Goal: Task Accomplishment & Management: Manage account settings

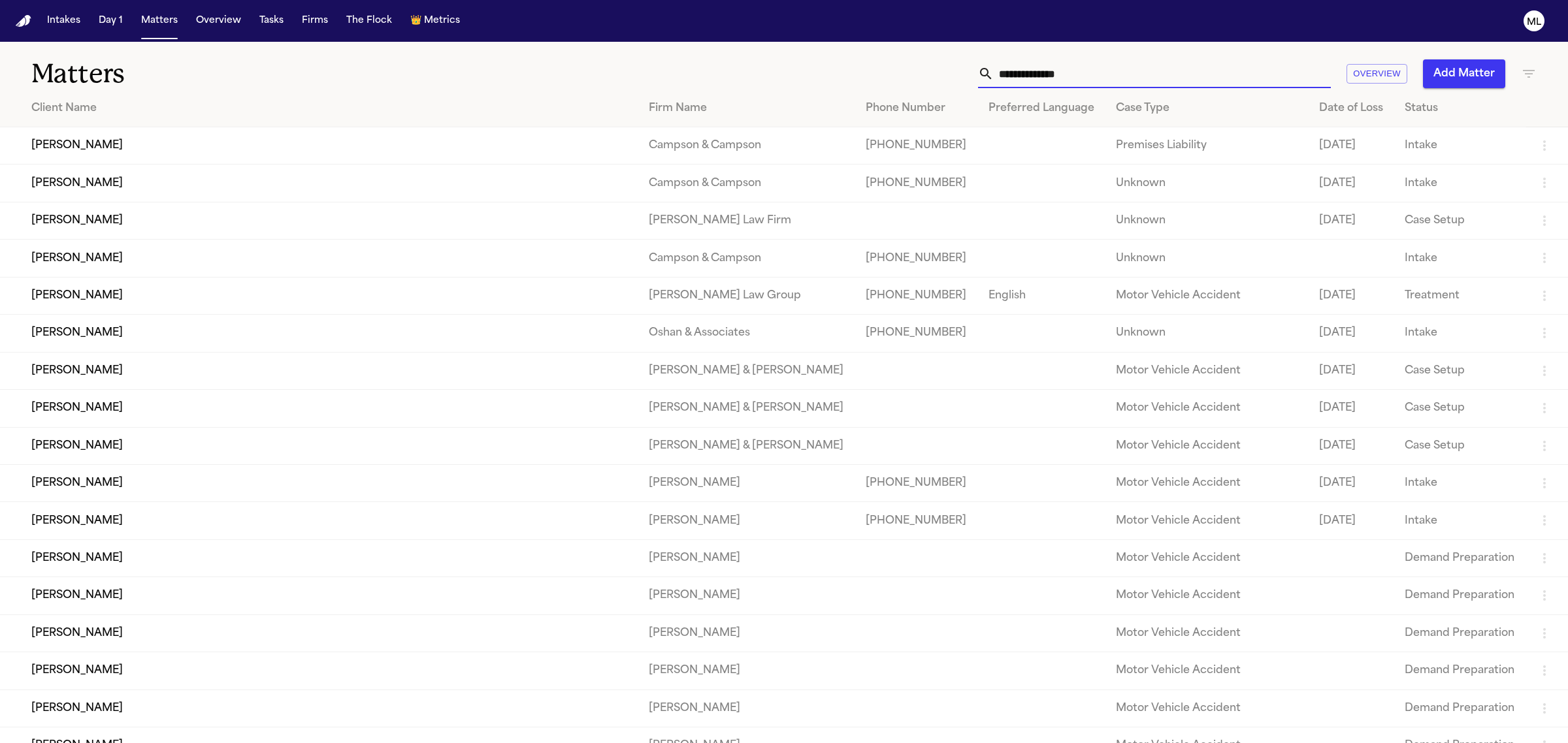
click at [1124, 70] on input "text" at bounding box center [1161, 73] width 337 height 29
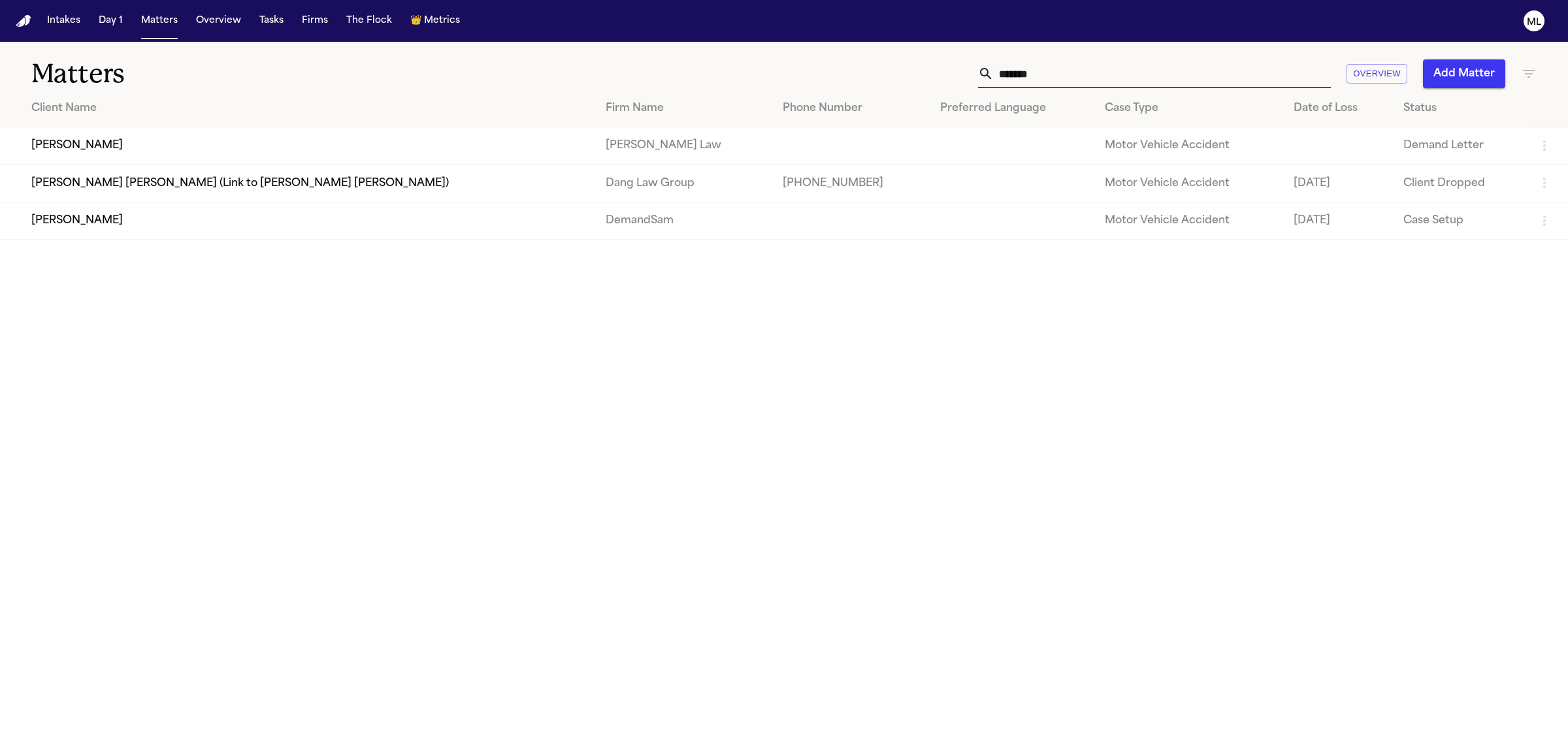
type input "*******"
click at [224, 221] on td "[PERSON_NAME]" at bounding box center [297, 221] width 595 height 37
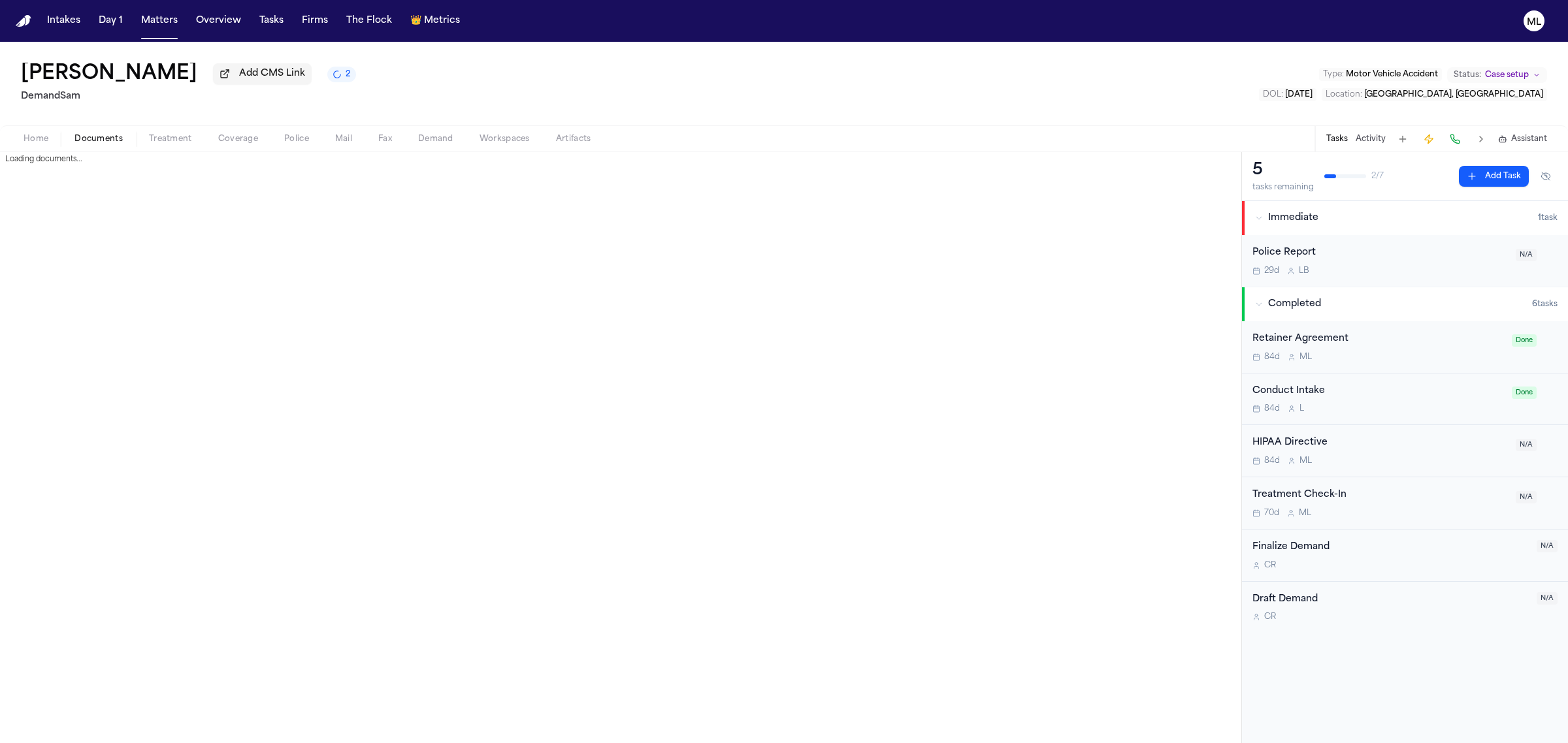
click at [111, 138] on span "Documents" at bounding box center [99, 138] width 48 height 10
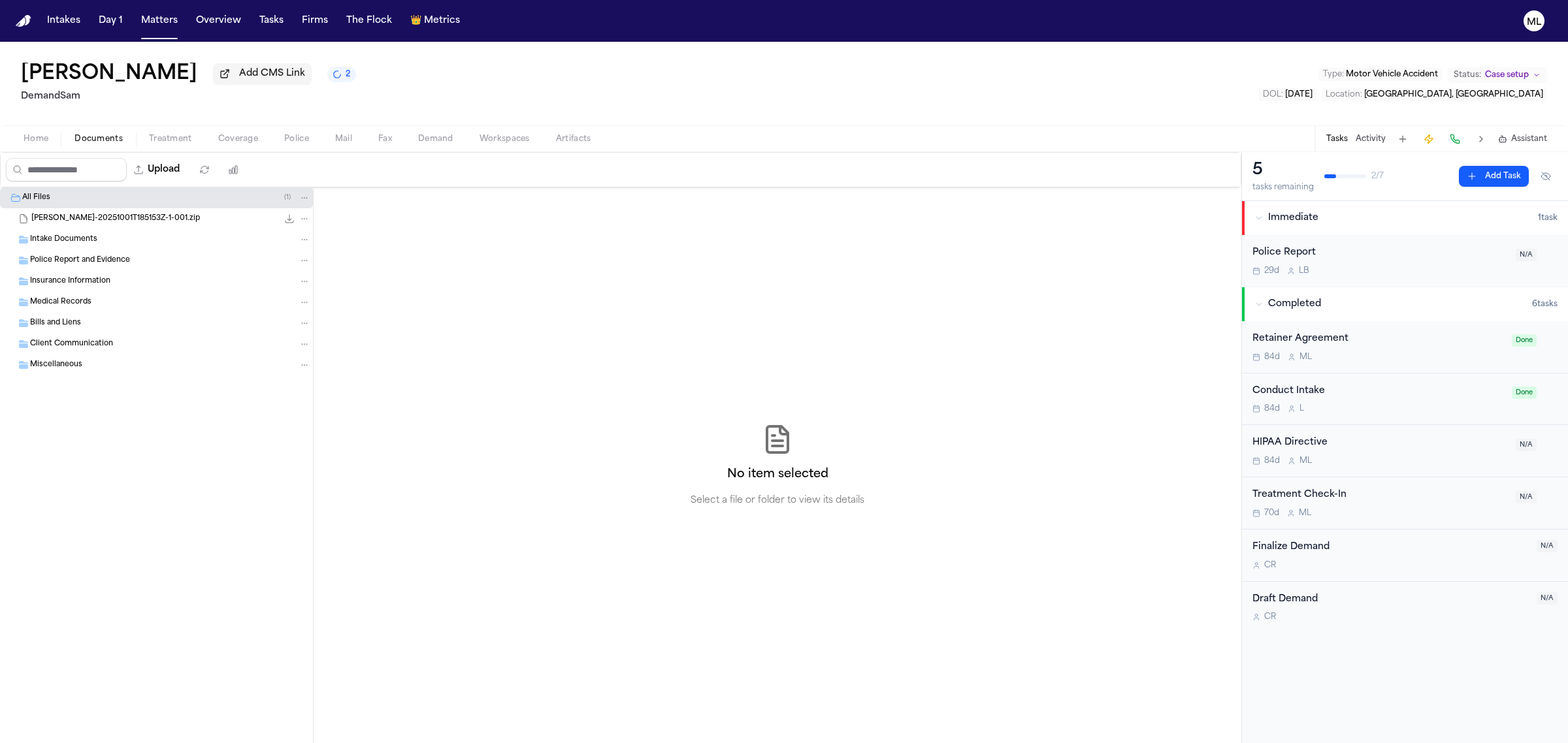
click at [117, 213] on span "[PERSON_NAME]-20251001T185153Z-1-001.zip" at bounding box center [115, 219] width 169 height 11
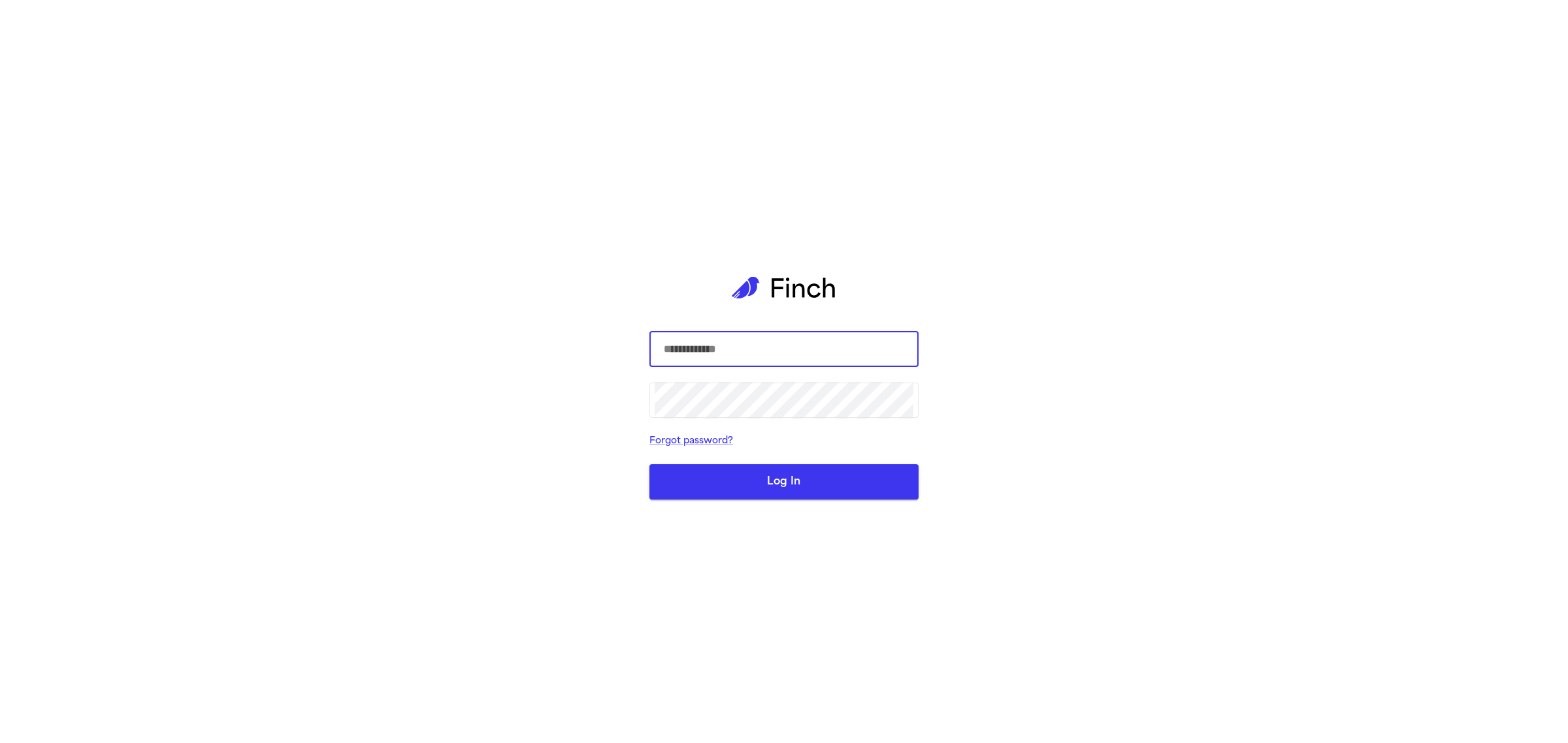
type input "**********"
click at [885, 240] on div "**********" at bounding box center [784, 371] width 269 height 743
click at [772, 488] on button "Log In" at bounding box center [784, 482] width 269 height 35
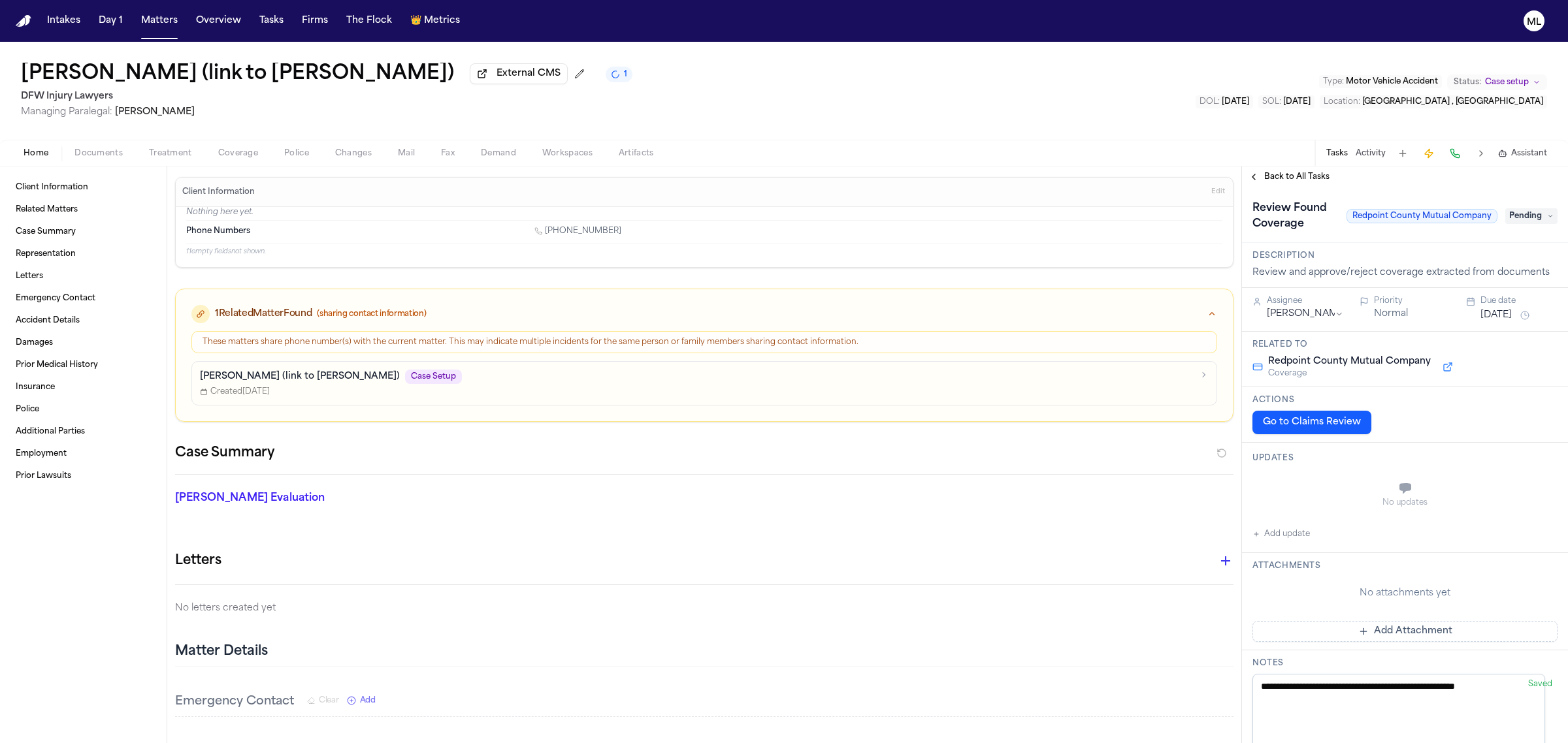
click at [250, 142] on div "Home Documents Treatment Coverage Police Changes Mail Fax Demand Workspaces Art…" at bounding box center [784, 152] width 1568 height 26
click at [248, 147] on button "Coverage" at bounding box center [237, 153] width 66 height 16
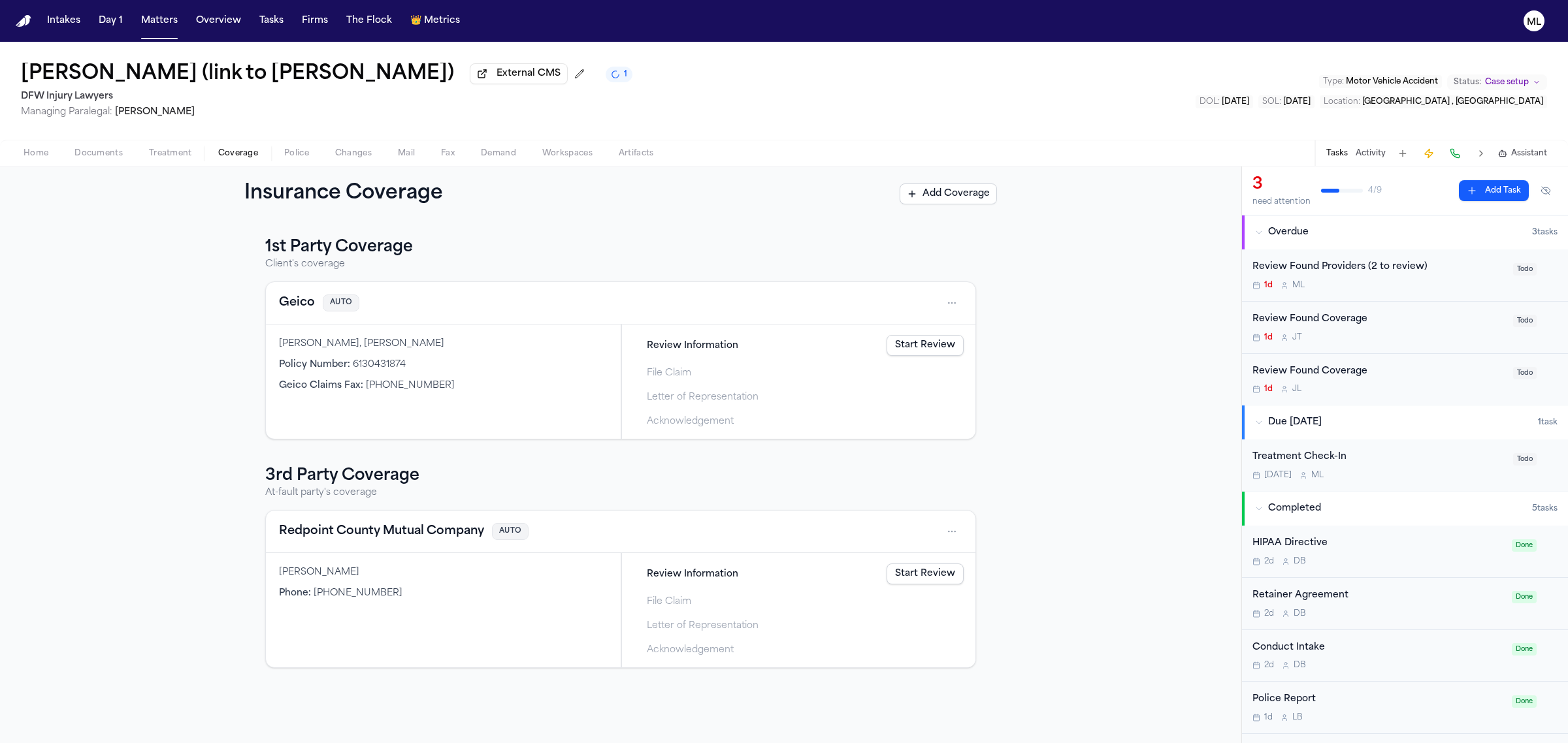
click at [929, 351] on link "Start Review" at bounding box center [925, 345] width 78 height 21
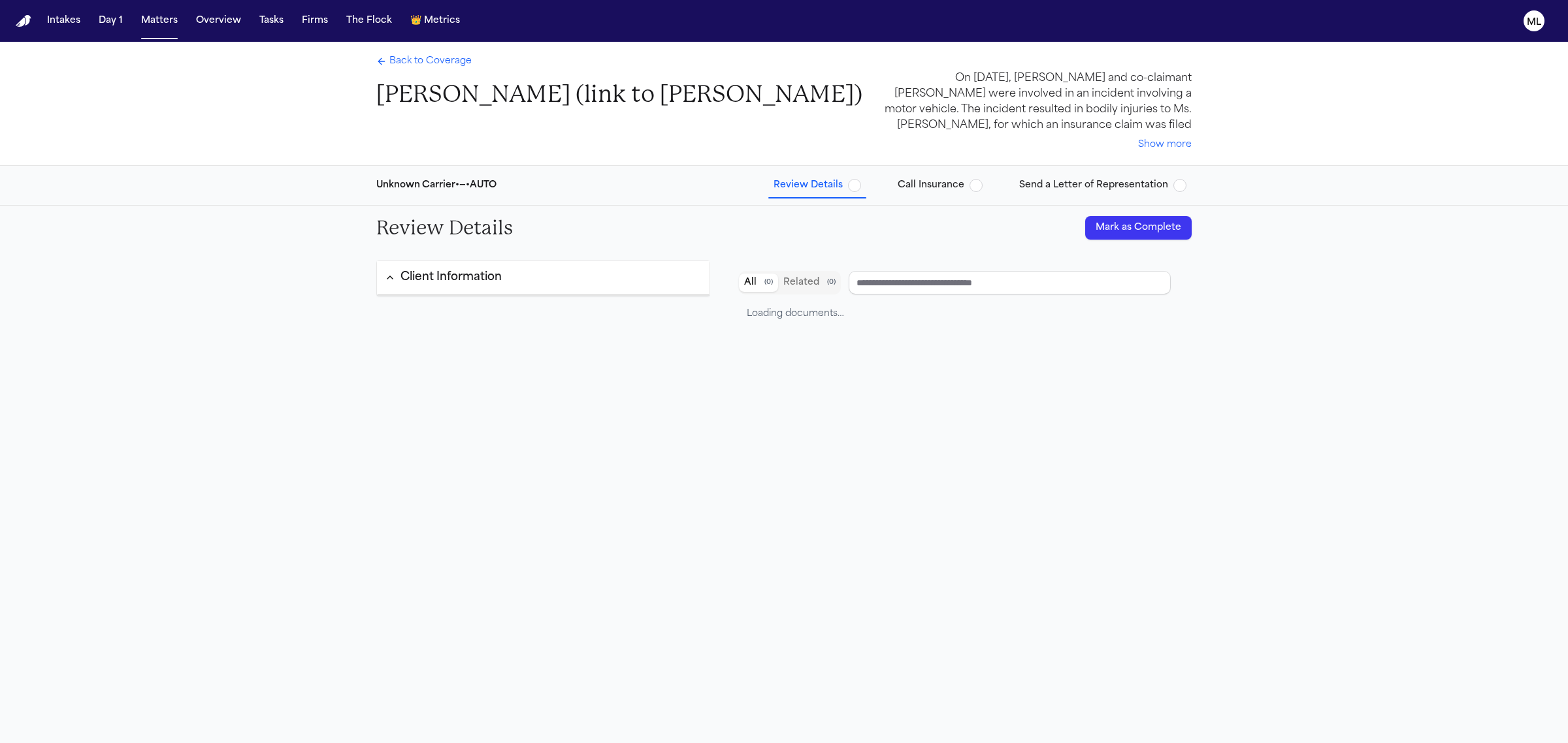
type input "*****"
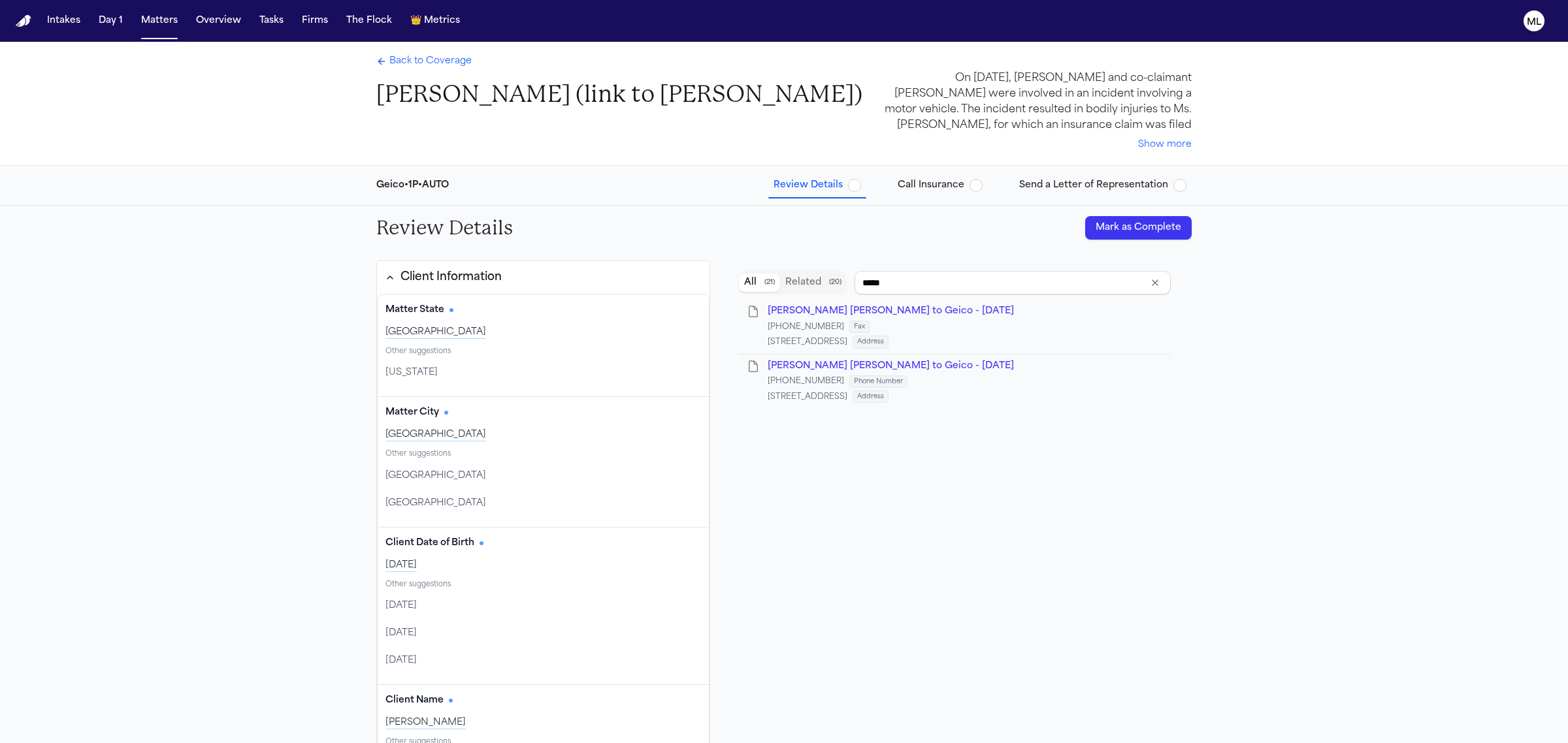
click at [1117, 231] on button "Mark as Complete" at bounding box center [1138, 227] width 106 height 23
click at [445, 57] on span "Back to Coverage" at bounding box center [430, 61] width 82 height 13
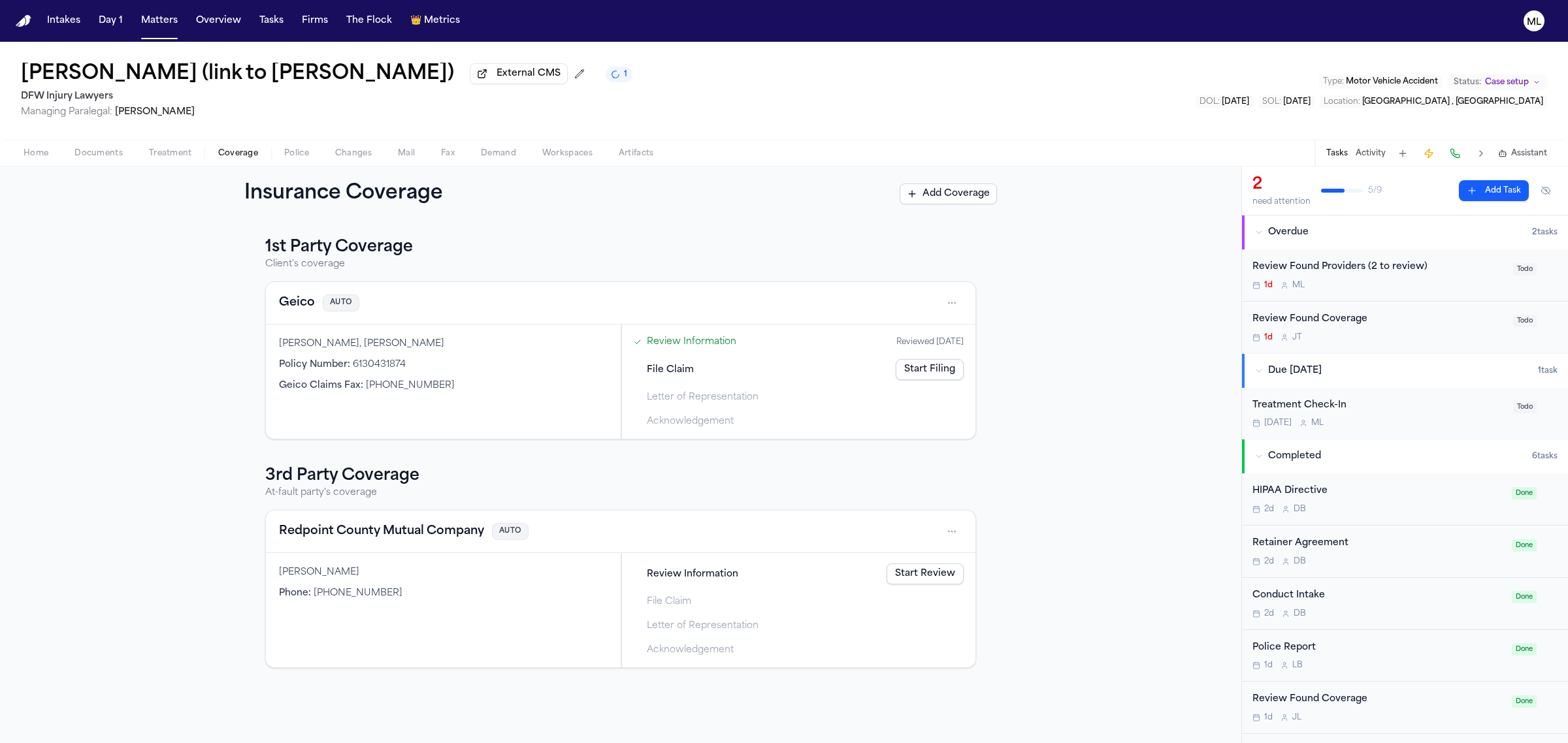
click at [946, 575] on link "Start Review" at bounding box center [925, 574] width 78 height 21
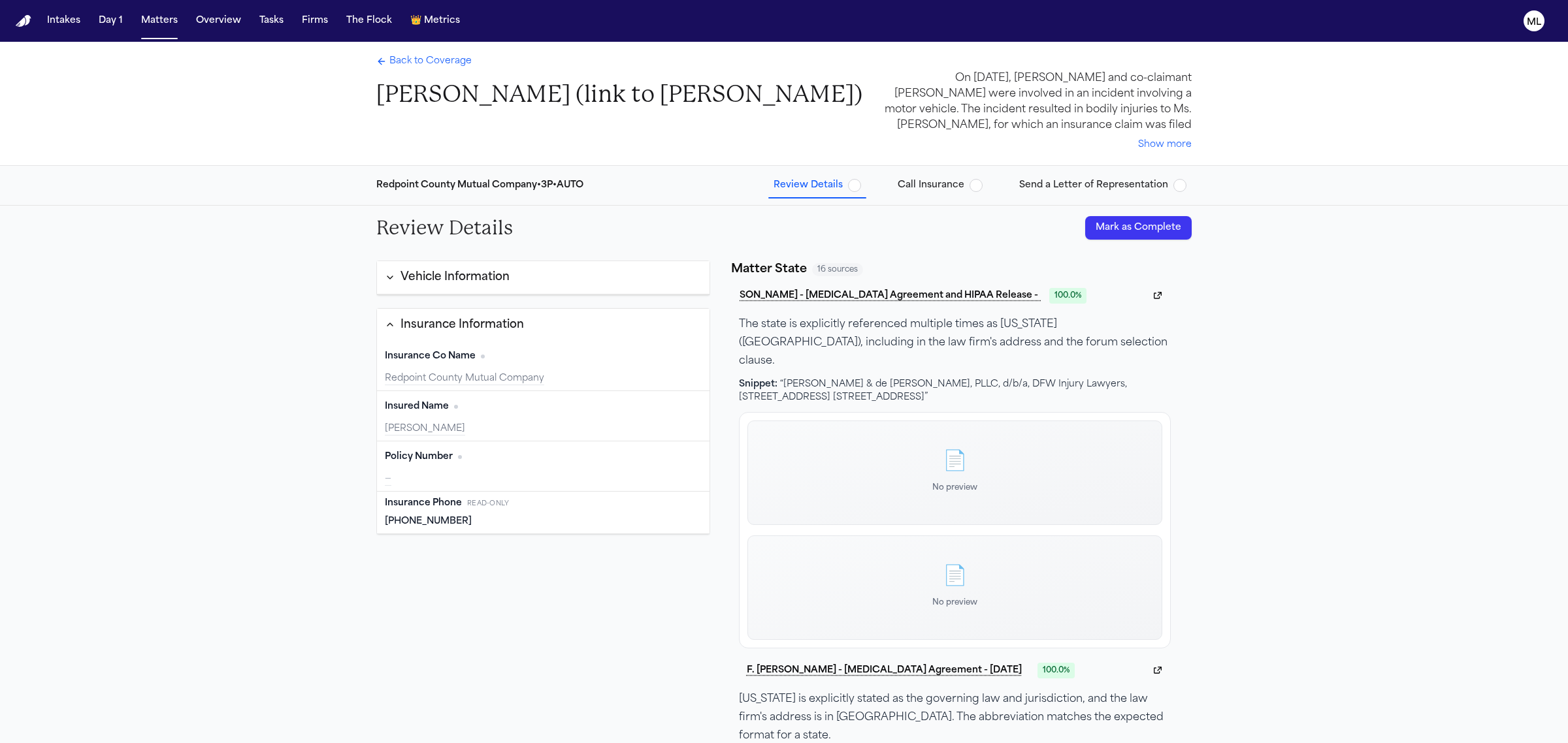
click at [433, 64] on span "Back to Coverage" at bounding box center [430, 61] width 82 height 13
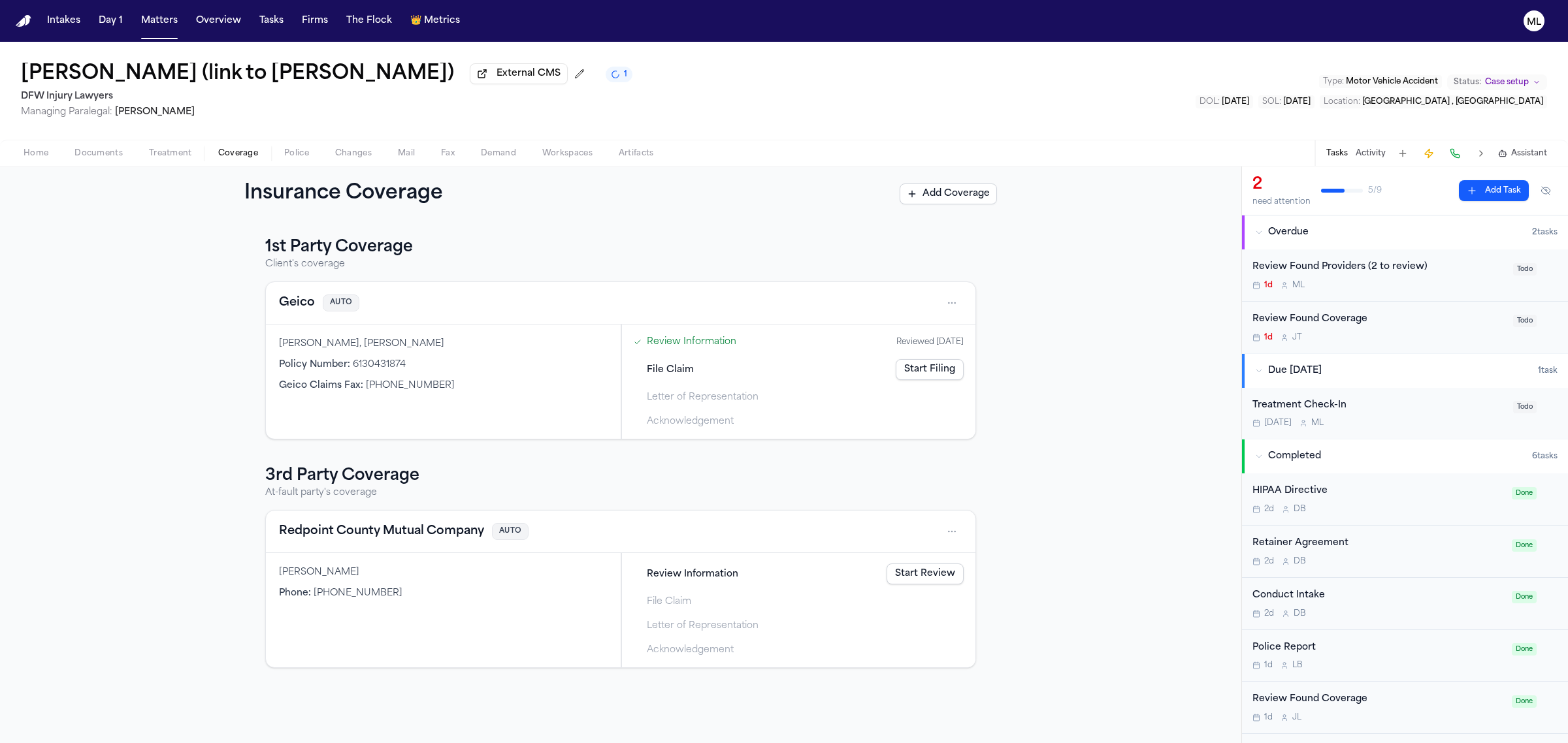
click at [1448, 288] on div "1d M L" at bounding box center [1379, 285] width 253 height 10
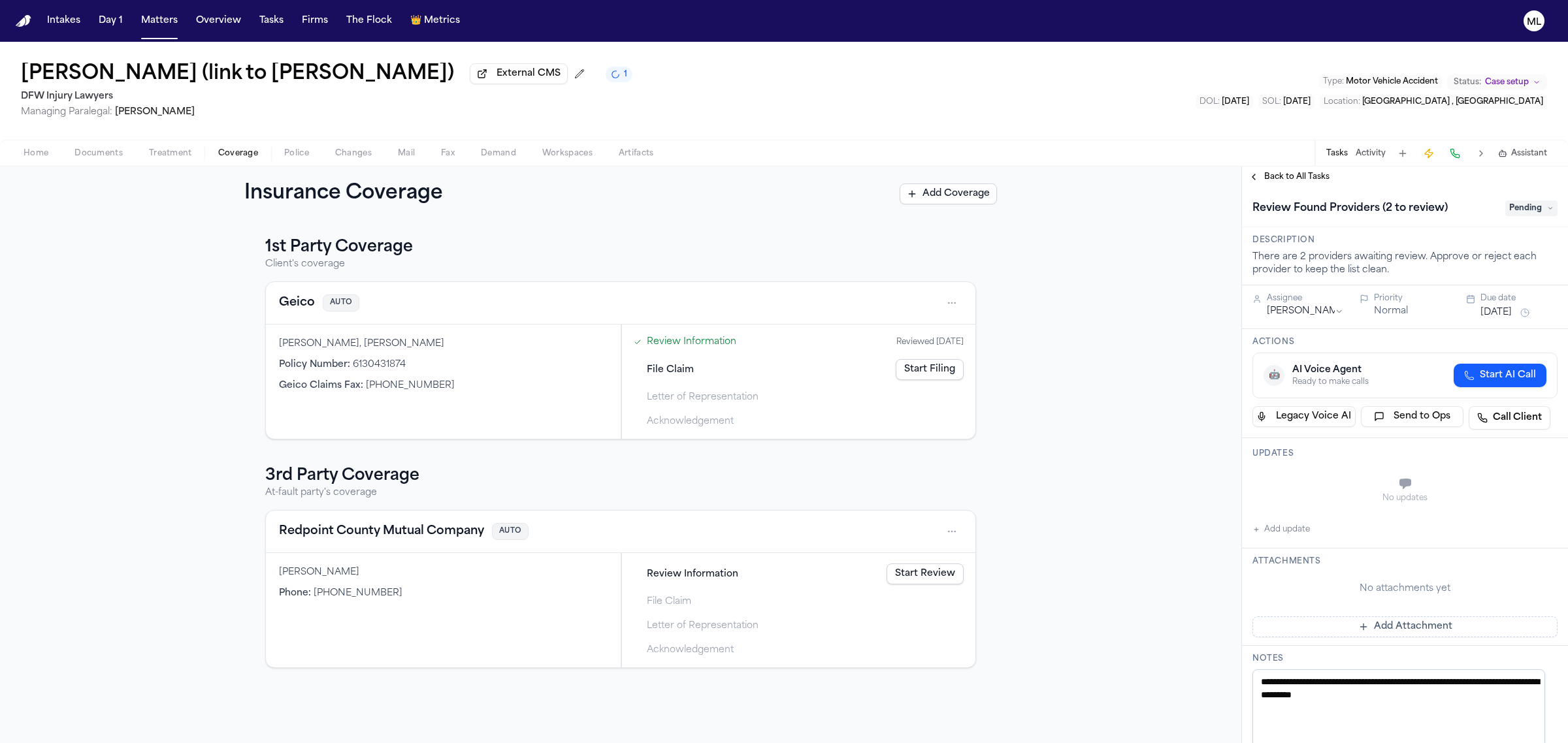
click at [1510, 210] on span "Pending" at bounding box center [1531, 208] width 53 height 16
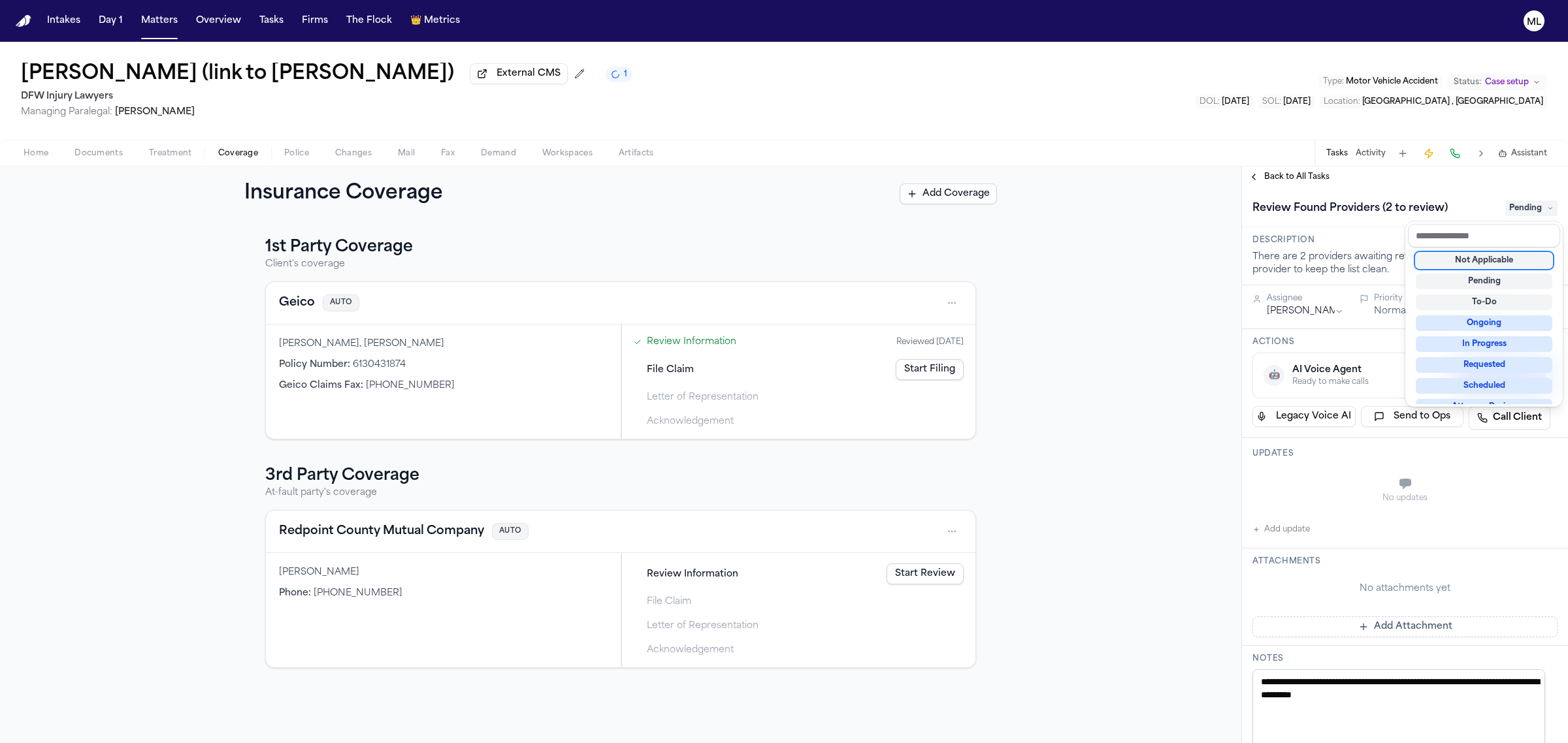
click at [1501, 260] on div "Not Applicable" at bounding box center [1484, 260] width 137 height 16
click at [1311, 181] on div "**********" at bounding box center [1404, 454] width 326 height 577
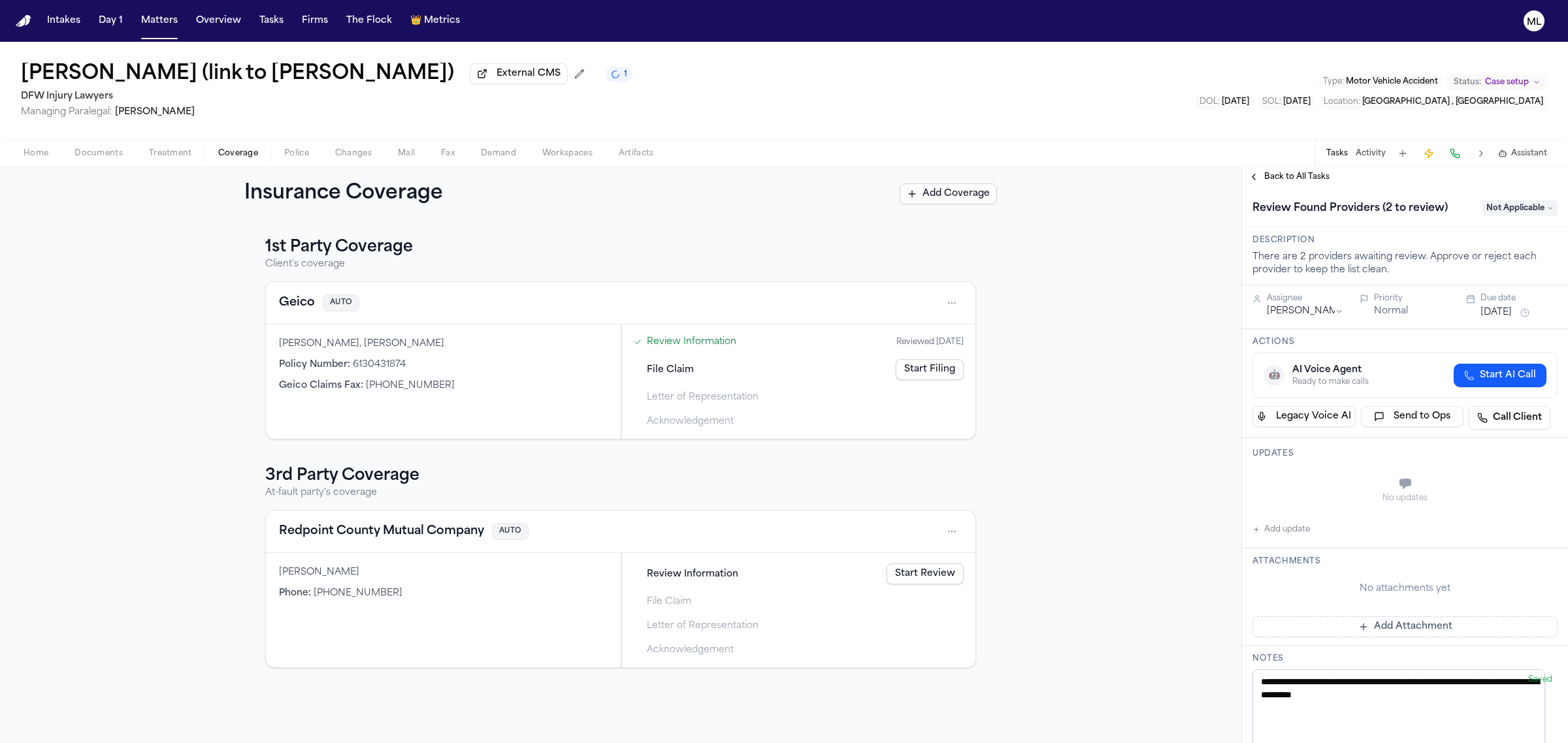
click at [1313, 177] on span "Back to All Tasks" at bounding box center [1296, 176] width 66 height 10
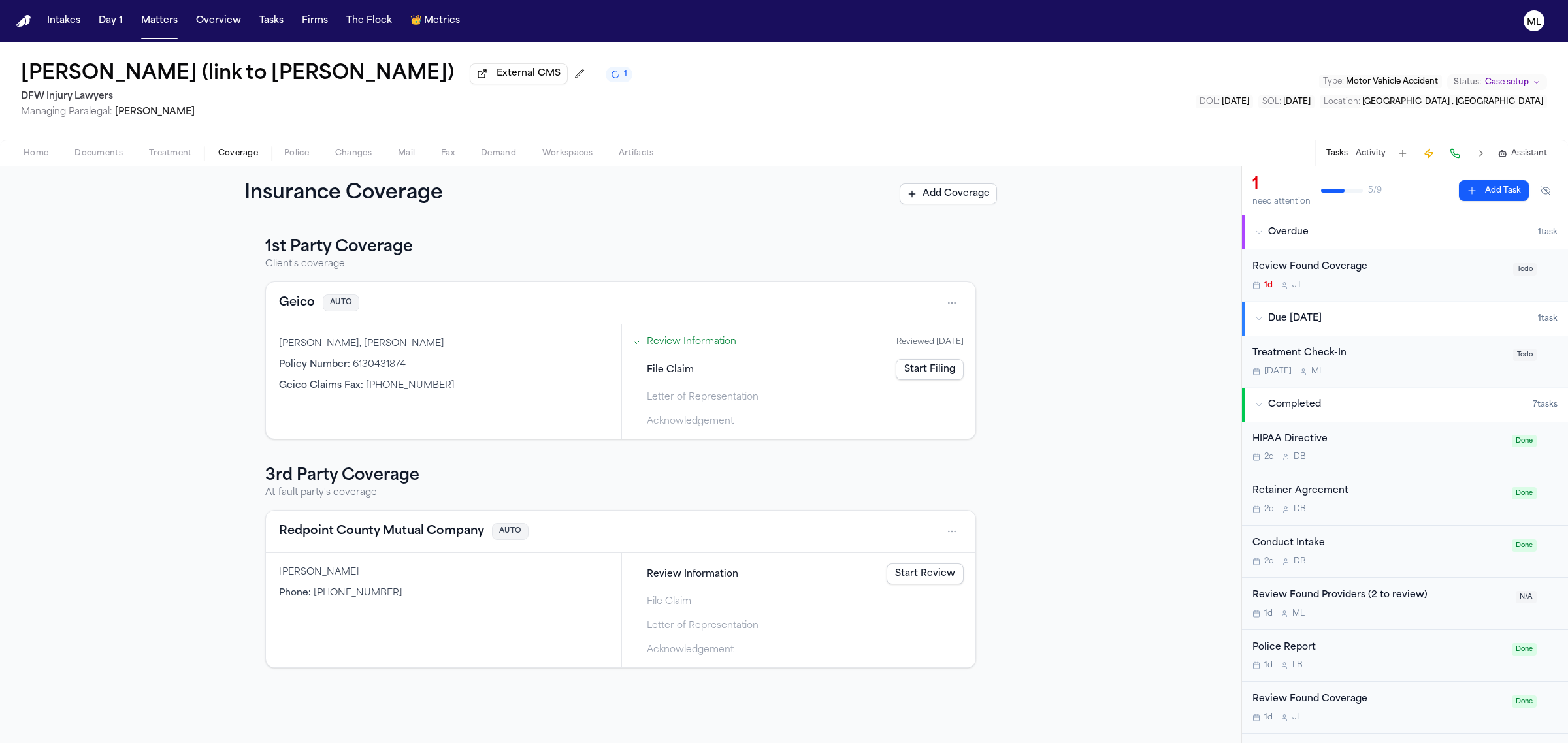
click at [1406, 270] on div "Review Found Coverage" at bounding box center [1379, 268] width 253 height 15
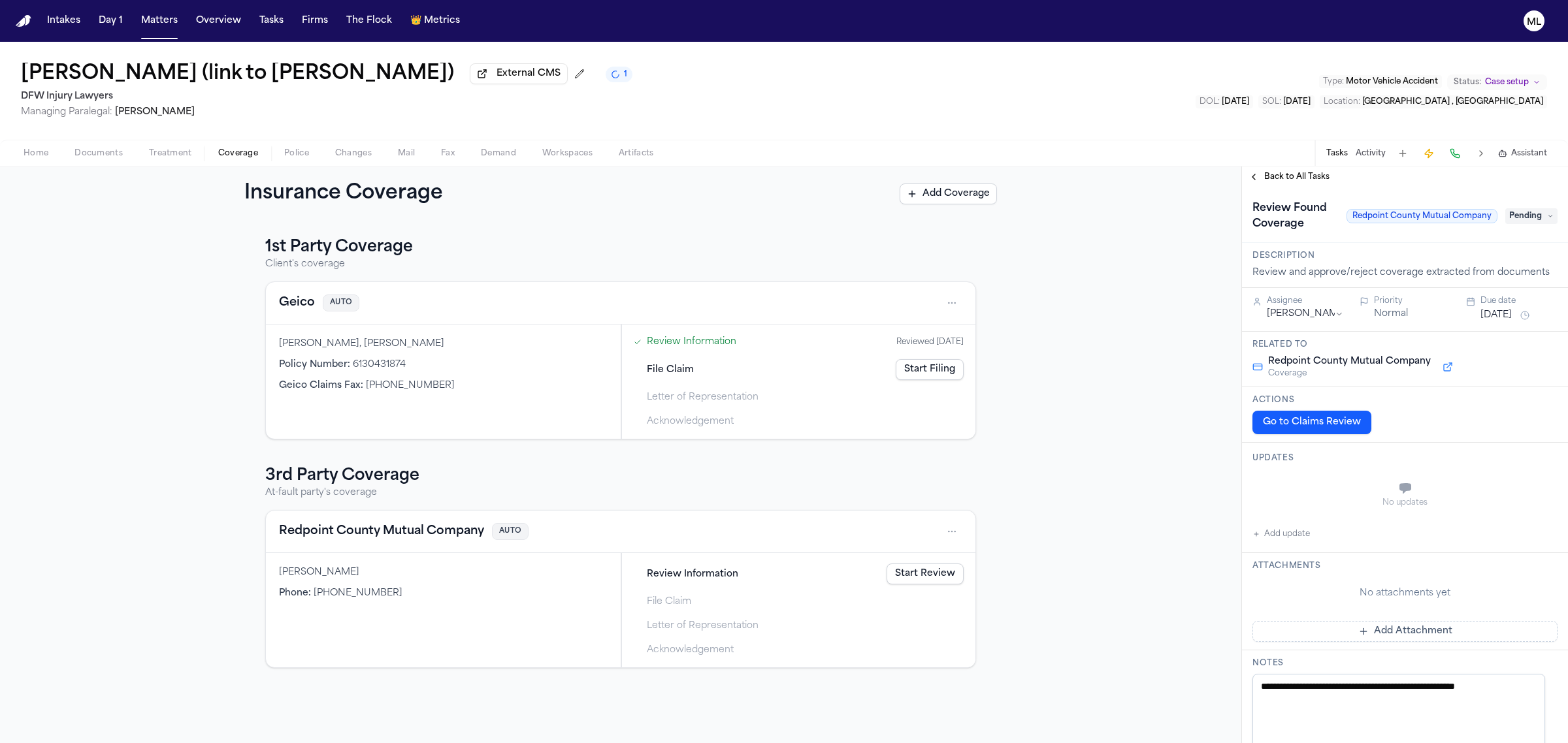
click at [1518, 224] on span "Pending" at bounding box center [1531, 216] width 53 height 16
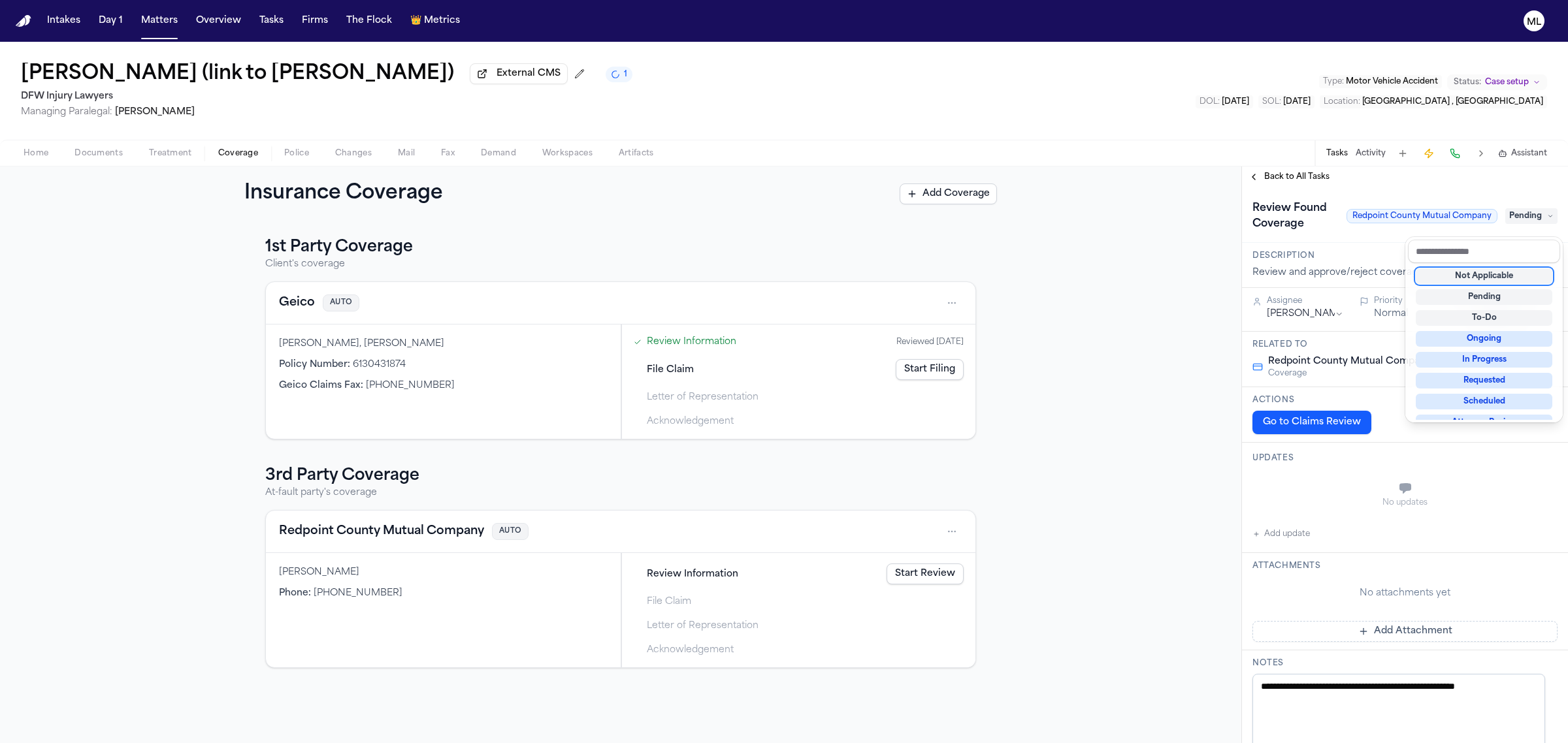
click at [1478, 275] on div "Not Applicable" at bounding box center [1484, 276] width 137 height 16
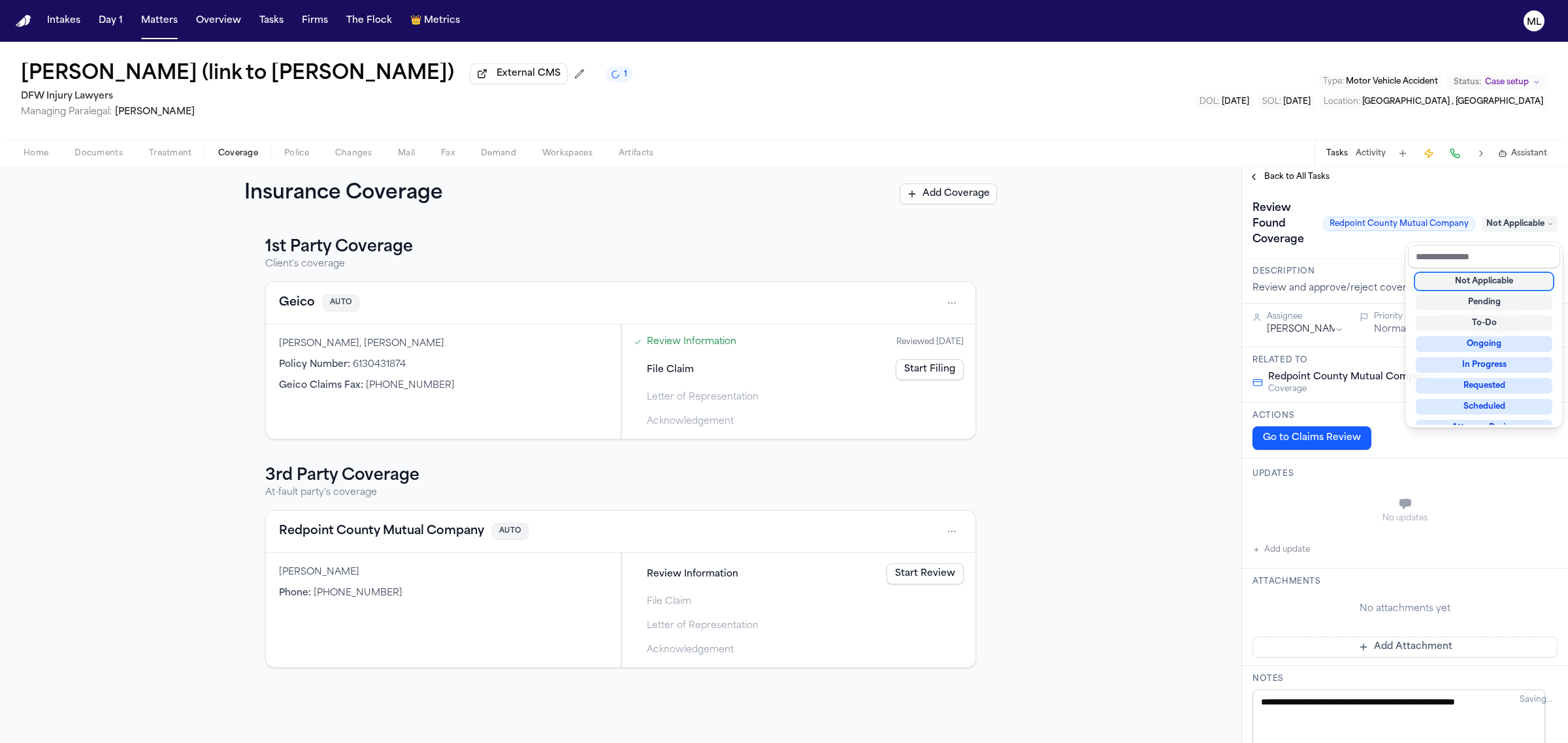
click at [1284, 174] on div "**********" at bounding box center [1404, 454] width 326 height 577
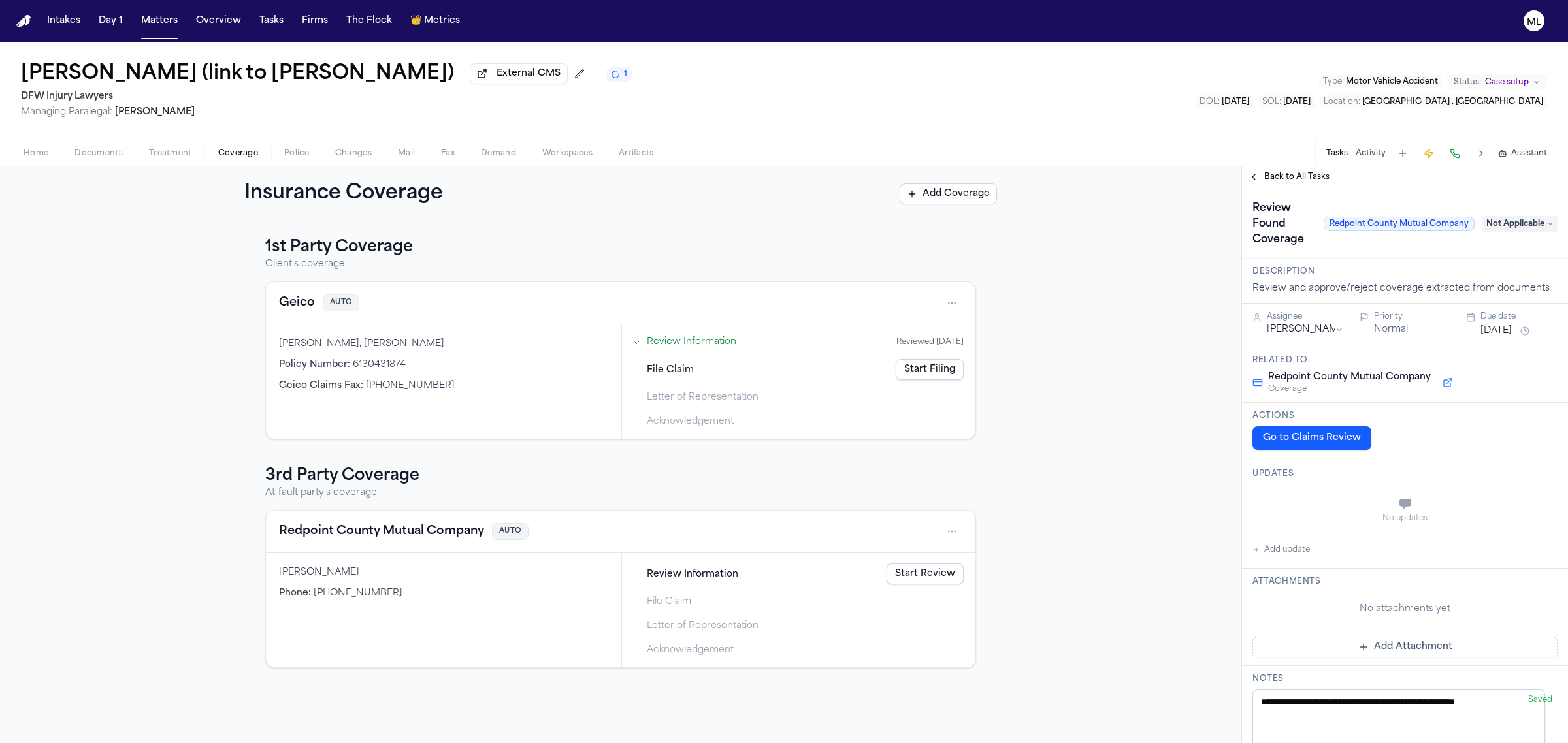
click at [1284, 174] on span "Back to All Tasks" at bounding box center [1296, 176] width 66 height 10
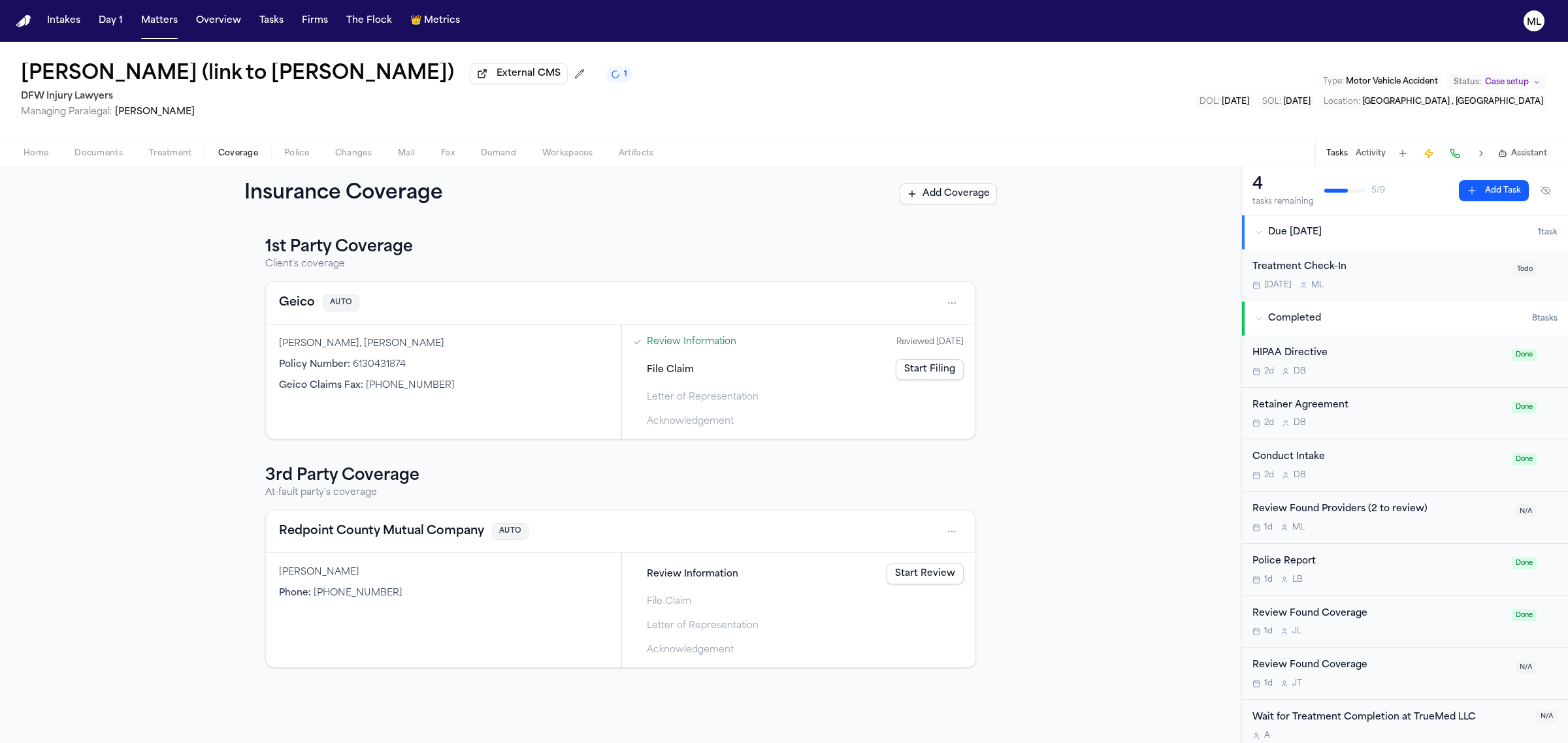
click at [158, 157] on span "Treatment" at bounding box center [170, 153] width 43 height 10
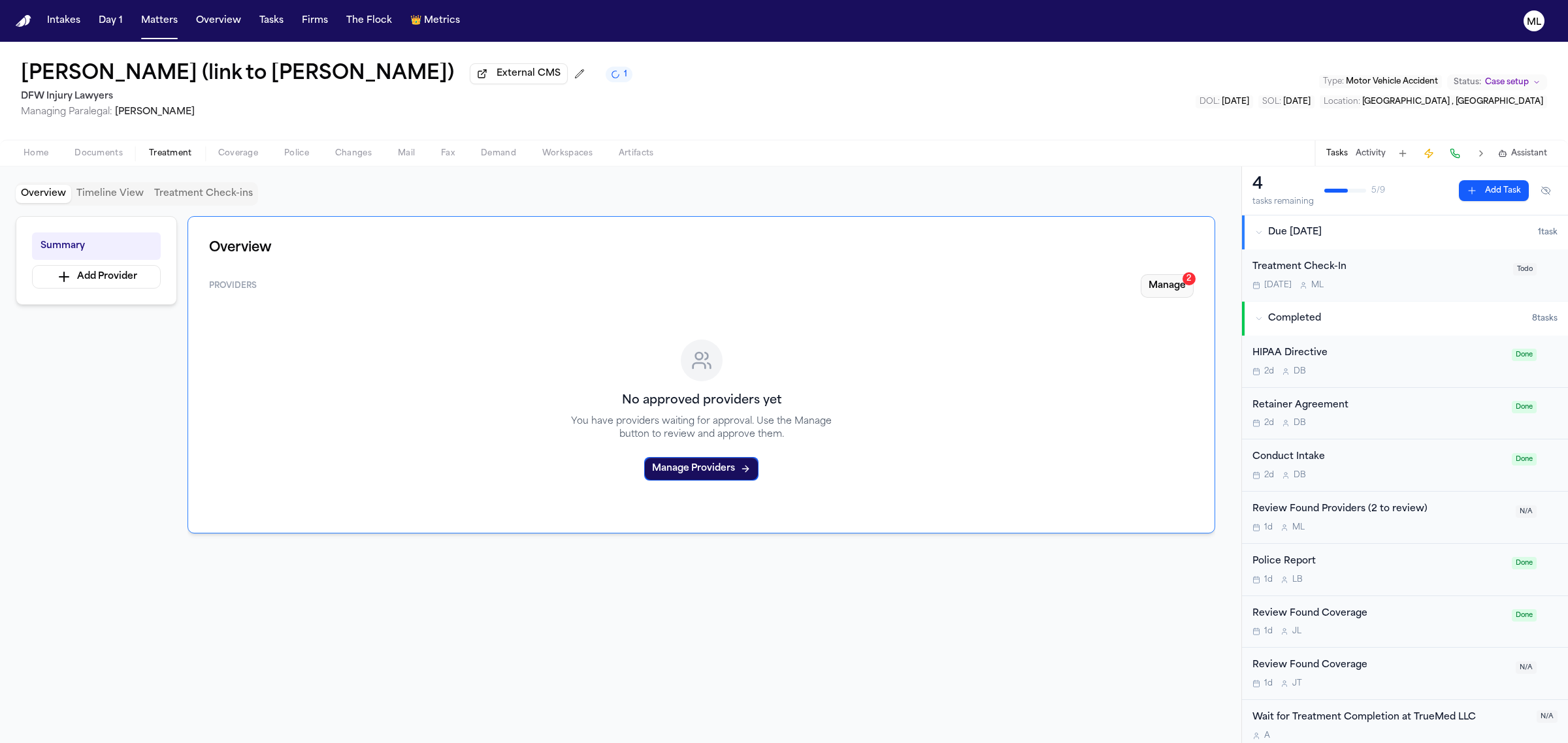
click at [1161, 289] on button "Manage 2" at bounding box center [1167, 285] width 53 height 23
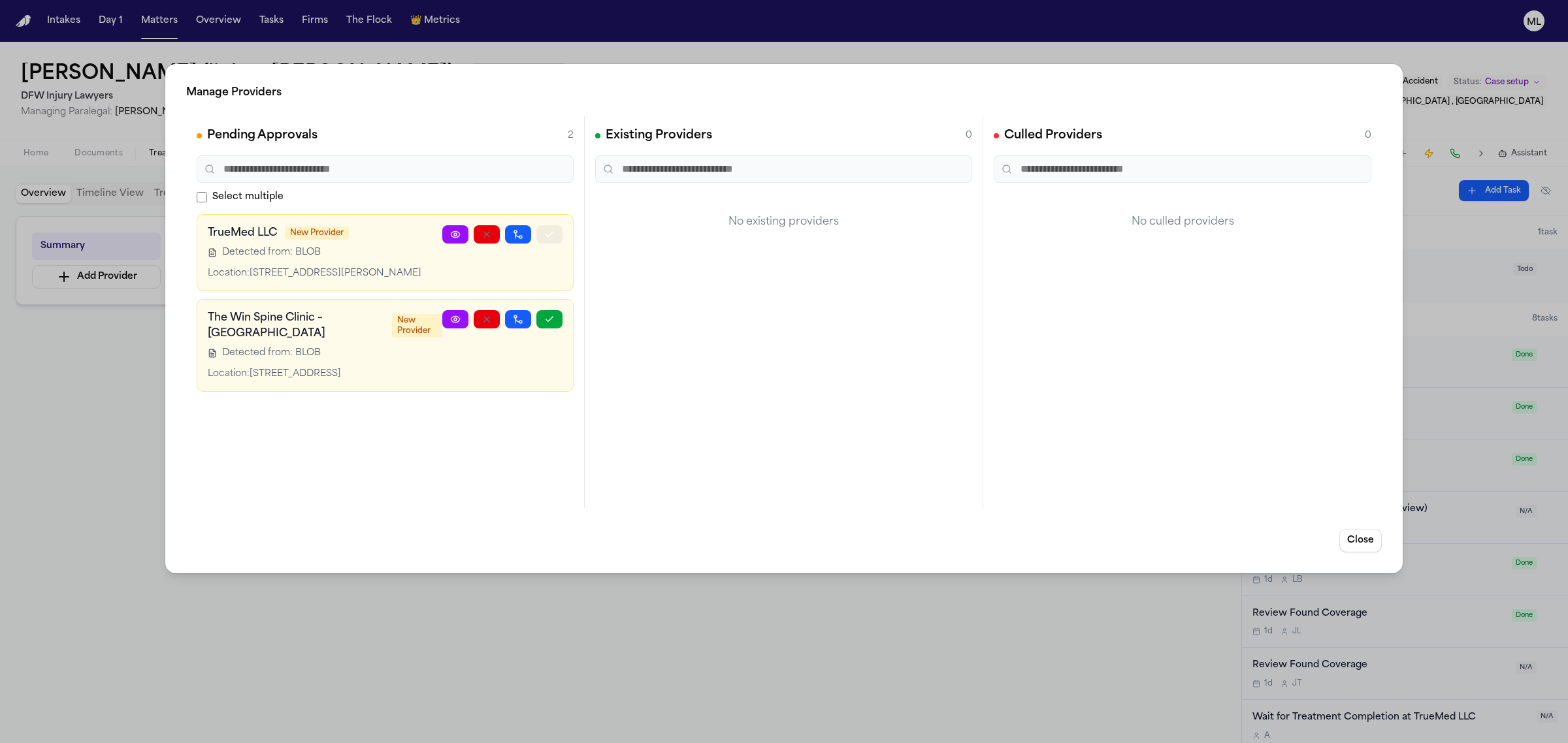
click at [548, 233] on icon "button" at bounding box center [549, 234] width 10 height 10
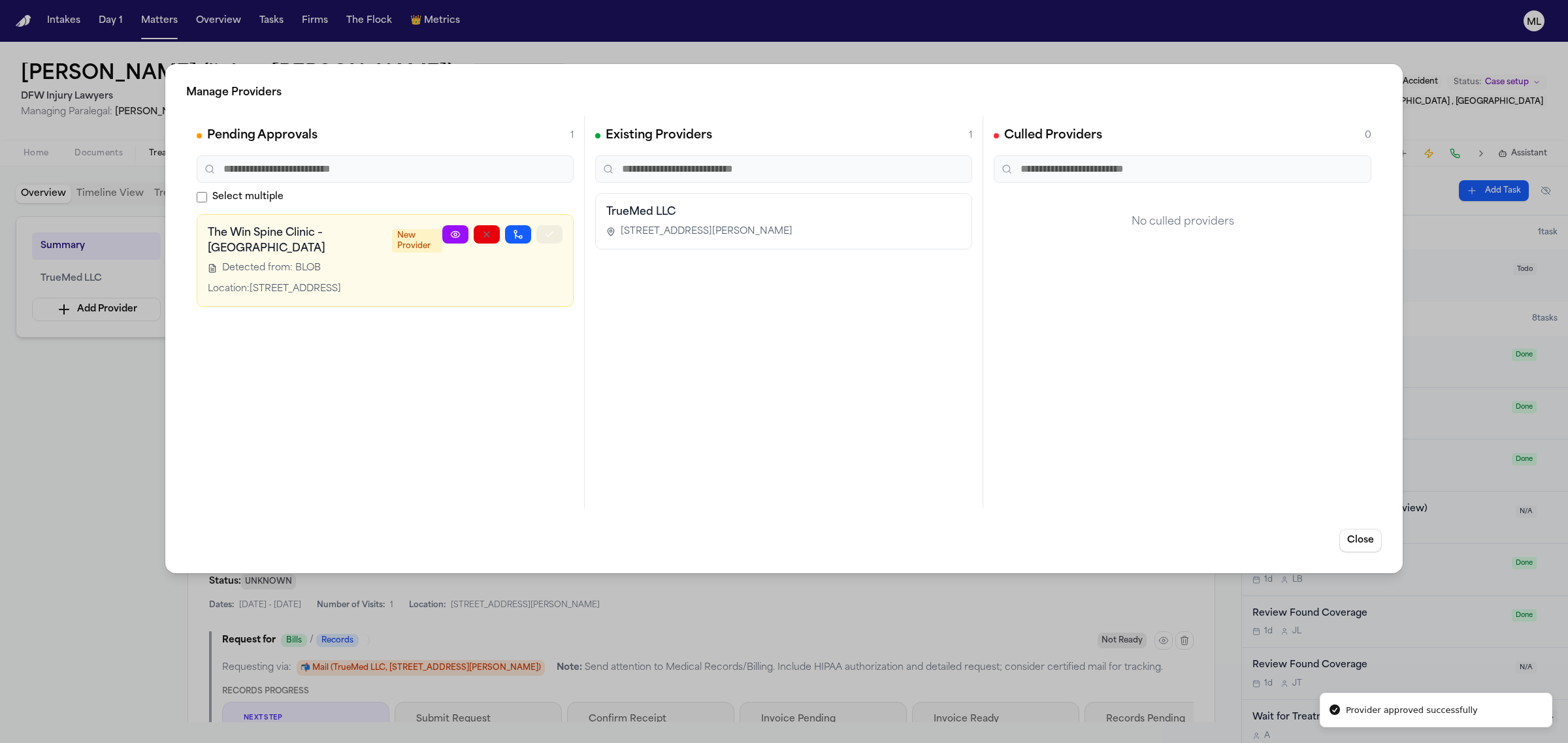
click at [553, 234] on icon "button" at bounding box center [549, 234] width 10 height 10
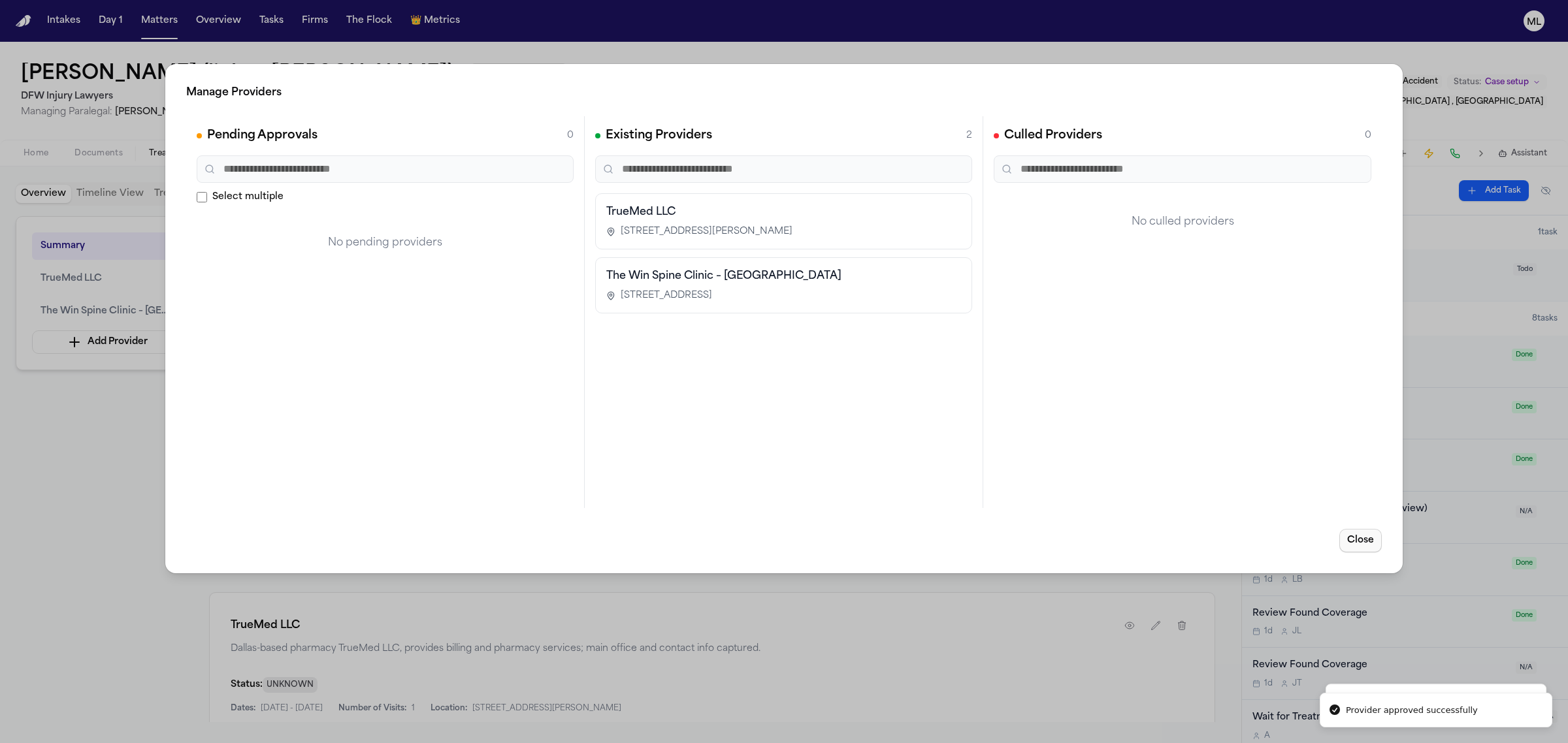
click at [1366, 544] on button "Close" at bounding box center [1360, 540] width 42 height 23
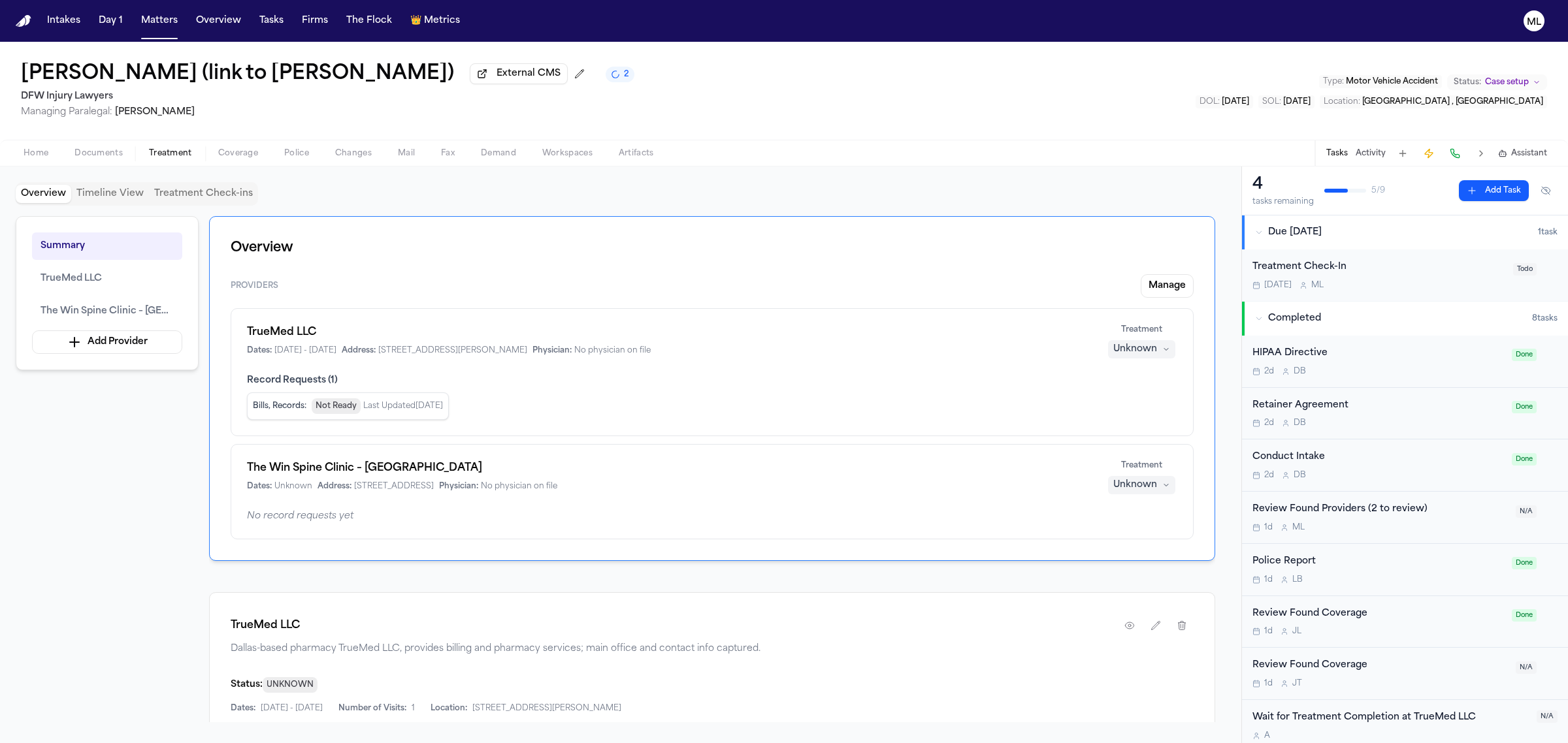
click at [1104, 363] on div "TrueMed LLC Dates: 8/12/2025 - 8/12/2025 Address: 907 Morrell Ave Ste 123, Dall…" at bounding box center [712, 372] width 963 height 128
click at [1119, 354] on div "Unknown" at bounding box center [1134, 350] width 43 height 13
click at [1115, 363] on div "TrueMed LLC Dates: 8/12/2025 - 8/12/2025 Address: 907 Morrell Ave Ste 123, Dall…" at bounding box center [712, 372] width 963 height 128
click at [1119, 354] on div "Unknown" at bounding box center [1134, 350] width 43 height 13
click at [1119, 367] on button "Treating" at bounding box center [1141, 376] width 104 height 23
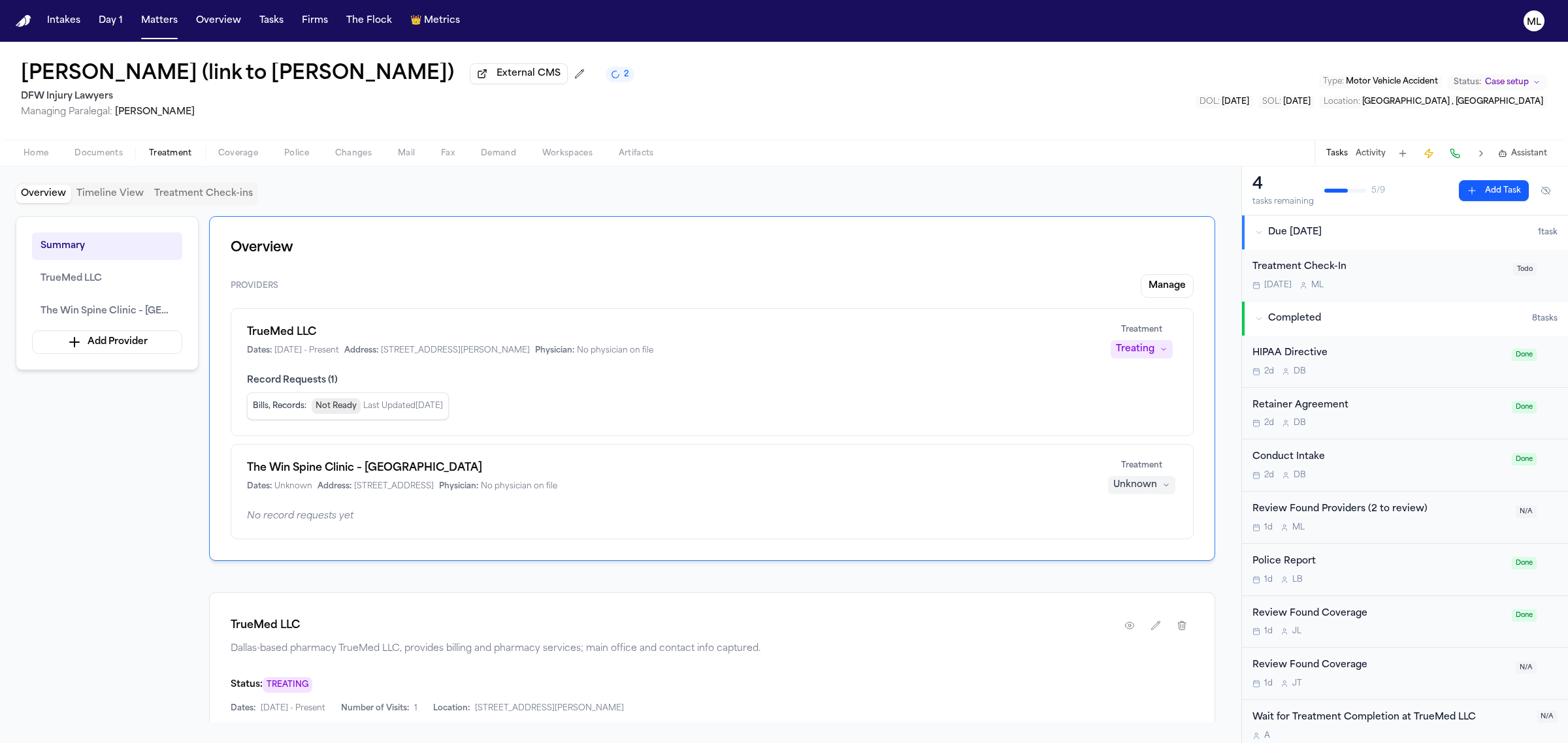
click at [1133, 486] on div "Unknown" at bounding box center [1134, 485] width 43 height 13
click at [1123, 511] on span "Treating" at bounding box center [1119, 512] width 37 height 13
click at [723, 186] on div "Overview Timeline View Treatment Check-ins" at bounding box center [620, 193] width 1210 height 23
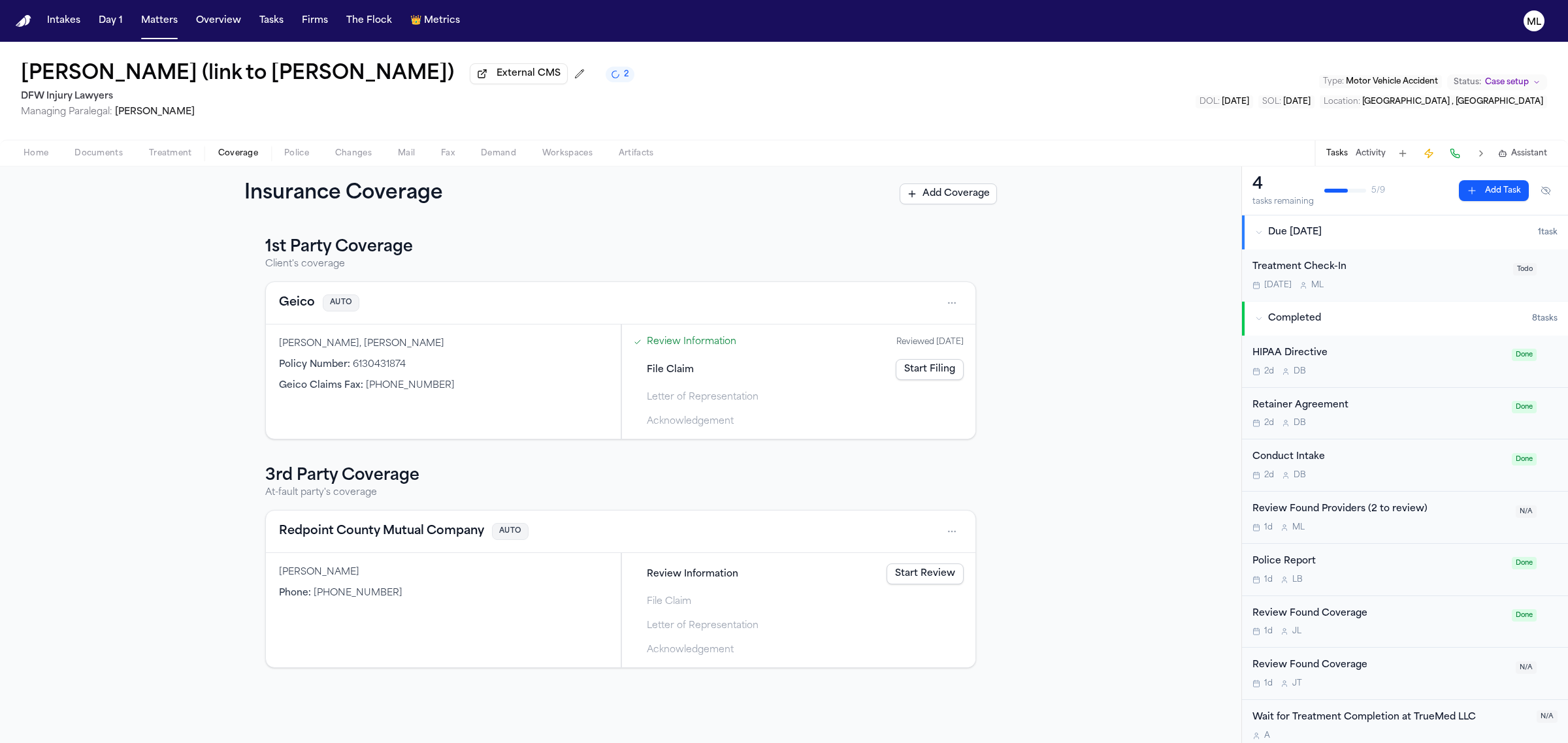
click at [230, 147] on button "Coverage" at bounding box center [237, 153] width 66 height 16
click at [949, 577] on link "Start Review" at bounding box center [925, 574] width 78 height 21
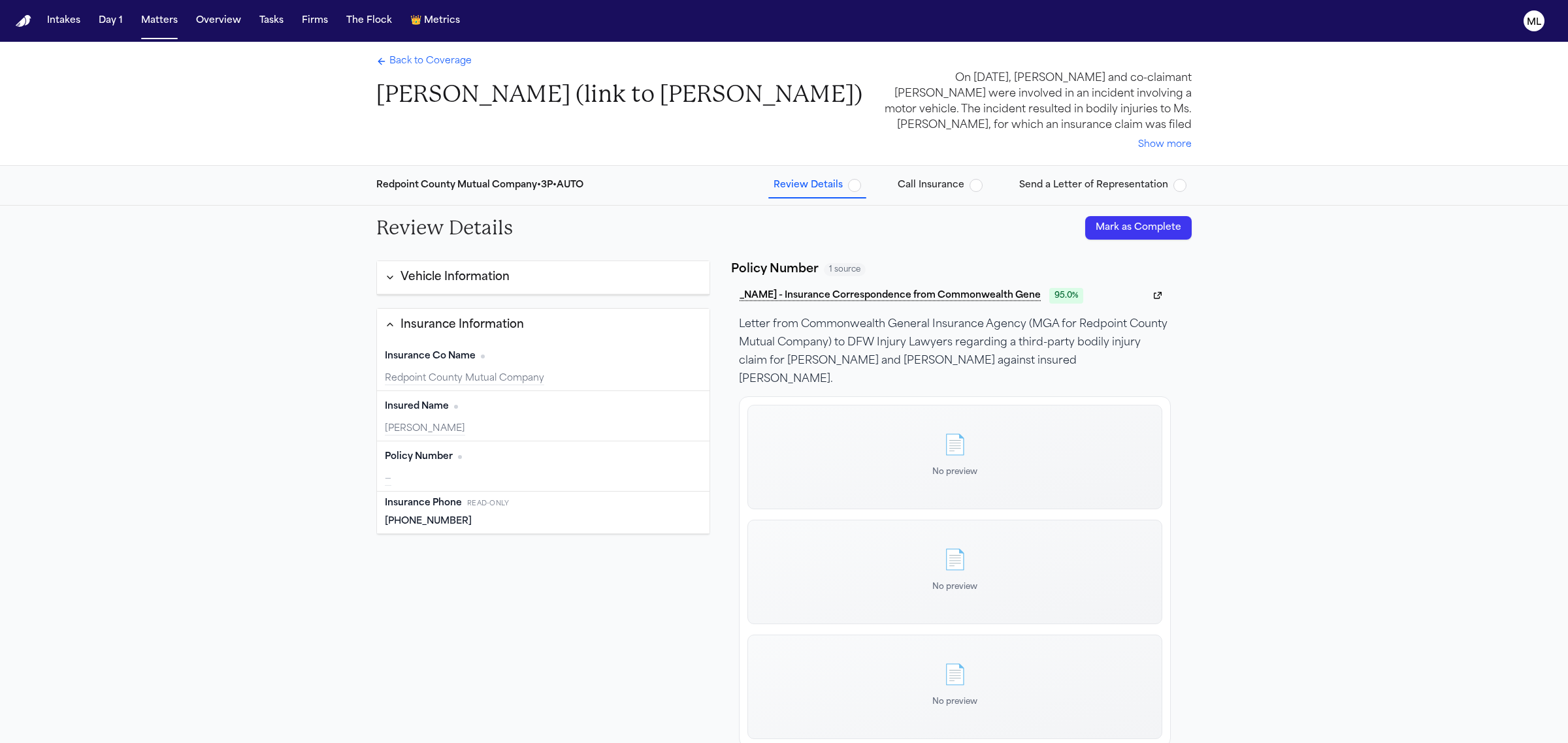
click at [1139, 235] on button "Mark as Complete" at bounding box center [1138, 227] width 106 height 23
click at [452, 62] on span "Back to Coverage" at bounding box center [430, 61] width 82 height 13
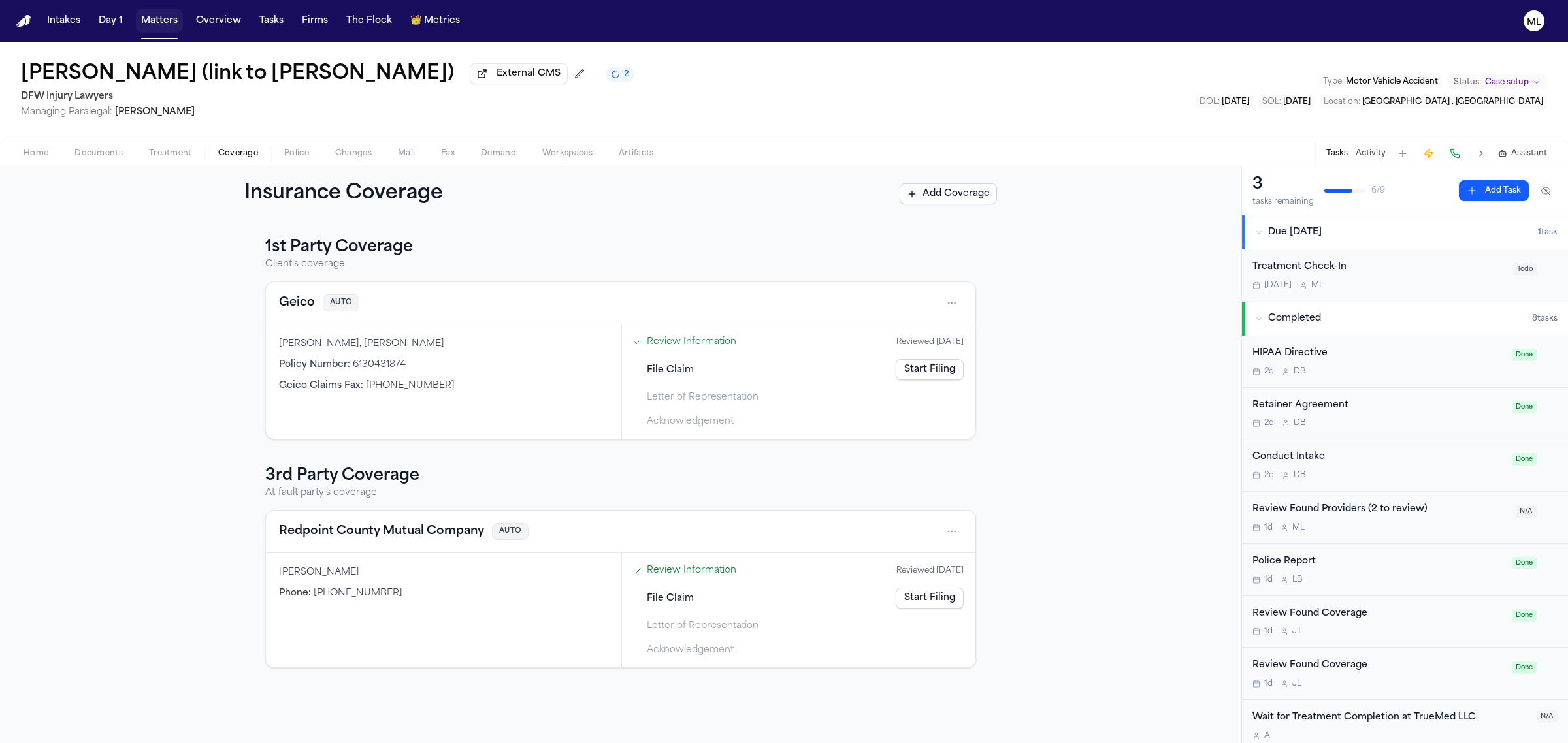
click at [155, 17] on button "Matters" at bounding box center [159, 20] width 47 height 23
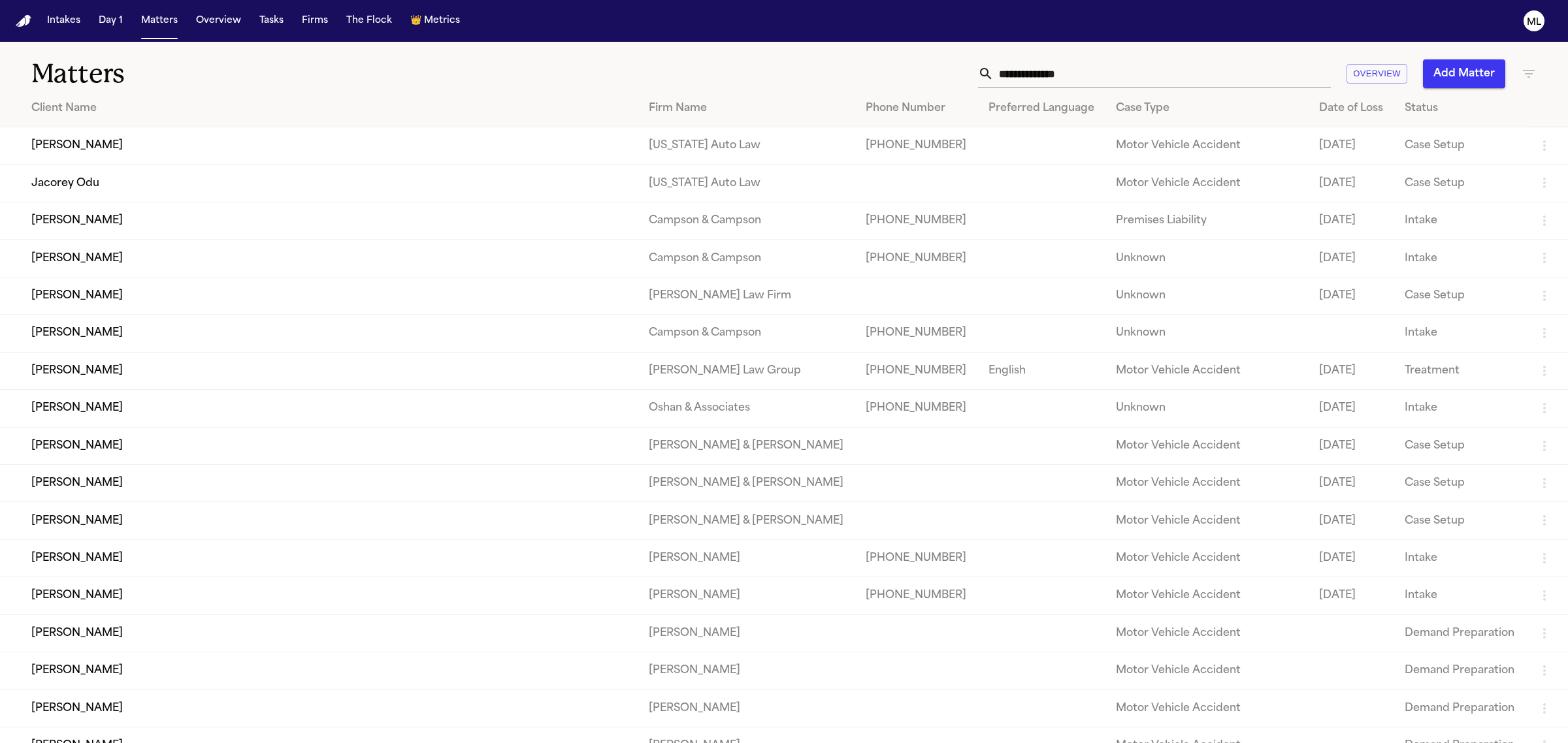
click at [1071, 73] on input "text" at bounding box center [1161, 73] width 337 height 29
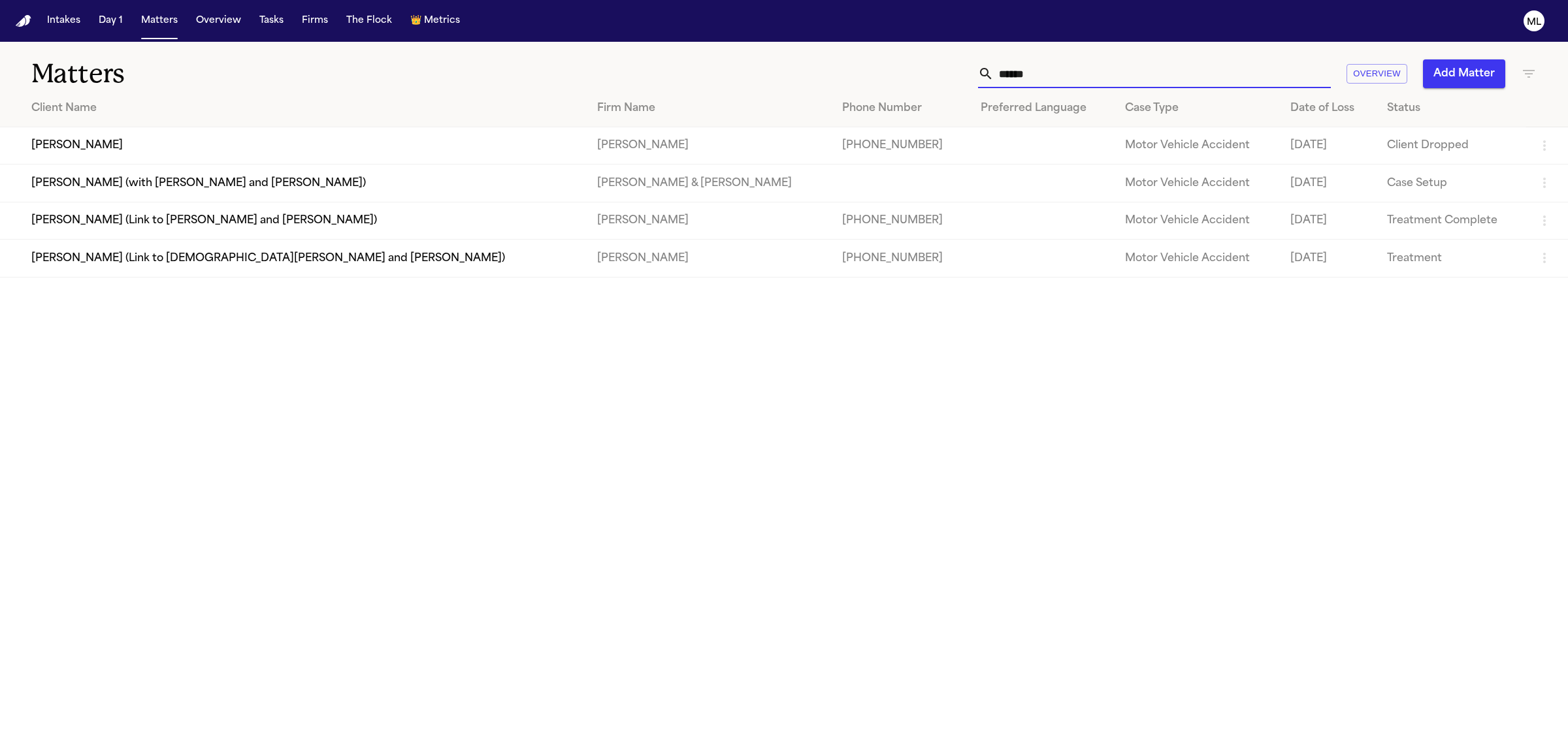
type input "******"
click at [177, 153] on td "[PERSON_NAME]" at bounding box center [293, 146] width 587 height 37
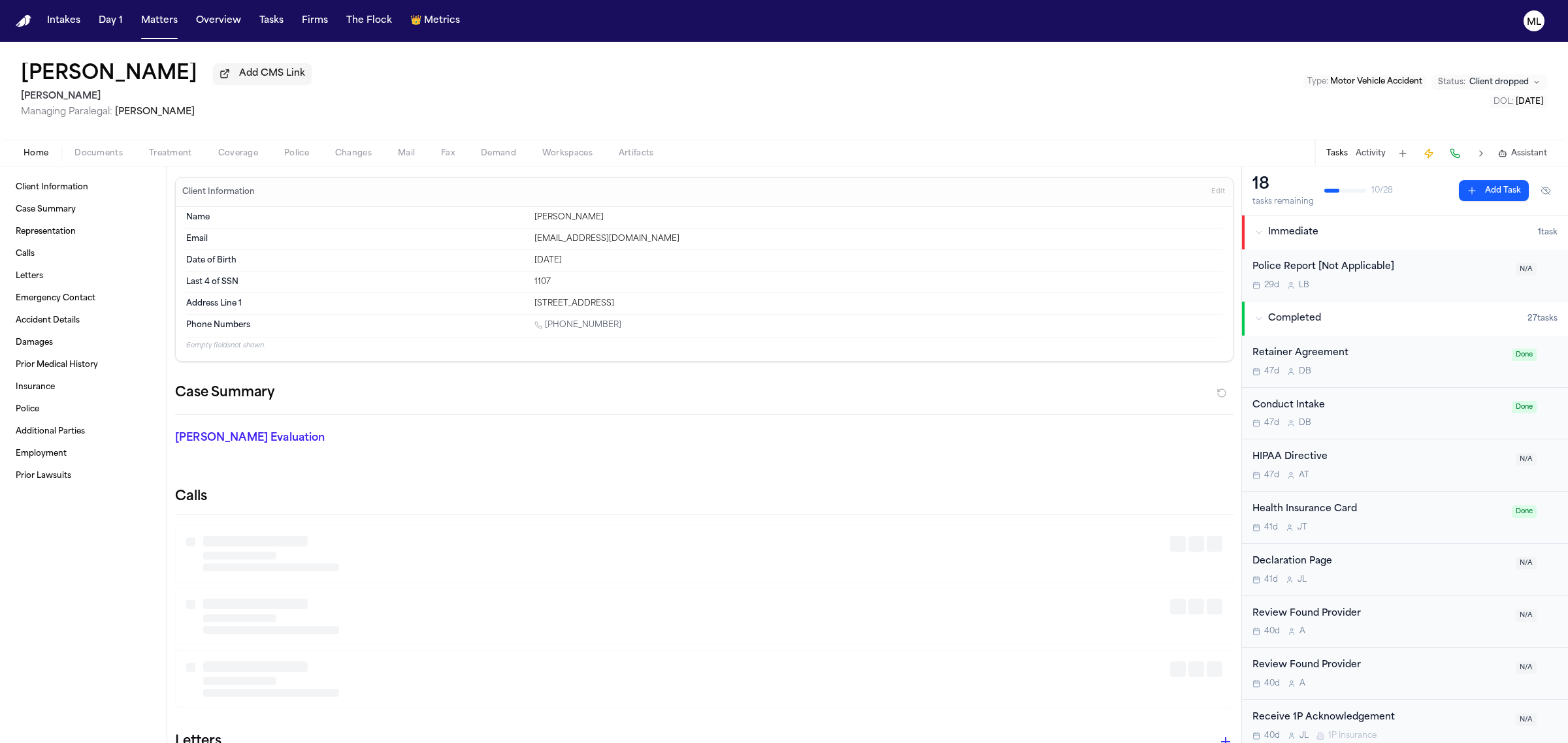
click at [113, 141] on div "Home Documents Treatment Coverage Police Changes Mail Fax Demand Workspaces Art…" at bounding box center [784, 152] width 1568 height 26
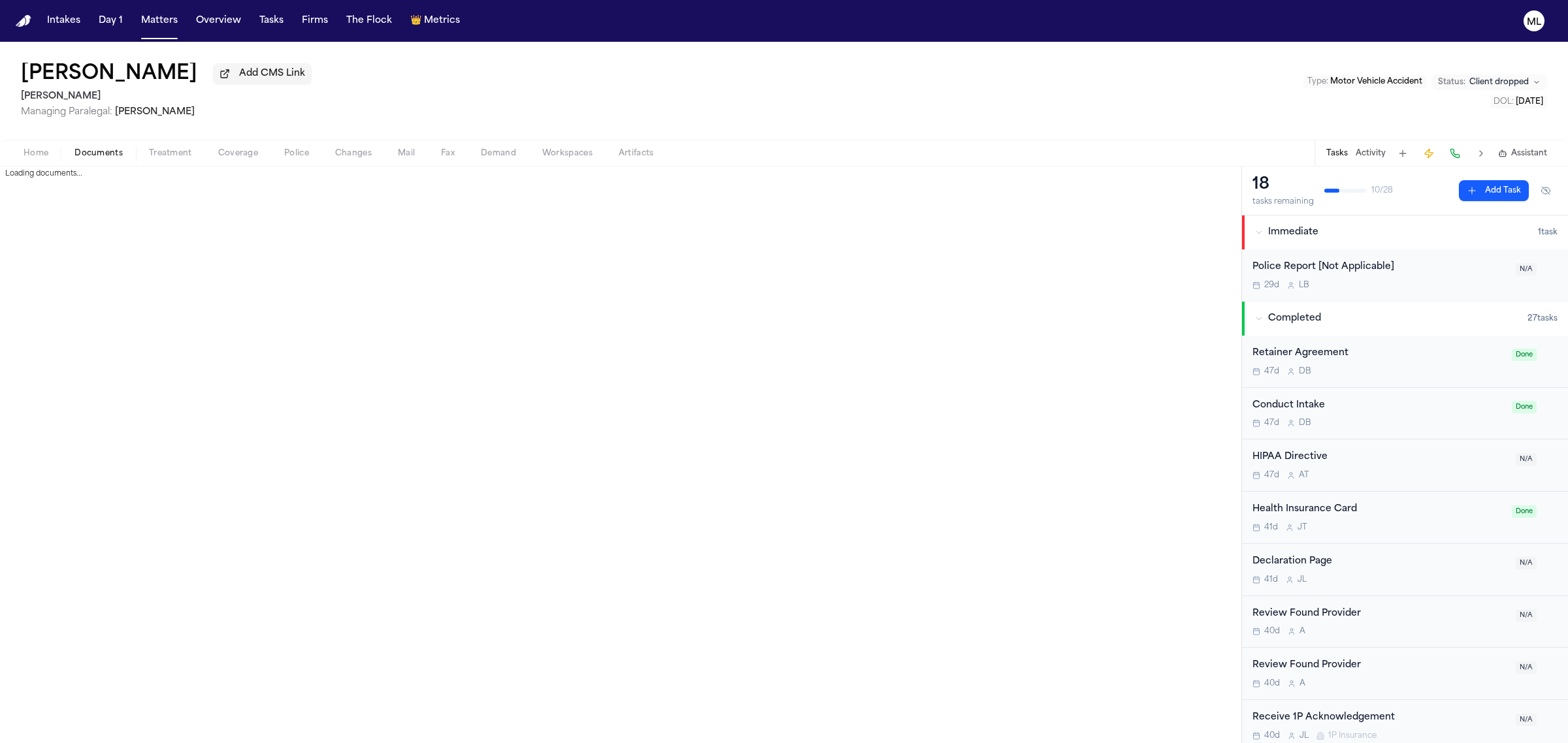
click at [113, 152] on span "Documents" at bounding box center [99, 153] width 48 height 10
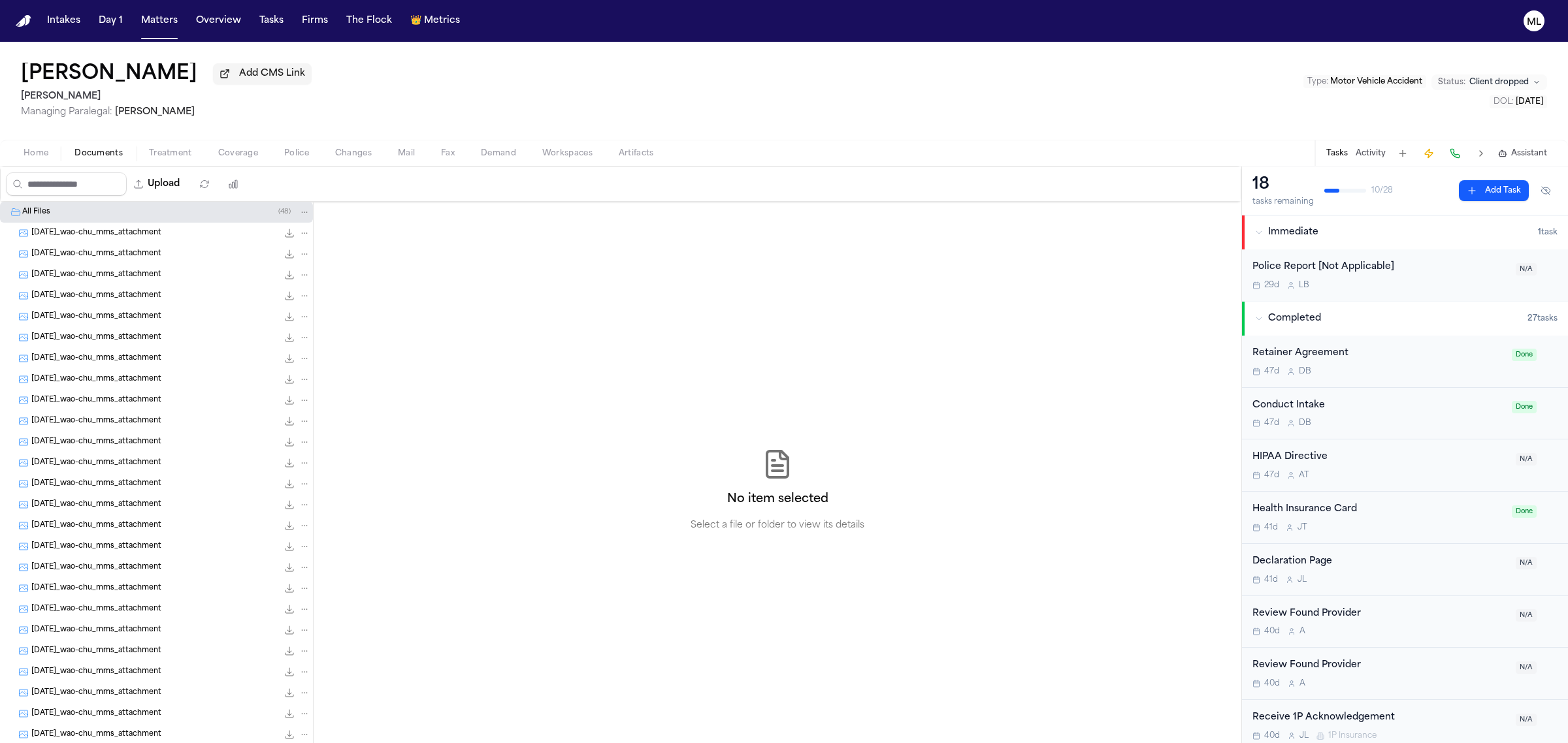
click at [128, 330] on div "2025-08-19_wao-chu_mms_attachment 100.2 KB • JPG" at bounding box center [156, 338] width 313 height 21
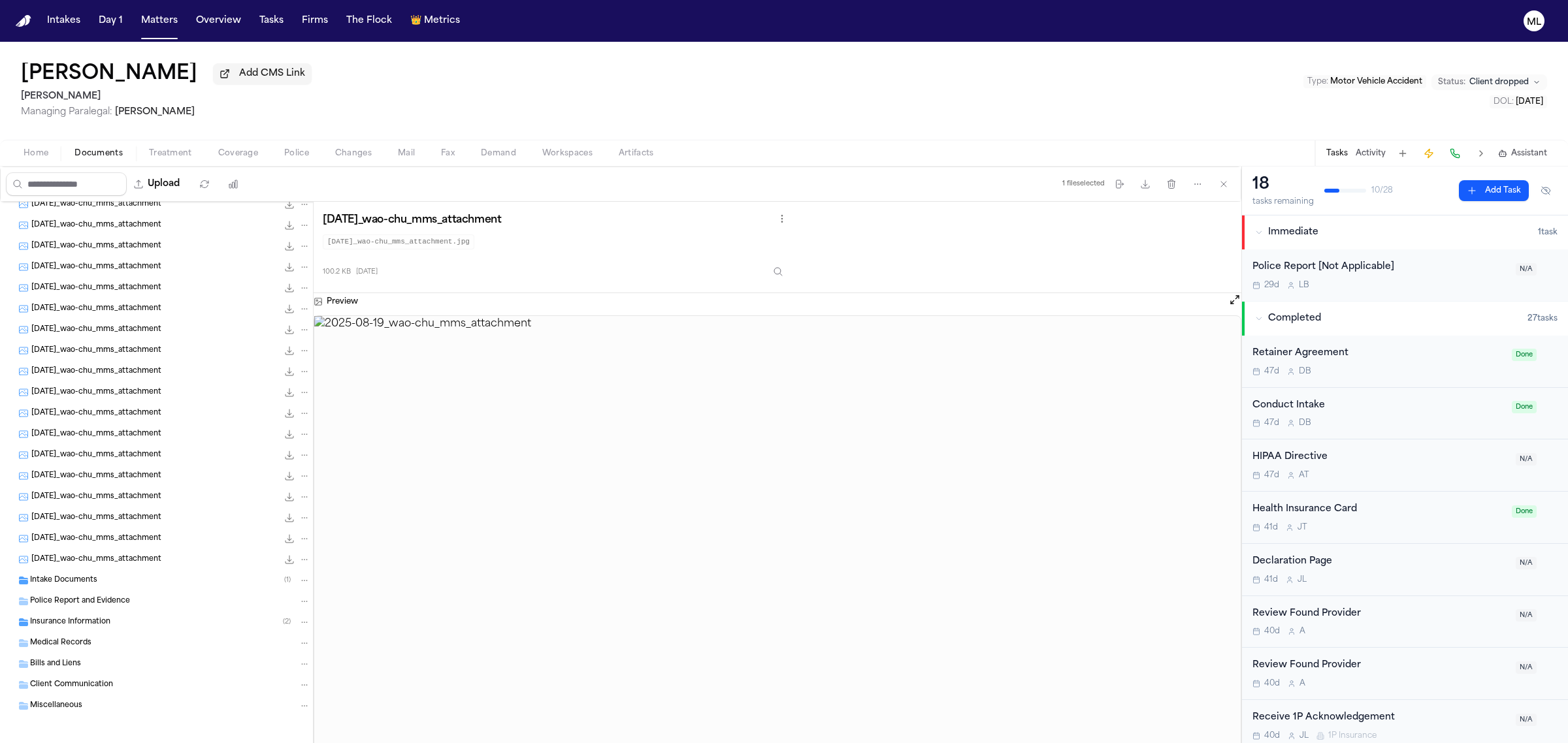
scroll to position [595, 0]
click at [90, 624] on span "Insurance Information" at bounding box center [70, 620] width 80 height 11
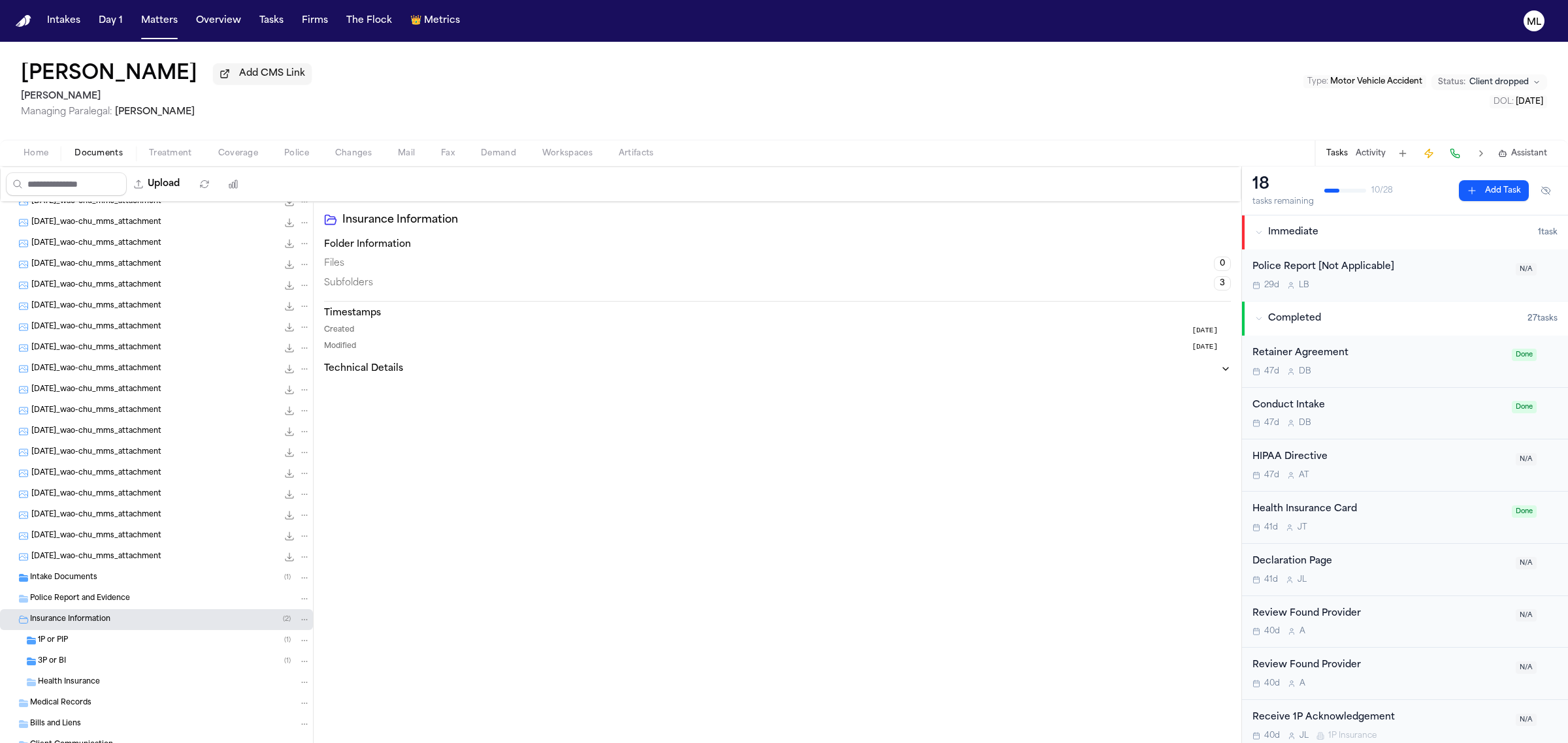
click at [119, 636] on div "1P or PIP ( 1 )" at bounding box center [174, 641] width 272 height 12
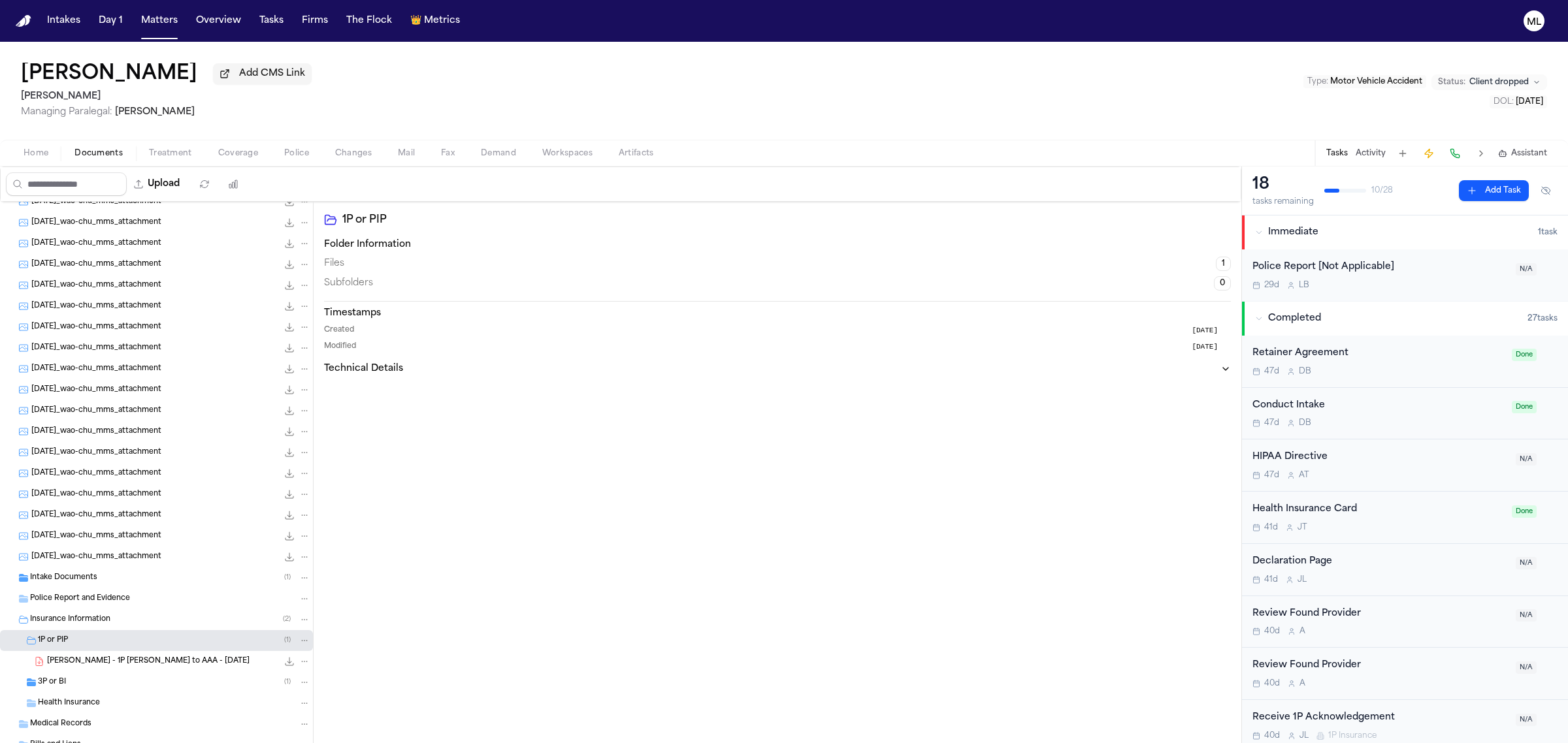
click at [99, 688] on div "3P or BI ( 1 )" at bounding box center [174, 682] width 272 height 12
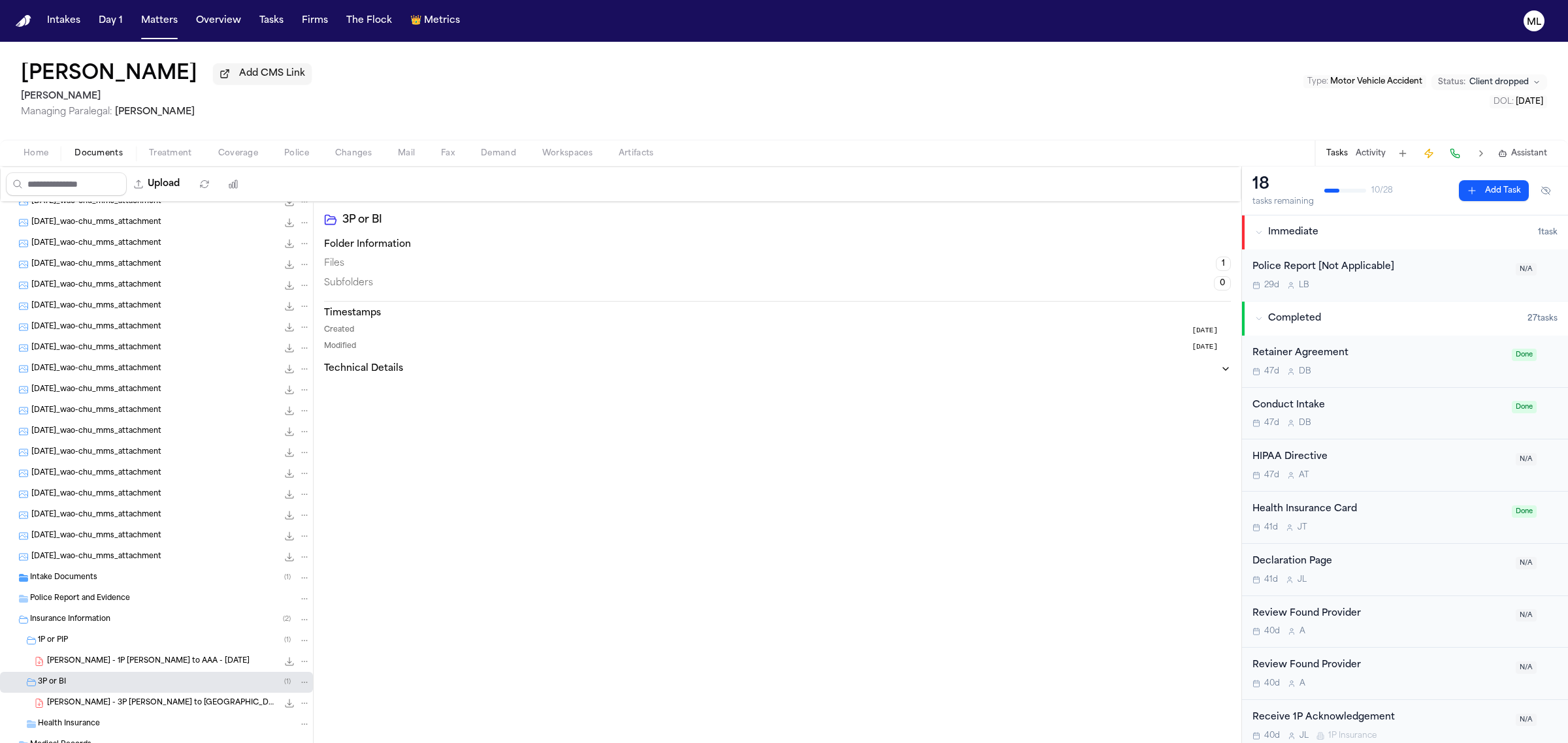
scroll to position [701, 0]
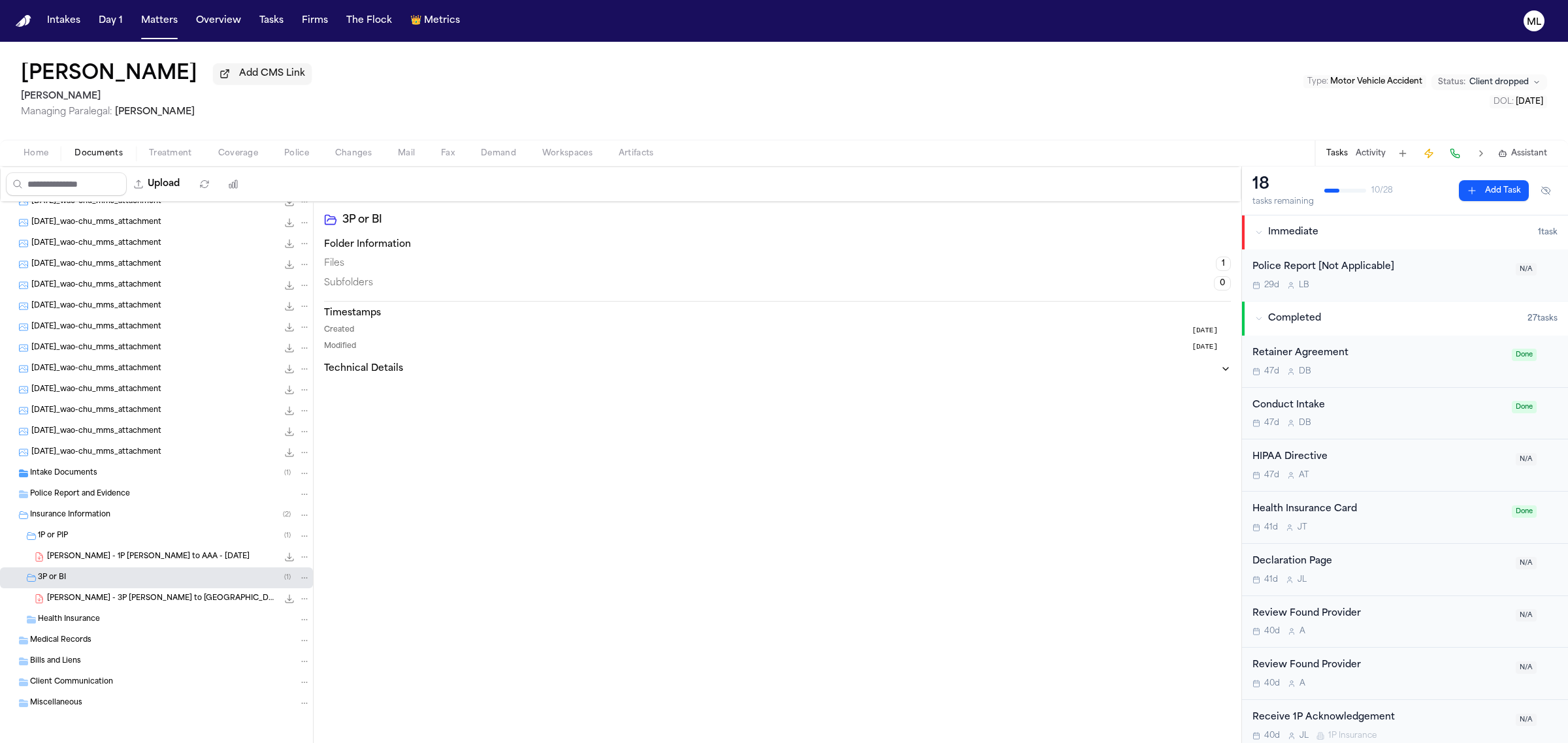
click at [100, 477] on div "Intake Documents ( 1 )" at bounding box center [171, 473] width 281 height 12
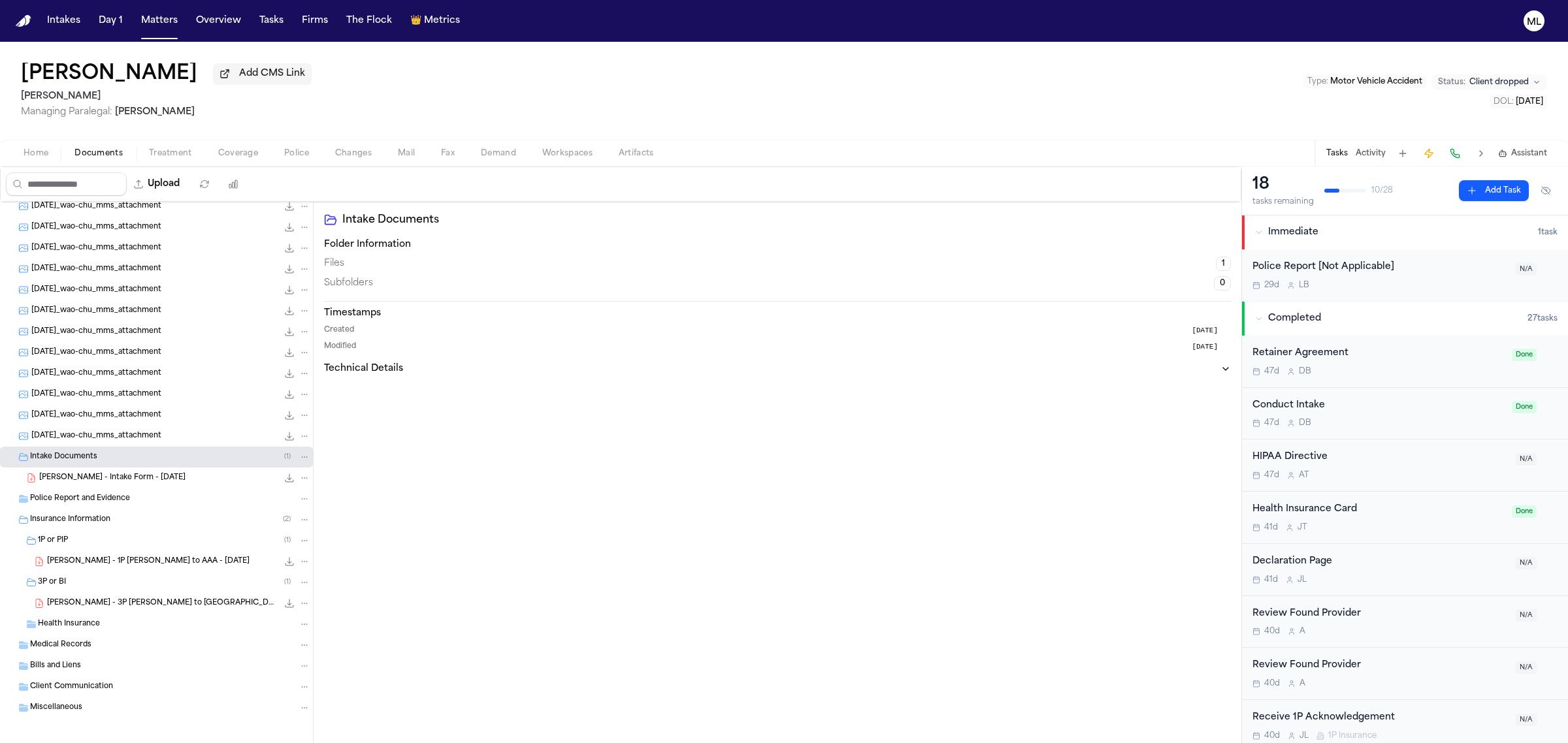
scroll to position [721, 0]
click at [150, 354] on span "2025-08-21_wao-chu_mms_attachment" at bounding box center [96, 349] width 130 height 11
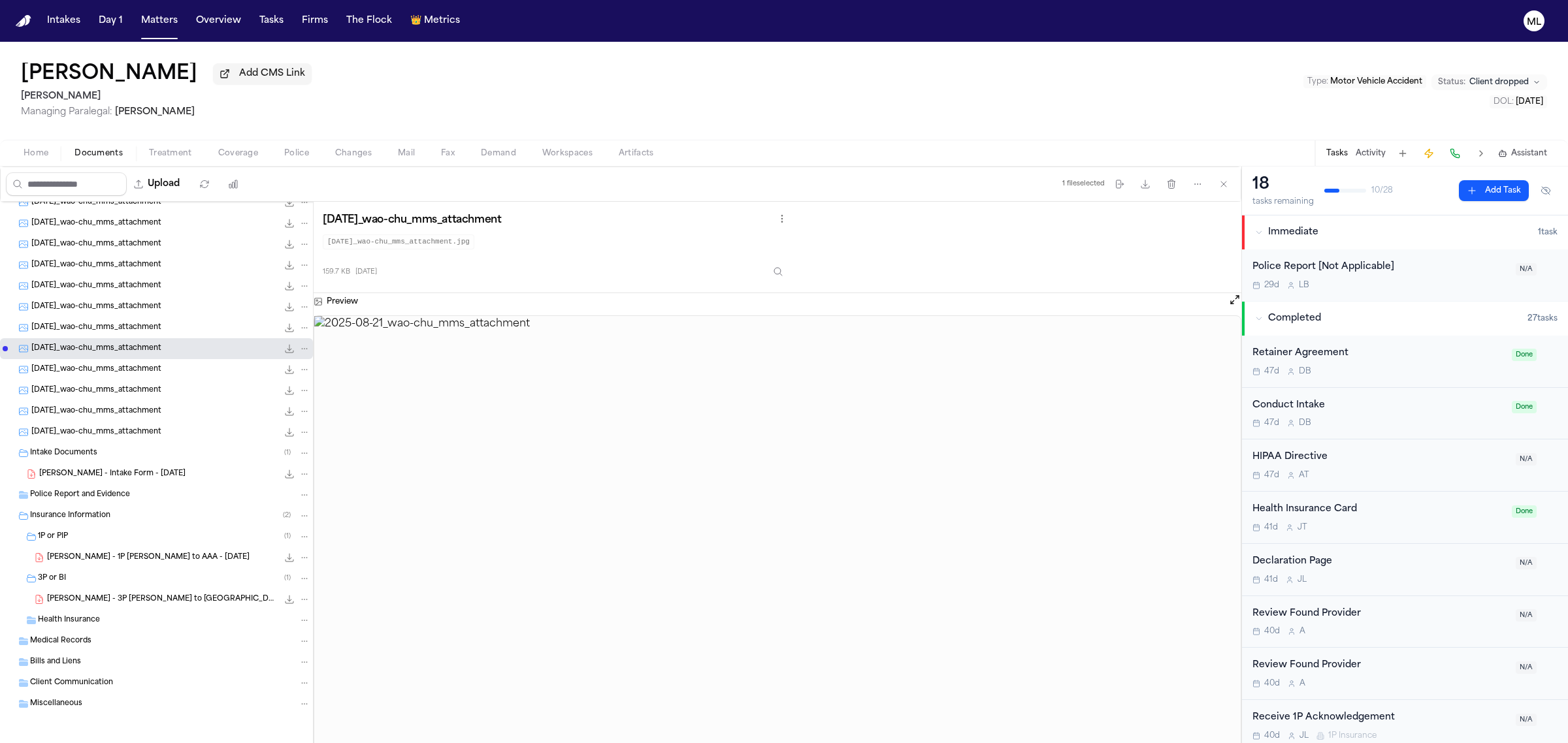
click at [142, 309] on span "2025-08-21_wao-chu_mms_attachment" at bounding box center [96, 307] width 130 height 11
click at [150, 284] on span "2025-08-21_wao-chu_mms_attachment" at bounding box center [96, 286] width 130 height 11
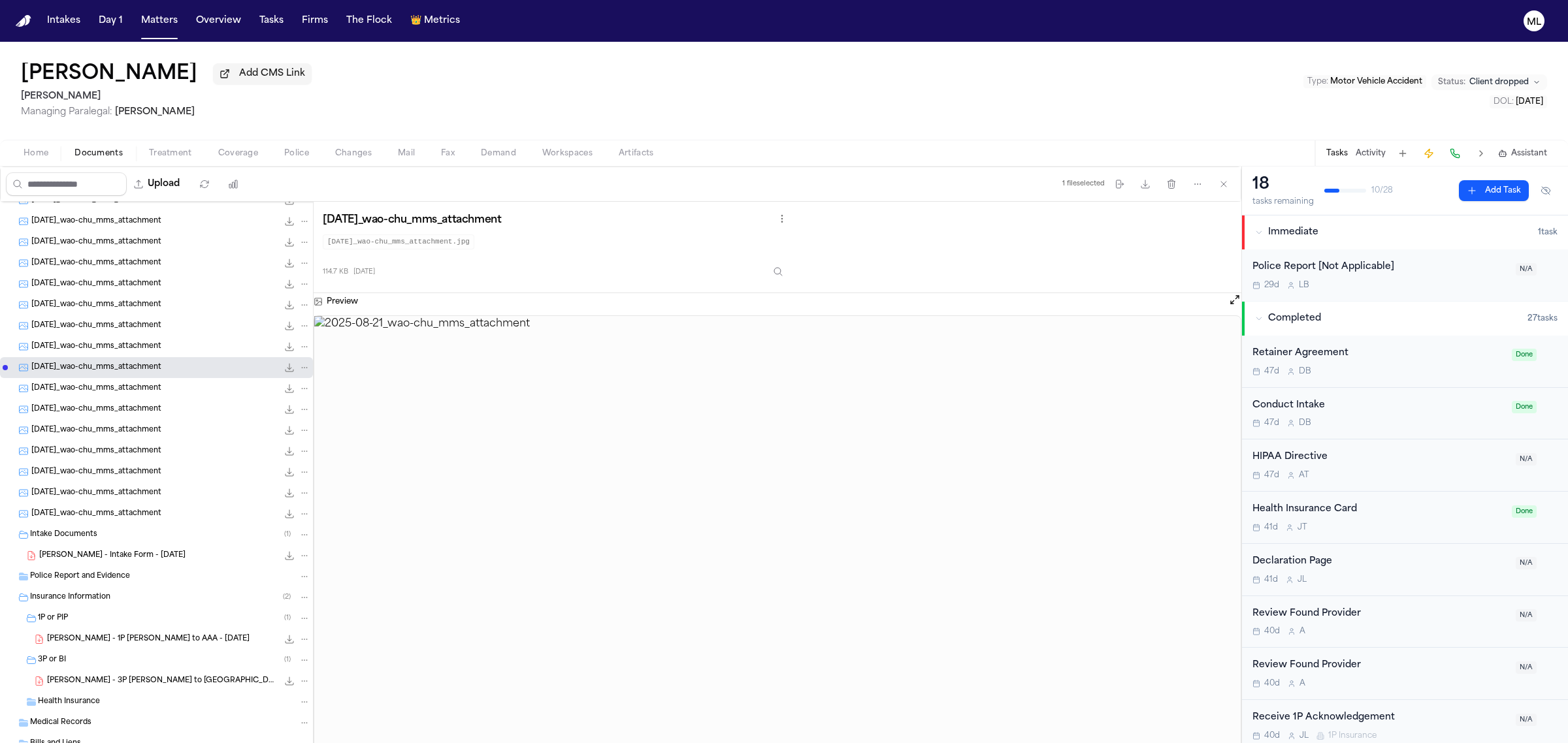
click at [150, 284] on span "2025-08-19_wao-chu_mms_attachment" at bounding box center [96, 284] width 130 height 11
click at [150, 276] on div "2025-08-19_wao-chu_mms_attachment 73.0 KB • JPG" at bounding box center [156, 284] width 313 height 21
click at [157, 258] on span "2025-08-19_wao-chu_mms_attachment" at bounding box center [96, 264] width 130 height 11
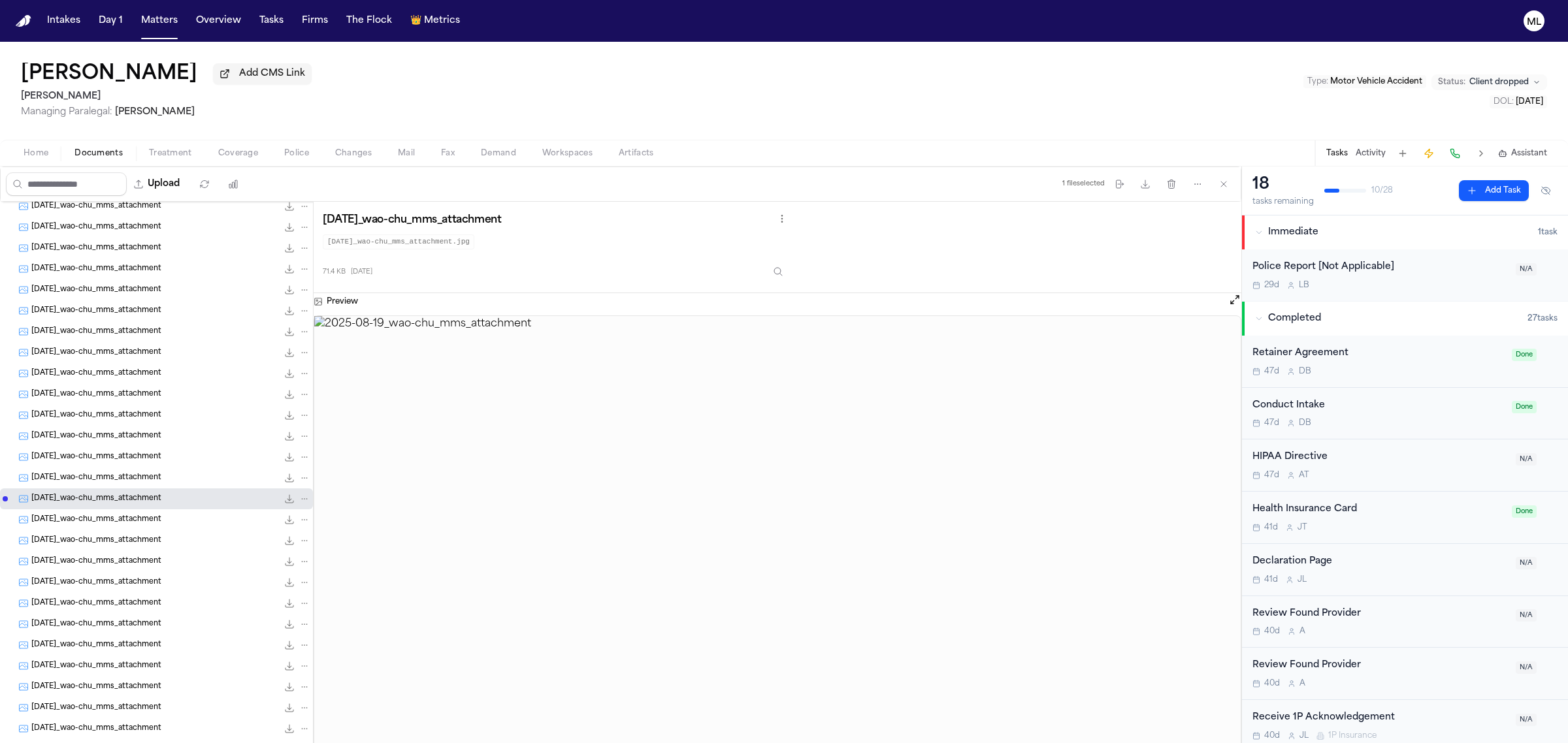
scroll to position [394, 0]
click at [158, 281] on span "2025-08-19_wao-chu_mms_attachment" at bounding box center [96, 279] width 130 height 11
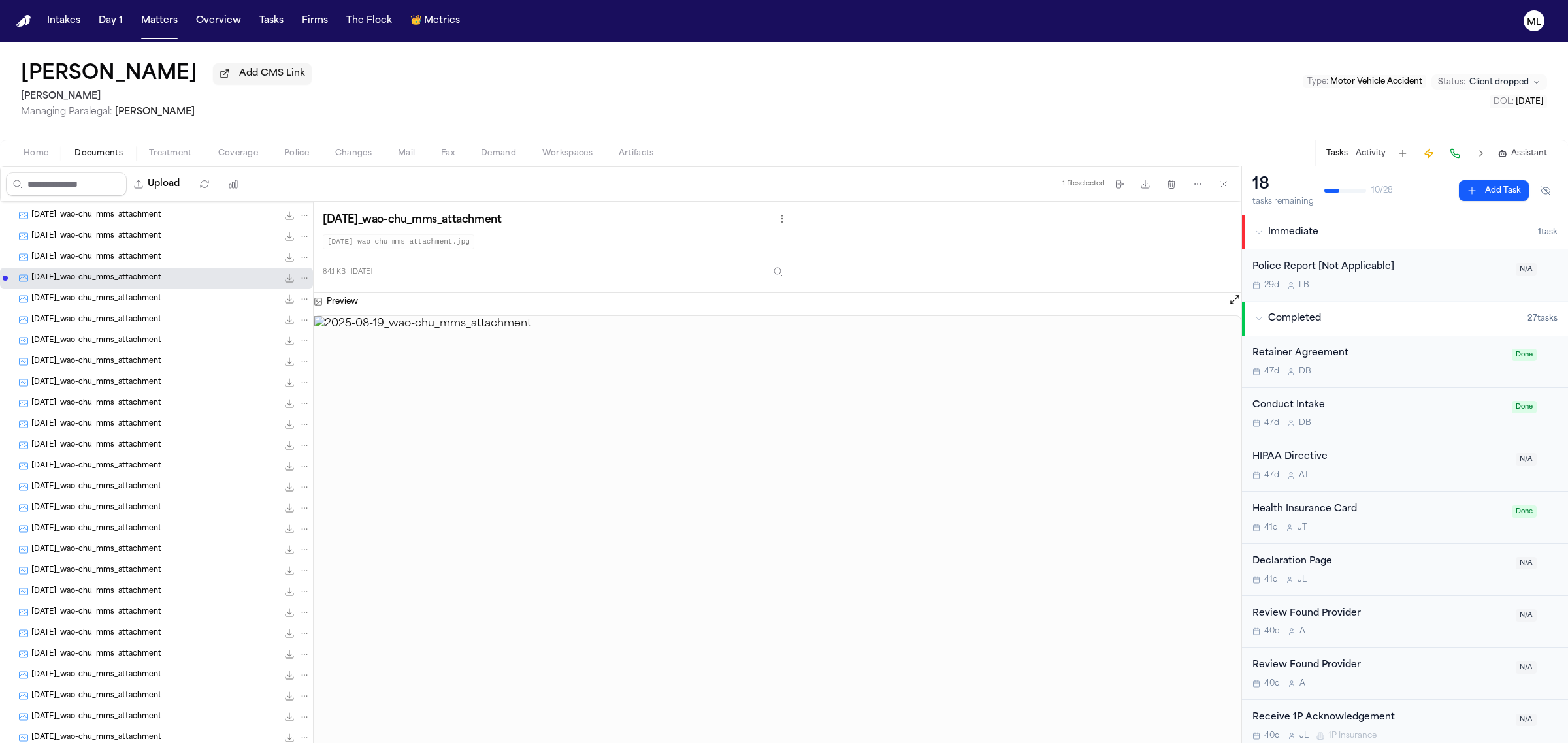
click at [159, 249] on div "2025-08-19_wao-chu_mms_attachment 96.9 KB • JPG" at bounding box center [156, 258] width 313 height 21
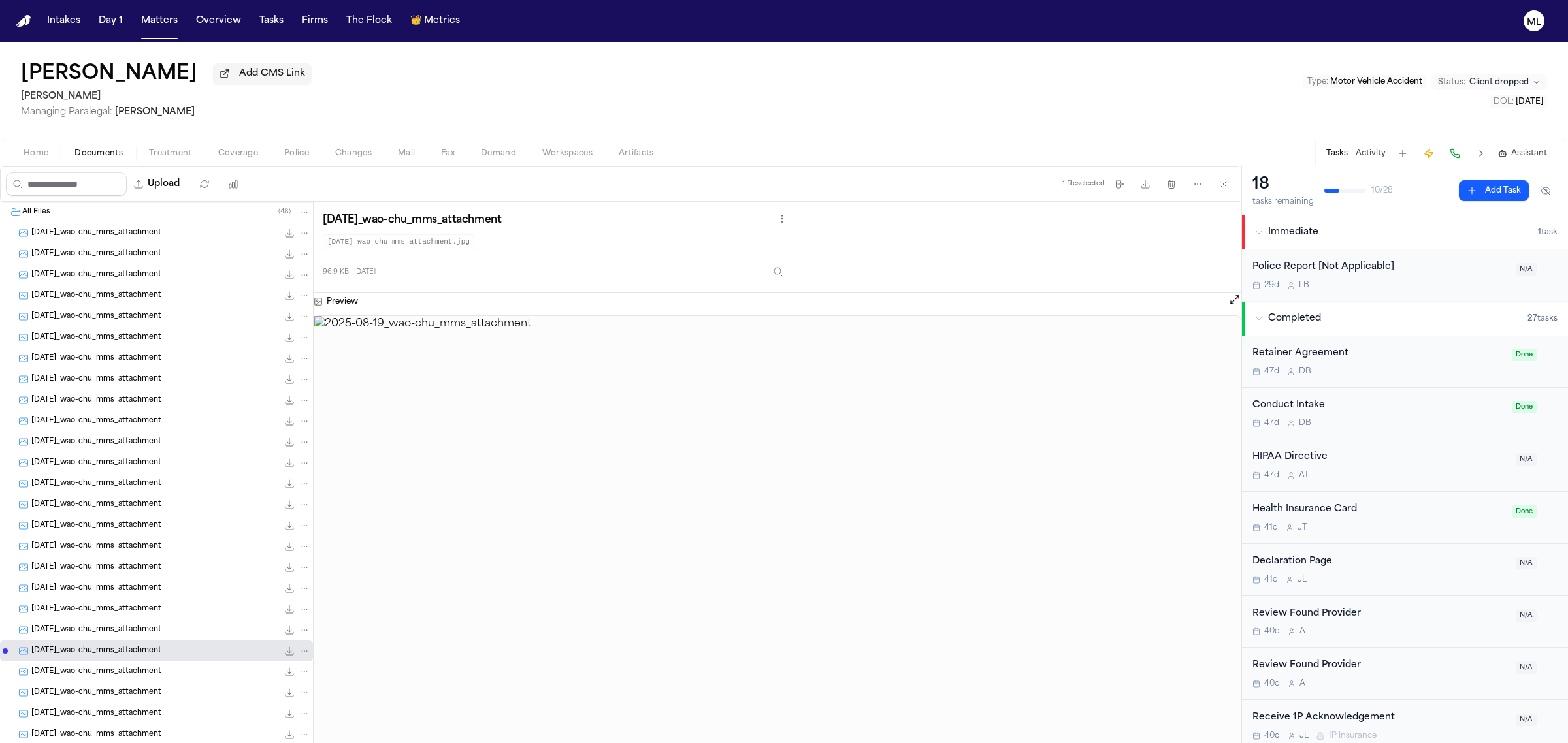
click at [4, 211] on span "Folder: All Files" at bounding box center [6, 212] width 6 height 6
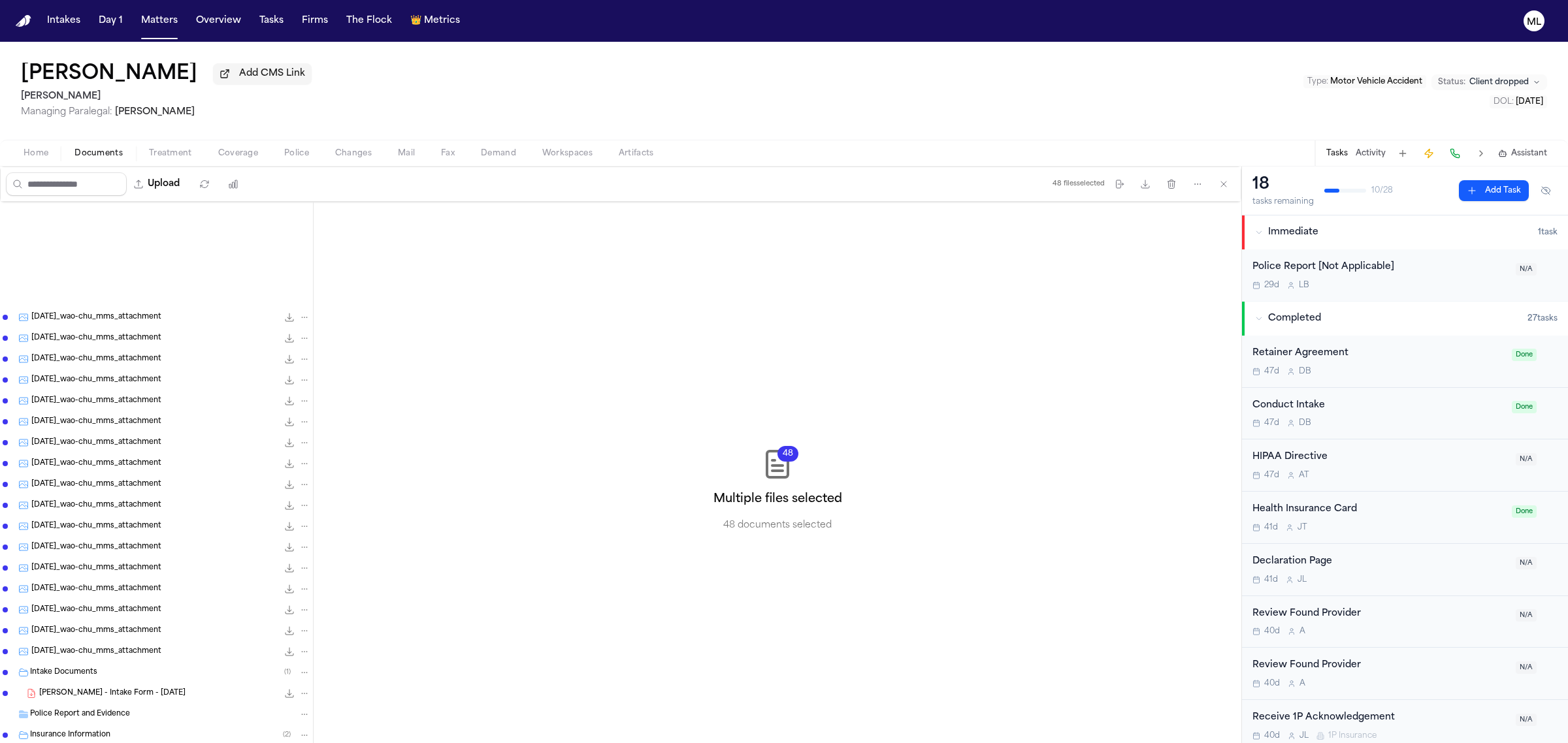
scroll to position [721, 0]
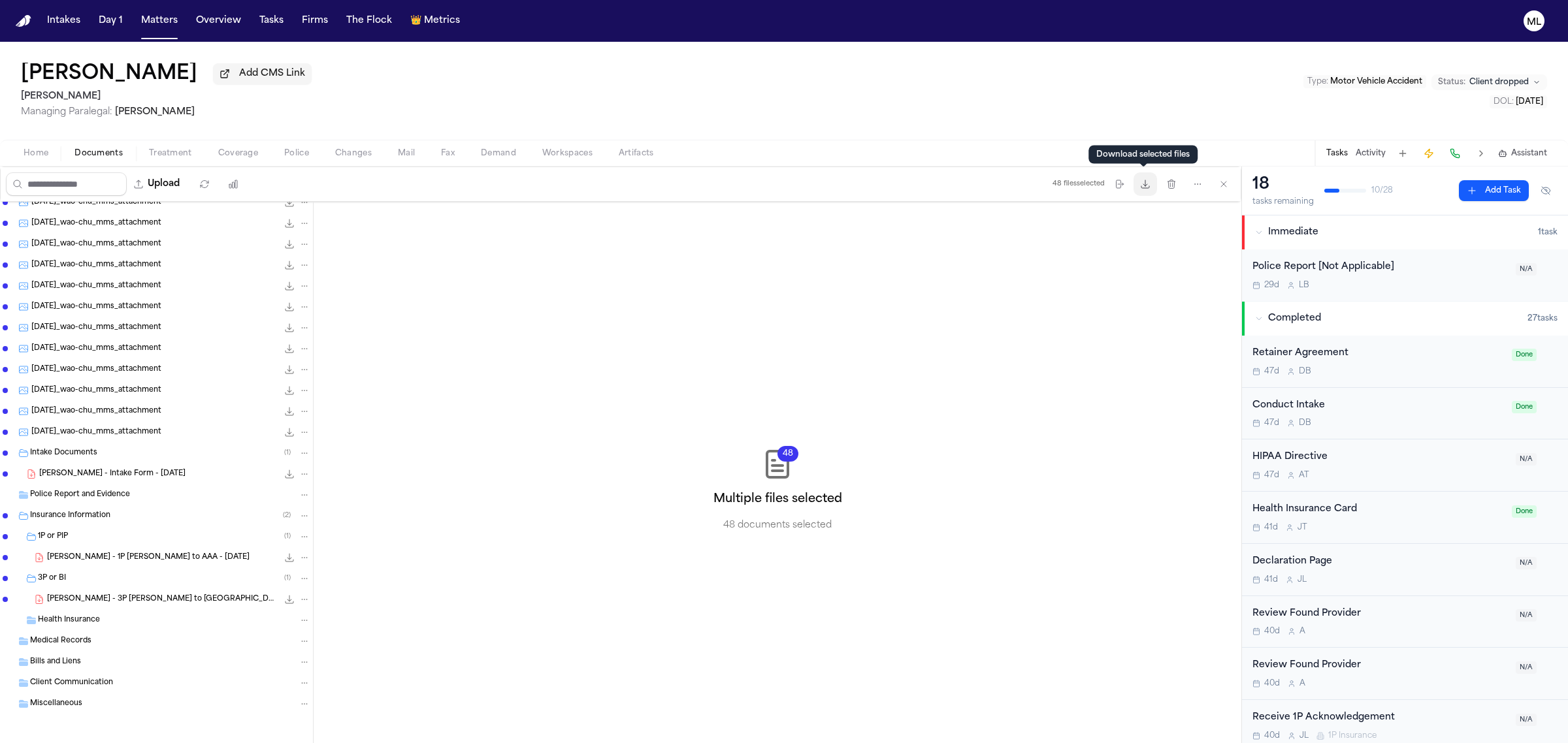
click at [1141, 189] on icon "button" at bounding box center [1144, 184] width 10 height 10
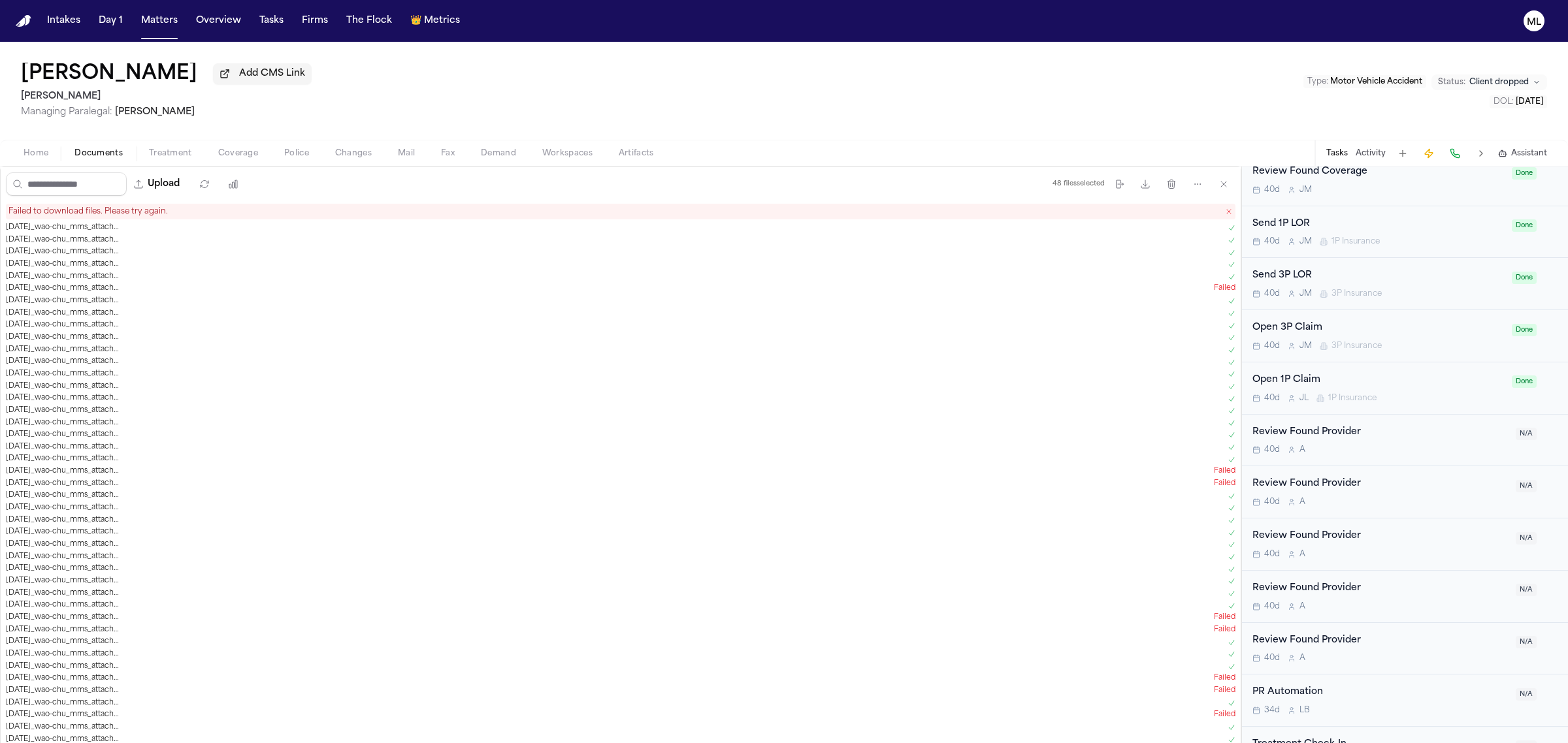
scroll to position [857, 0]
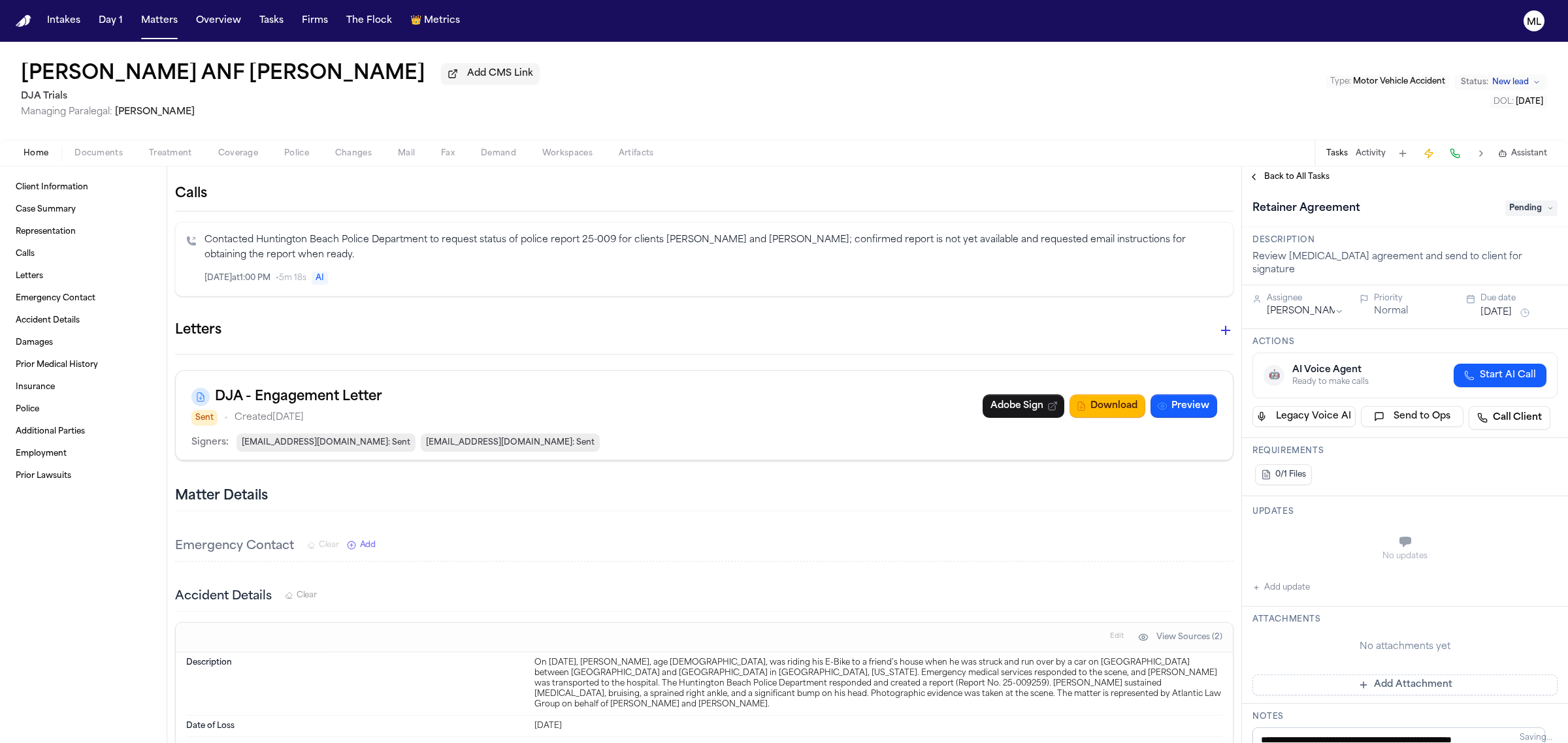
scroll to position [245, 0]
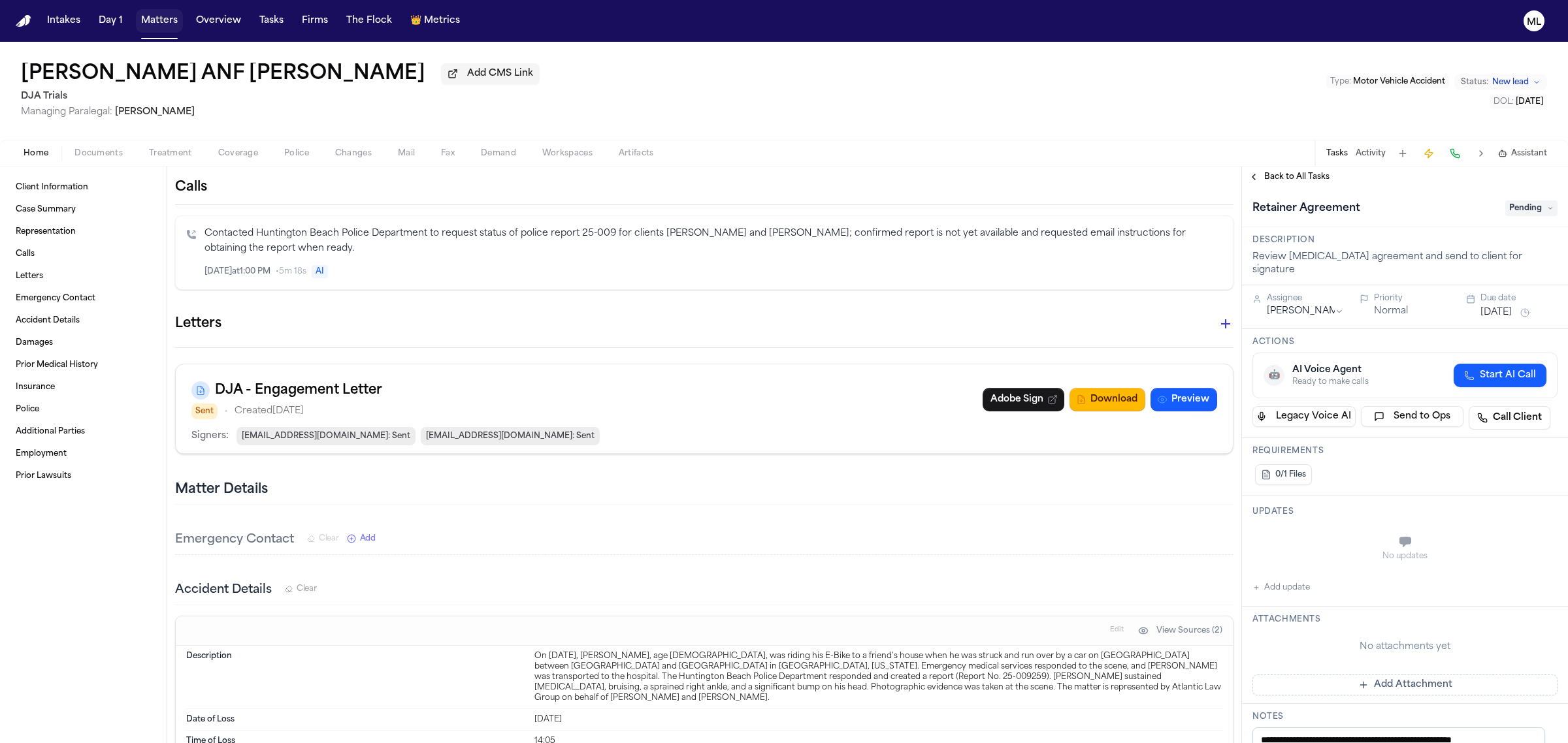
click at [159, 18] on button "Matters" at bounding box center [159, 20] width 47 height 23
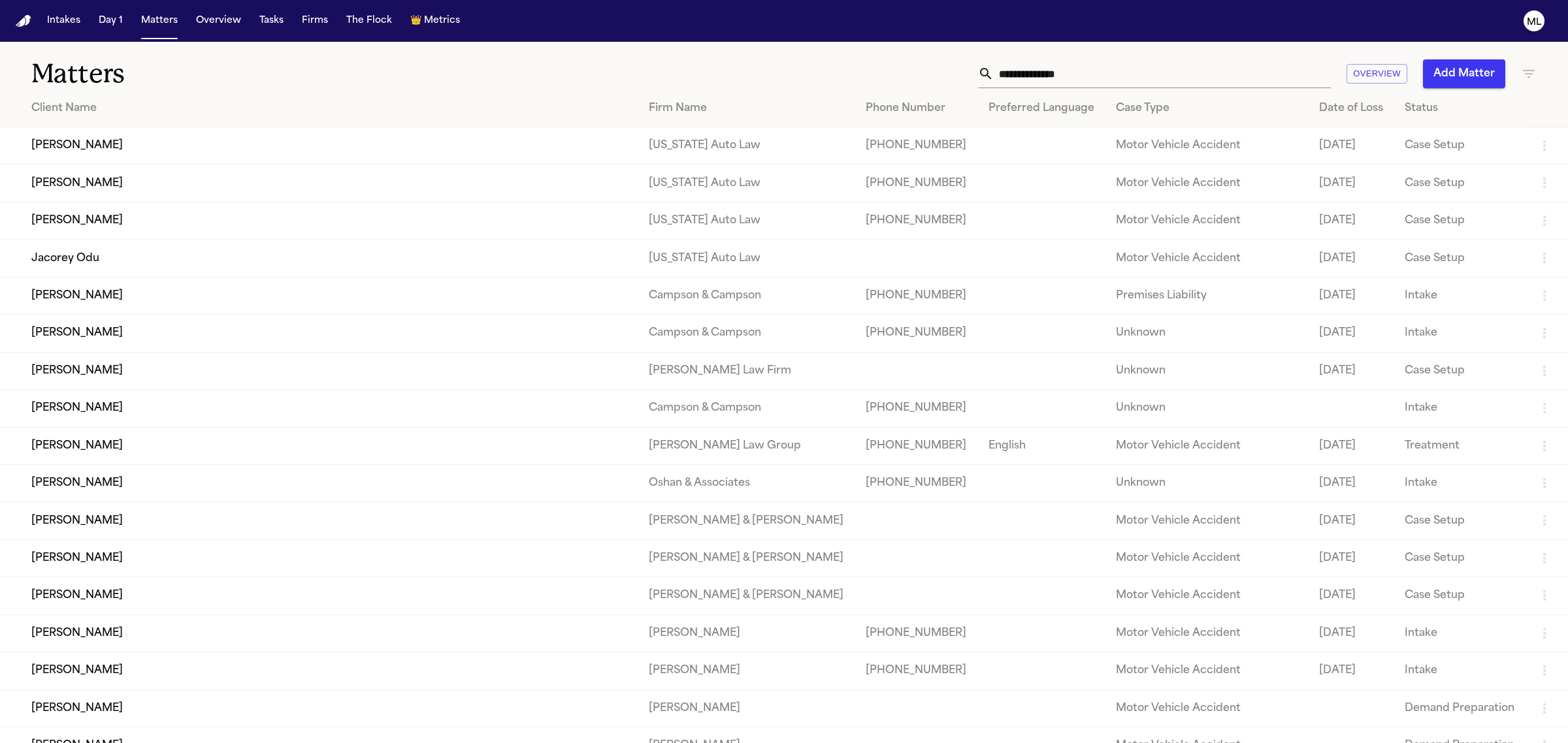
click at [1542, 78] on div "Matters Overview Add Matter" at bounding box center [784, 66] width 1568 height 48
click at [1533, 73] on icon "button" at bounding box center [1528, 73] width 16 height 16
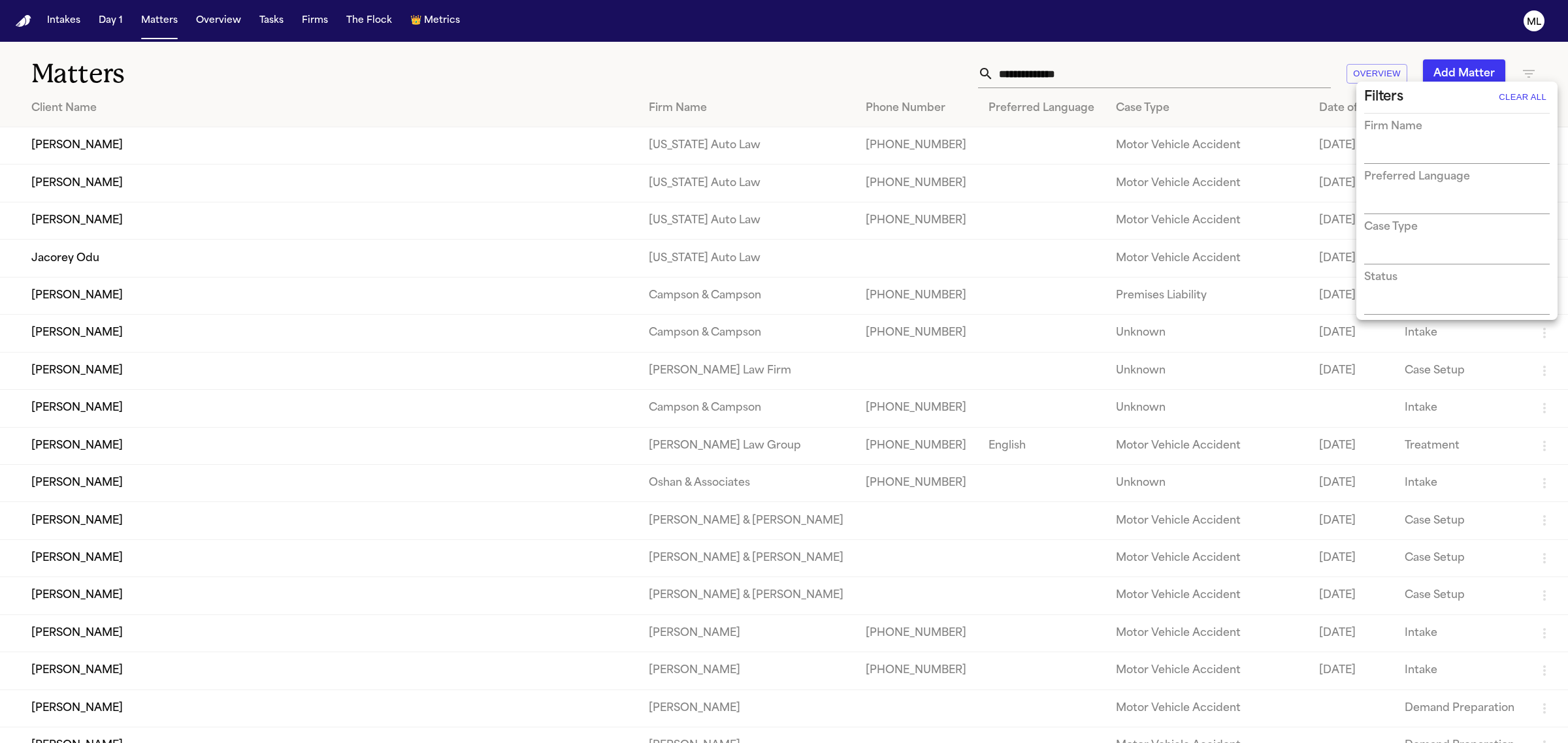
click at [1433, 158] on input "text" at bounding box center [1447, 154] width 166 height 18
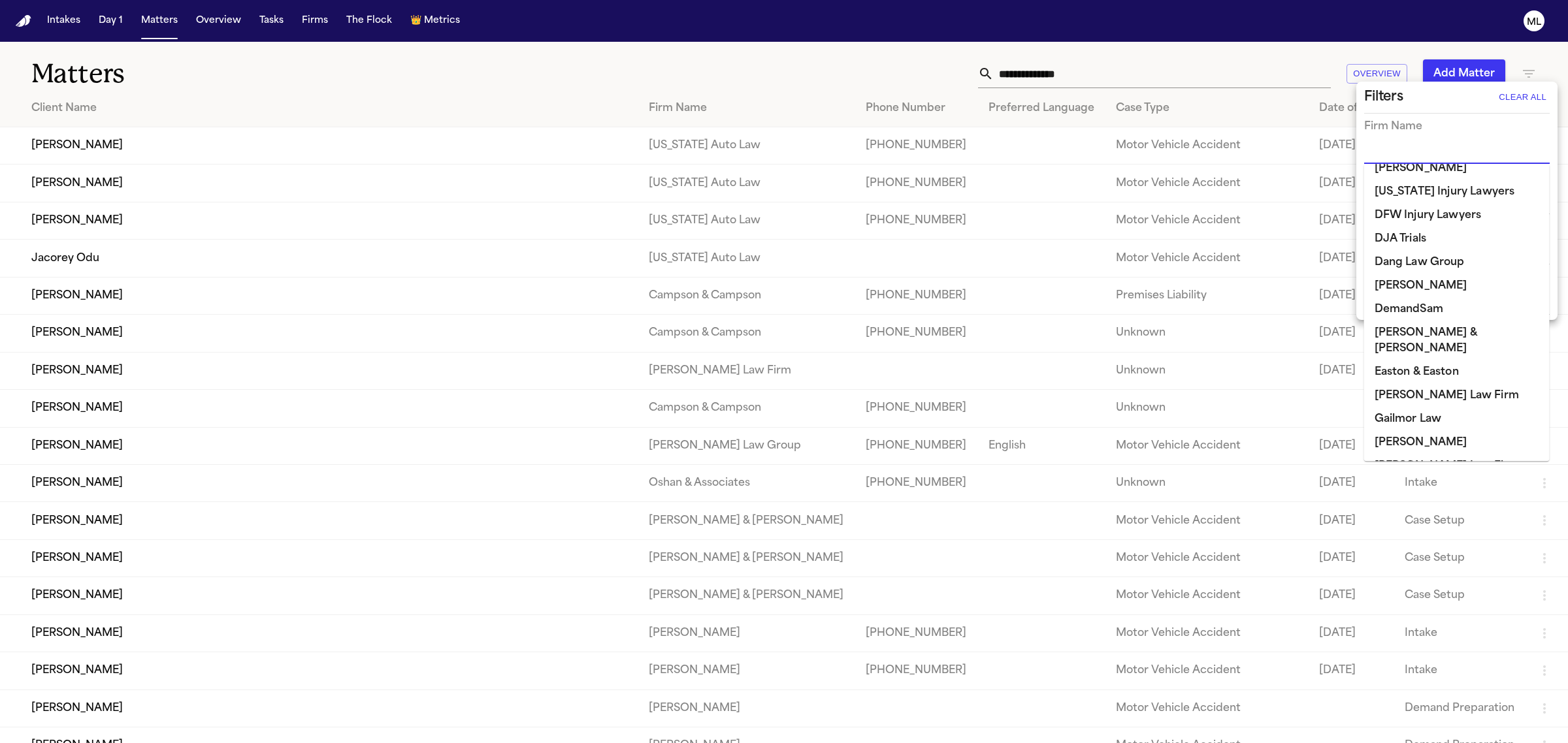
scroll to position [245, 0]
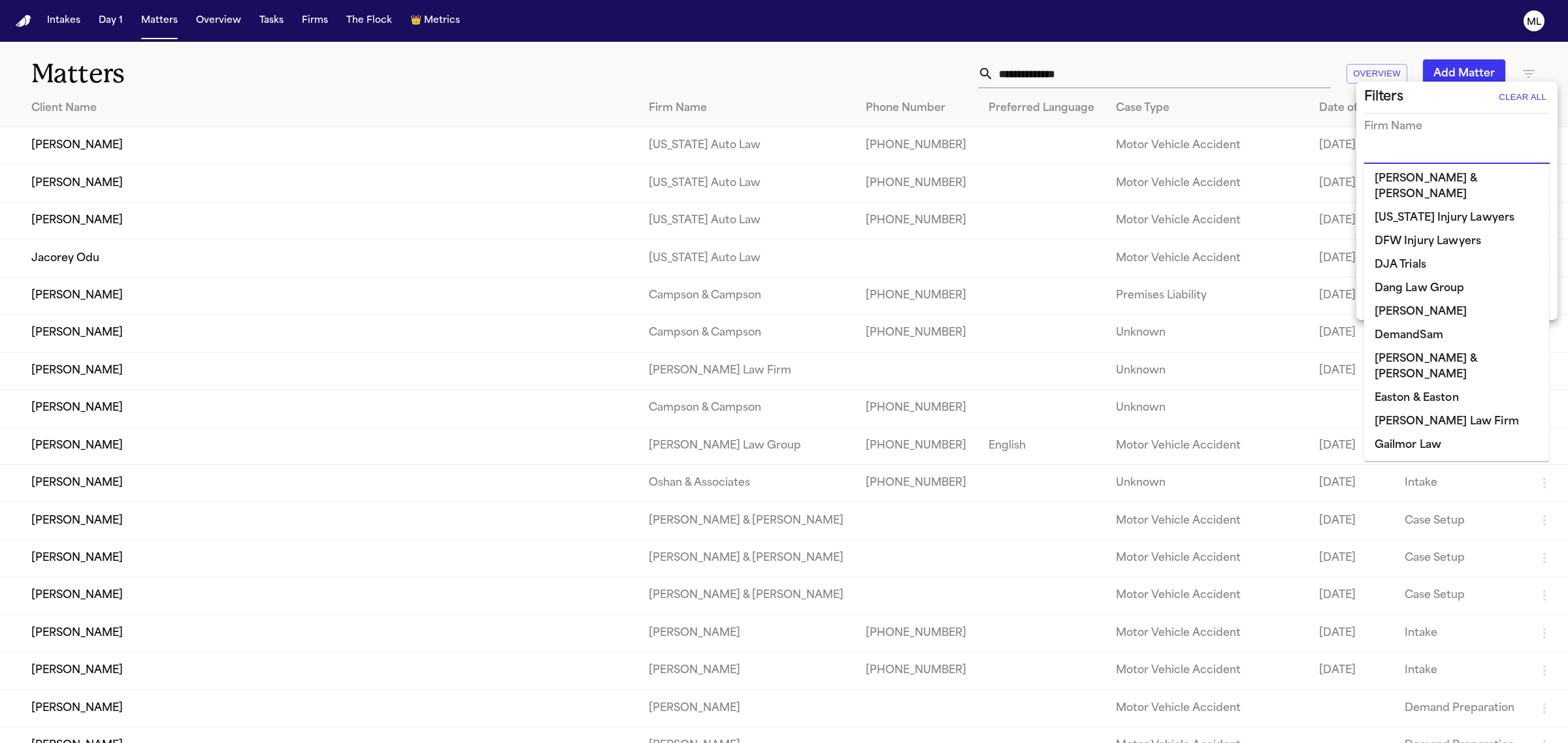
click at [1420, 254] on li "DJA Trials" at bounding box center [1456, 265] width 186 height 23
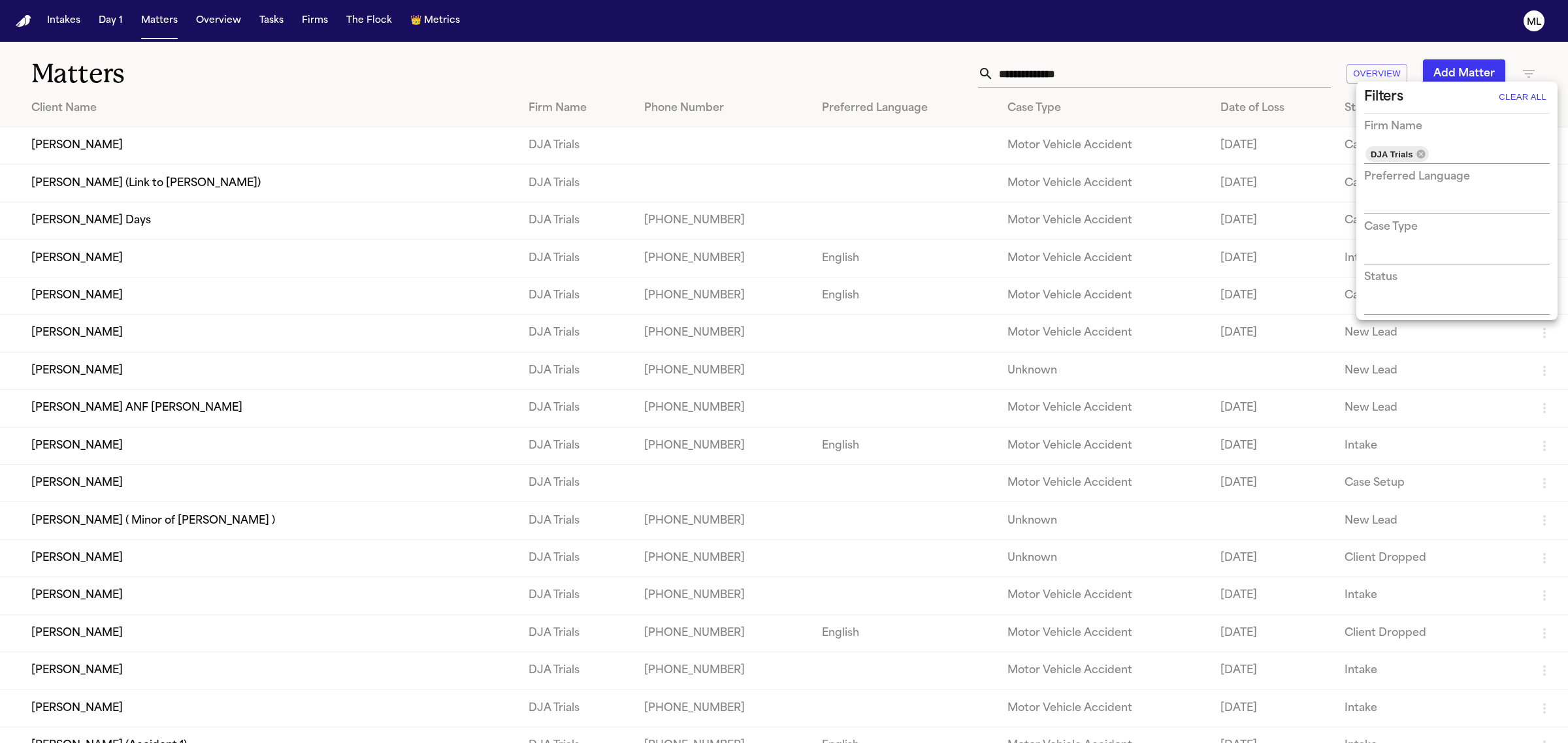
click at [364, 59] on div at bounding box center [784, 371] width 1568 height 743
click at [413, 402] on td "[PERSON_NAME] ANF [PERSON_NAME]" at bounding box center [258, 409] width 518 height 37
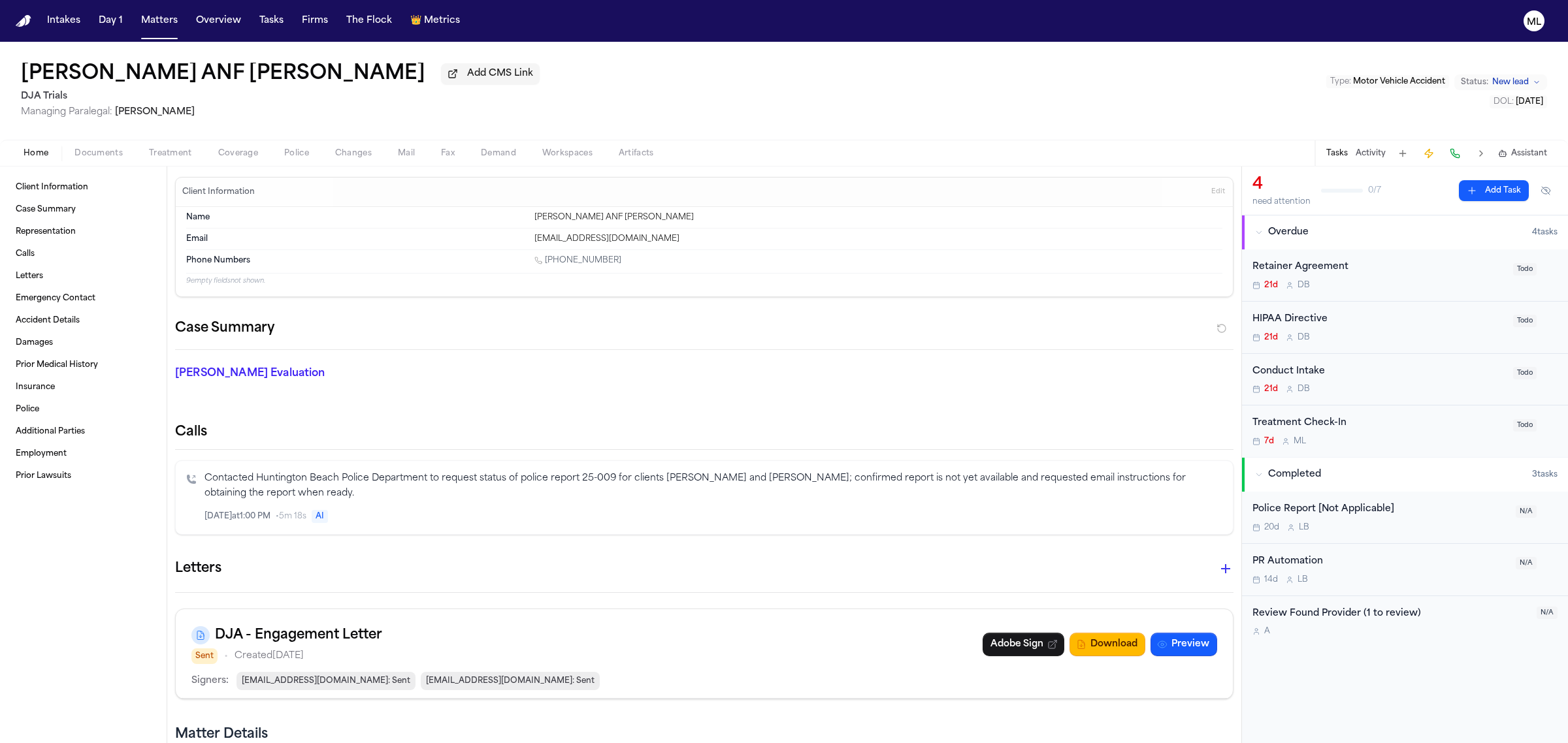
scroll to position [81, 0]
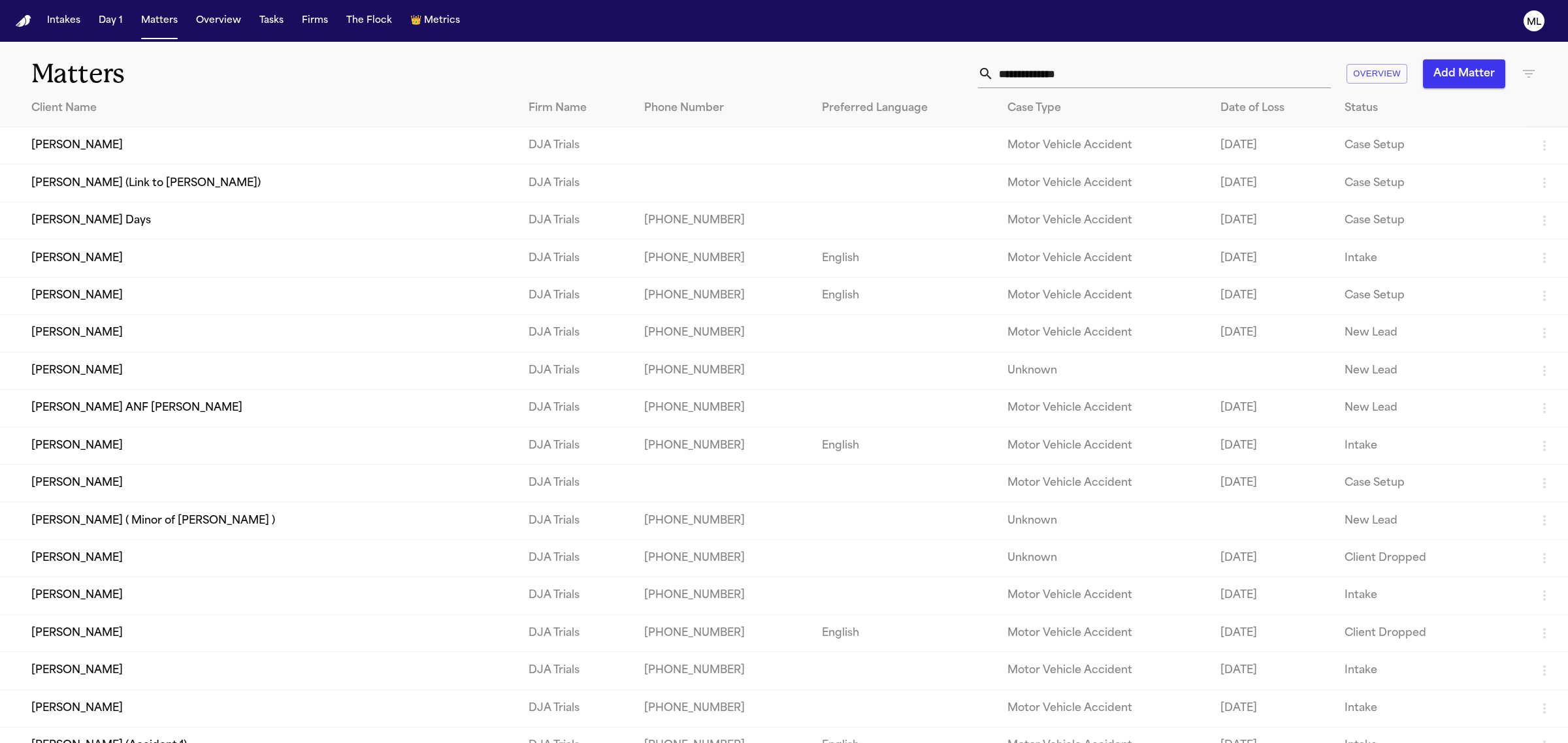
click at [282, 337] on td "[PERSON_NAME]" at bounding box center [258, 333] width 518 height 37
click at [262, 11] on button "Tasks" at bounding box center [271, 20] width 35 height 23
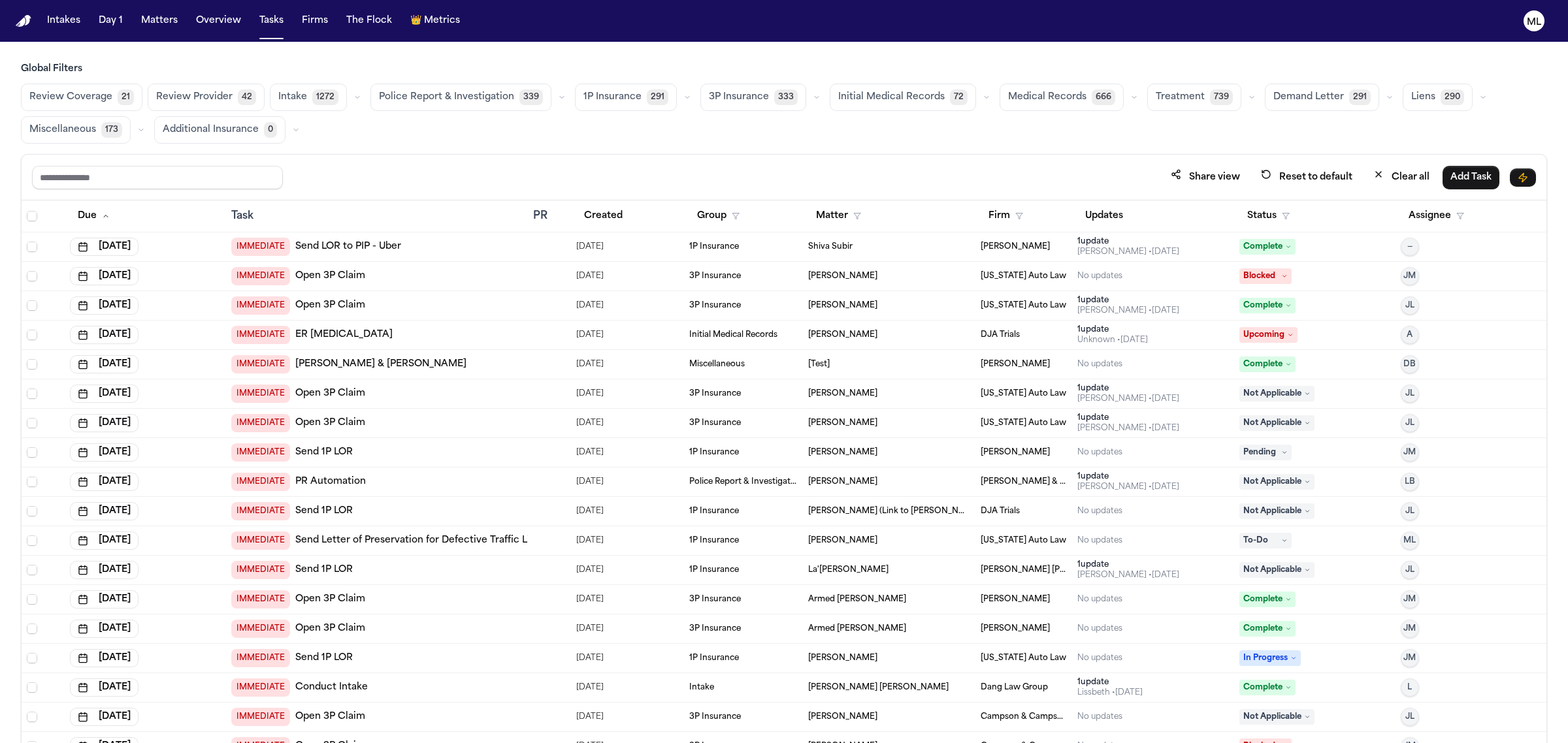
click at [350, 93] on button "button" at bounding box center [357, 97] width 16 height 16
click at [332, 128] on span "Retainer Agreement" at bounding box center [324, 135] width 92 height 26
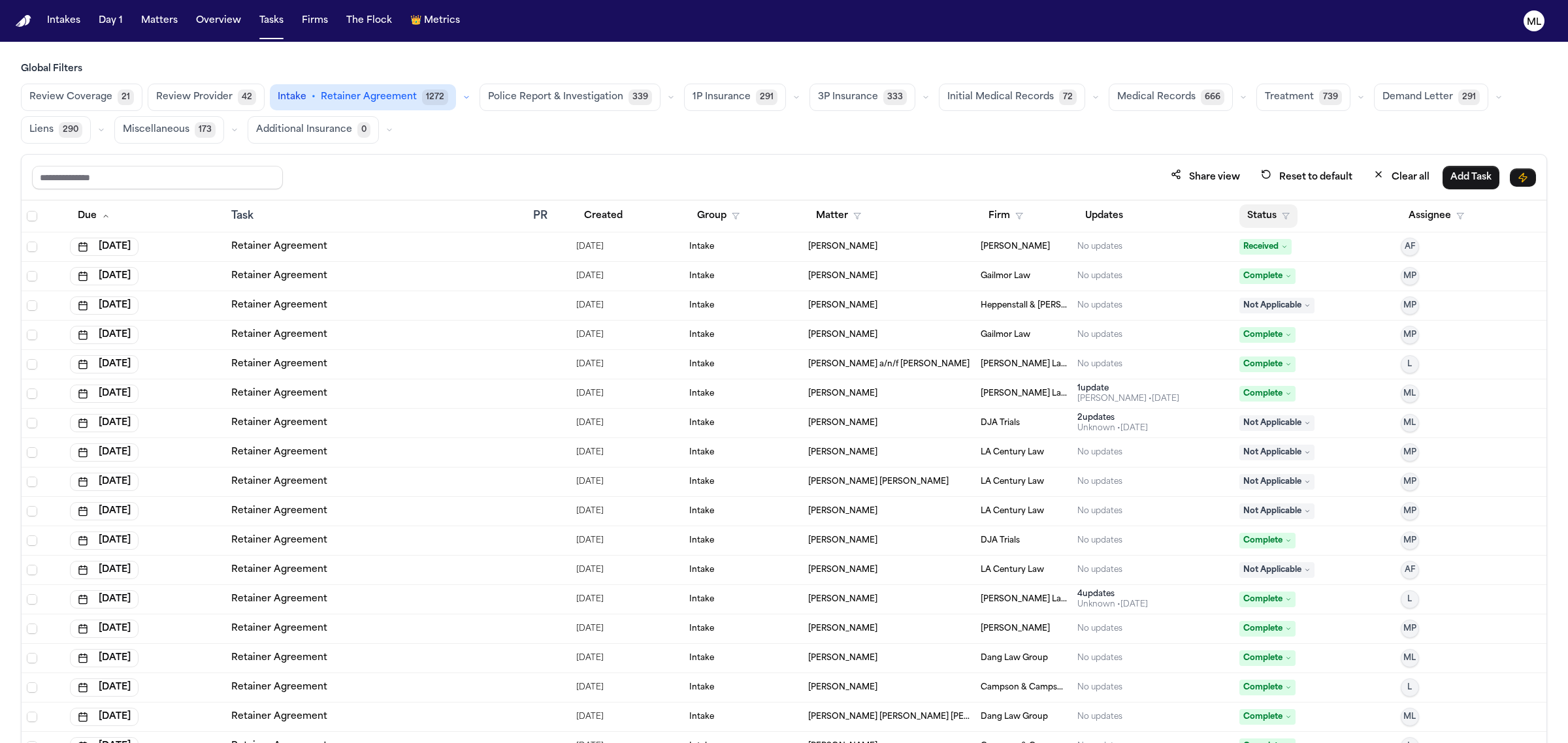
click at [1248, 216] on button "Status" at bounding box center [1268, 216] width 58 height 23
click at [1248, 297] on button "Active" at bounding box center [1255, 298] width 37 height 17
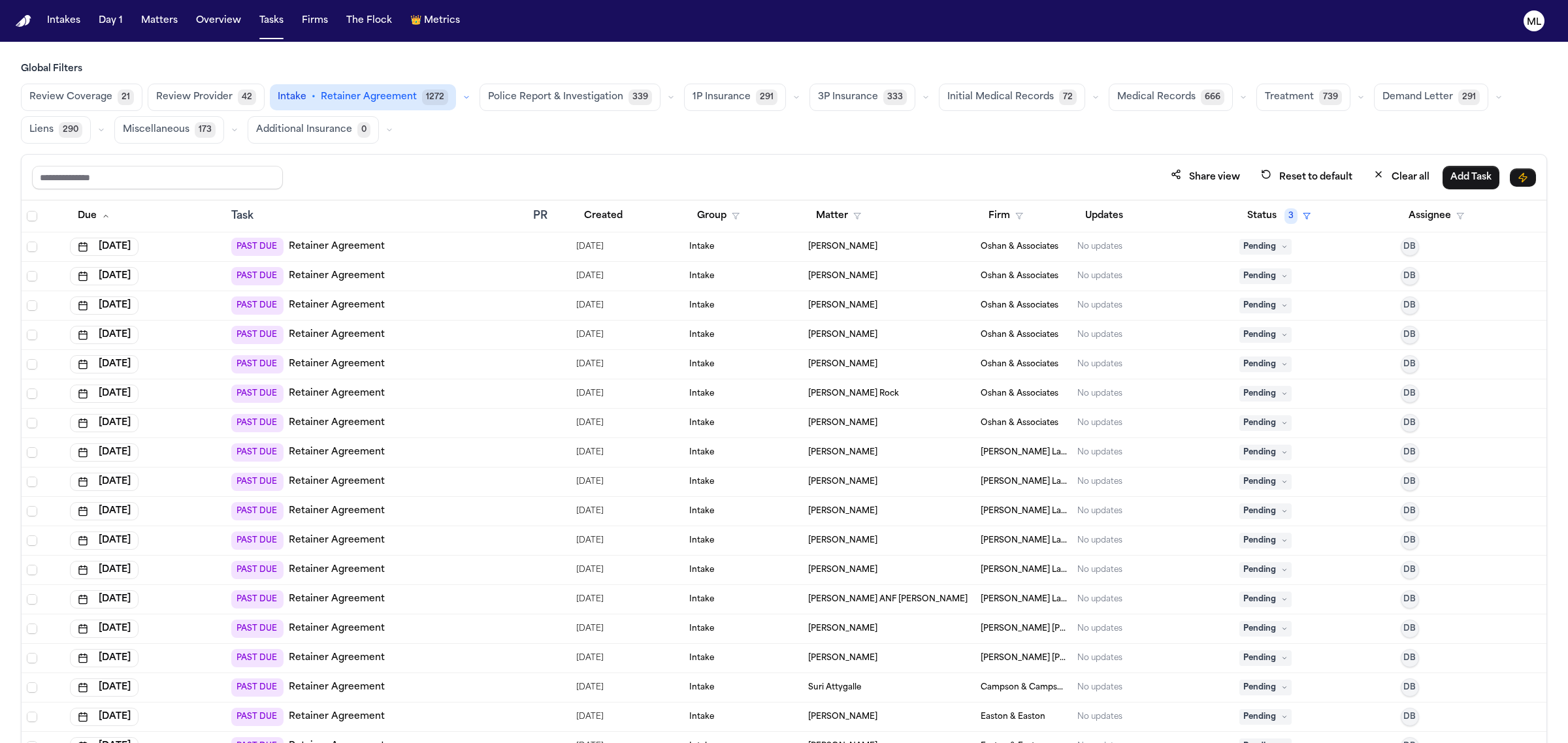
click at [1252, 243] on span "Pending" at bounding box center [1265, 246] width 53 height 16
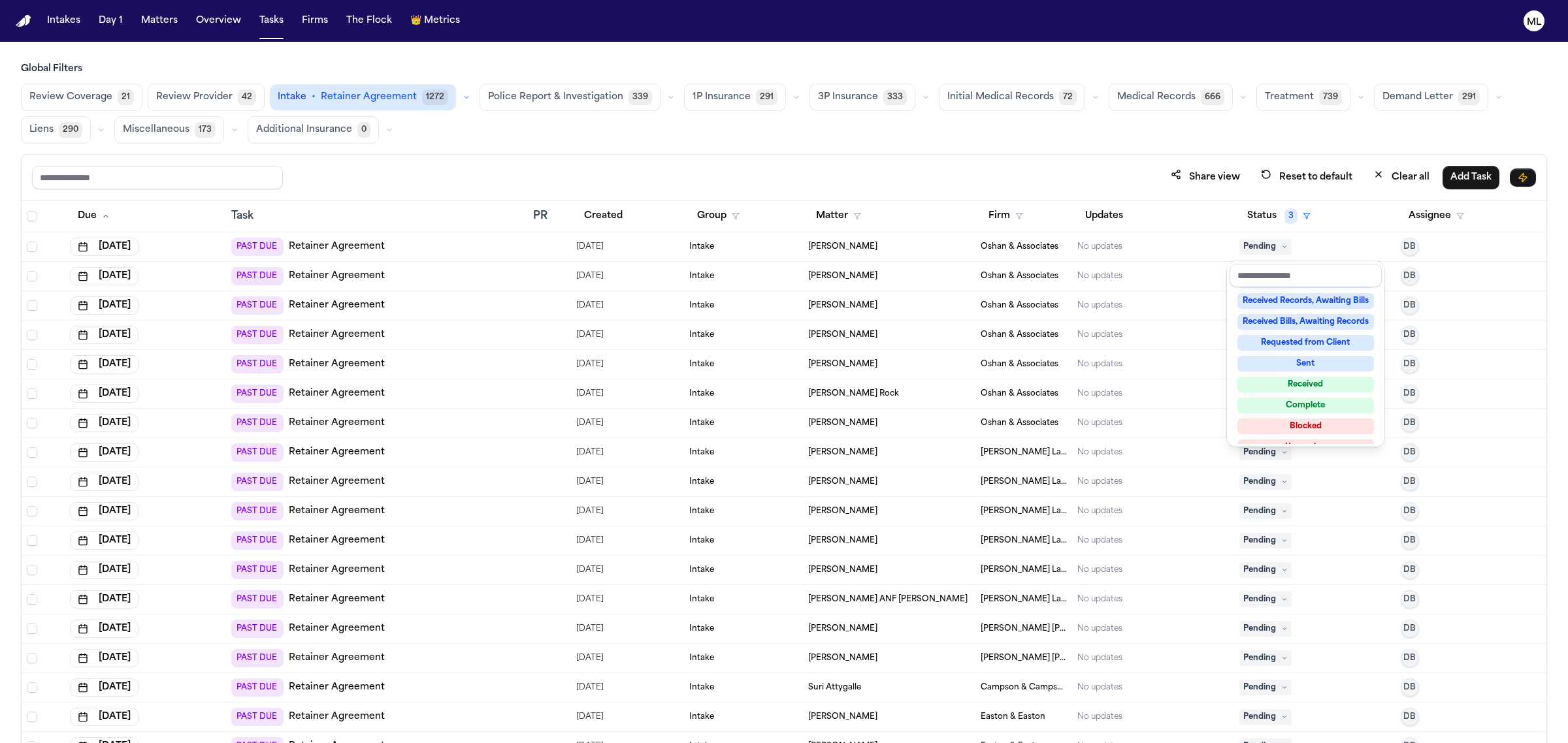
scroll to position [203, 0]
click at [1301, 390] on div "Complete" at bounding box center [1305, 389] width 137 height 16
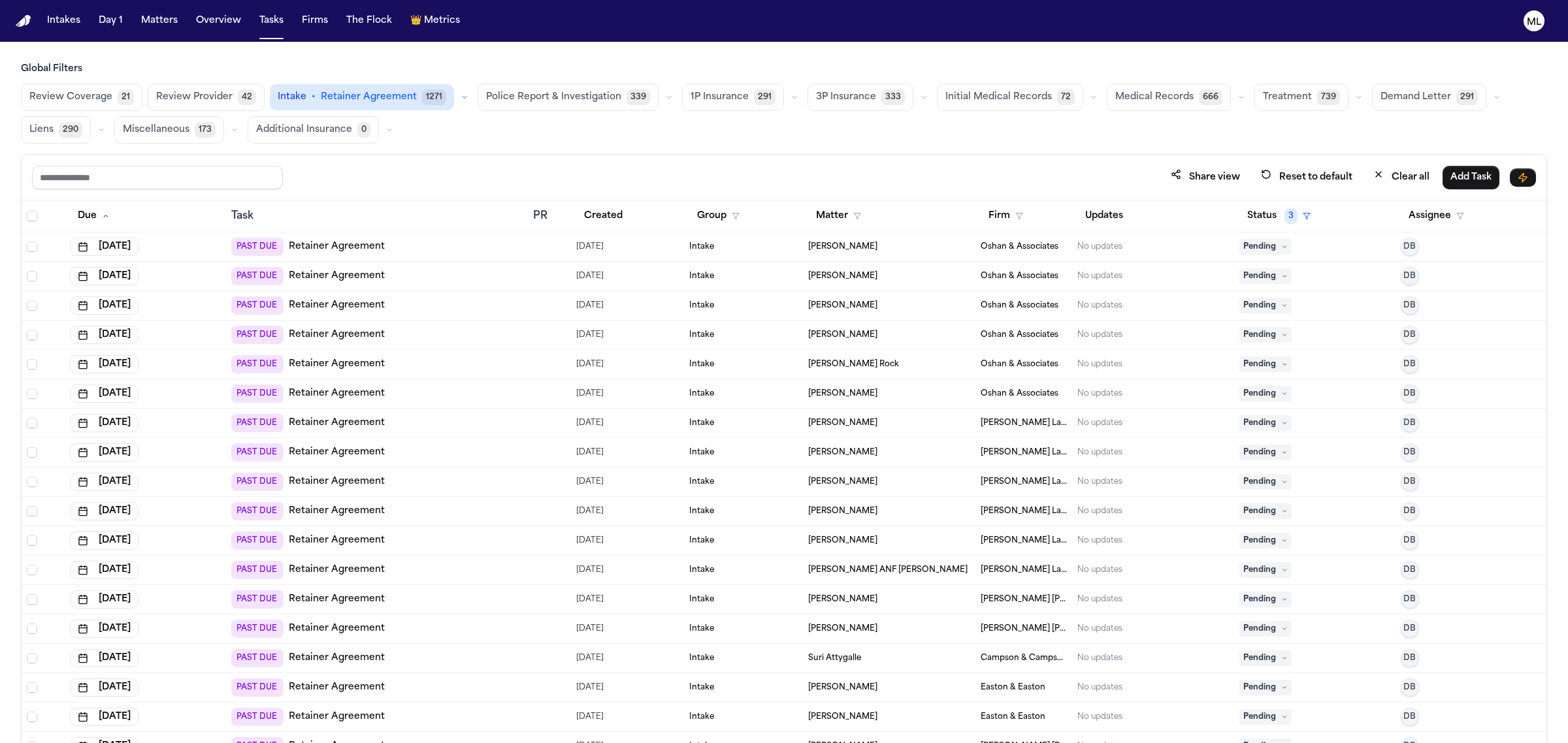
click at [1267, 249] on span "Pending" at bounding box center [1265, 246] width 53 height 16
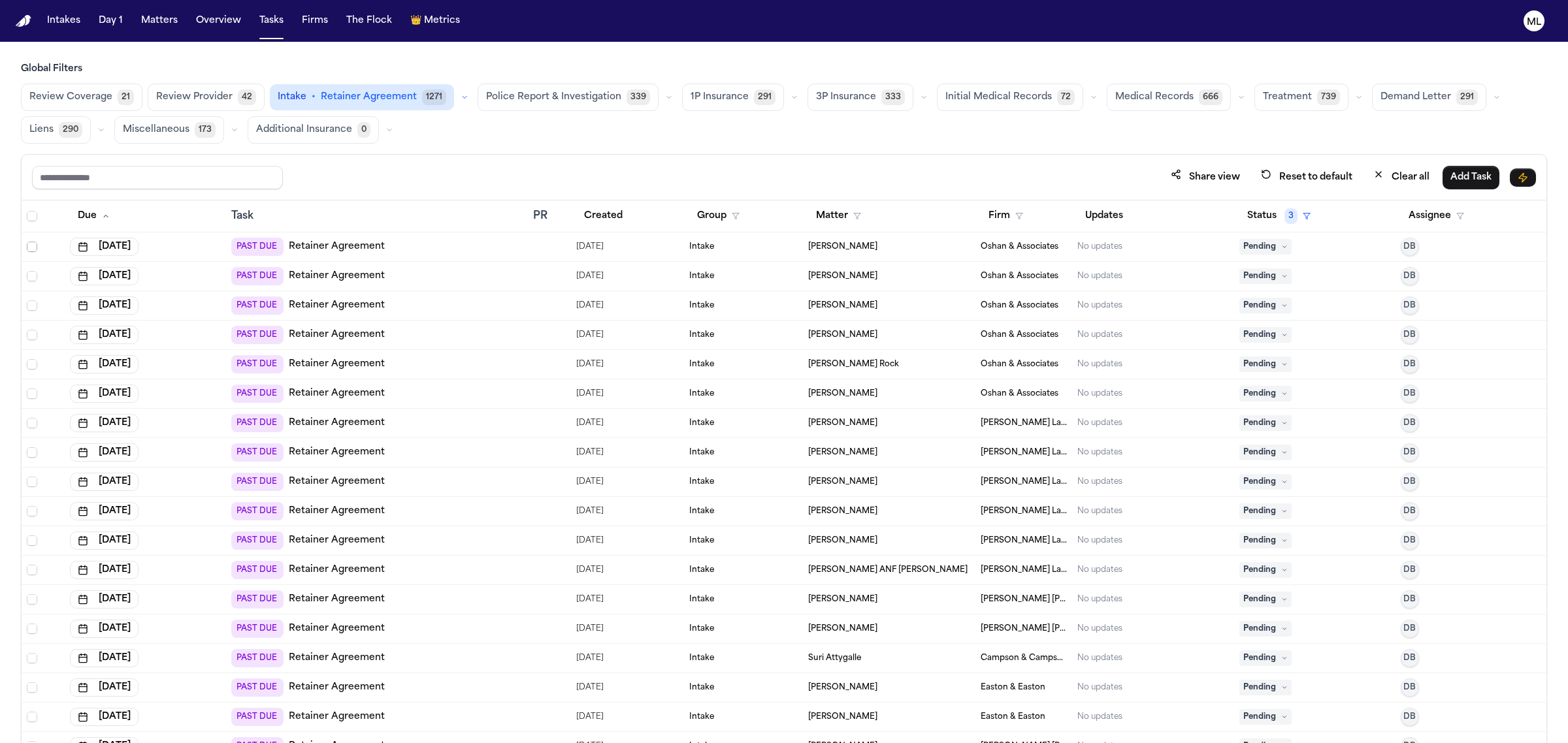
click at [28, 245] on icon "Select row" at bounding box center [32, 247] width 9 height 9
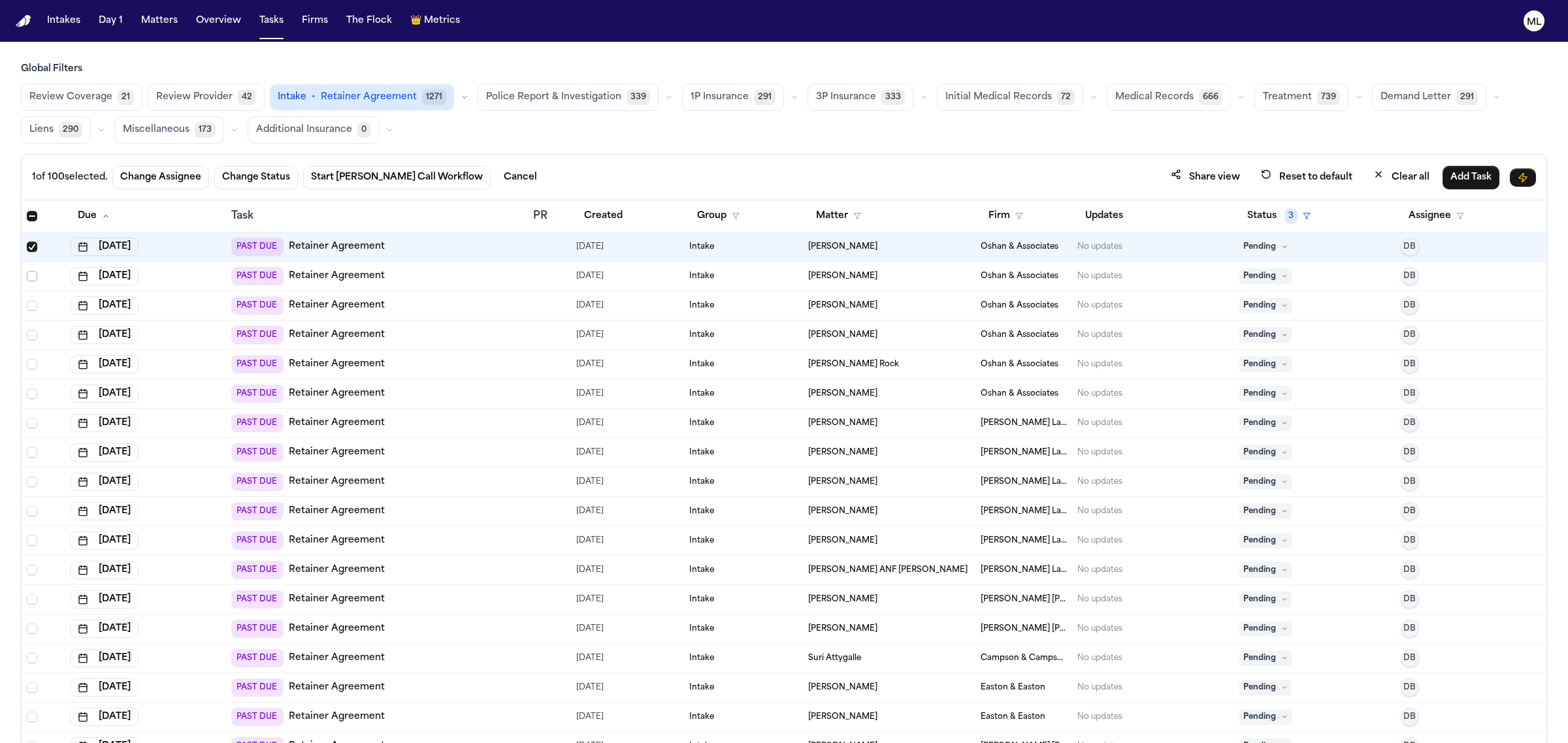
click at [31, 280] on span "Select row" at bounding box center [31, 276] width 10 height 10
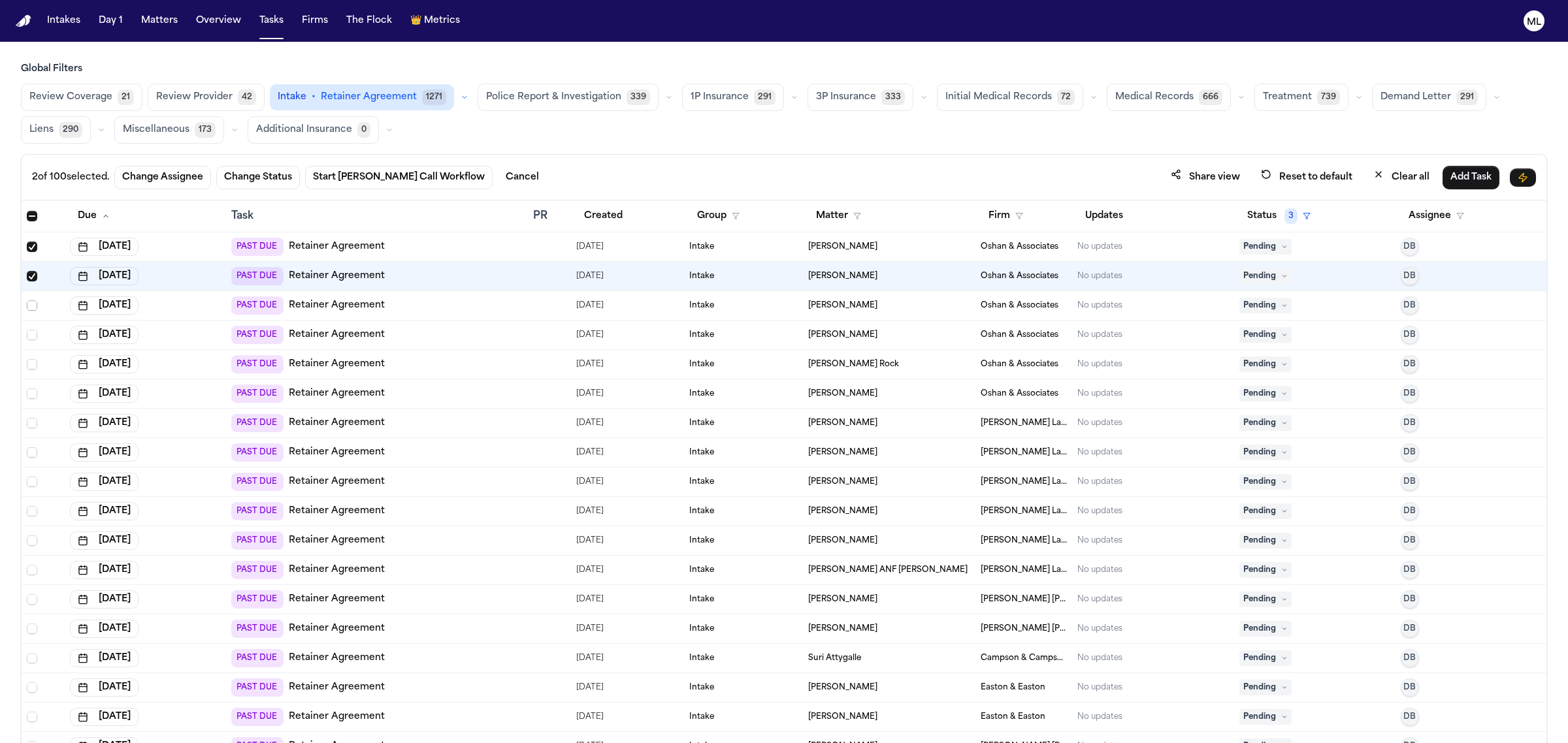
click at [33, 306] on span "Select row" at bounding box center [31, 306] width 10 height 10
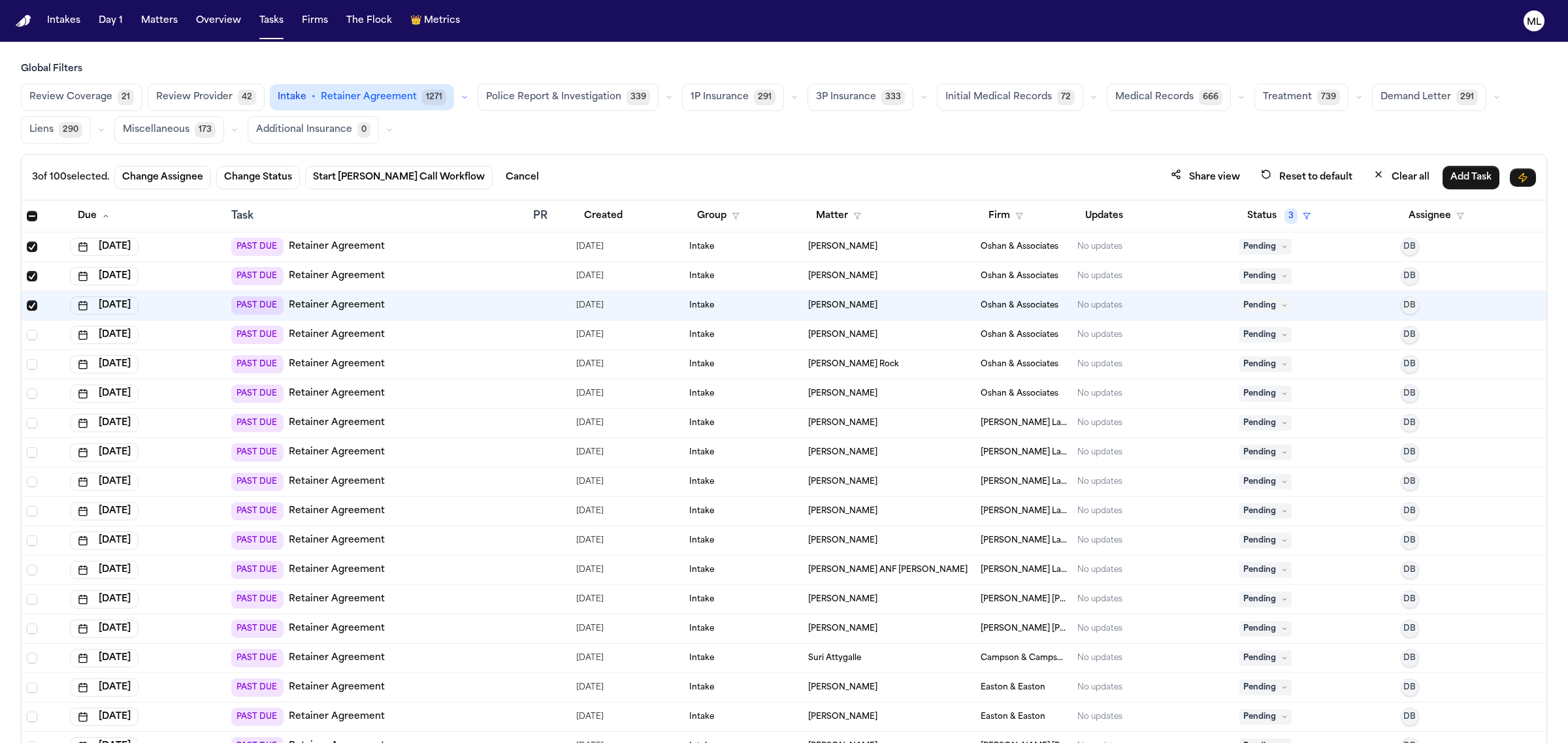
click at [33, 343] on td at bounding box center [42, 335] width 43 height 30
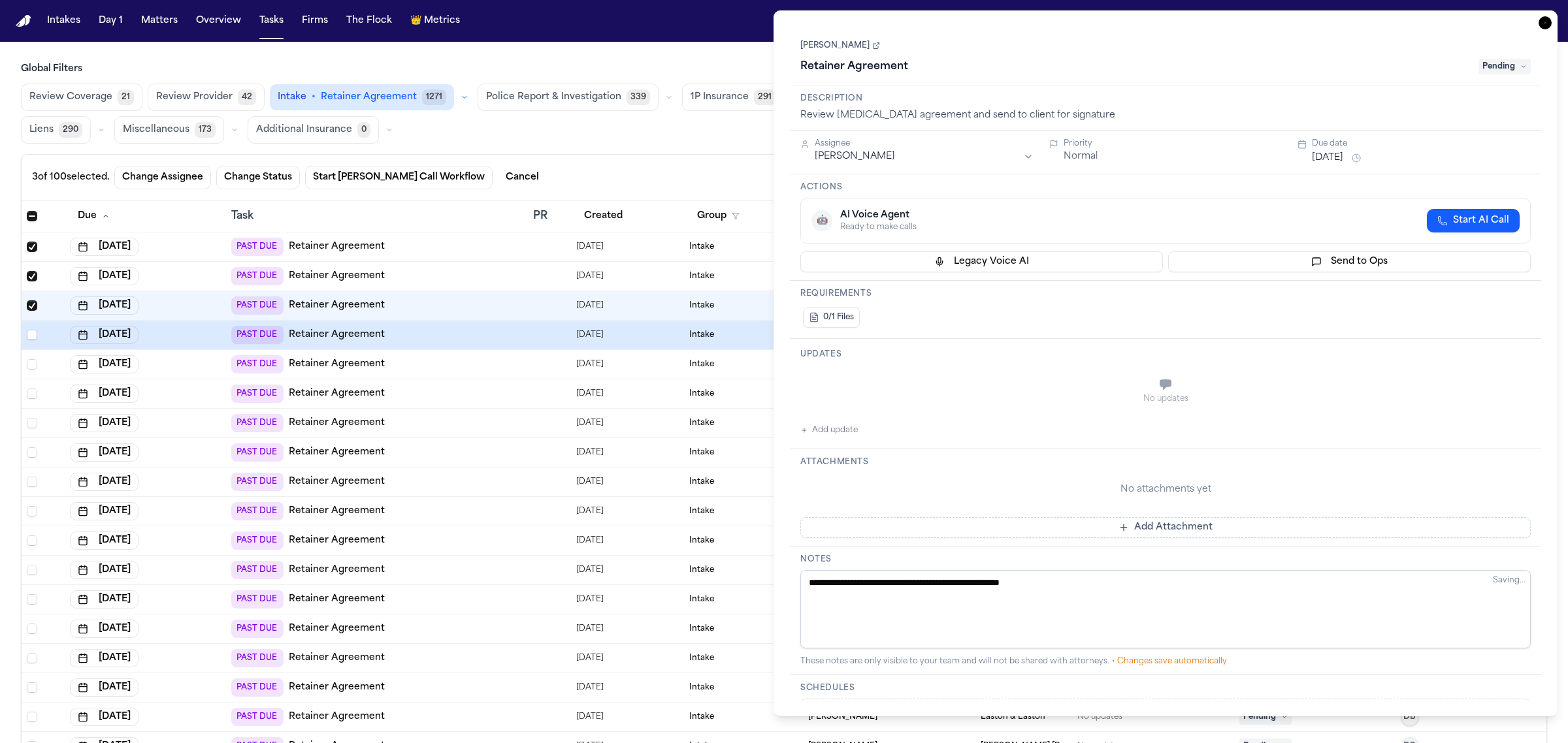
click at [1550, 30] on icon "button" at bounding box center [1545, 23] width 13 height 13
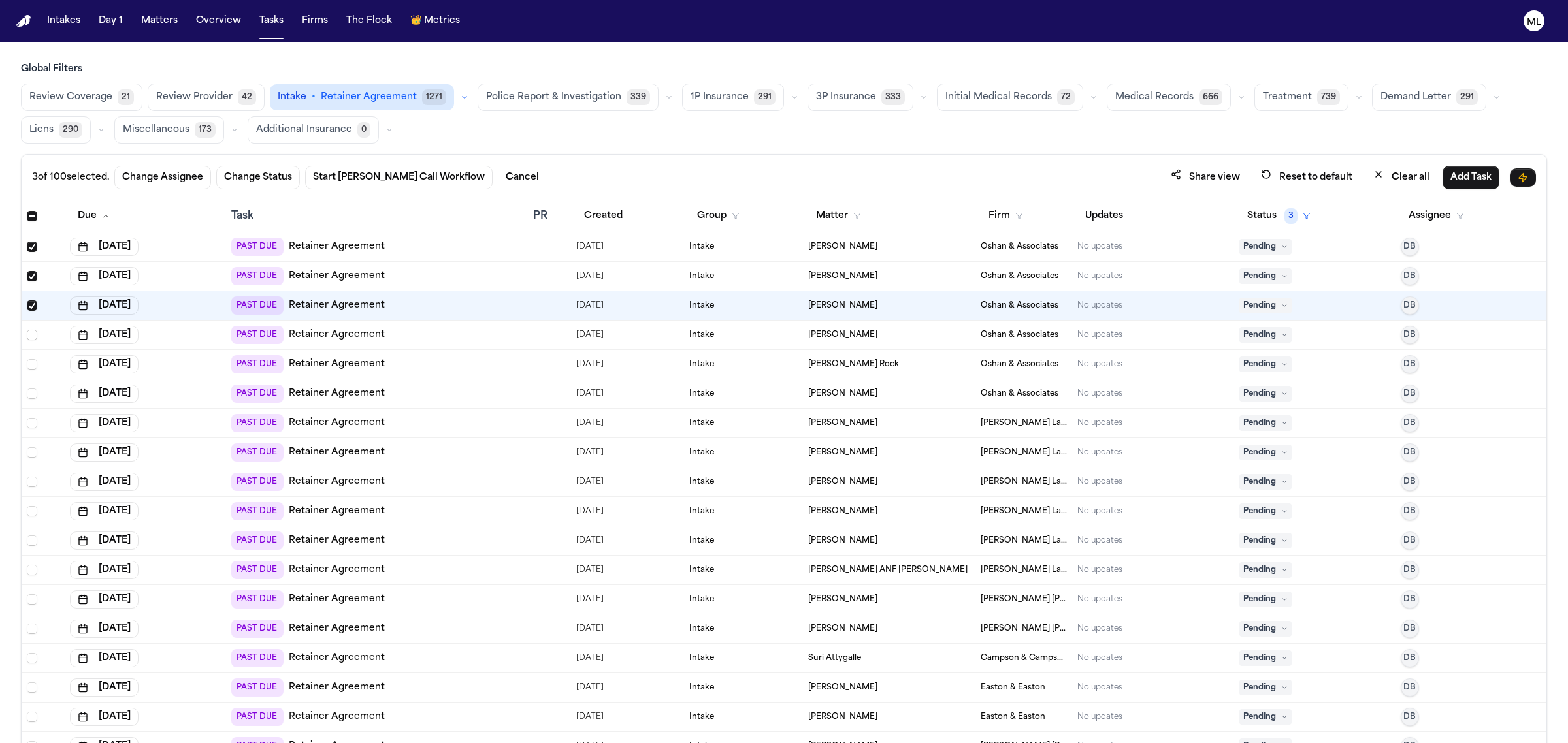
click at [30, 336] on span "Select row" at bounding box center [31, 334] width 10 height 10
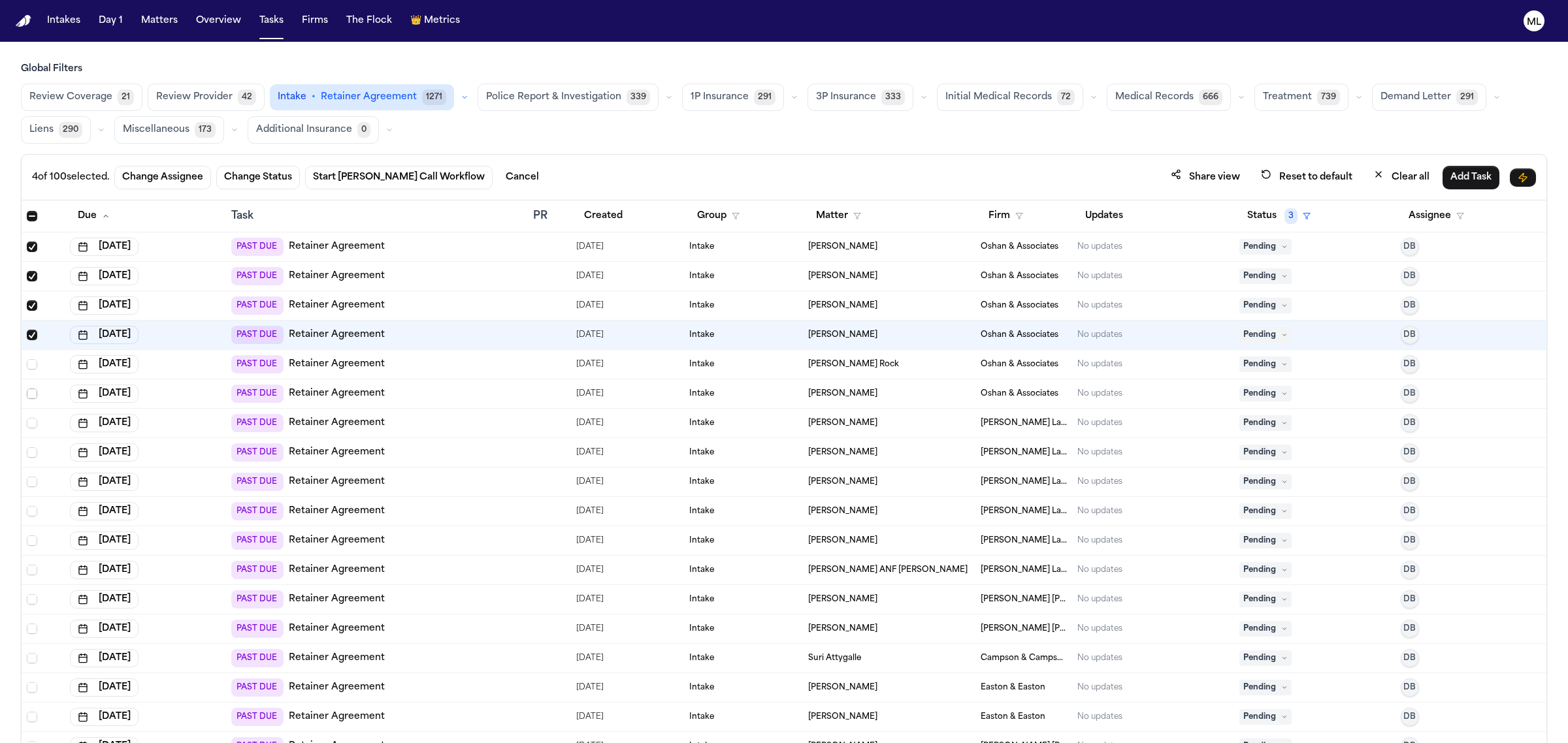
click at [30, 396] on span "Select row" at bounding box center [31, 393] width 10 height 10
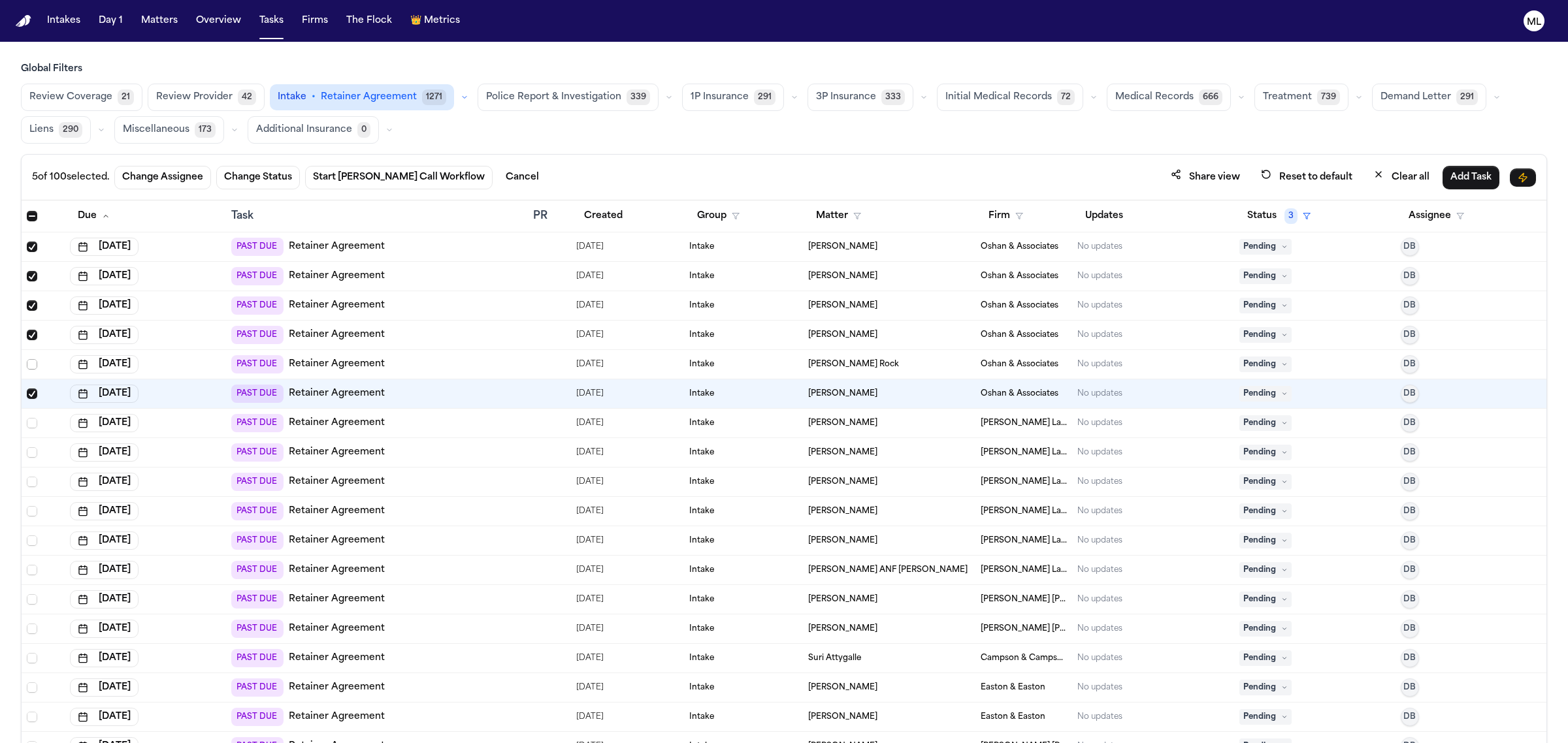
click at [32, 367] on span "Select row" at bounding box center [31, 364] width 10 height 10
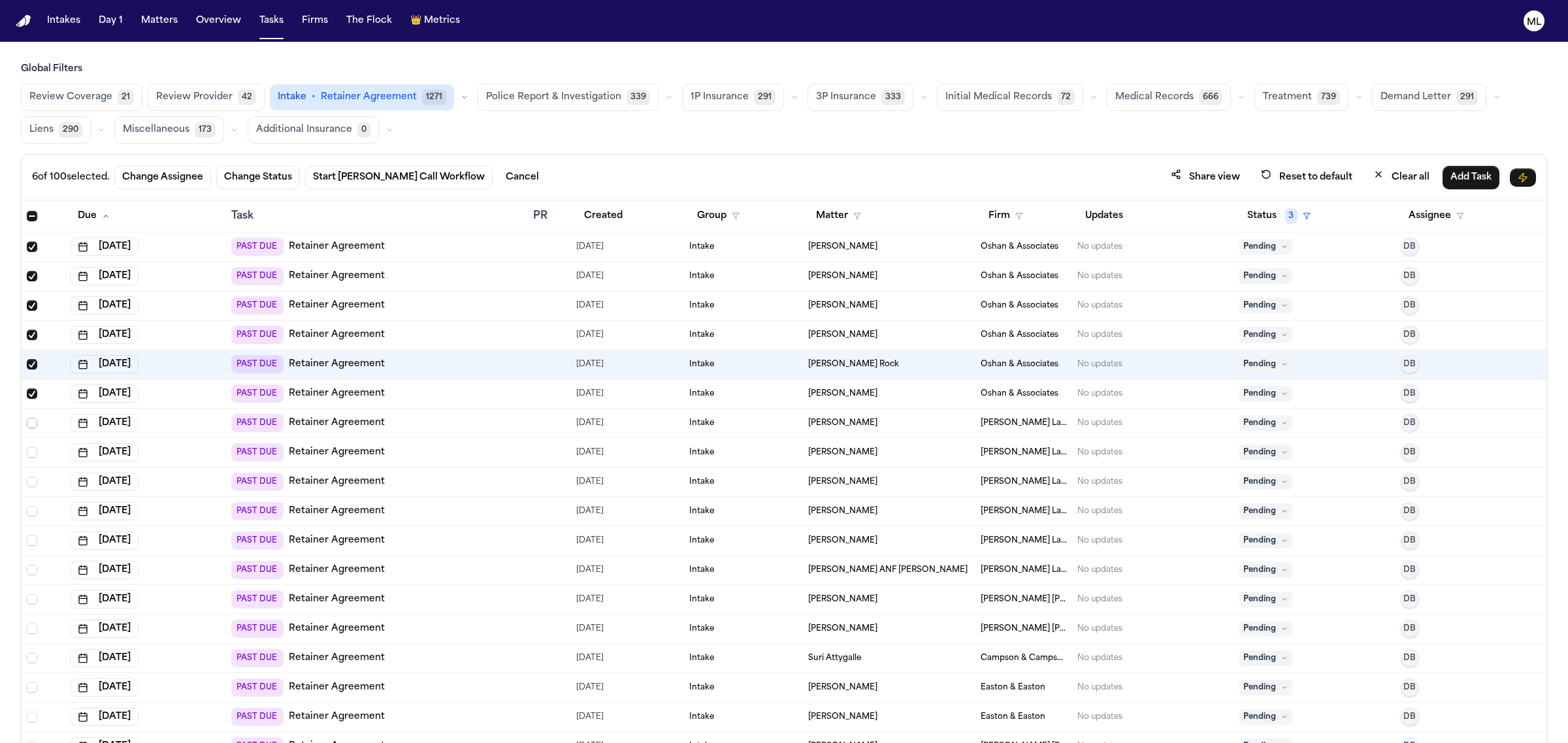
click at [31, 423] on span "Select row" at bounding box center [31, 423] width 10 height 10
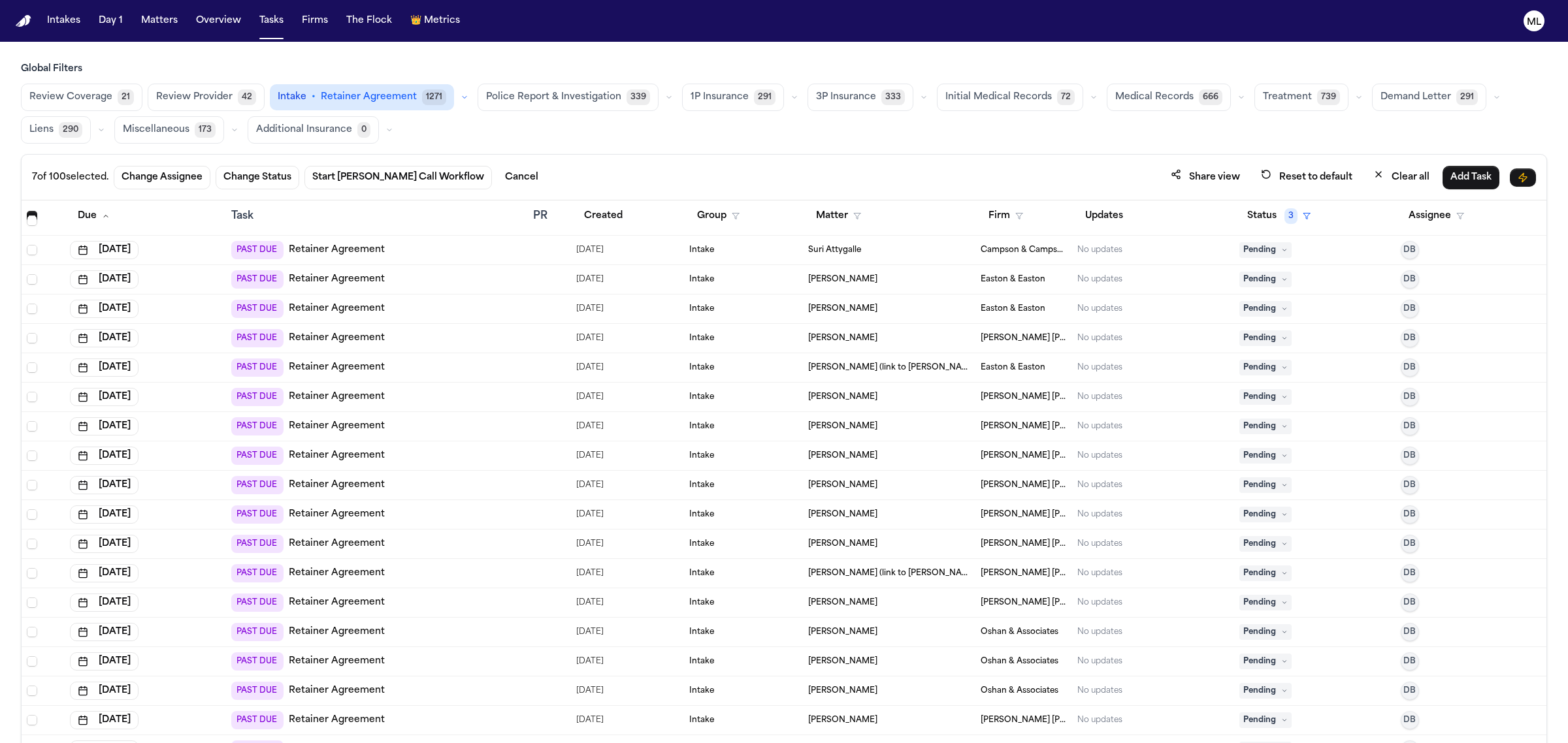
scroll to position [490, 0]
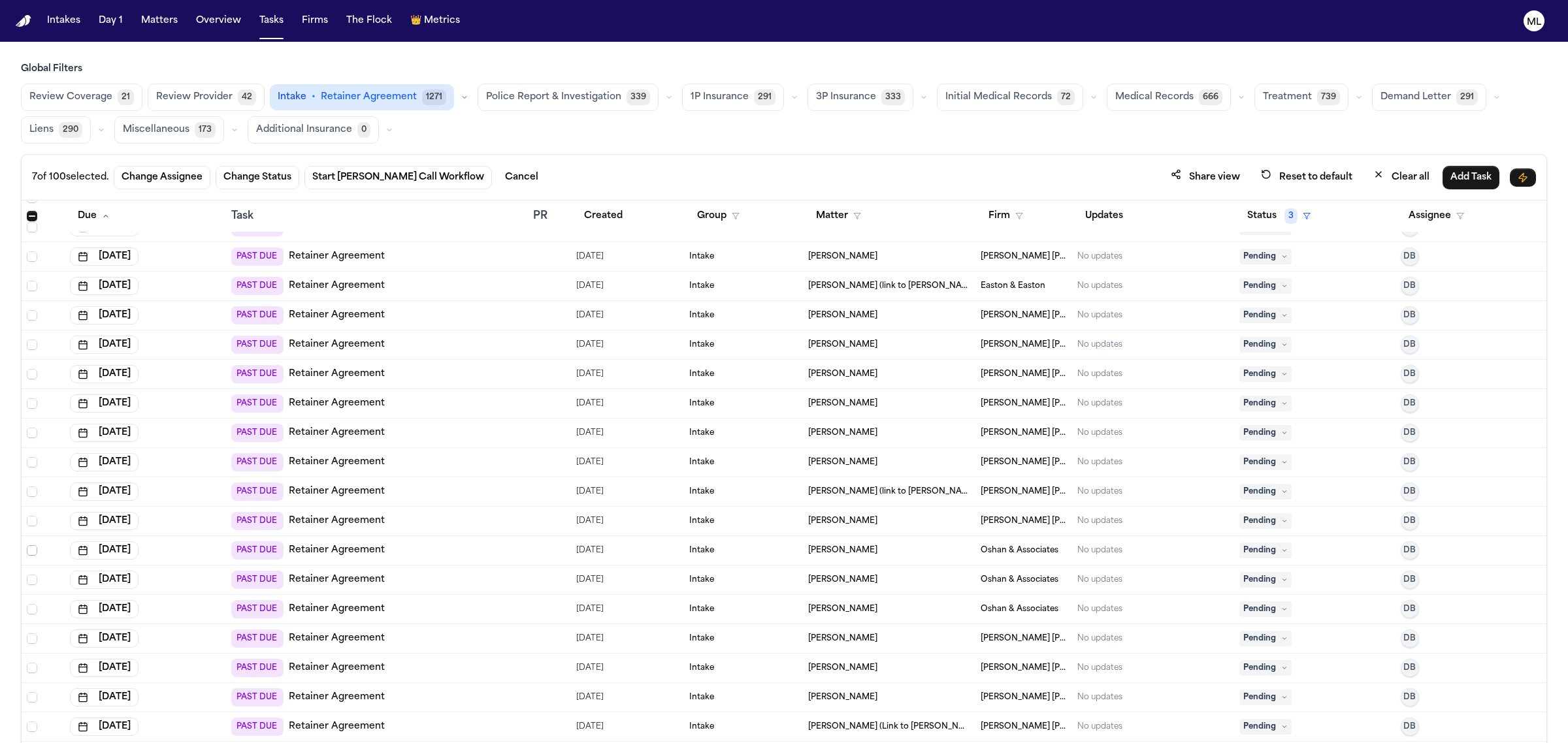
click at [31, 552] on span "Select row" at bounding box center [31, 550] width 10 height 10
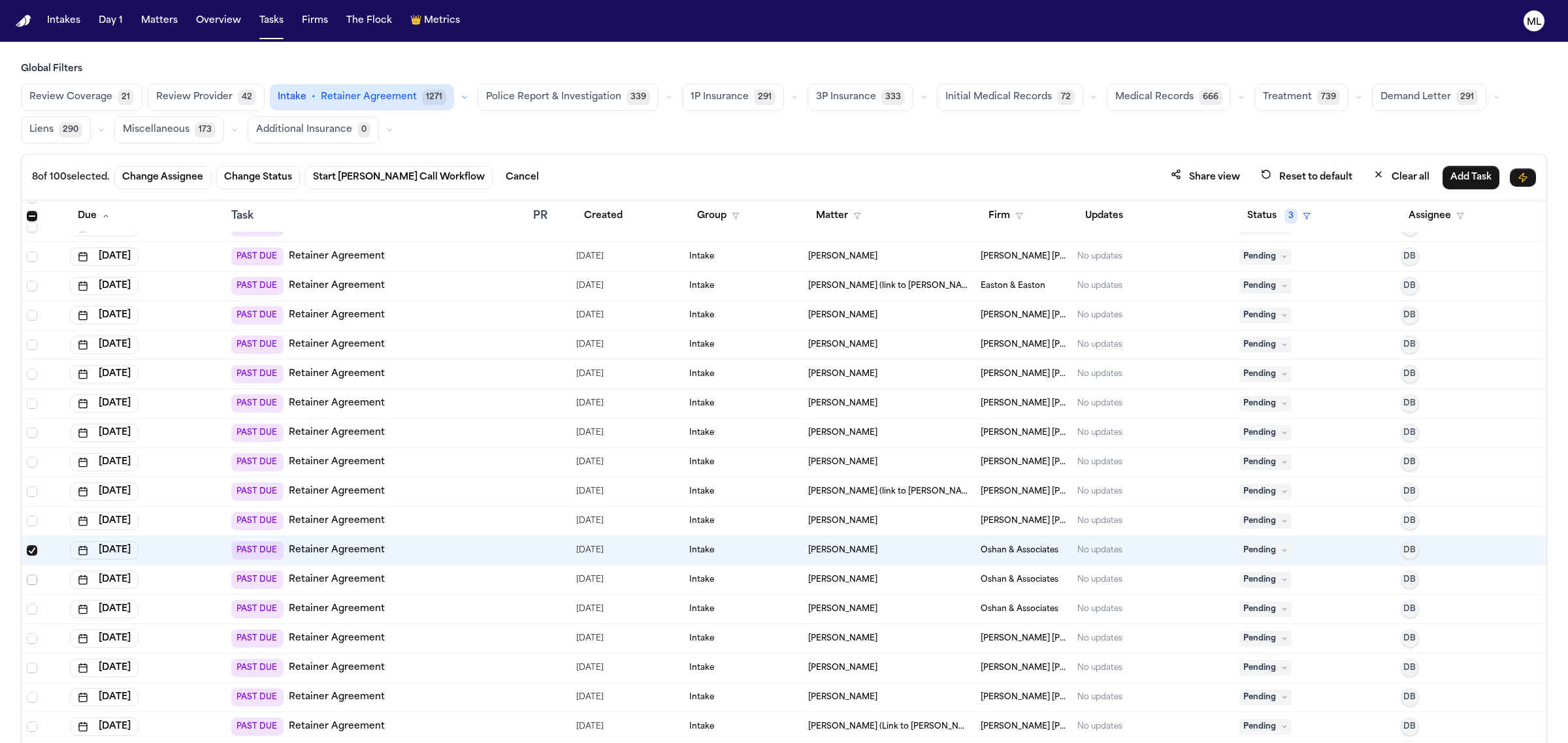
click at [30, 580] on span "Select row" at bounding box center [31, 580] width 10 height 10
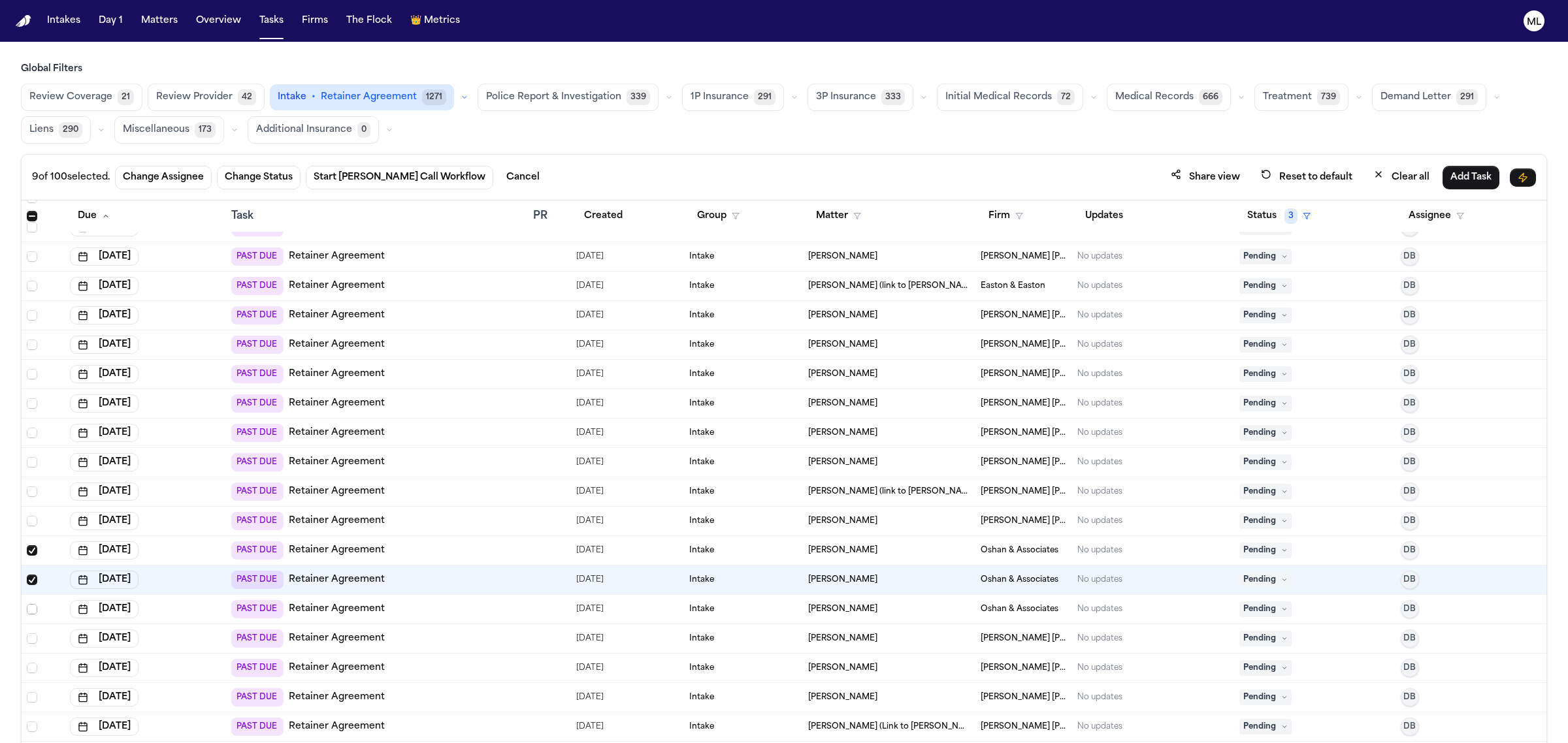
click at [30, 609] on span "Select row" at bounding box center [31, 609] width 10 height 10
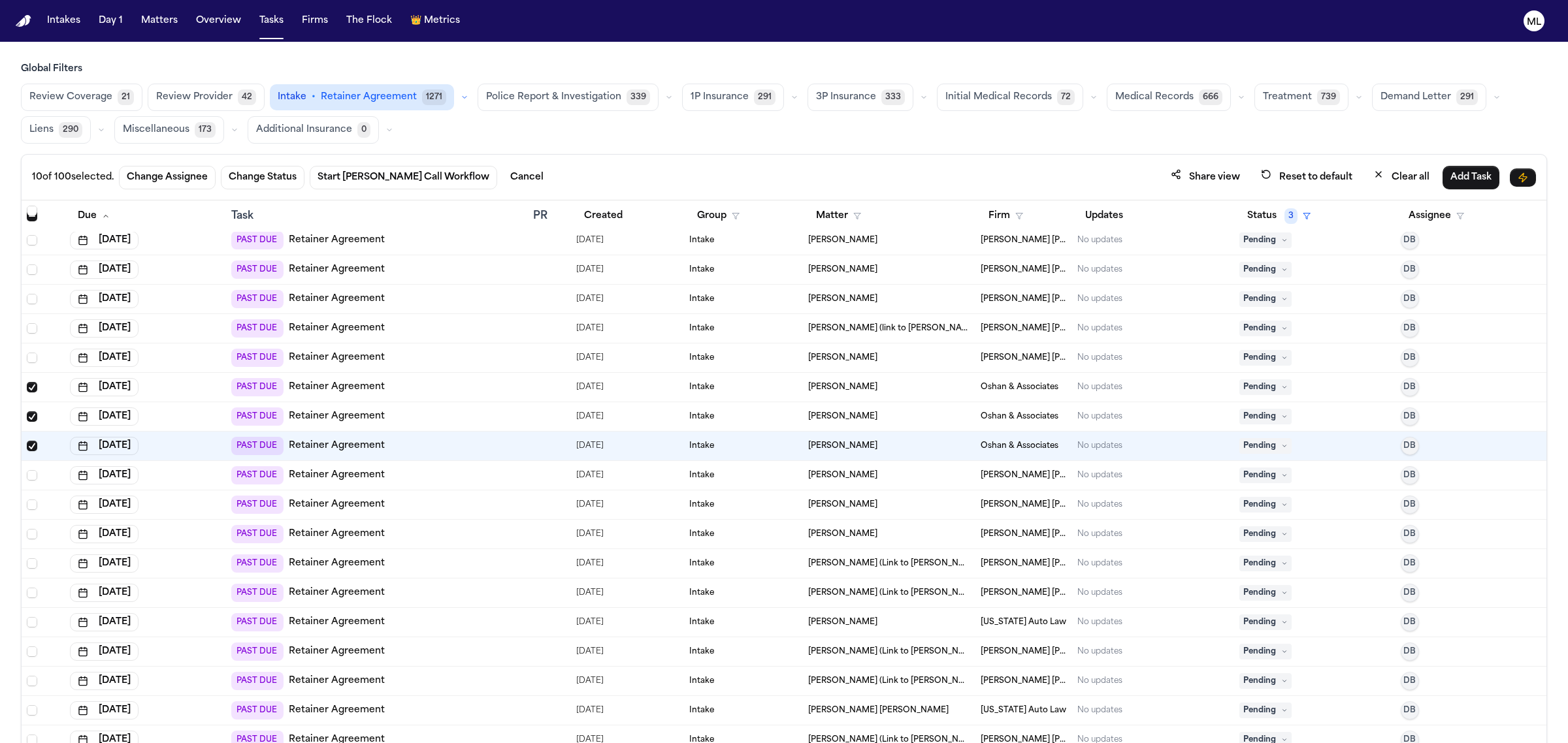
scroll to position [817, 0]
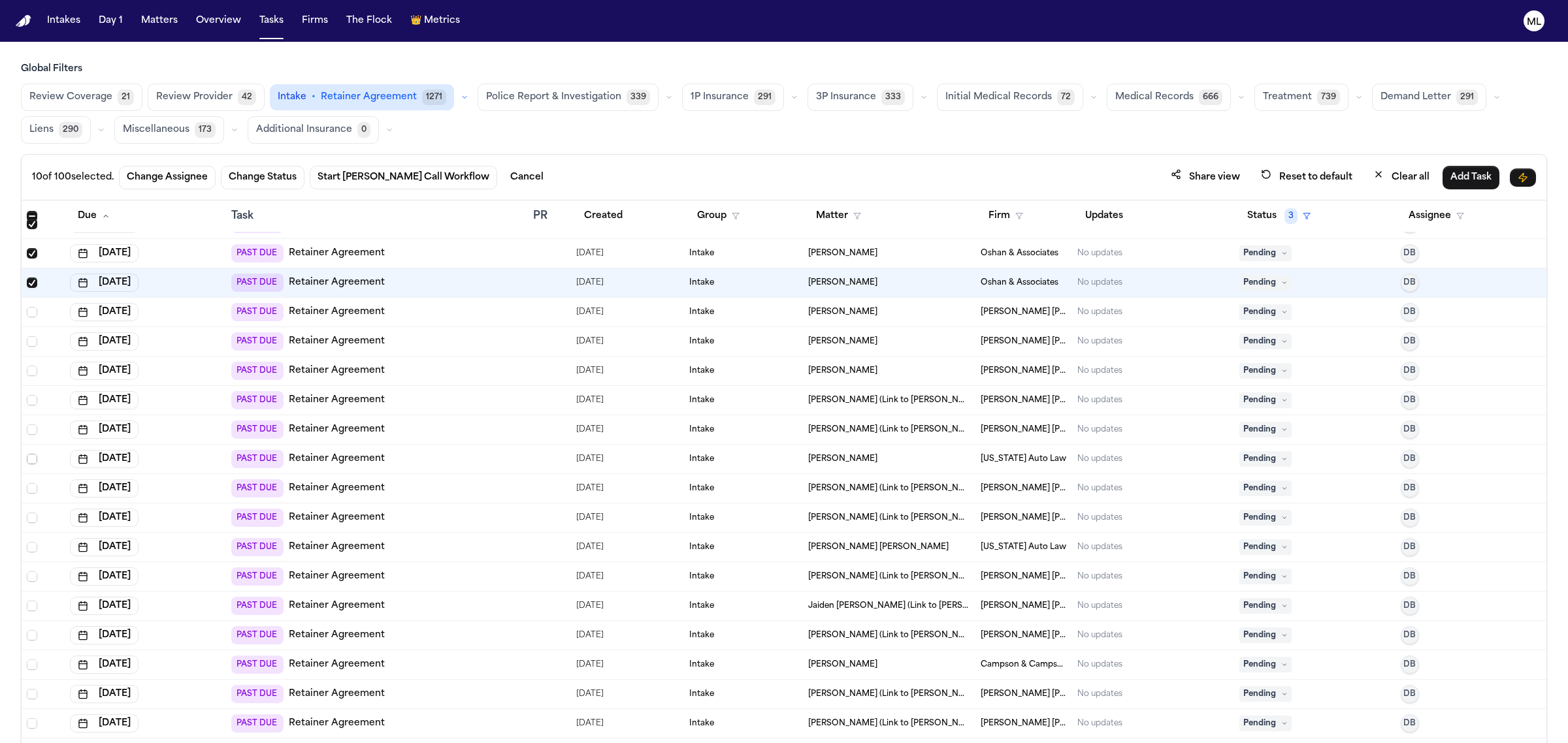
click at [33, 461] on span "Select row" at bounding box center [31, 459] width 10 height 10
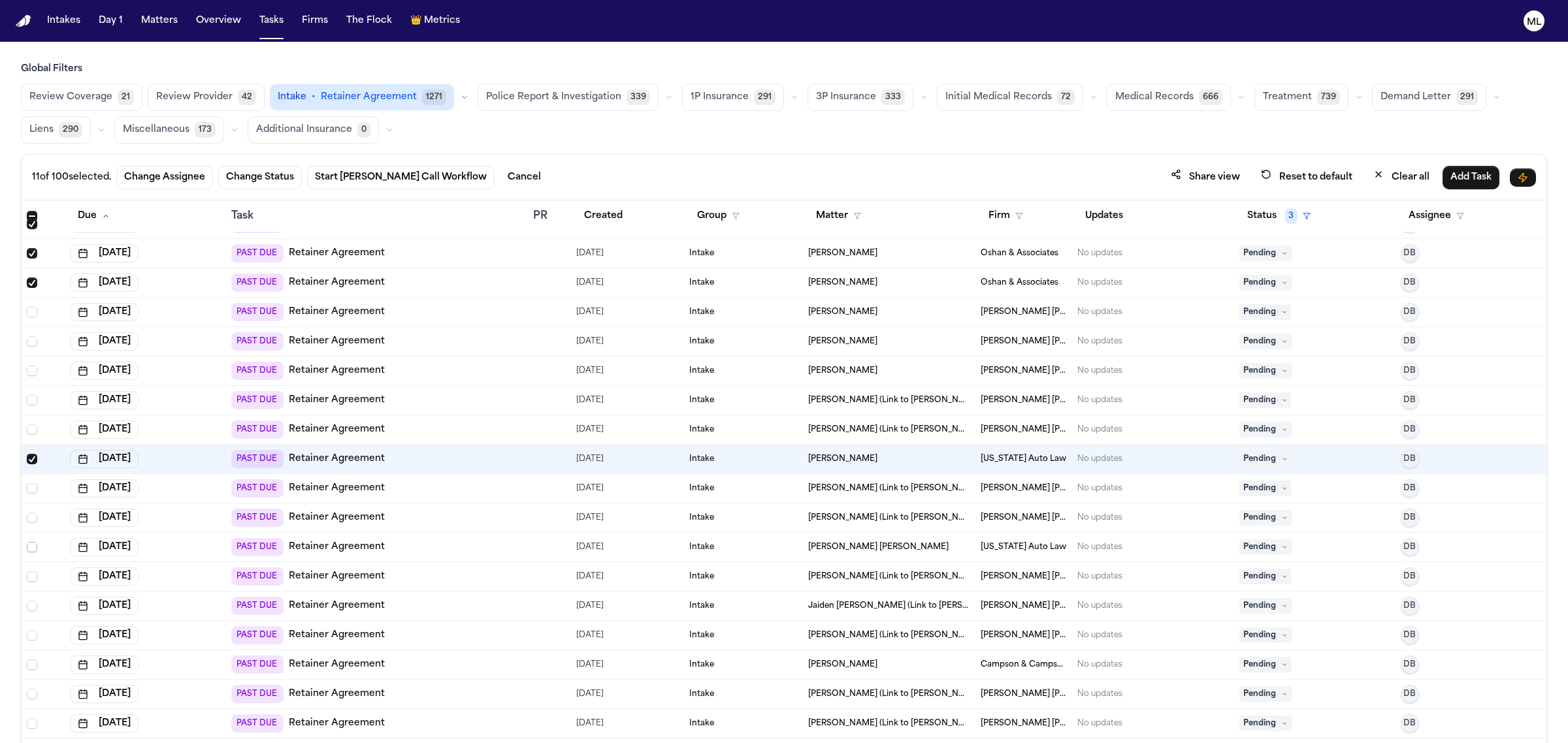
click at [35, 551] on span "Select row" at bounding box center [31, 546] width 10 height 10
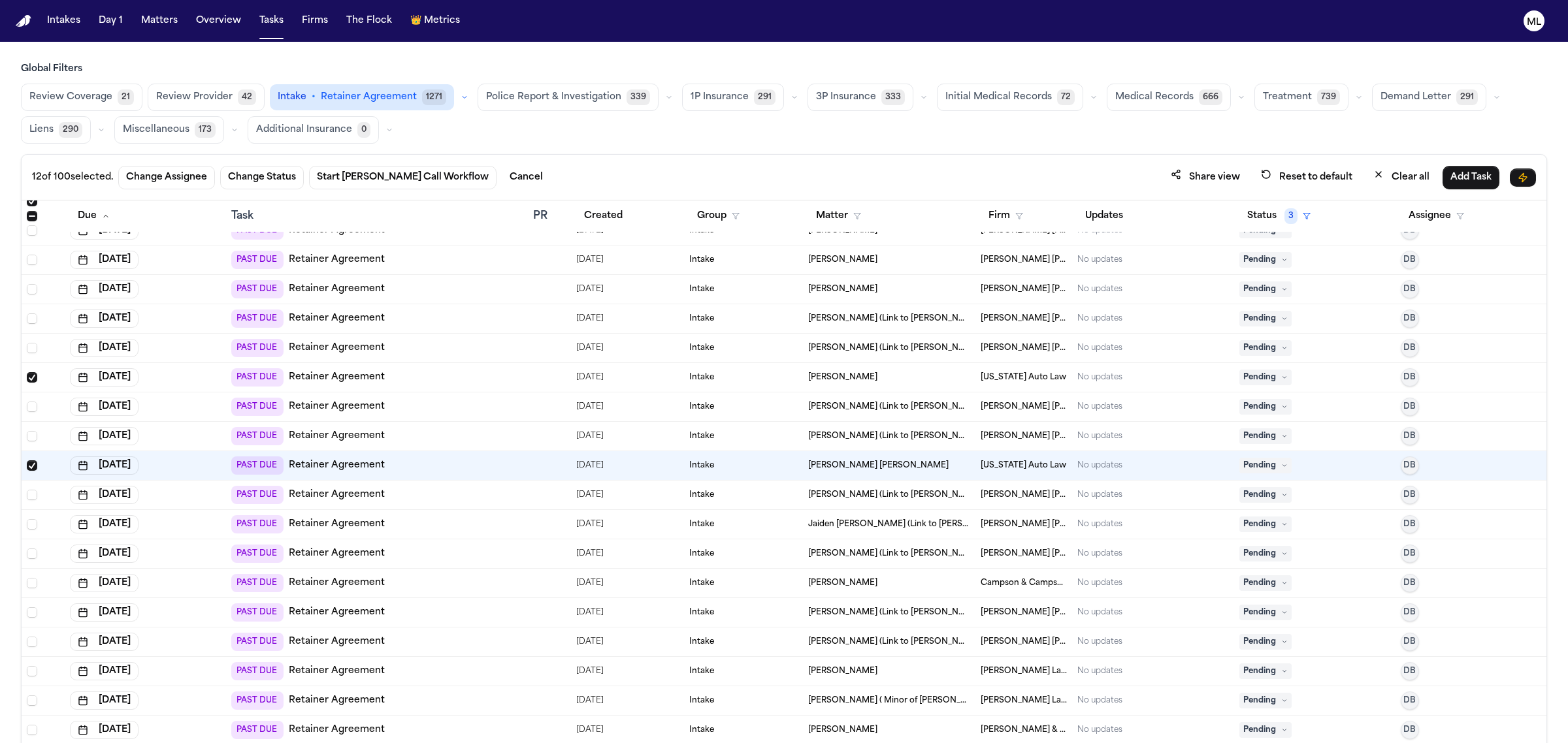
scroll to position [980, 0]
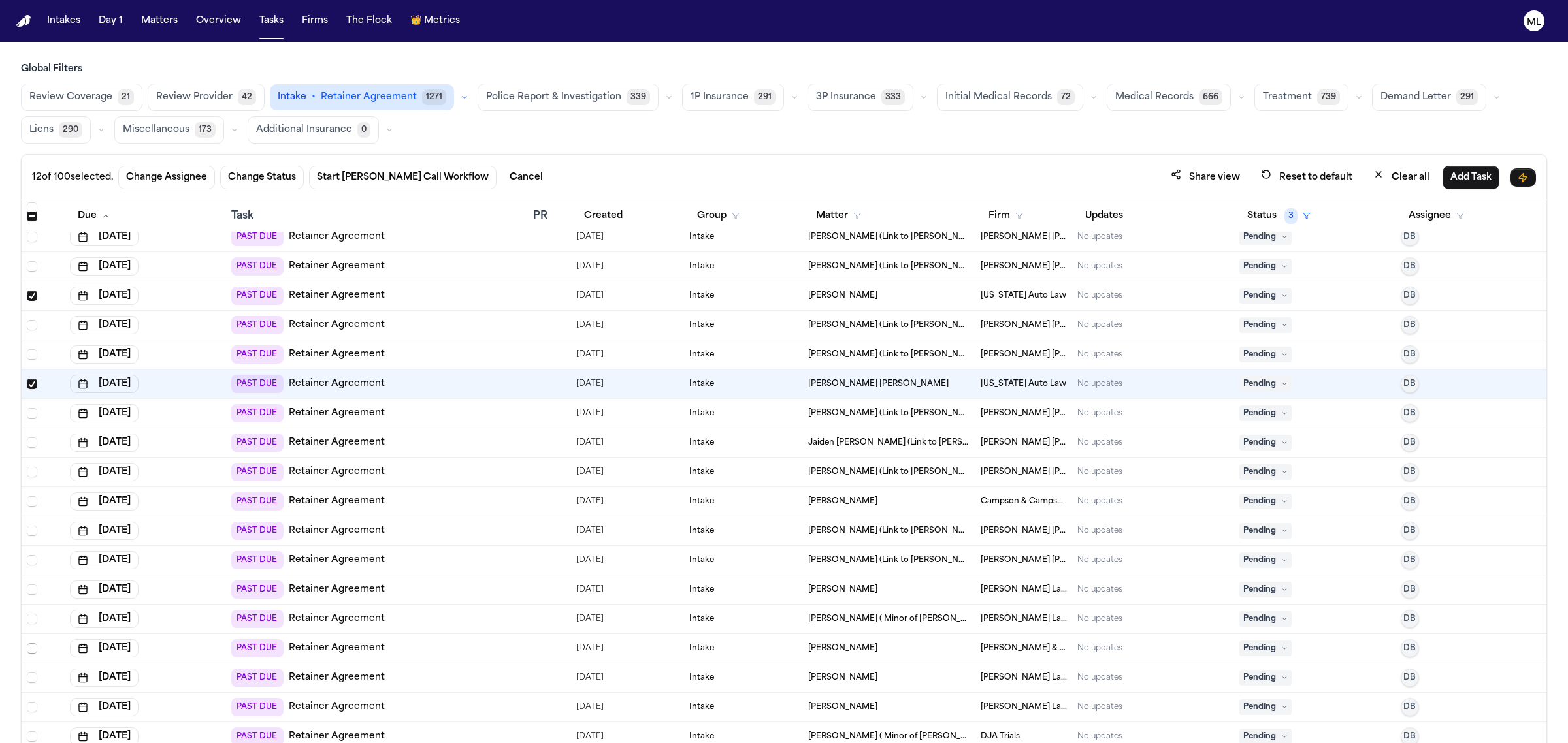
click at [30, 649] on span "Select row" at bounding box center [31, 648] width 10 height 10
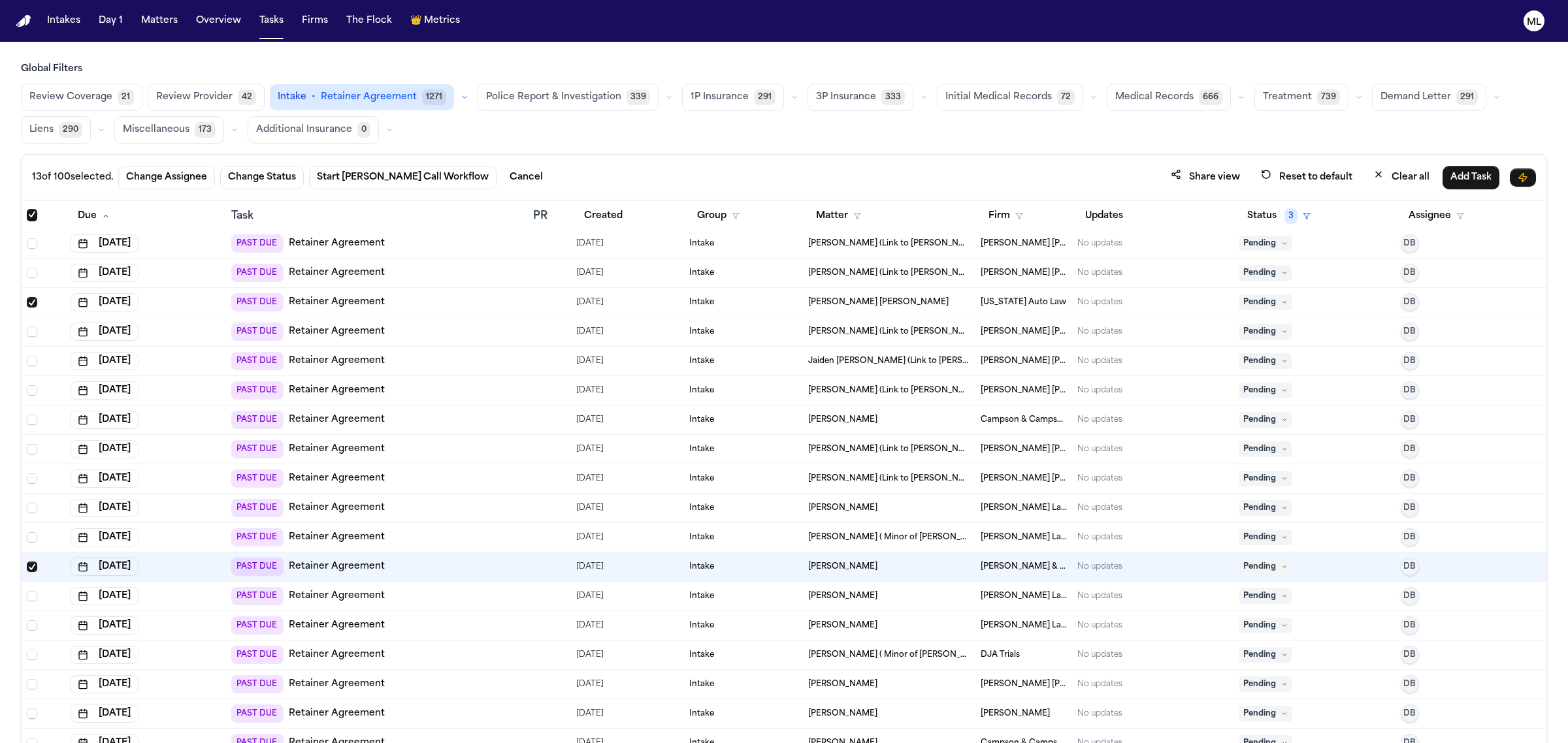
scroll to position [1225, 0]
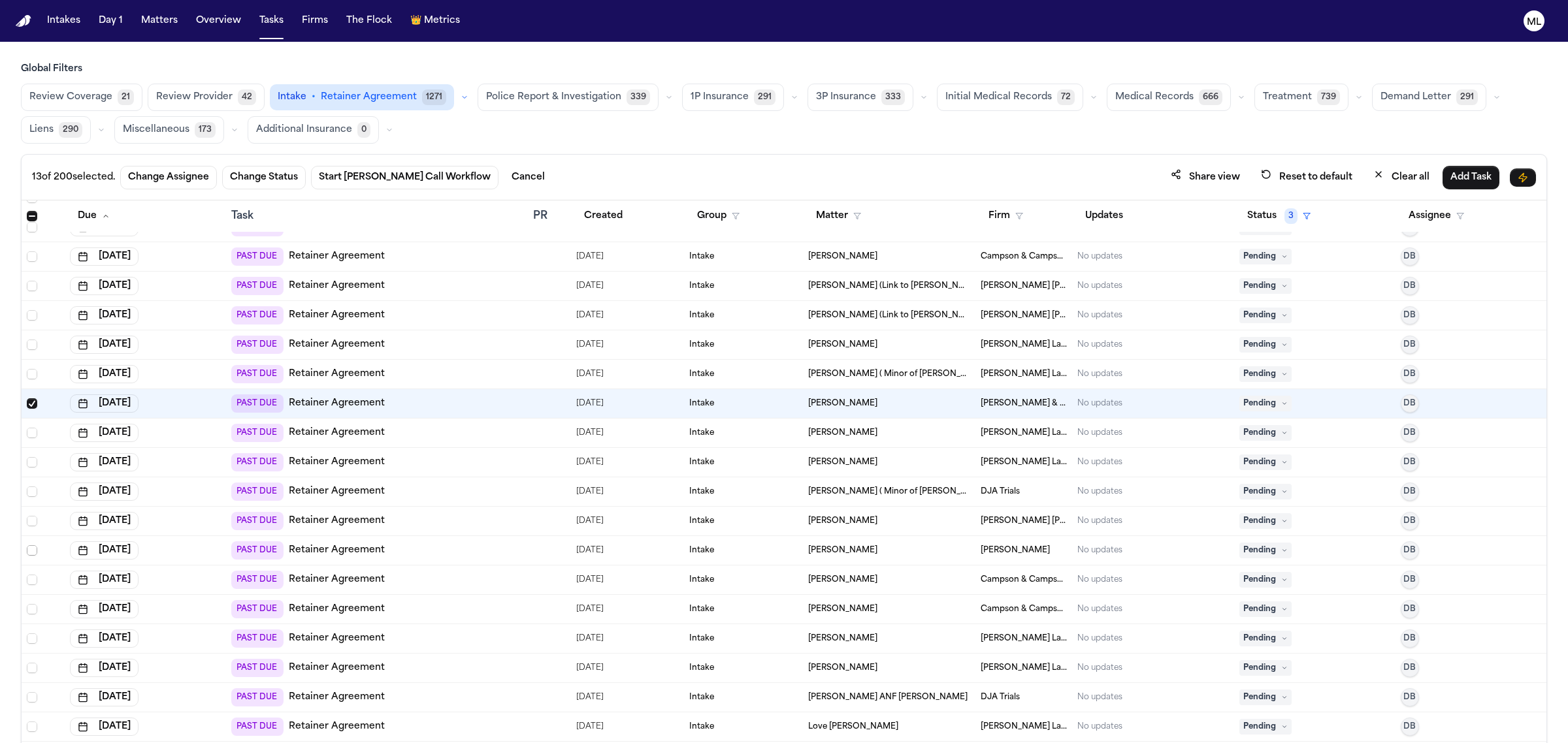
click at [30, 553] on span "Select row" at bounding box center [31, 550] width 10 height 10
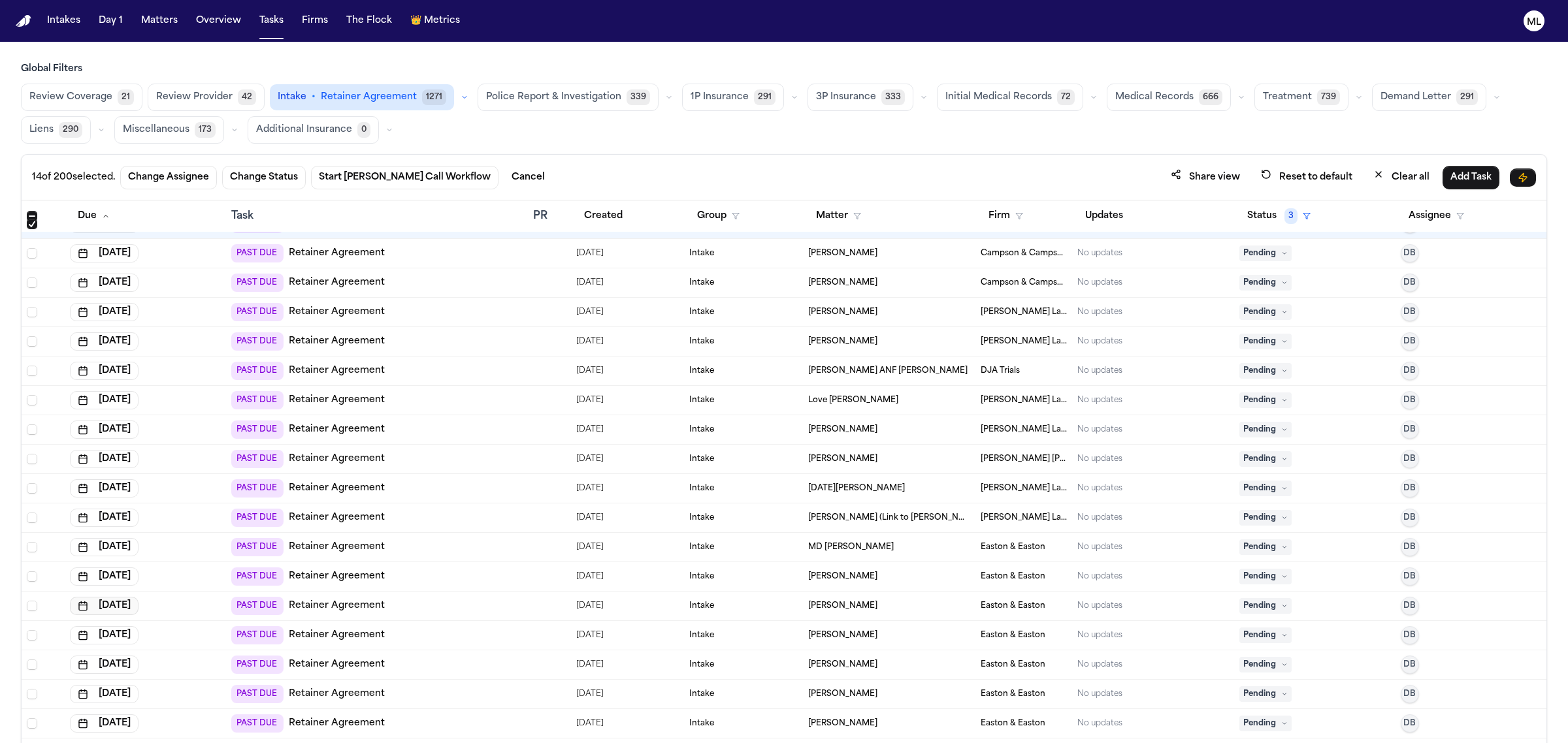
scroll to position [1633, 0]
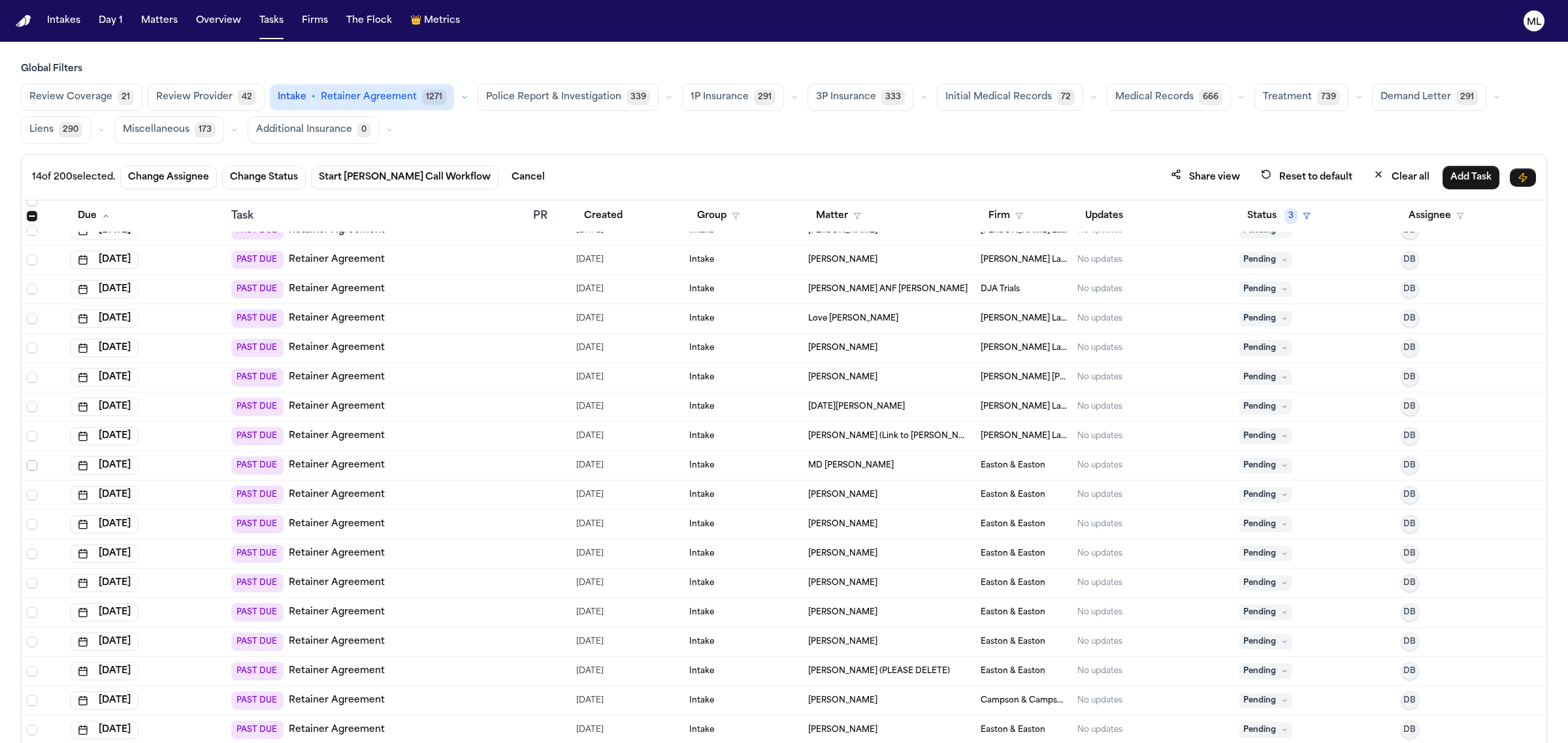
click at [33, 468] on span "Select row" at bounding box center [31, 465] width 10 height 10
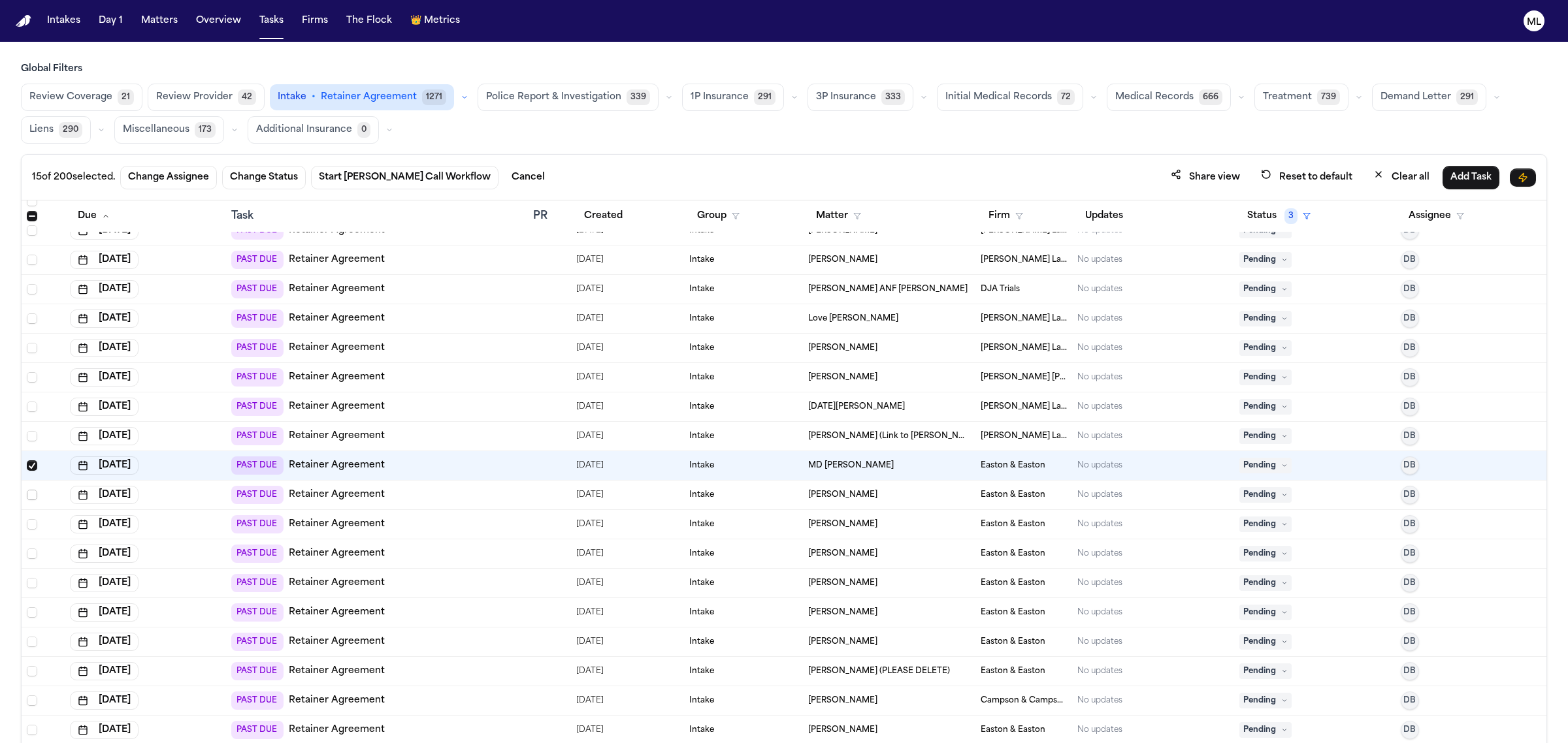
click at [33, 495] on span "Select row" at bounding box center [31, 495] width 10 height 10
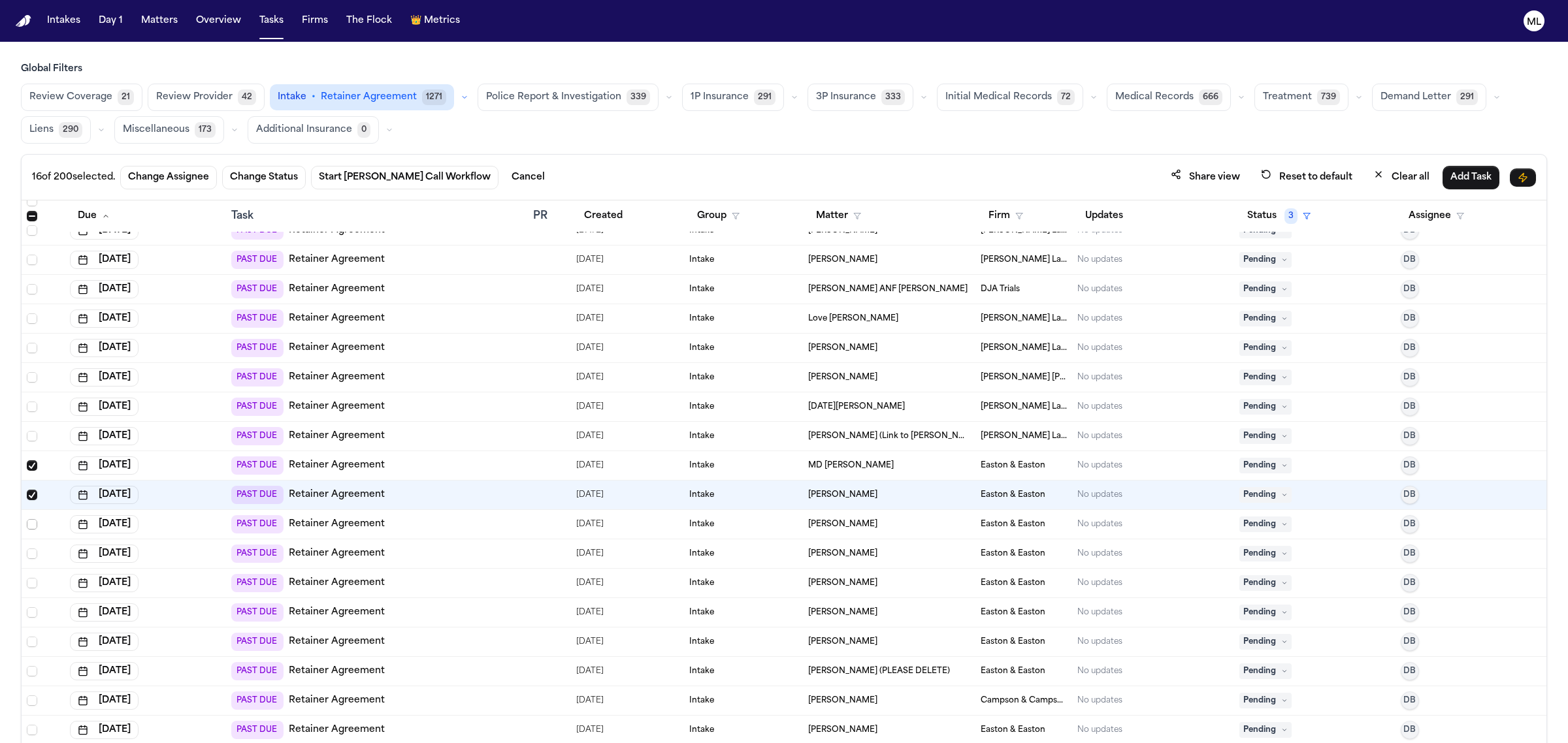
click at [30, 529] on span "Select row" at bounding box center [31, 524] width 10 height 10
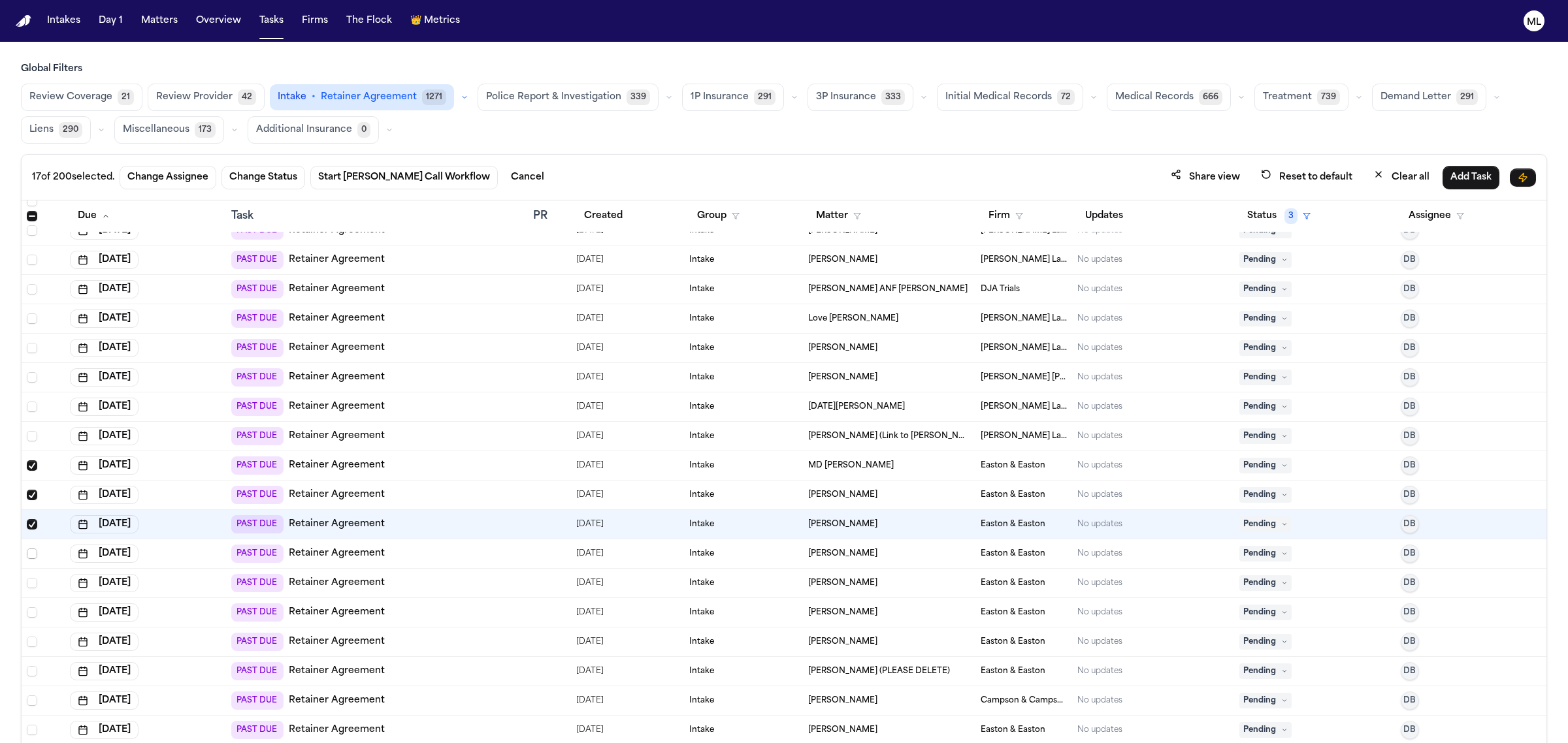
click at [30, 556] on span "Select row" at bounding box center [31, 553] width 10 height 10
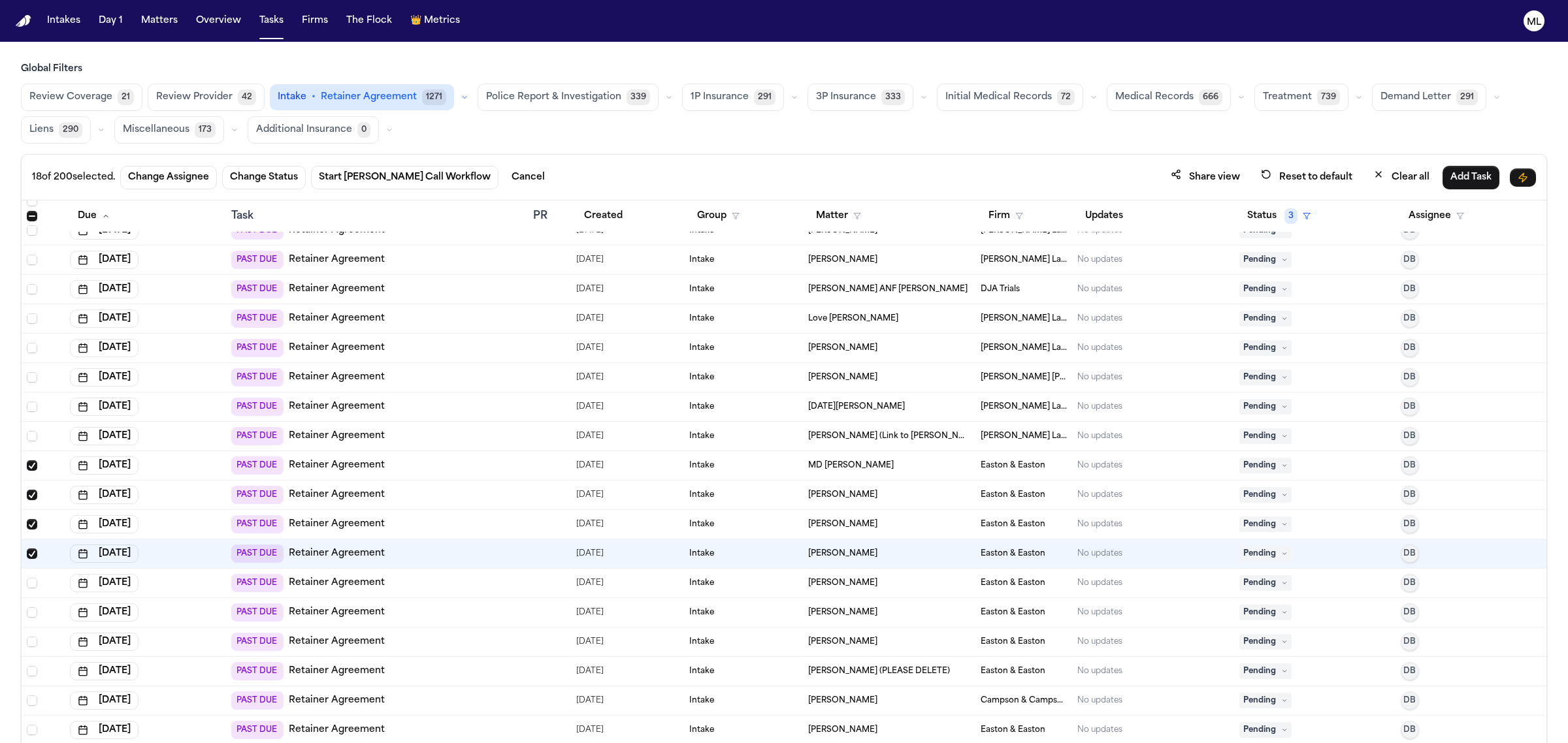
click at [30, 556] on span "Select row" at bounding box center [31, 553] width 10 height 10
click at [31, 529] on span "Select row" at bounding box center [31, 524] width 10 height 10
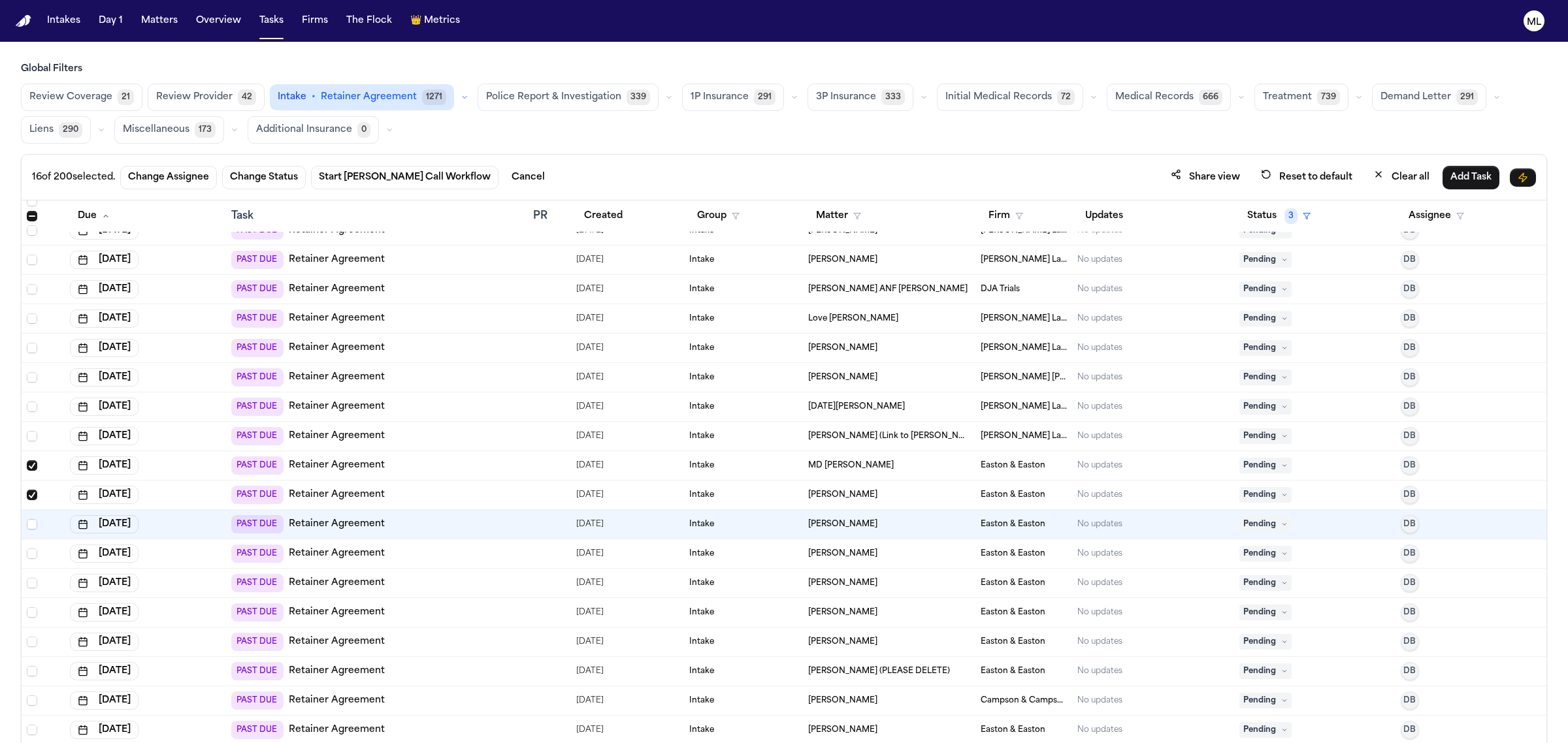
click at [30, 495] on span "Select row" at bounding box center [31, 495] width 10 height 10
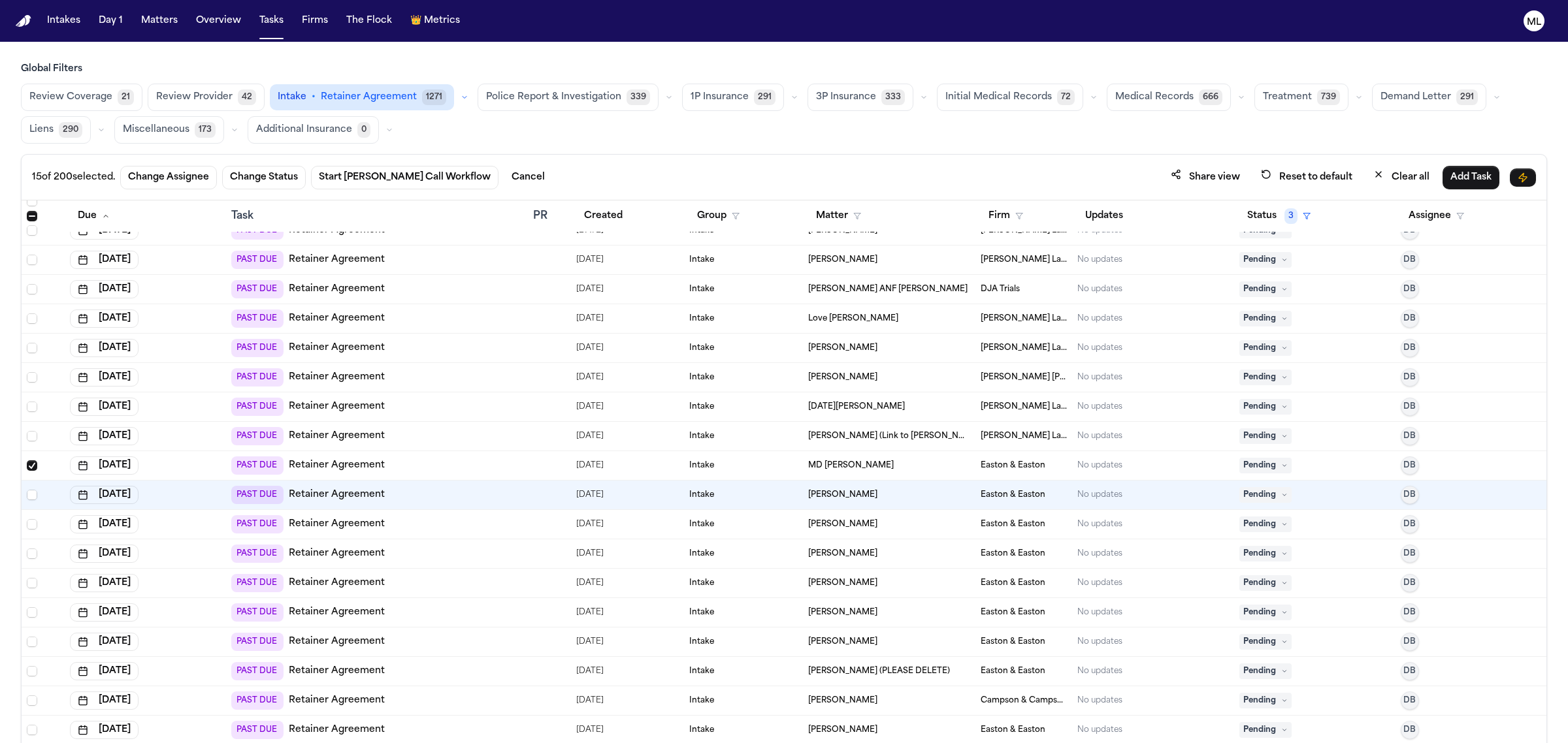
click at [31, 466] on span "Select row" at bounding box center [31, 465] width 10 height 10
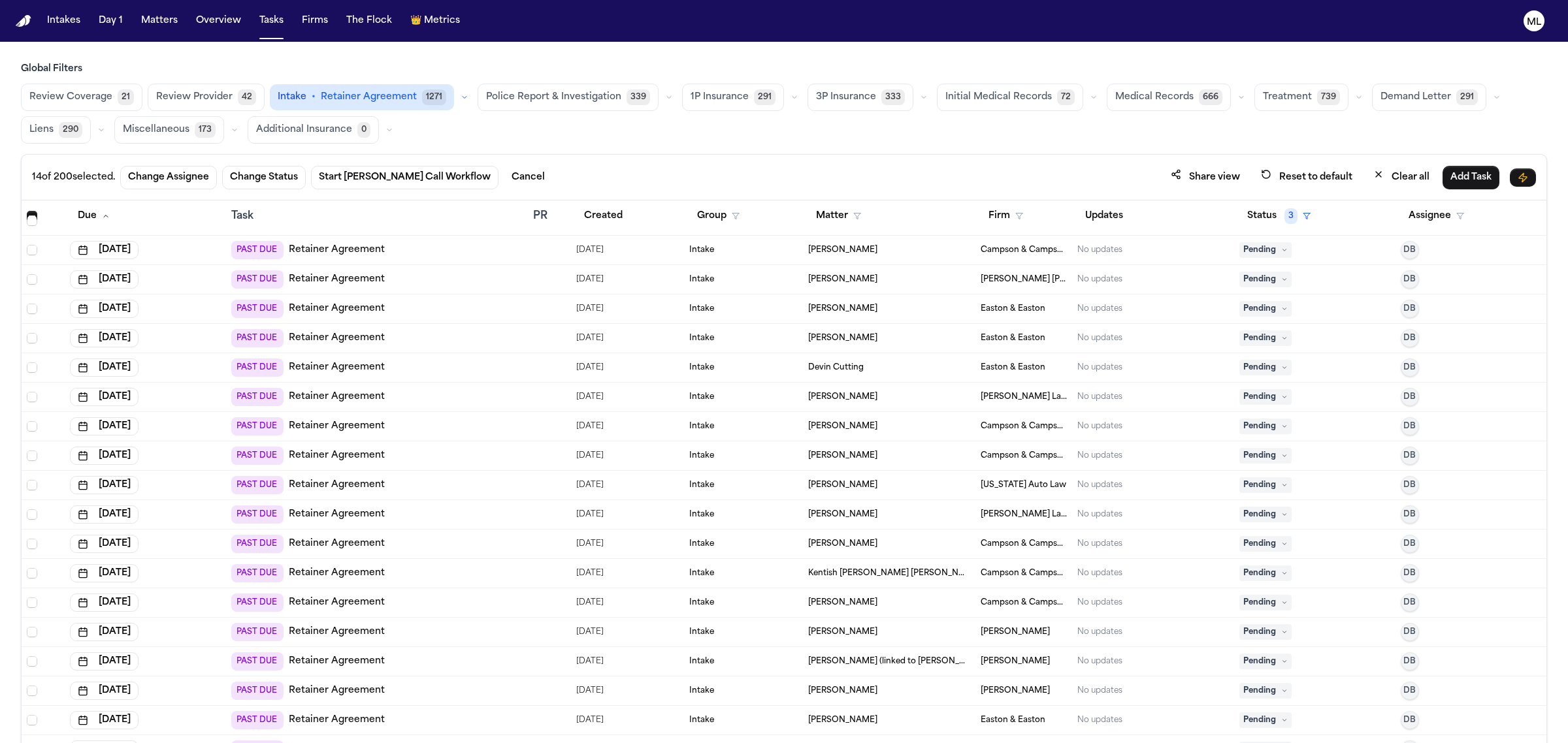
scroll to position [2694, 0]
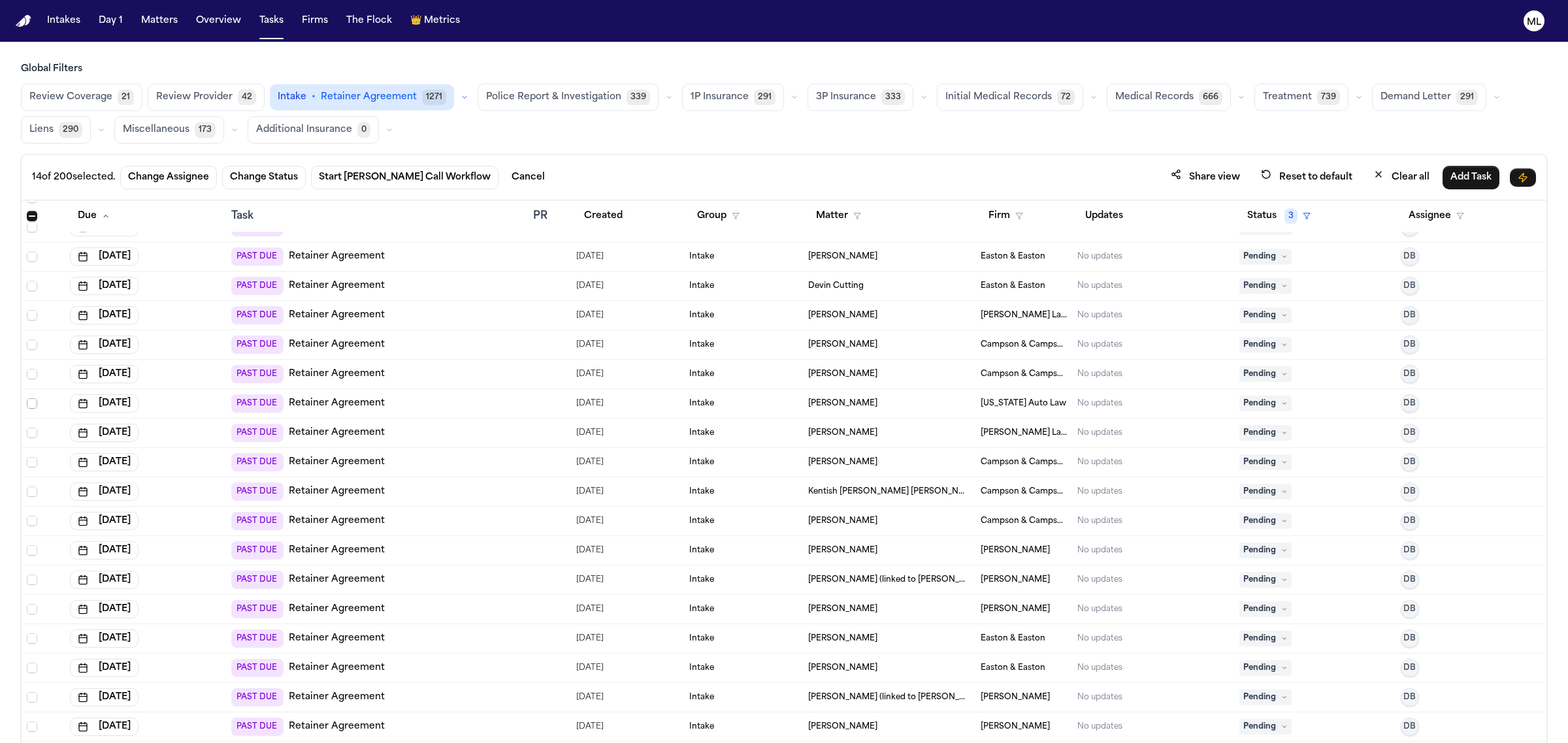
click at [30, 406] on span "Select row" at bounding box center [31, 403] width 10 height 10
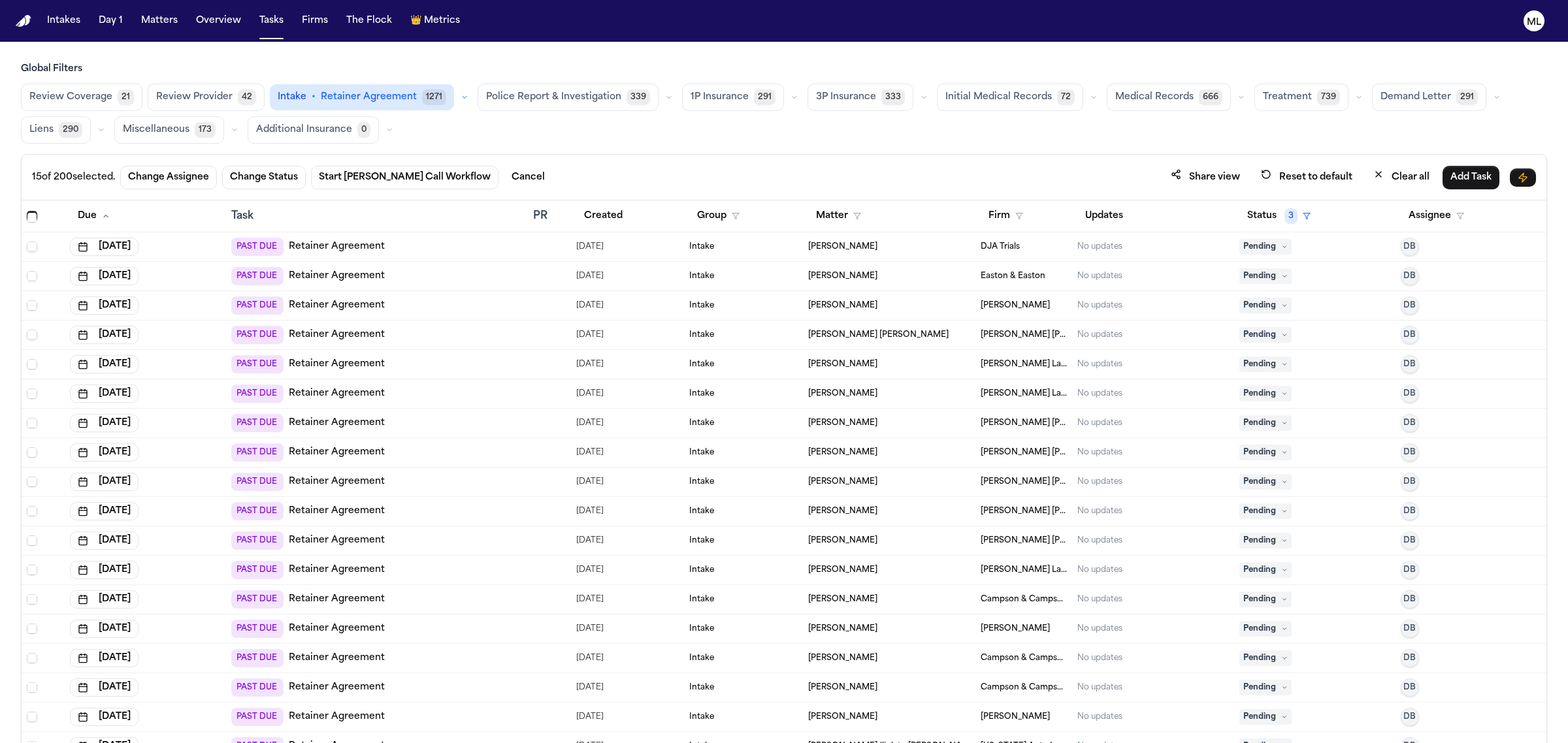
scroll to position [3756, 0]
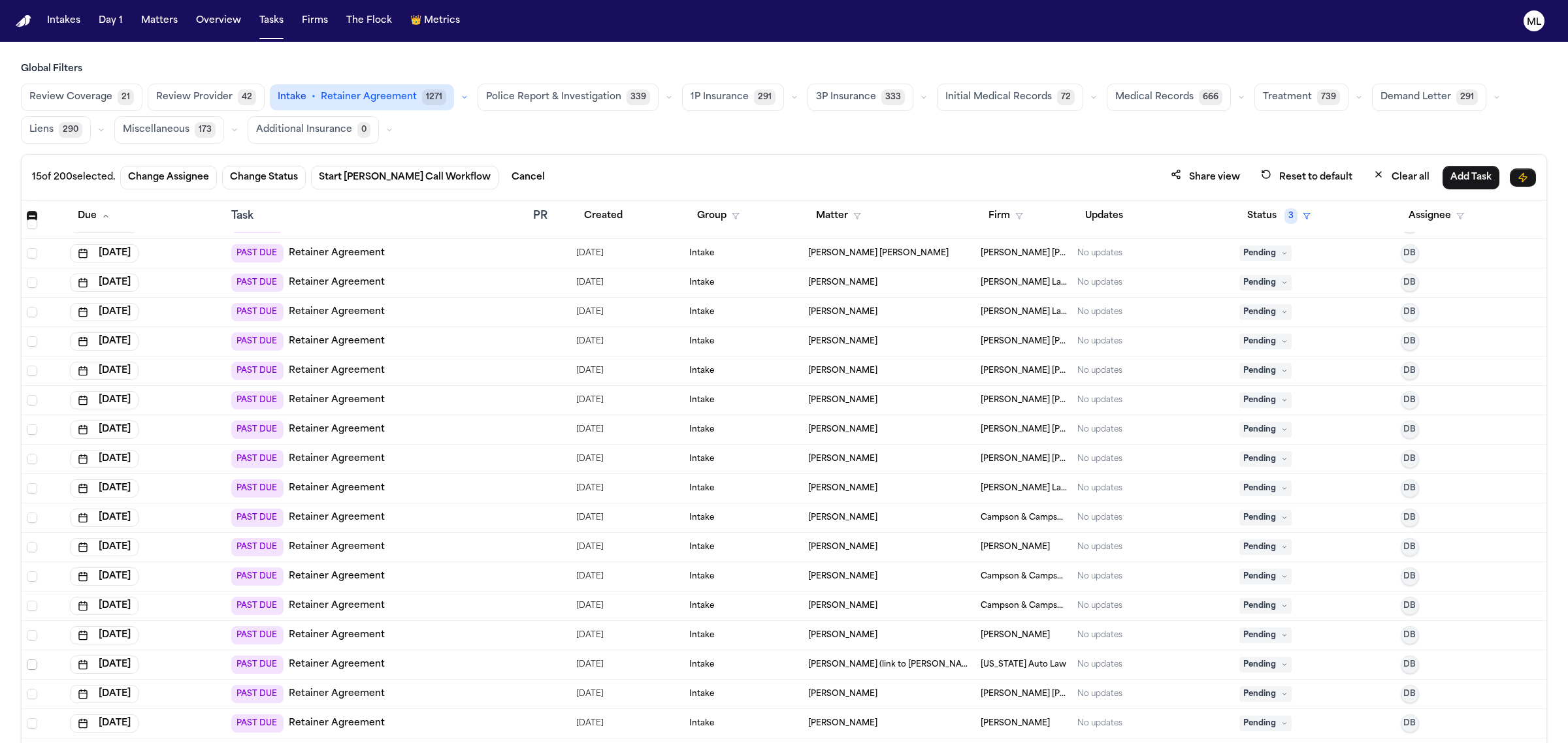
click at [32, 666] on span "Select row" at bounding box center [31, 665] width 10 height 10
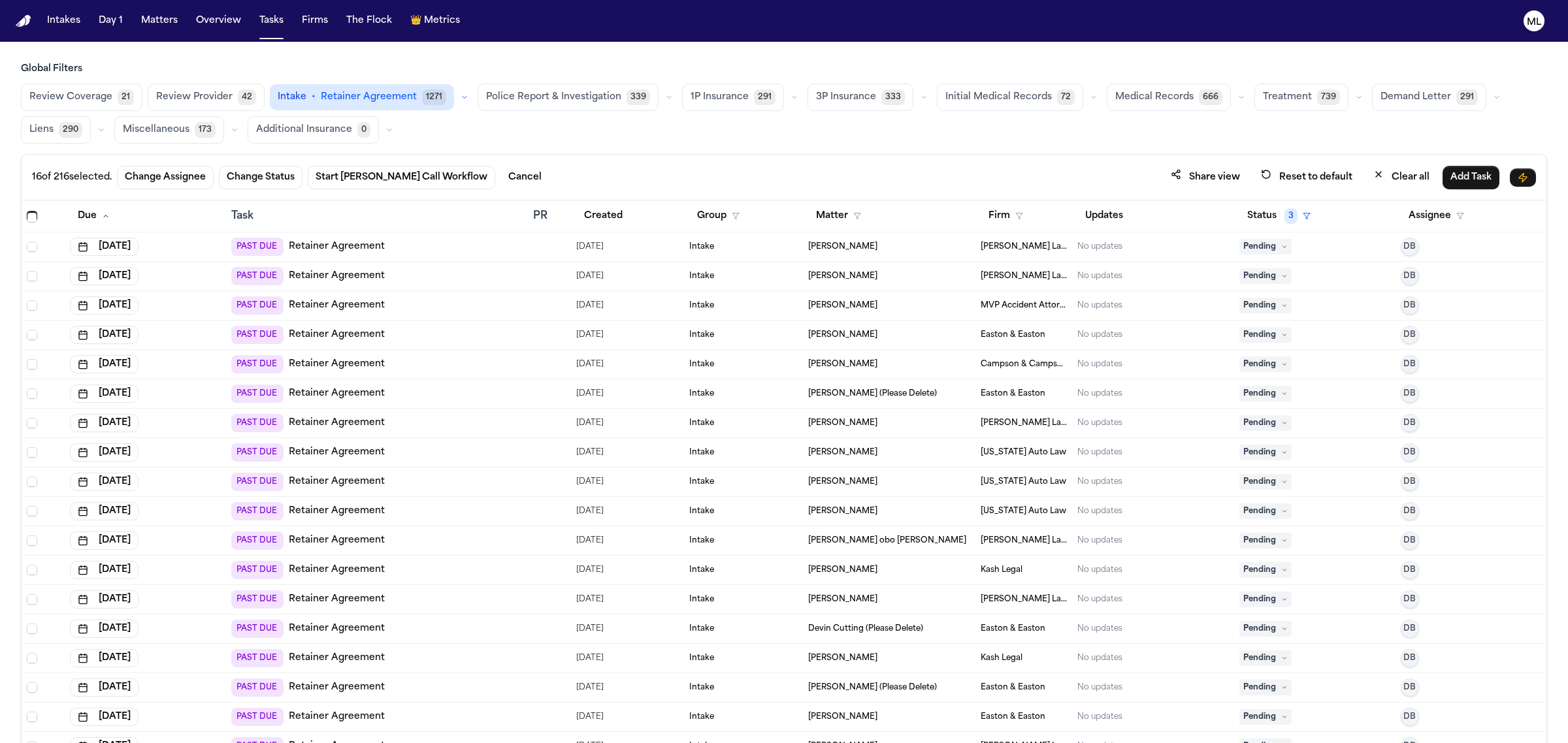
scroll to position [4491, 0]
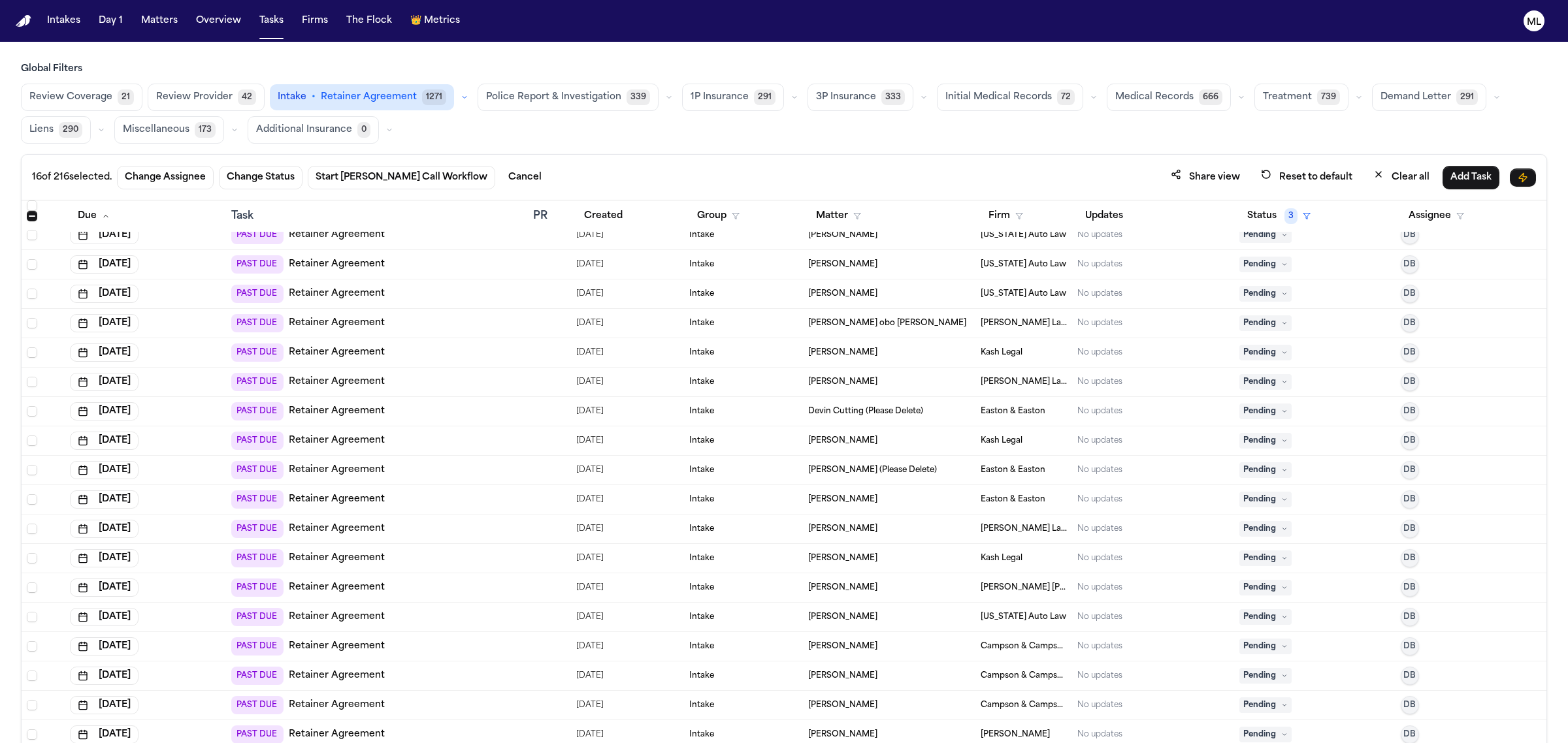
scroll to position [4654, 0]
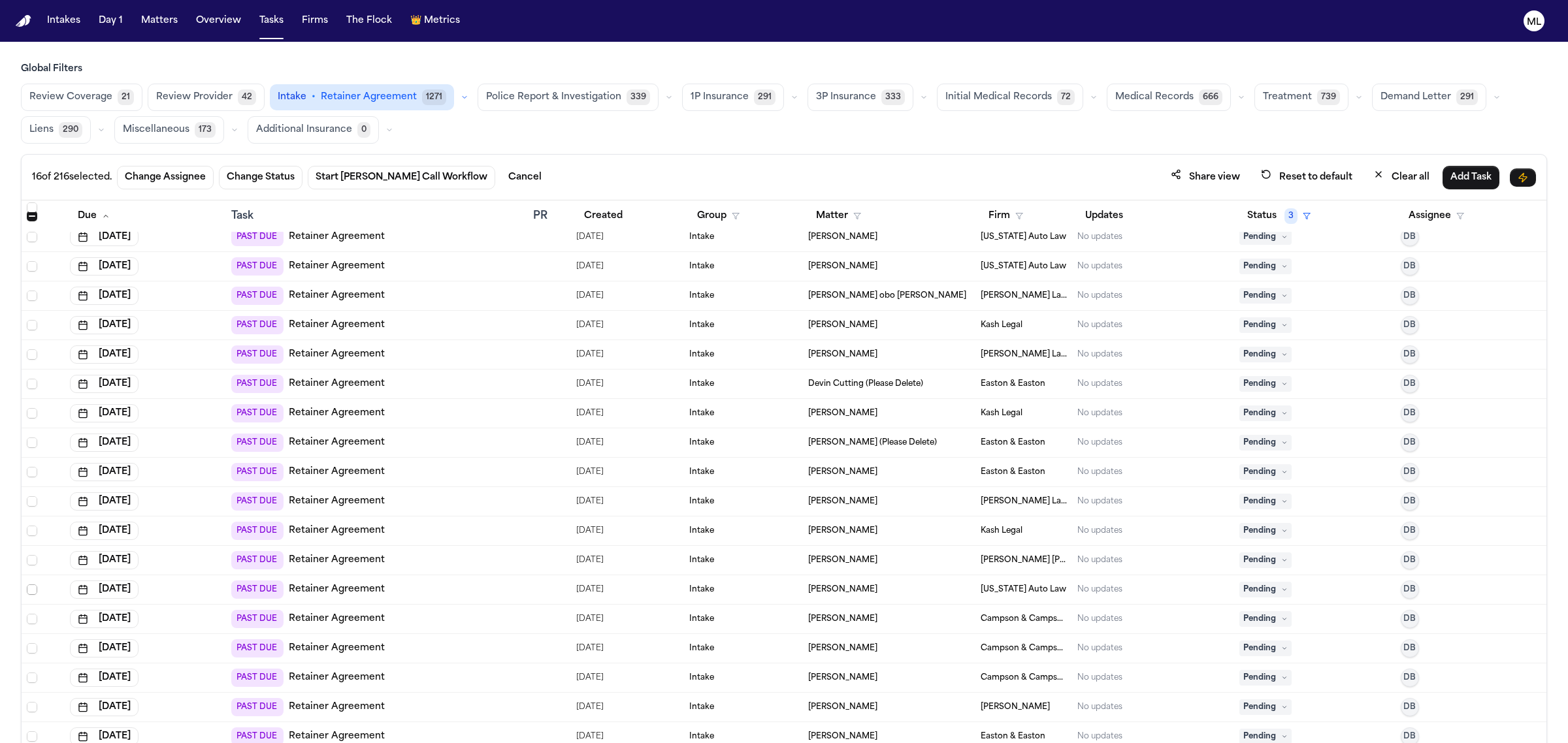
click at [30, 593] on span "Select row" at bounding box center [31, 589] width 10 height 10
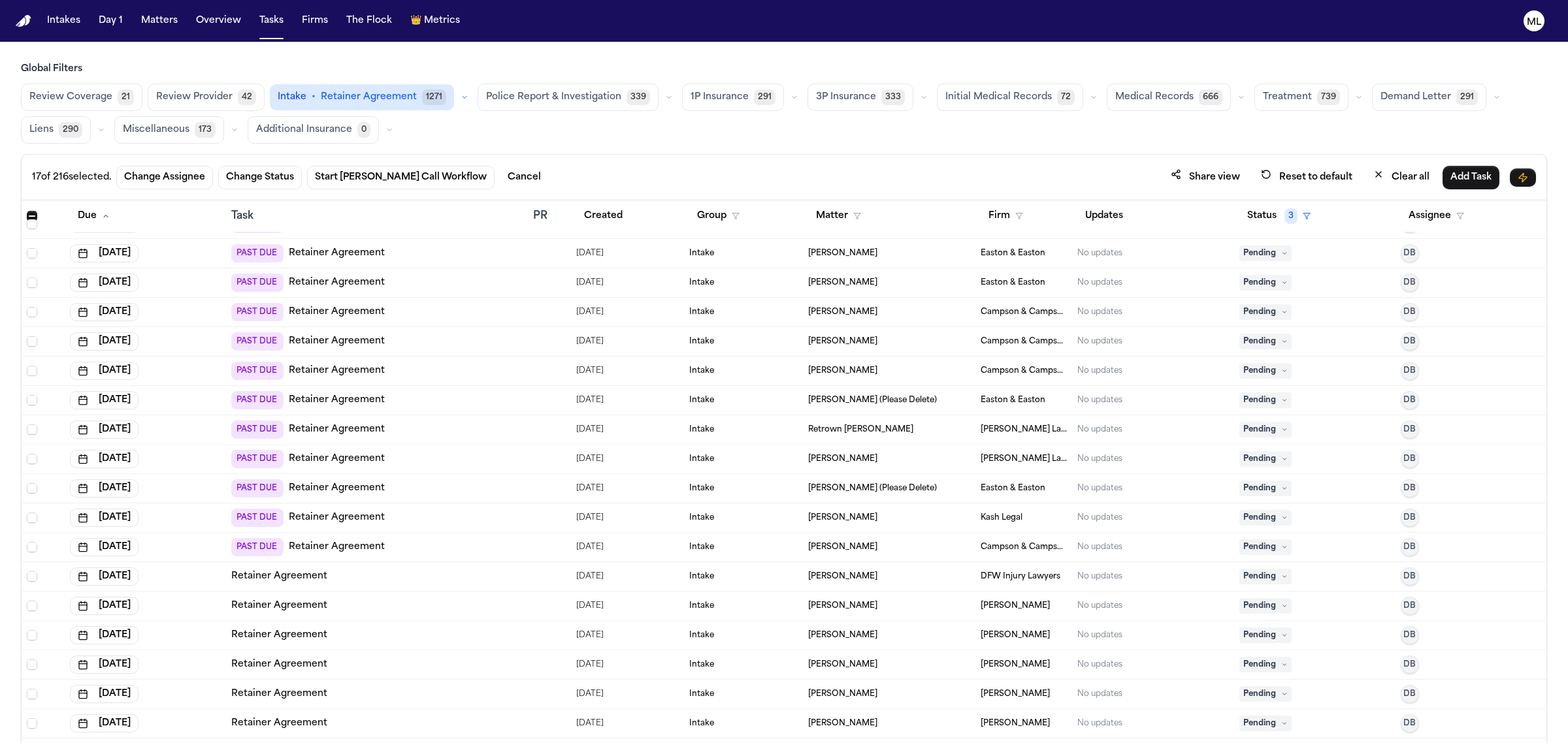
scroll to position [5553, 0]
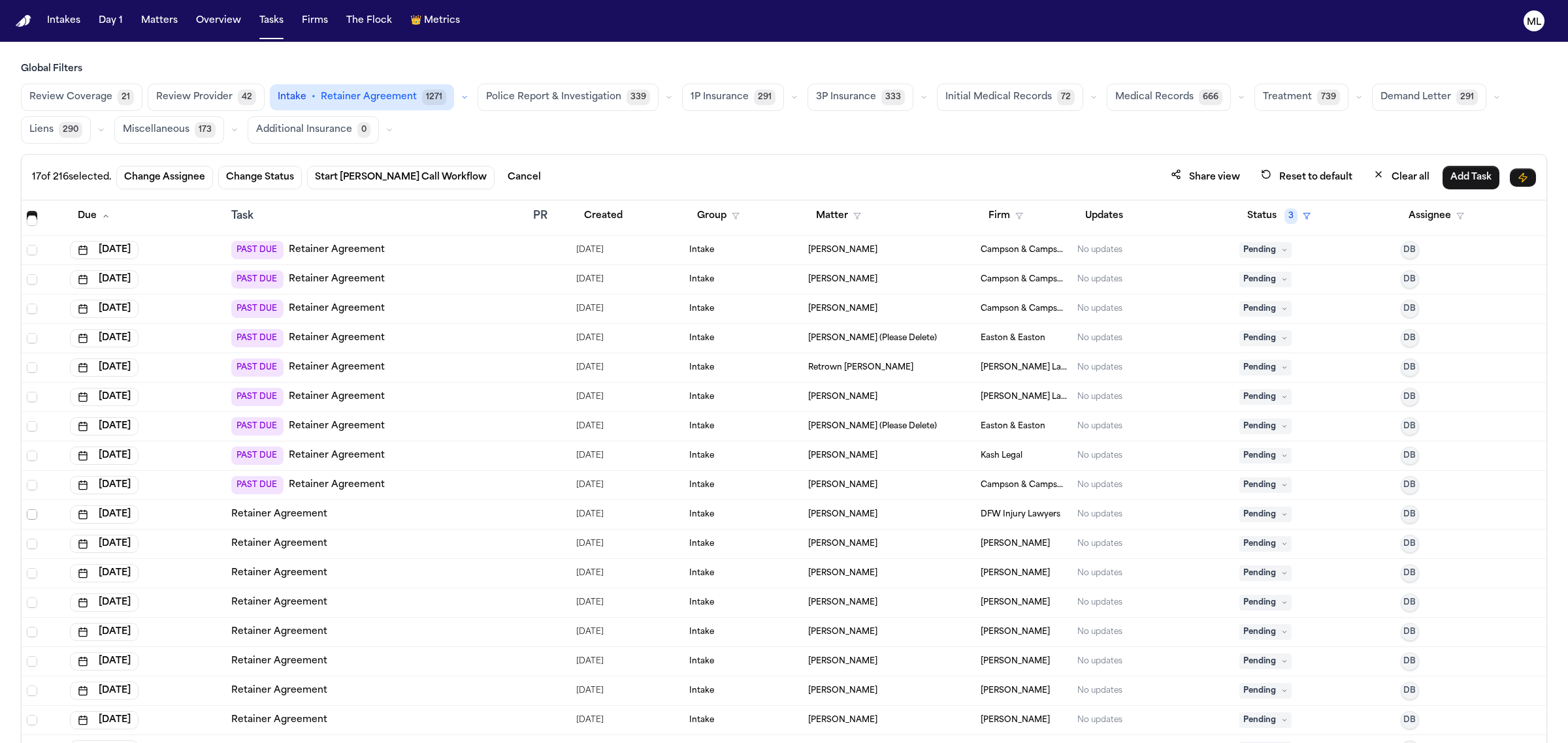
click at [31, 513] on span "Select row" at bounding box center [31, 514] width 10 height 10
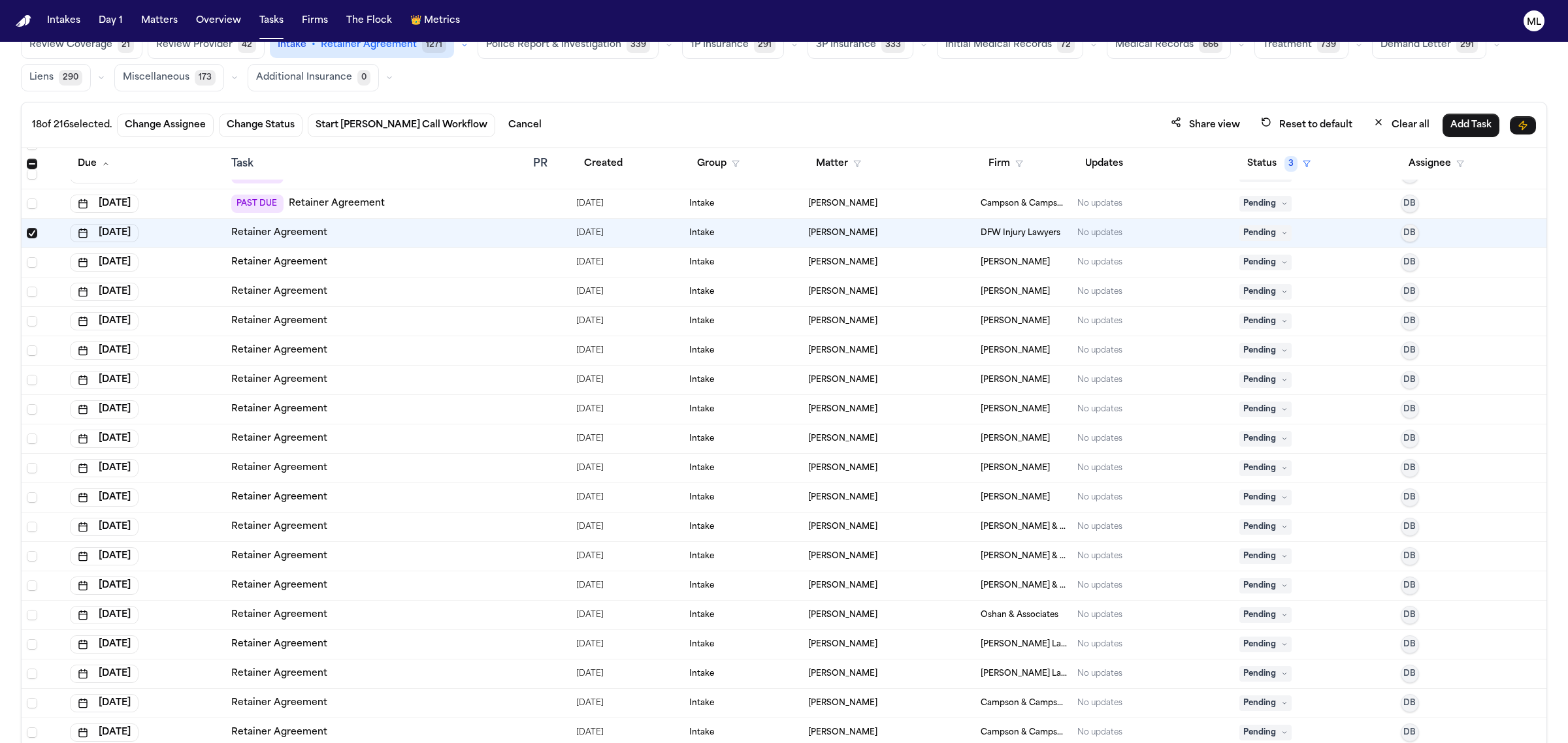
scroll to position [79, 0]
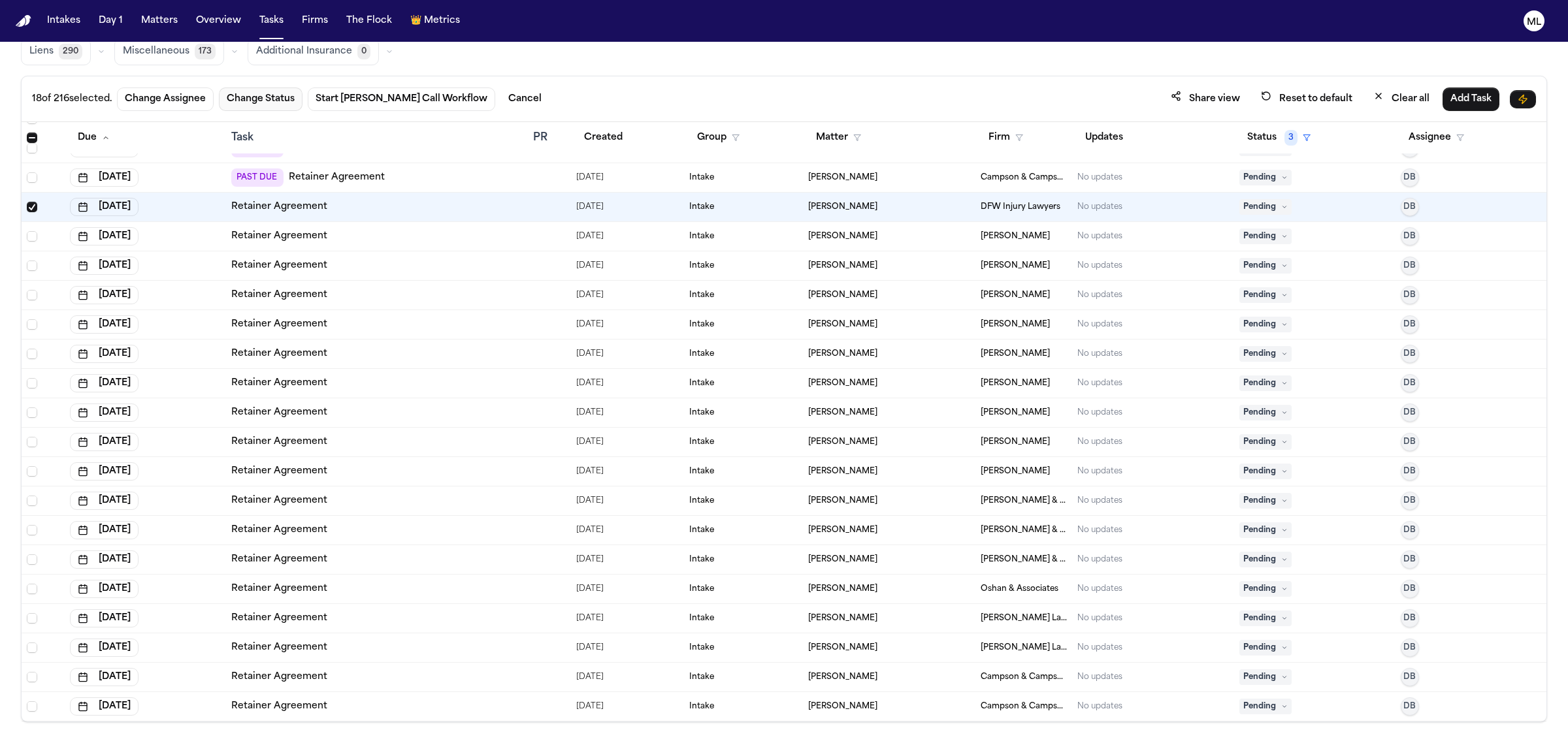
click at [285, 100] on button "Change Status" at bounding box center [260, 99] width 84 height 23
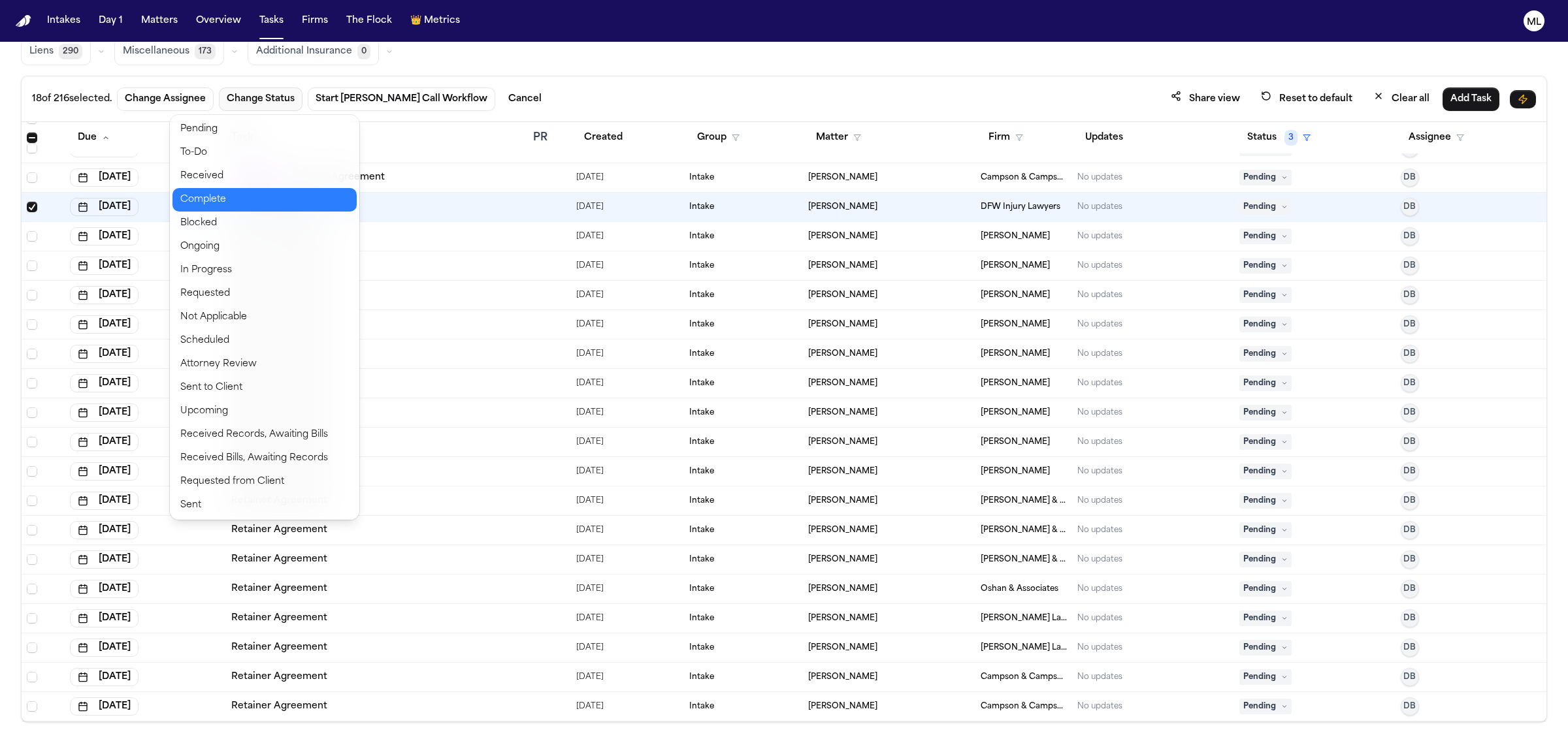
click at [231, 201] on button "Complete" at bounding box center [265, 199] width 185 height 23
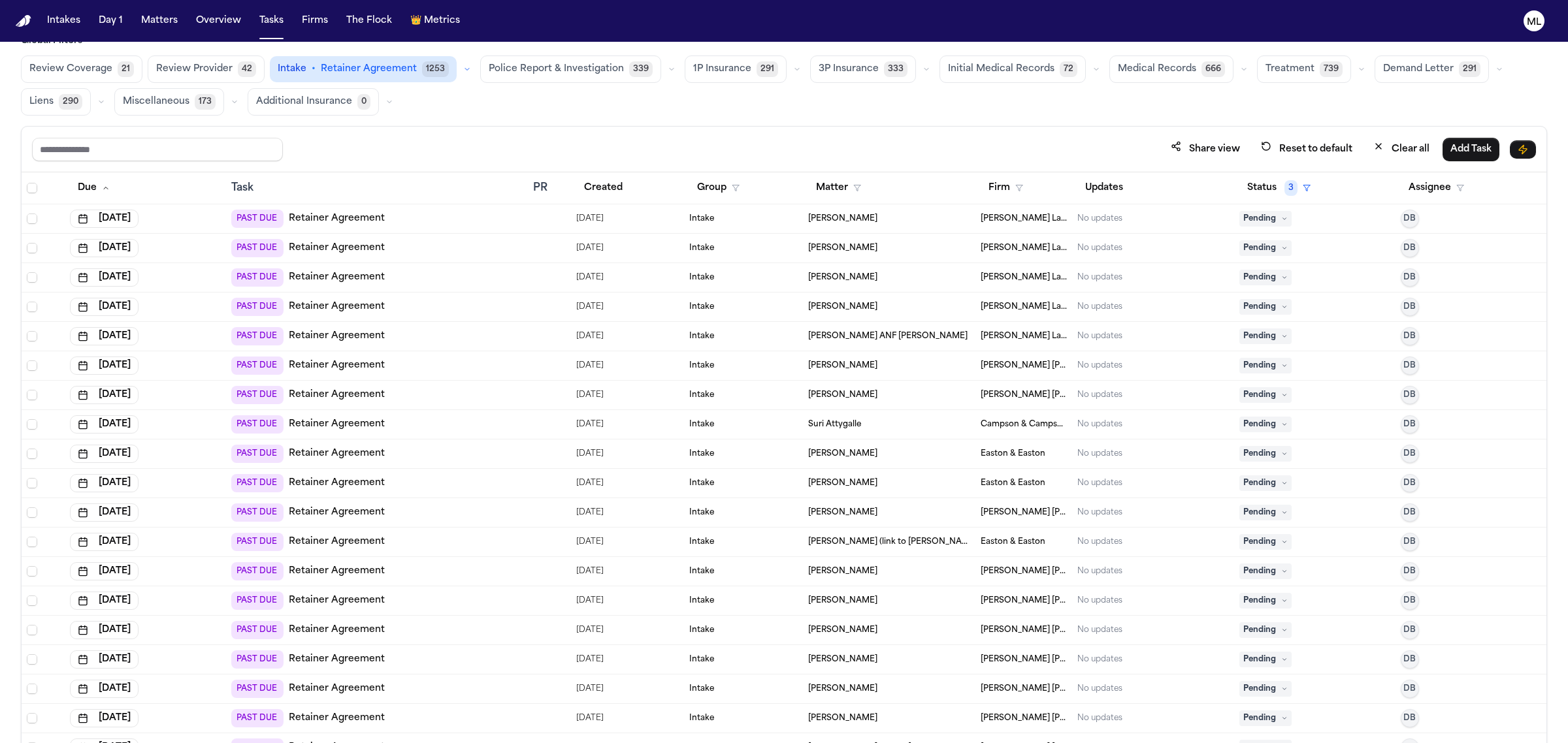
scroll to position [0, 0]
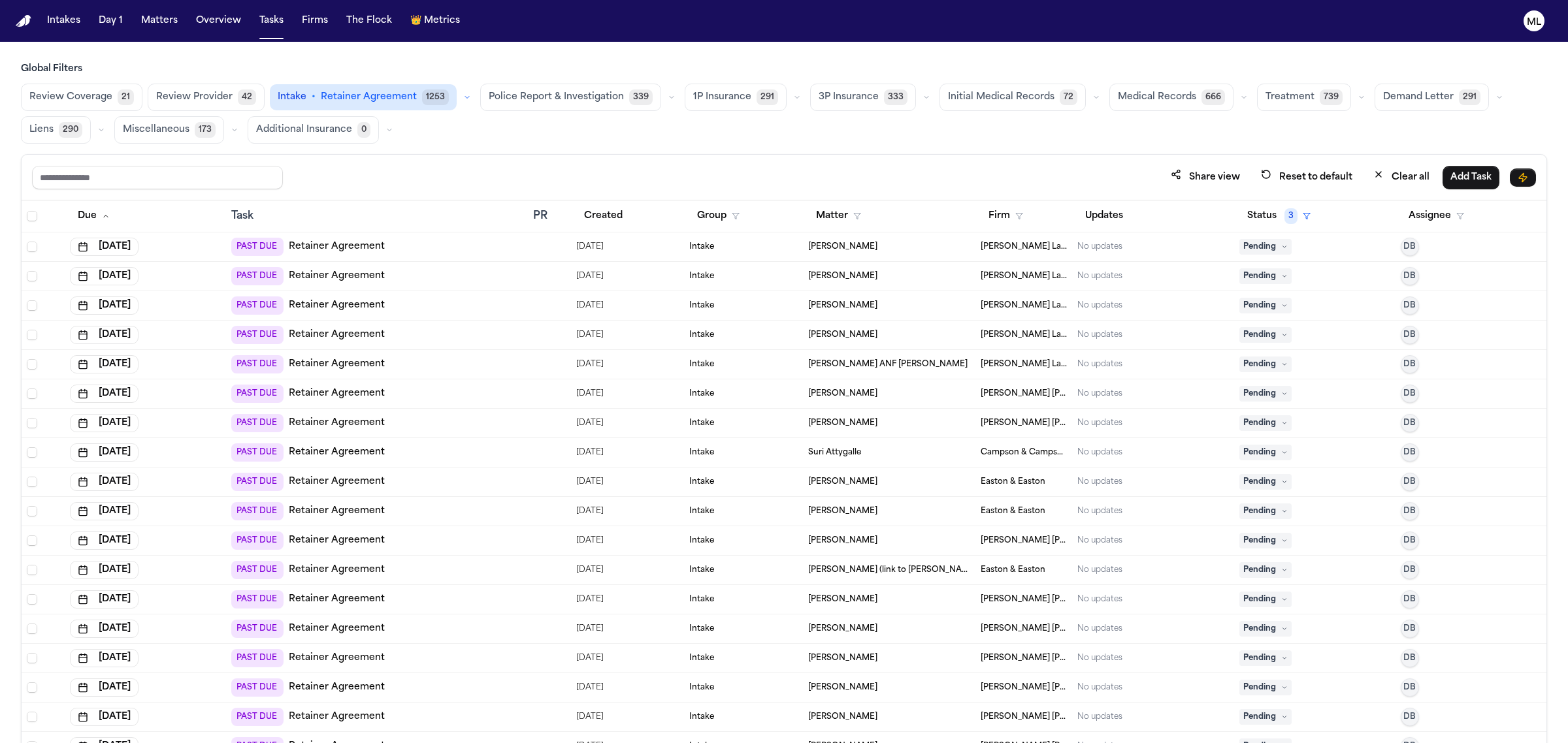
click at [460, 95] on button "button" at bounding box center [467, 97] width 16 height 16
click at [312, 176] on span "HIPAA Directive" at bounding box center [315, 182] width 75 height 13
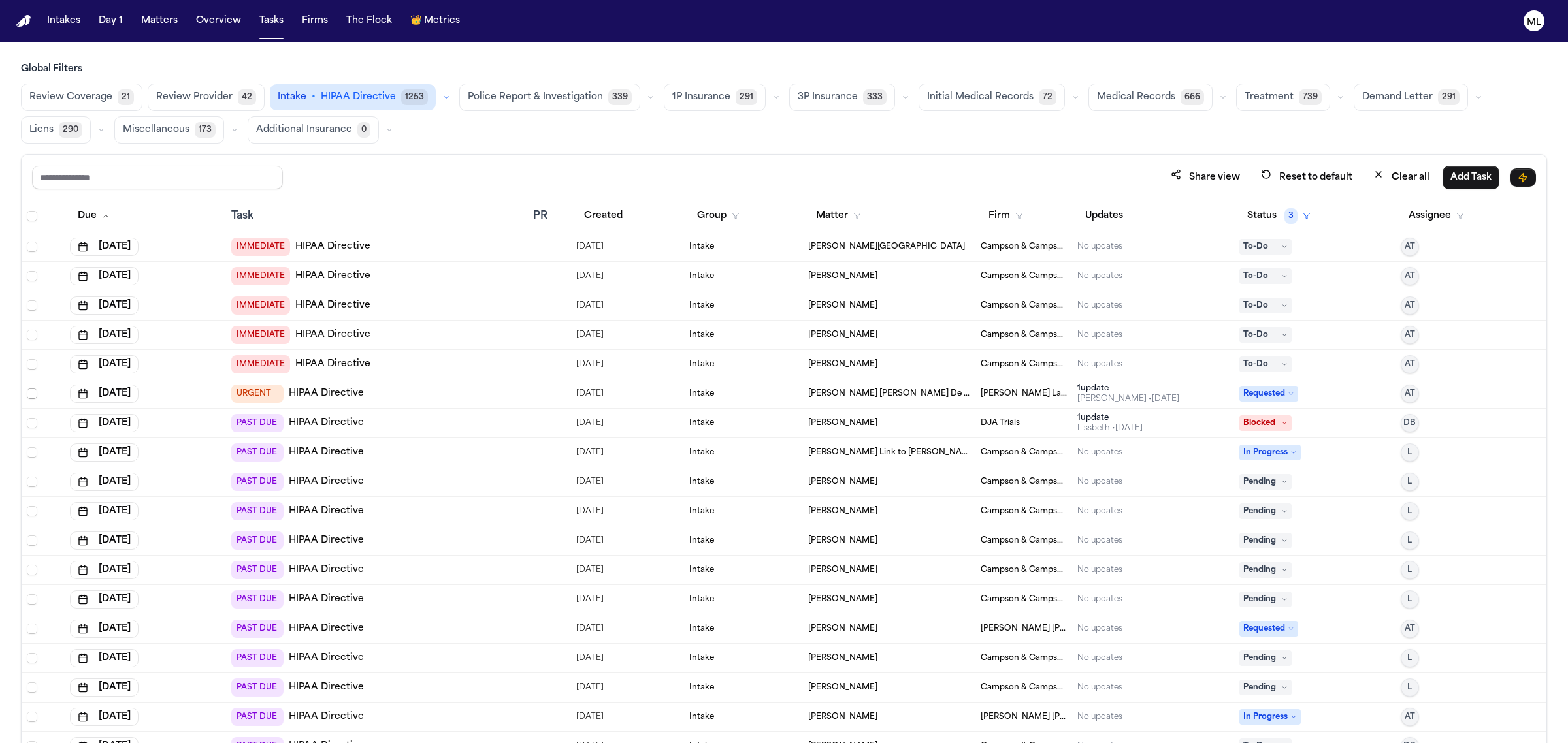
click at [34, 397] on span "Select row" at bounding box center [31, 393] width 10 height 10
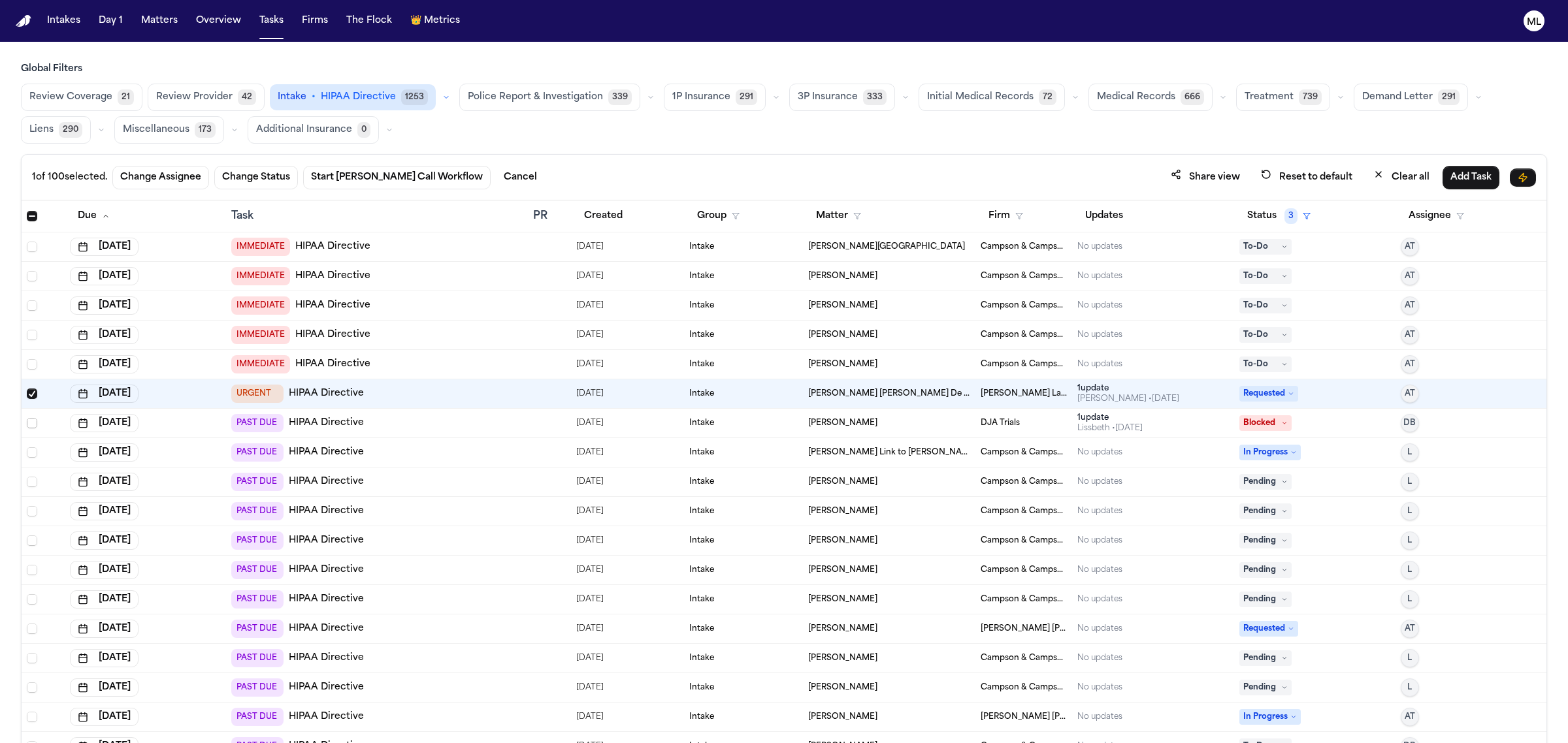
click at [30, 426] on span "Select row" at bounding box center [31, 423] width 10 height 10
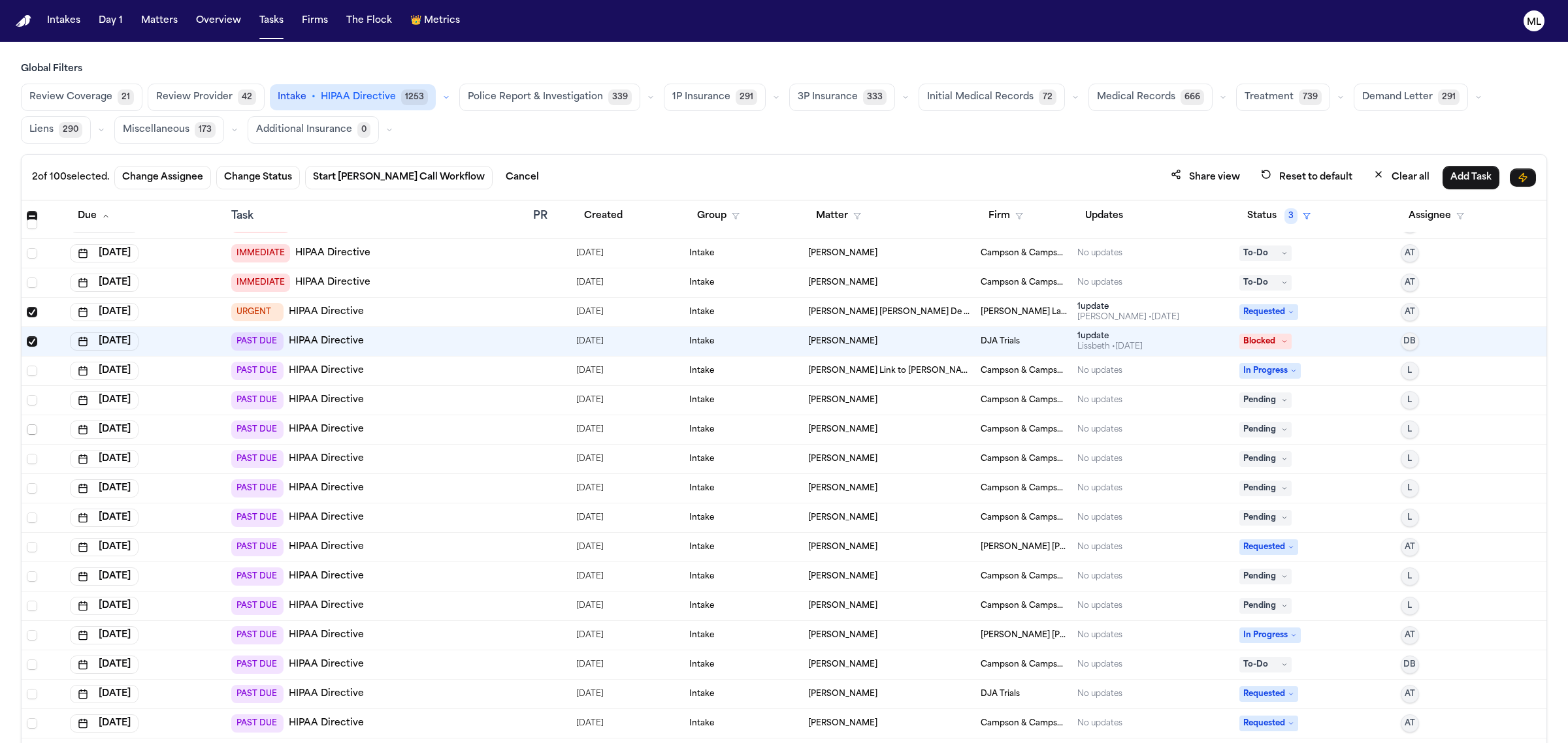
scroll to position [163, 0]
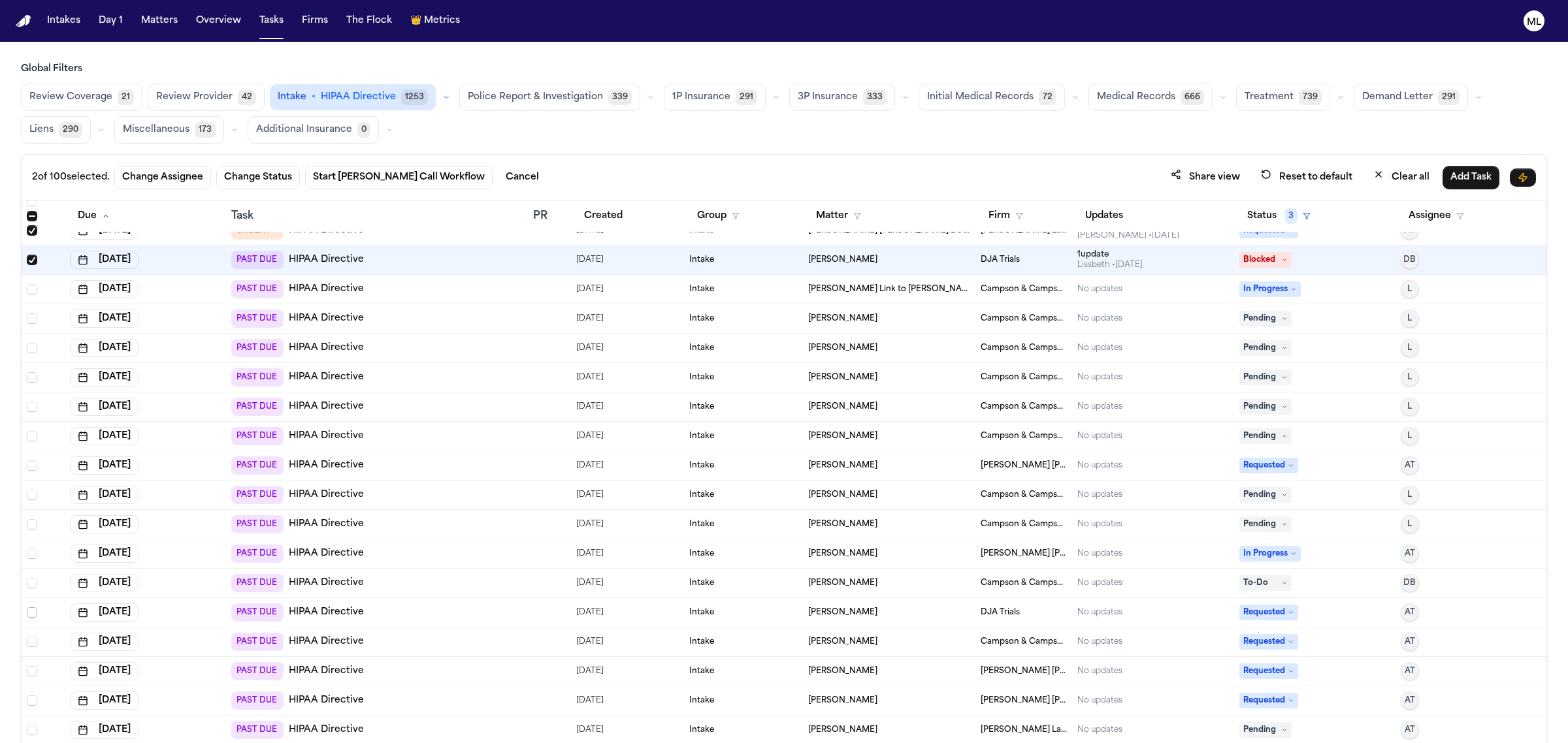
click at [33, 614] on span "Select row" at bounding box center [31, 612] width 10 height 10
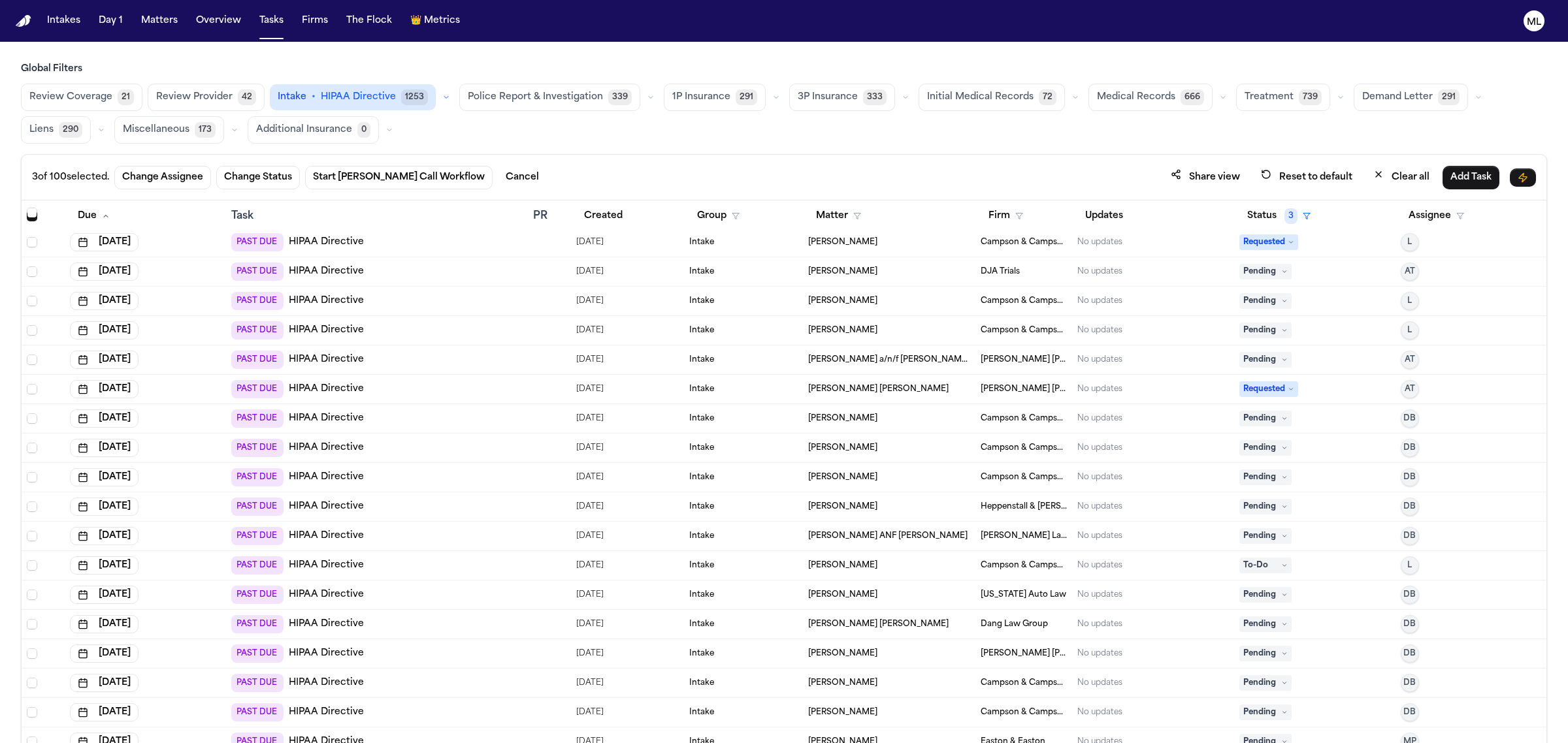
scroll to position [1388, 0]
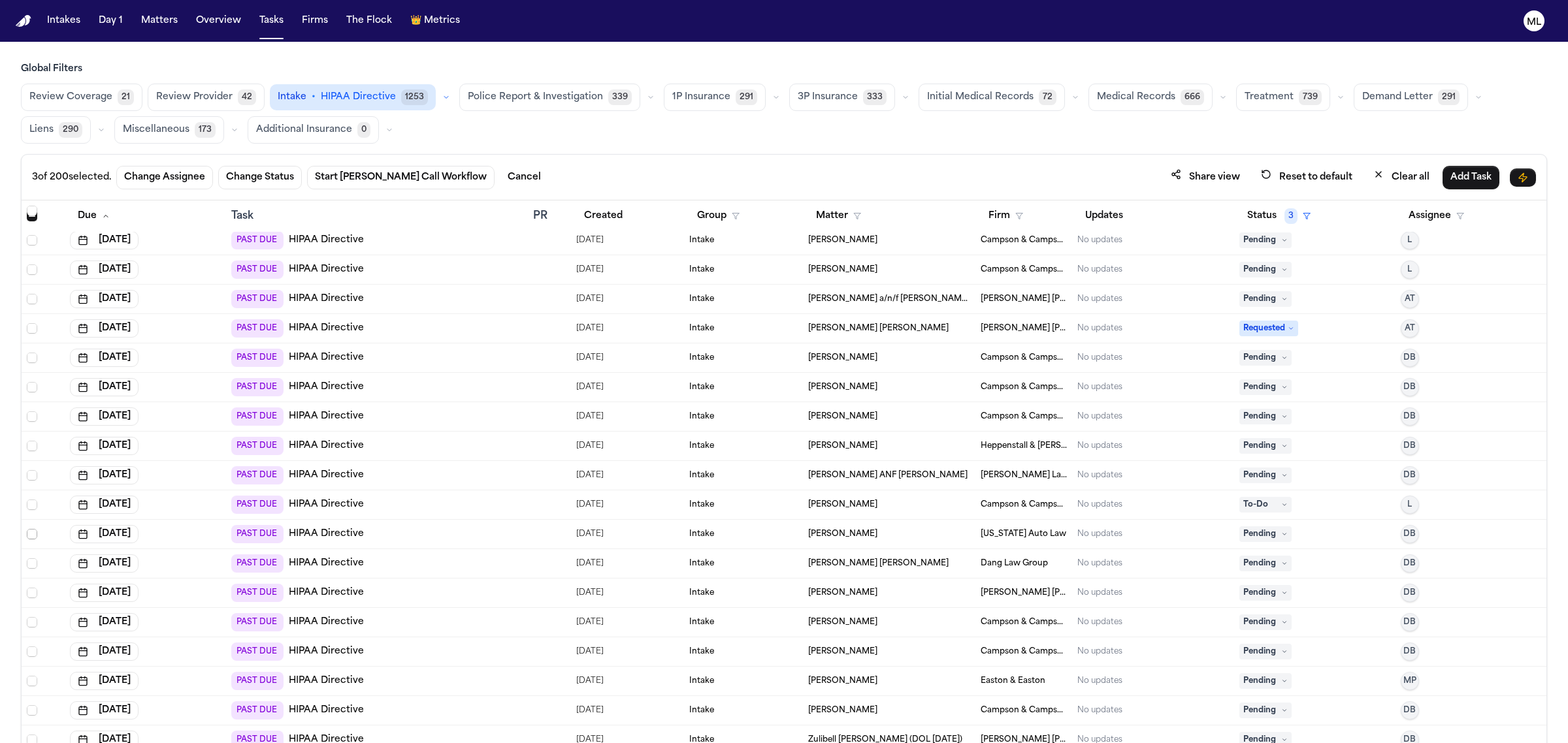
click at [30, 537] on span "Select row" at bounding box center [31, 533] width 10 height 10
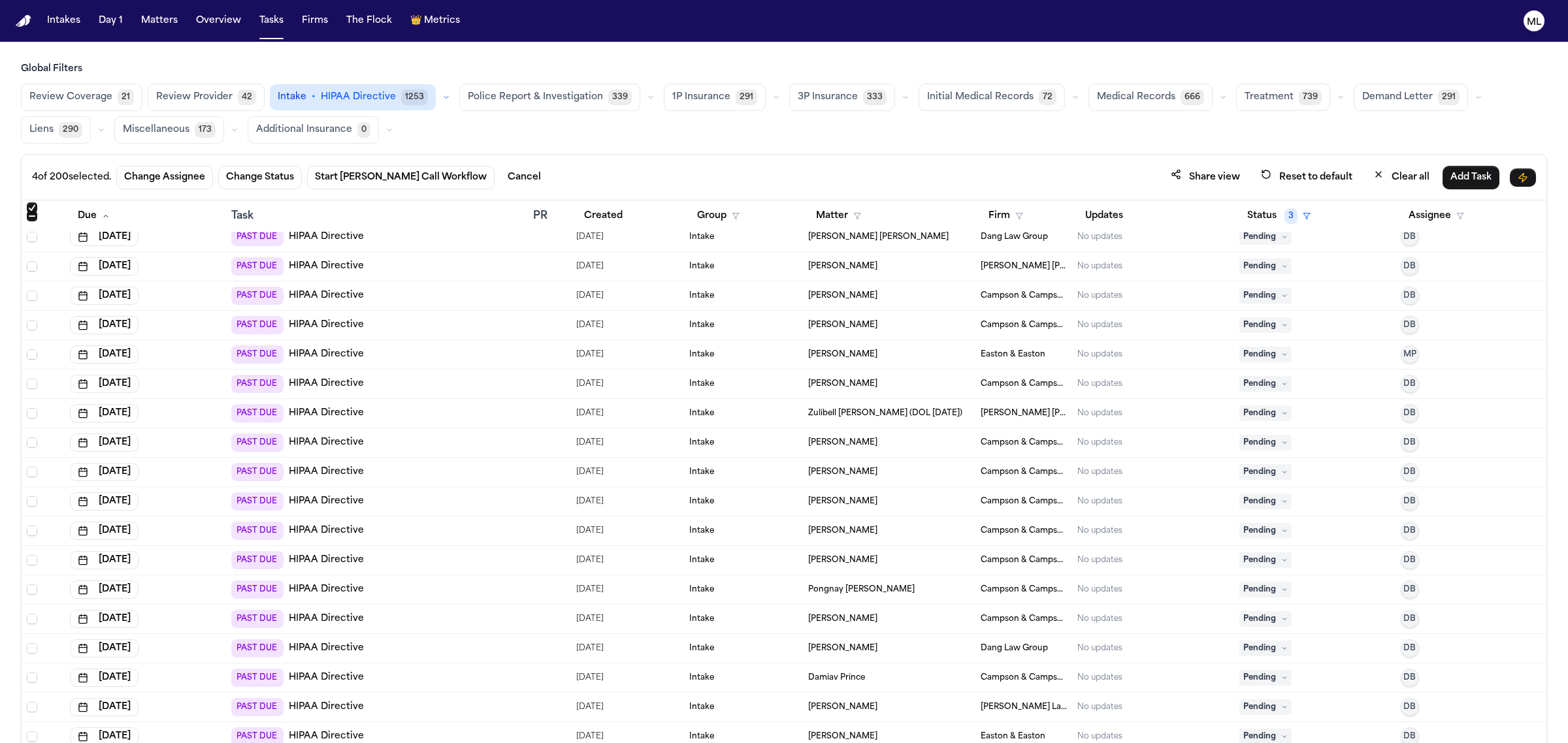
scroll to position [1796, 0]
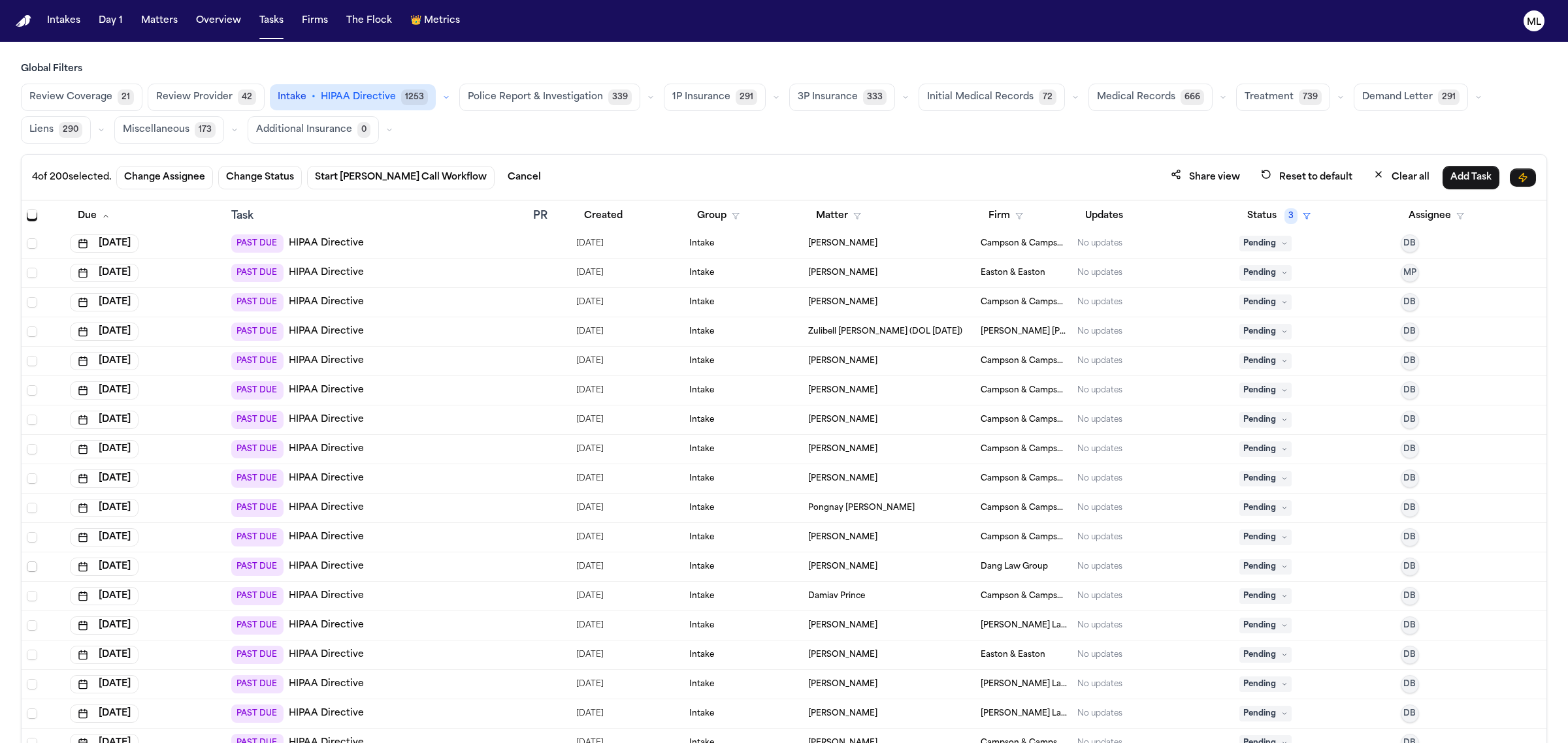
click at [27, 569] on span "Select row" at bounding box center [31, 567] width 10 height 10
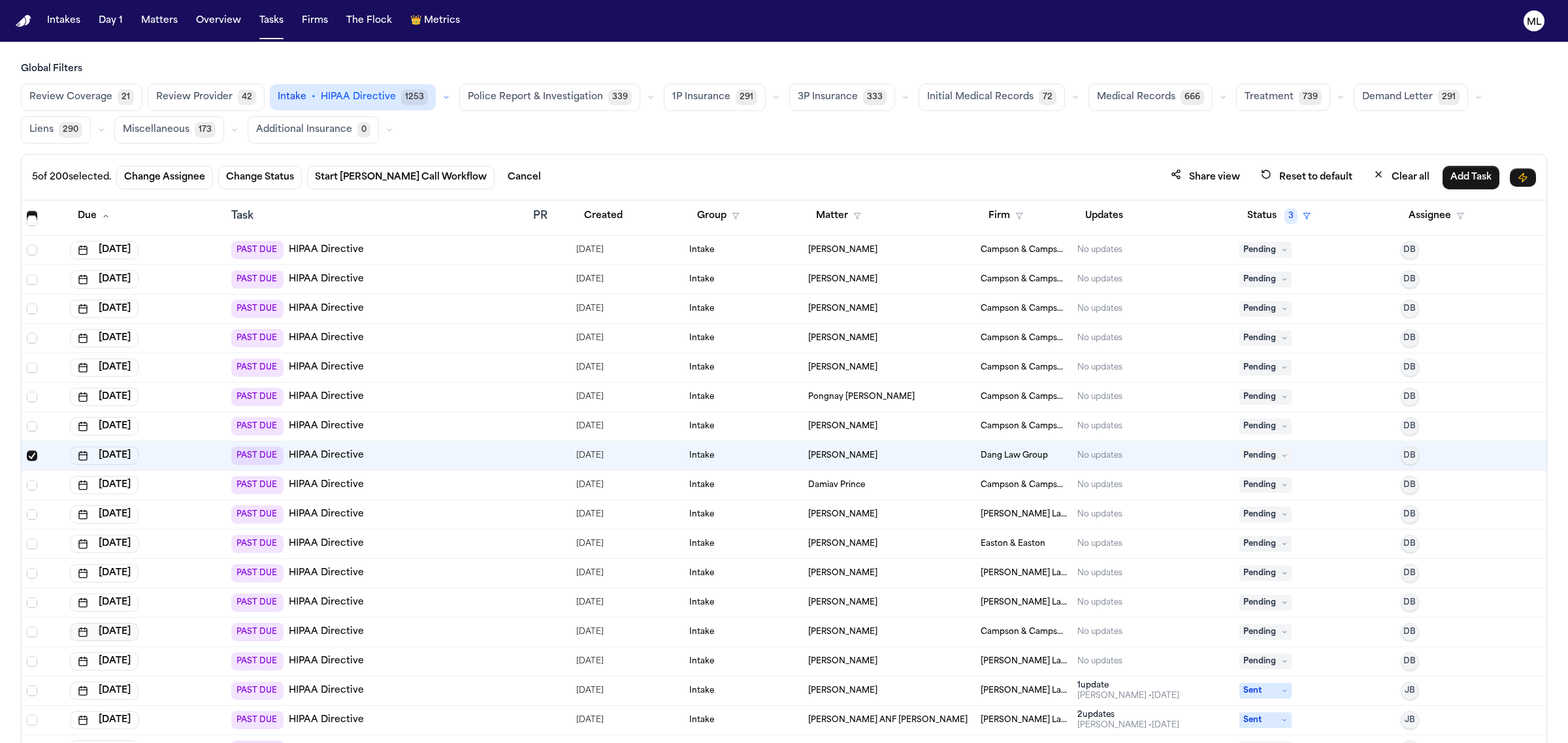
scroll to position [1959, 0]
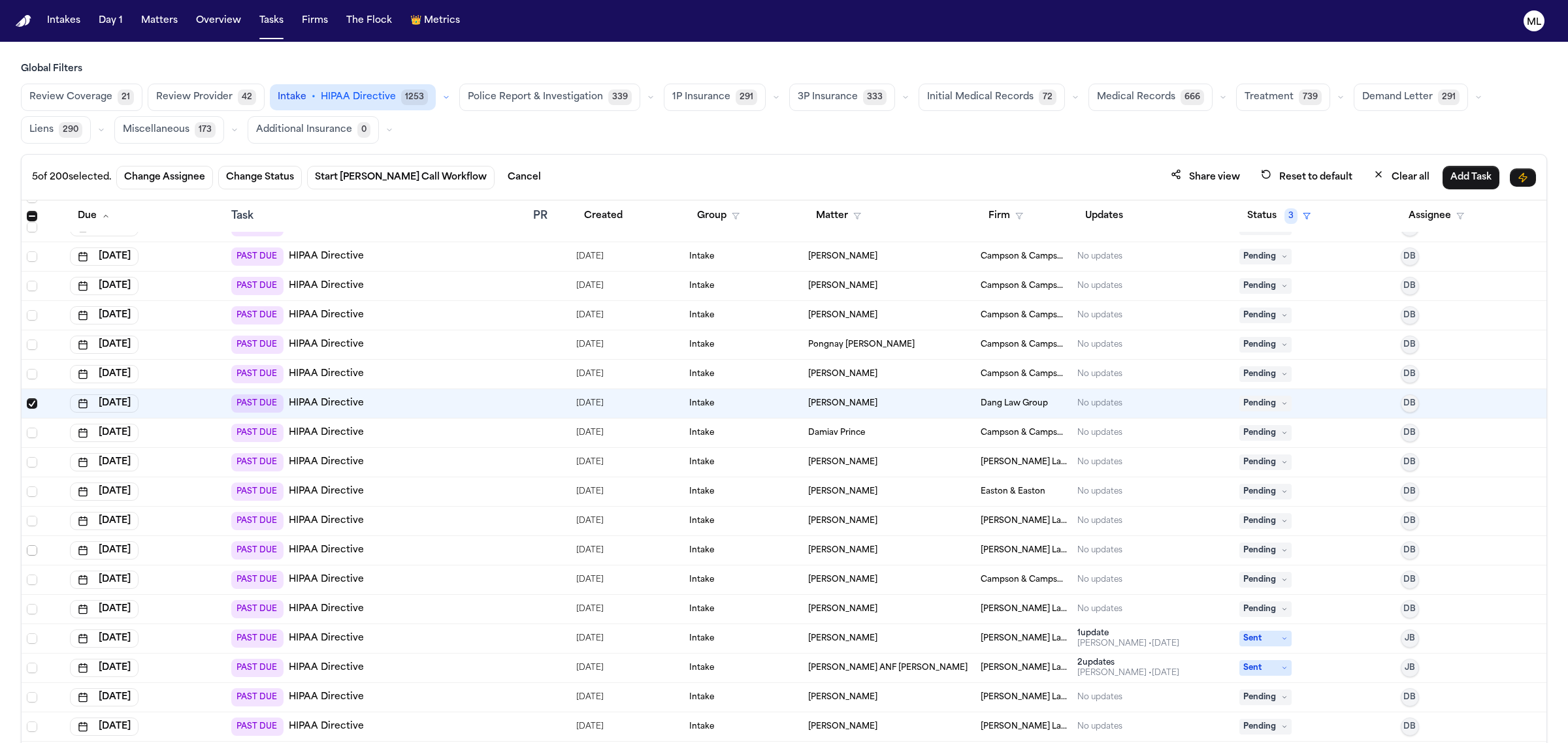
click at [32, 551] on span "Select row" at bounding box center [31, 550] width 10 height 10
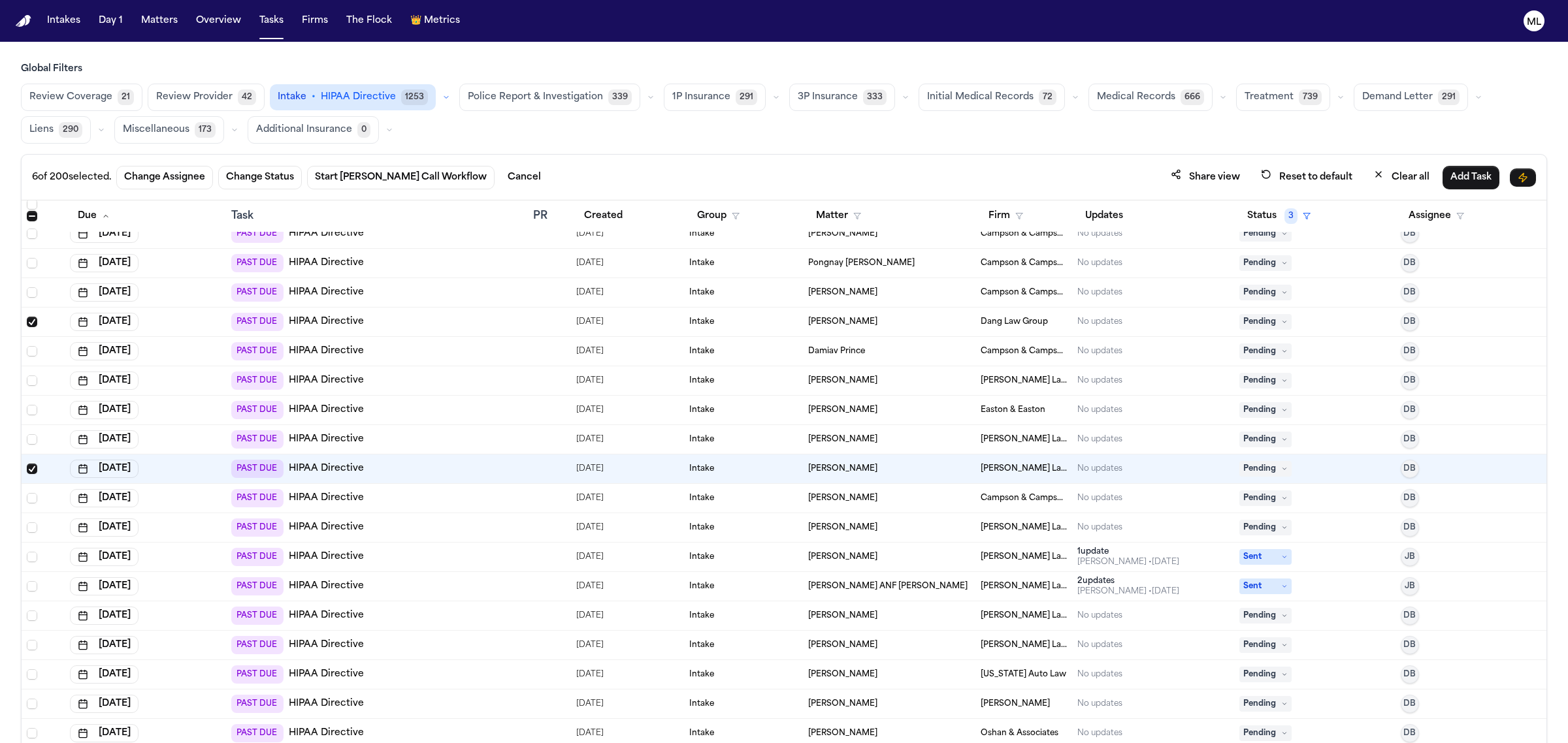
scroll to position [2123, 0]
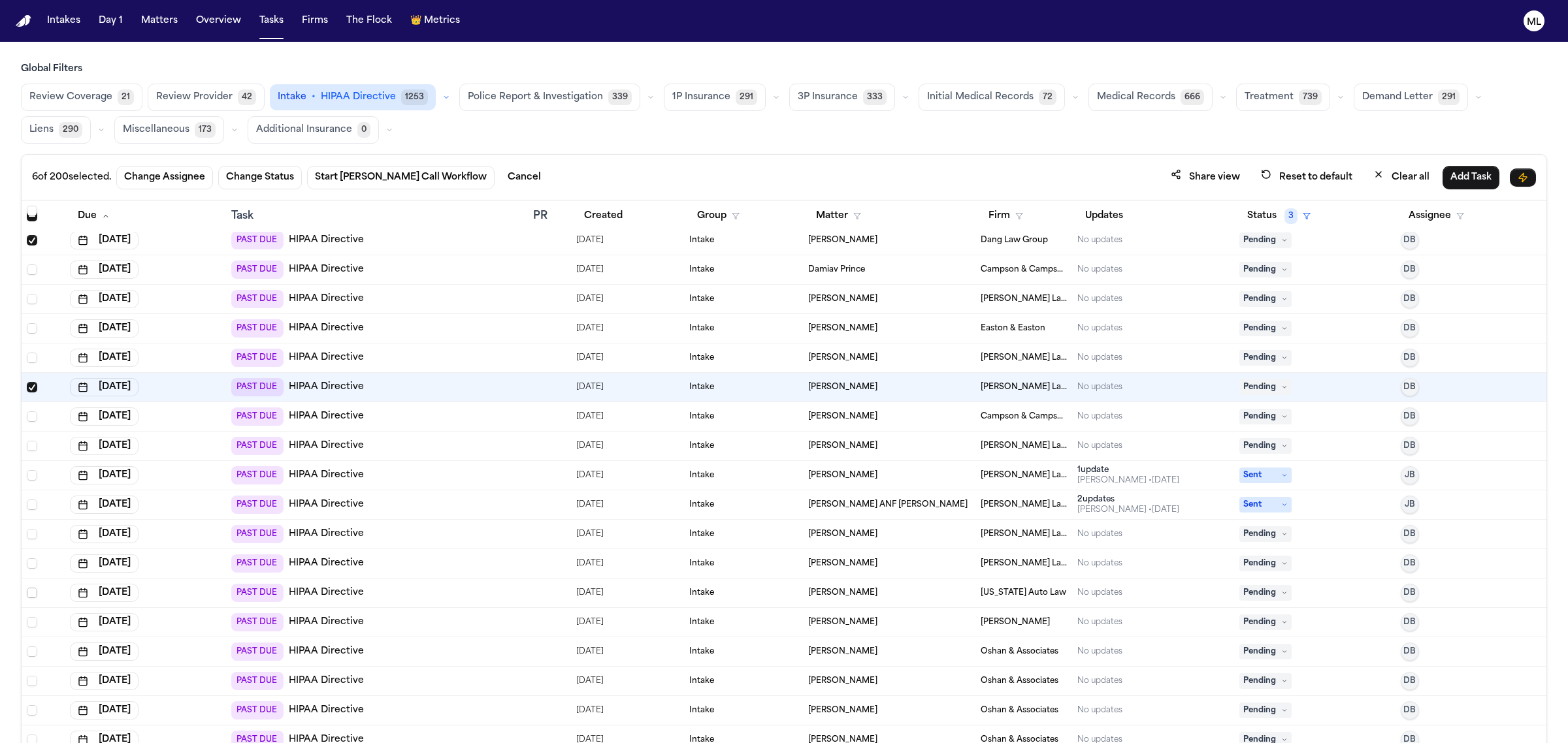
click at [33, 594] on span "Select row" at bounding box center [31, 593] width 10 height 10
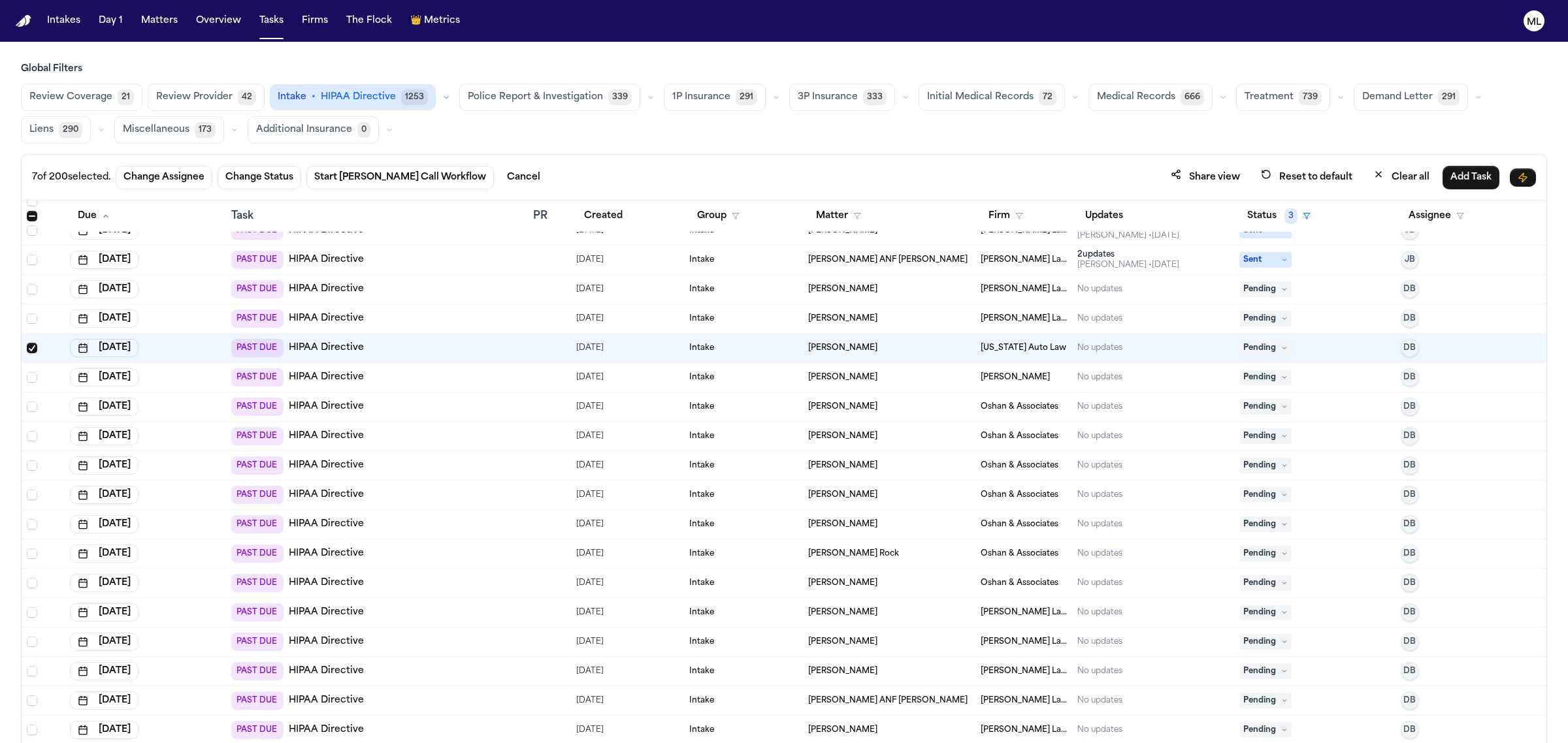
scroll to position [2450, 0]
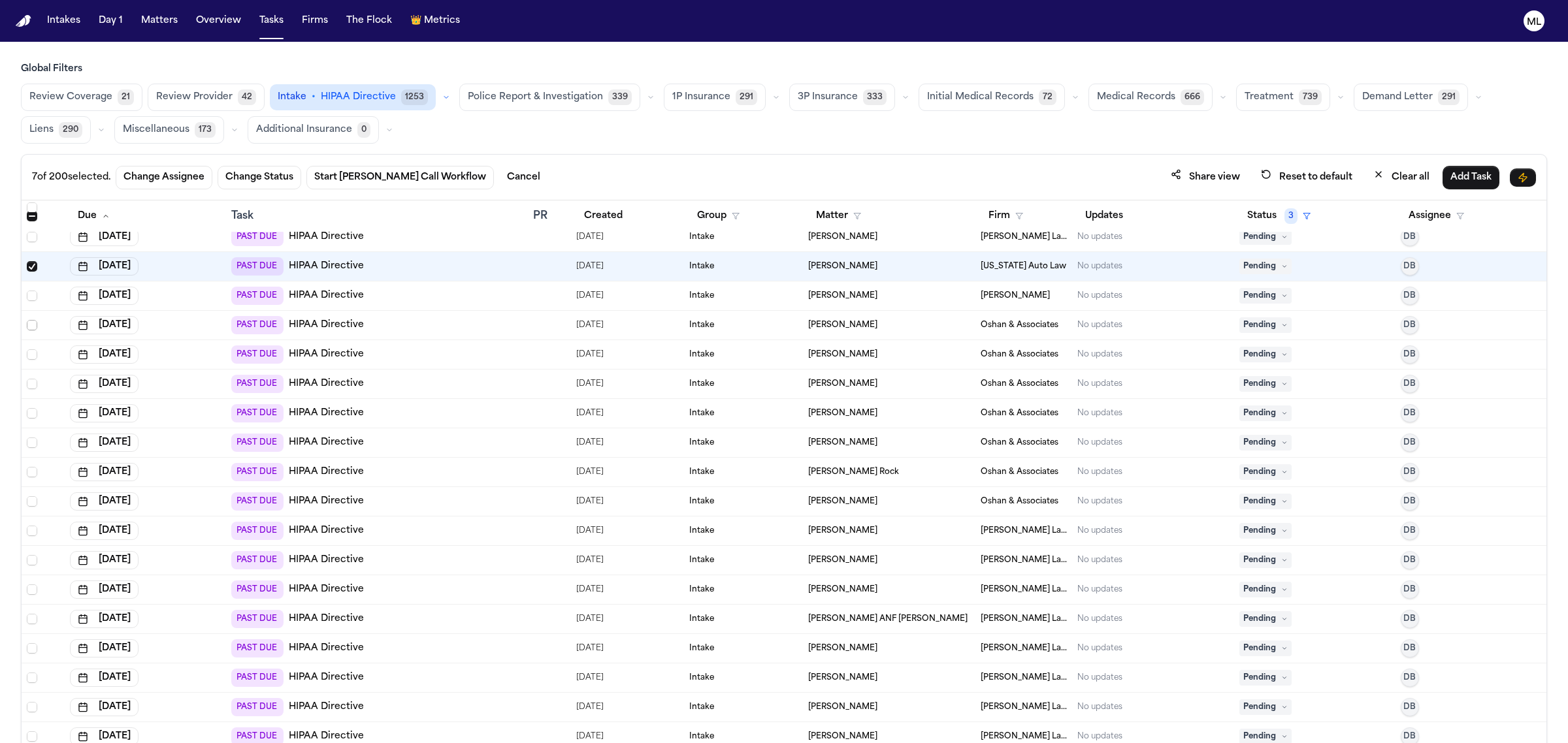
click at [34, 325] on span "Select row" at bounding box center [31, 325] width 10 height 10
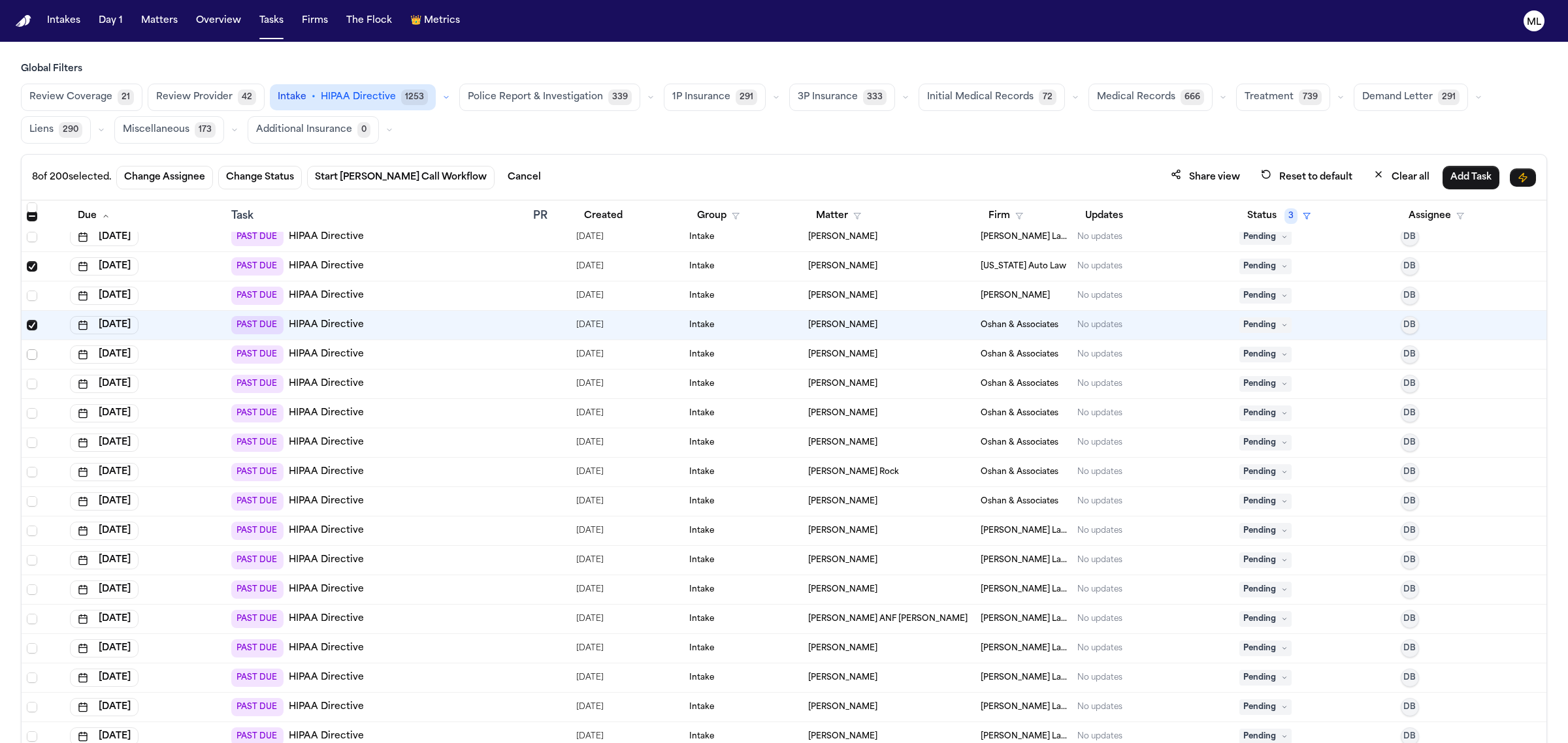
click at [32, 357] on span "Select row" at bounding box center [31, 354] width 10 height 10
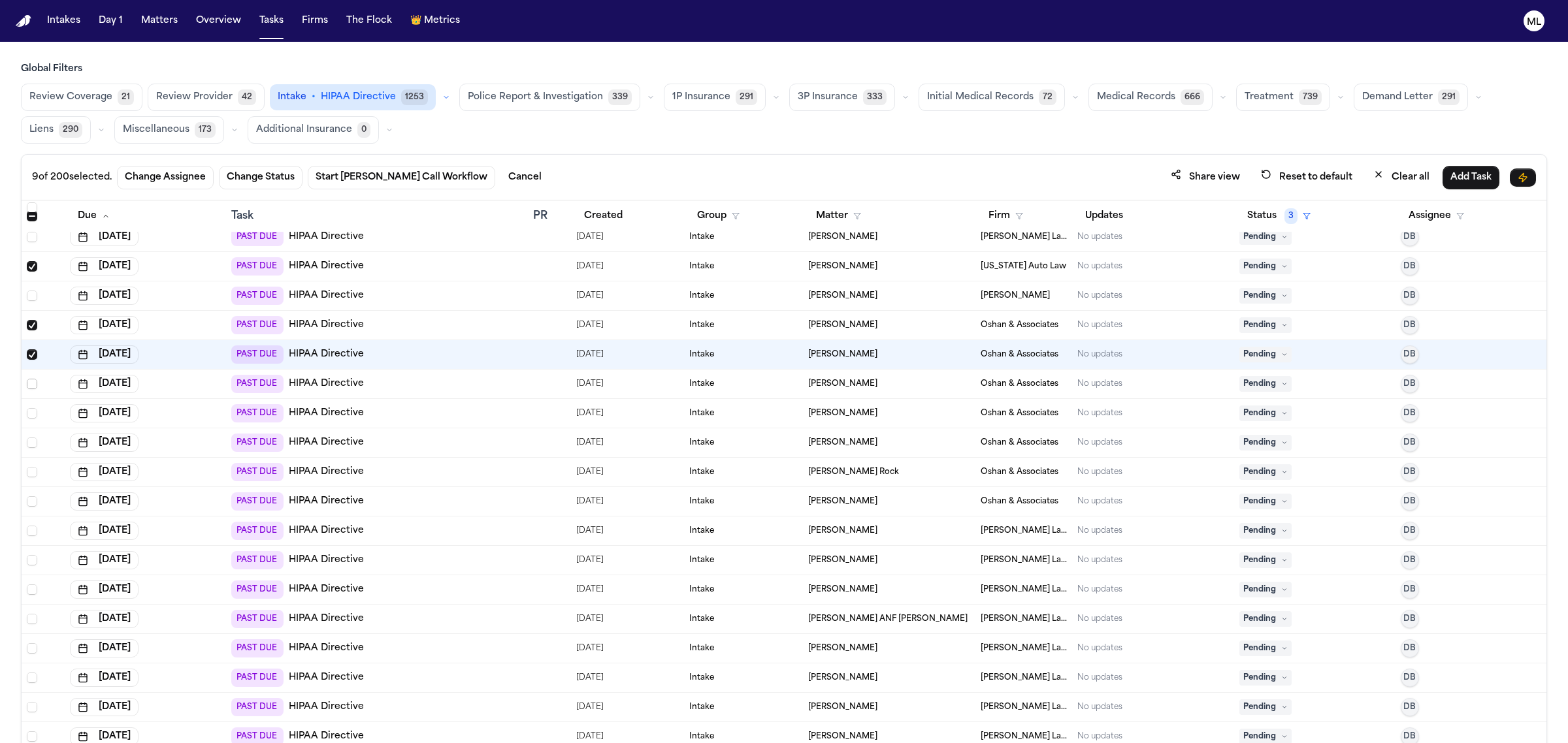
click at [31, 382] on span "Select row" at bounding box center [31, 383] width 10 height 10
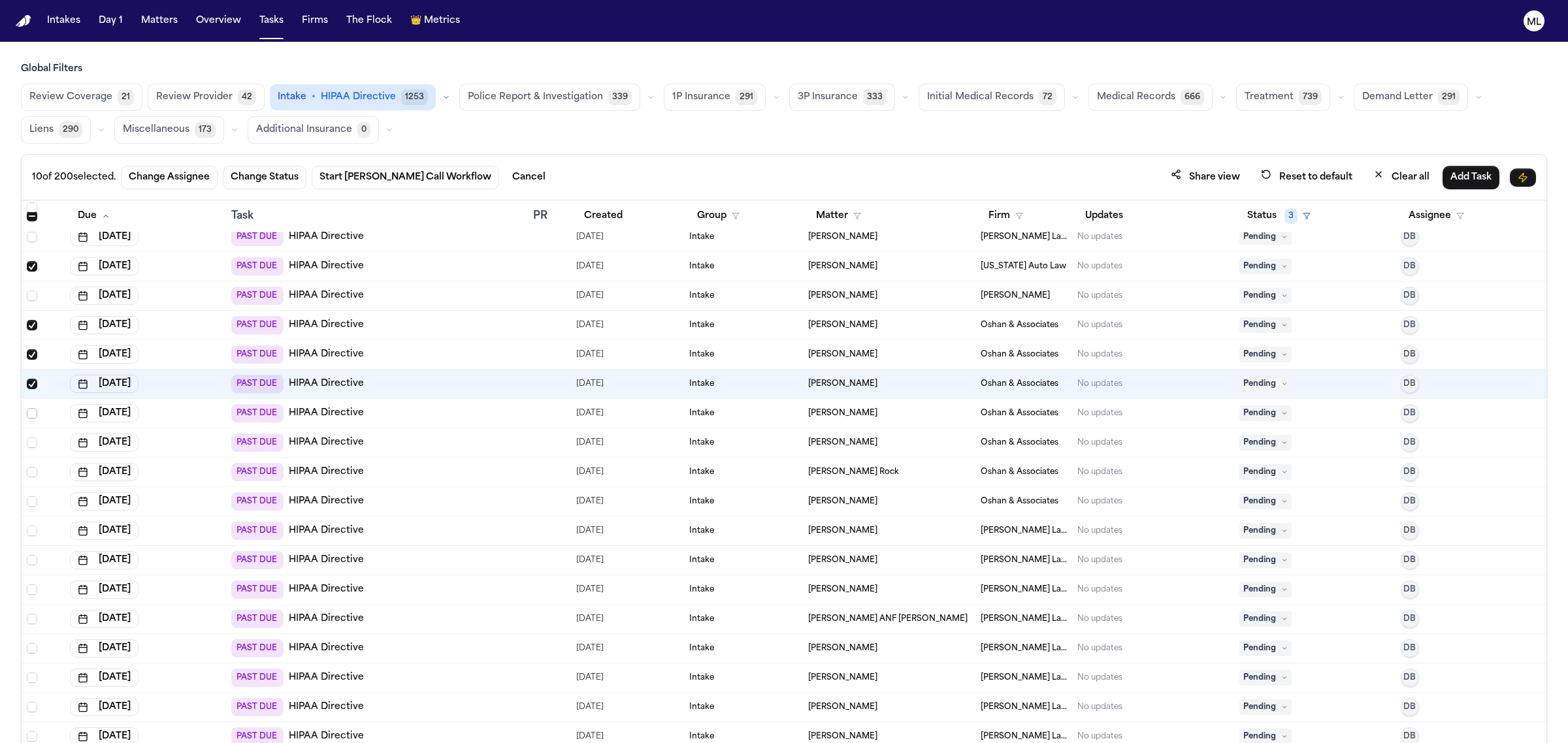
click at [30, 413] on span "Select row" at bounding box center [31, 413] width 10 height 10
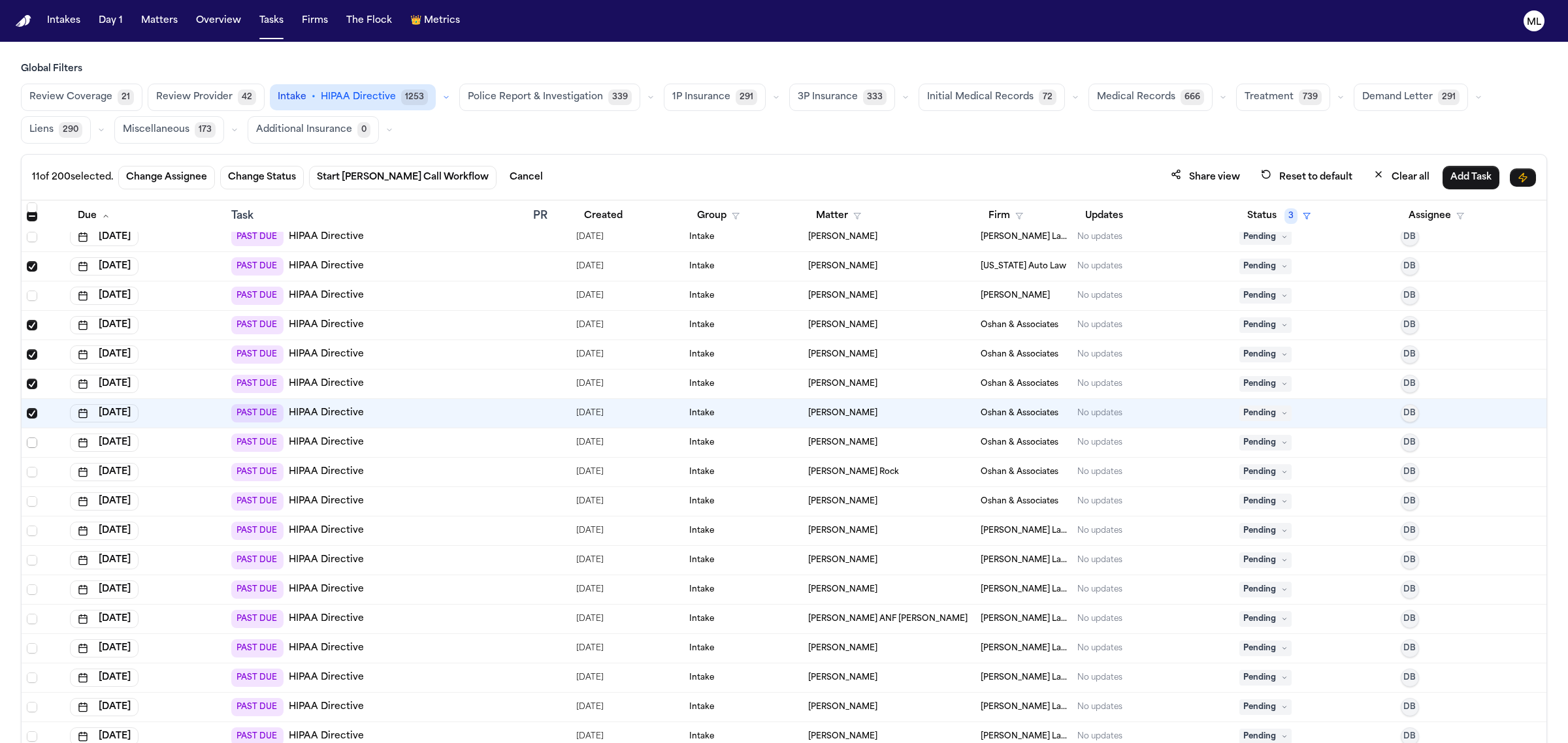
click at [33, 442] on span "Select row" at bounding box center [31, 442] width 10 height 10
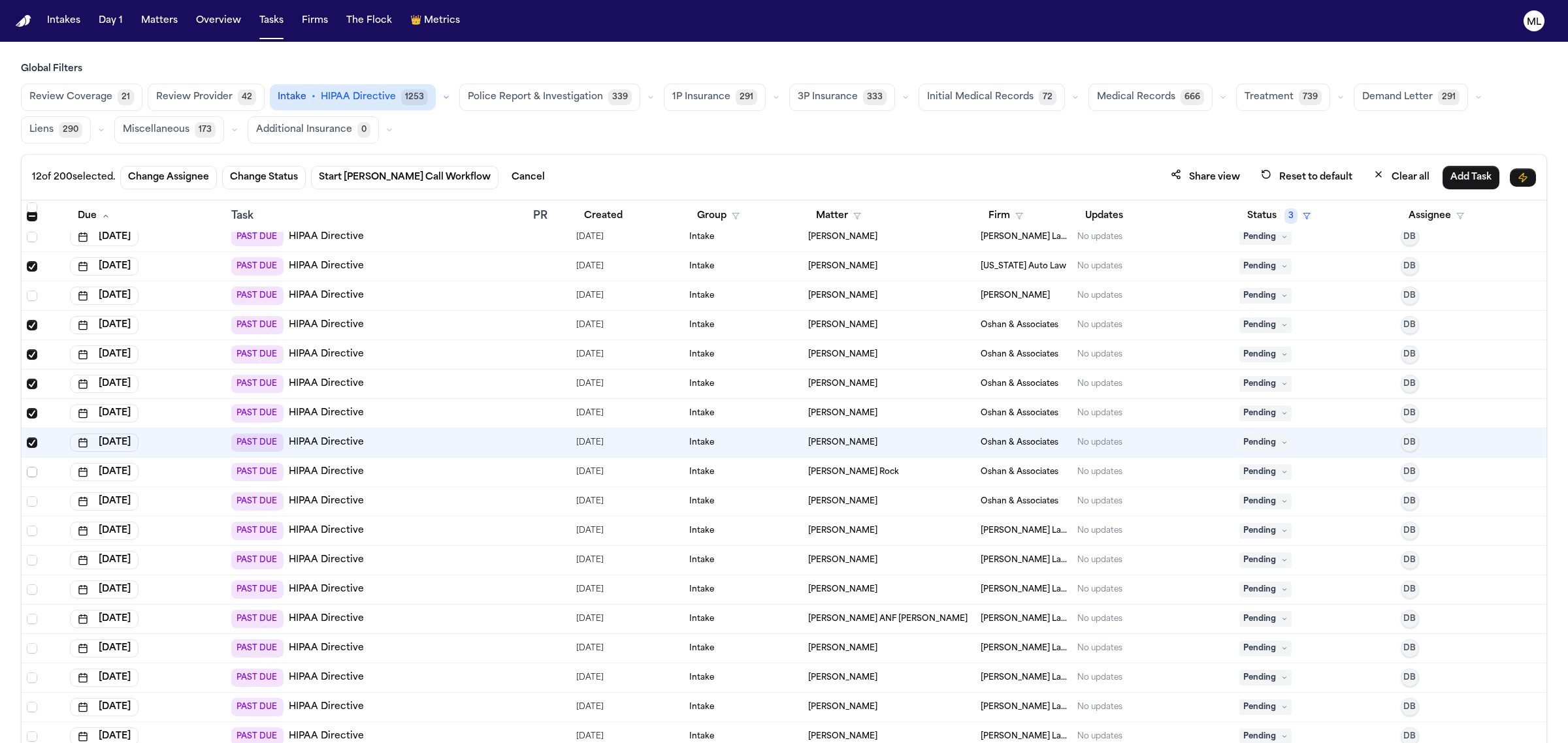
click at [30, 475] on span "Select row" at bounding box center [31, 472] width 10 height 10
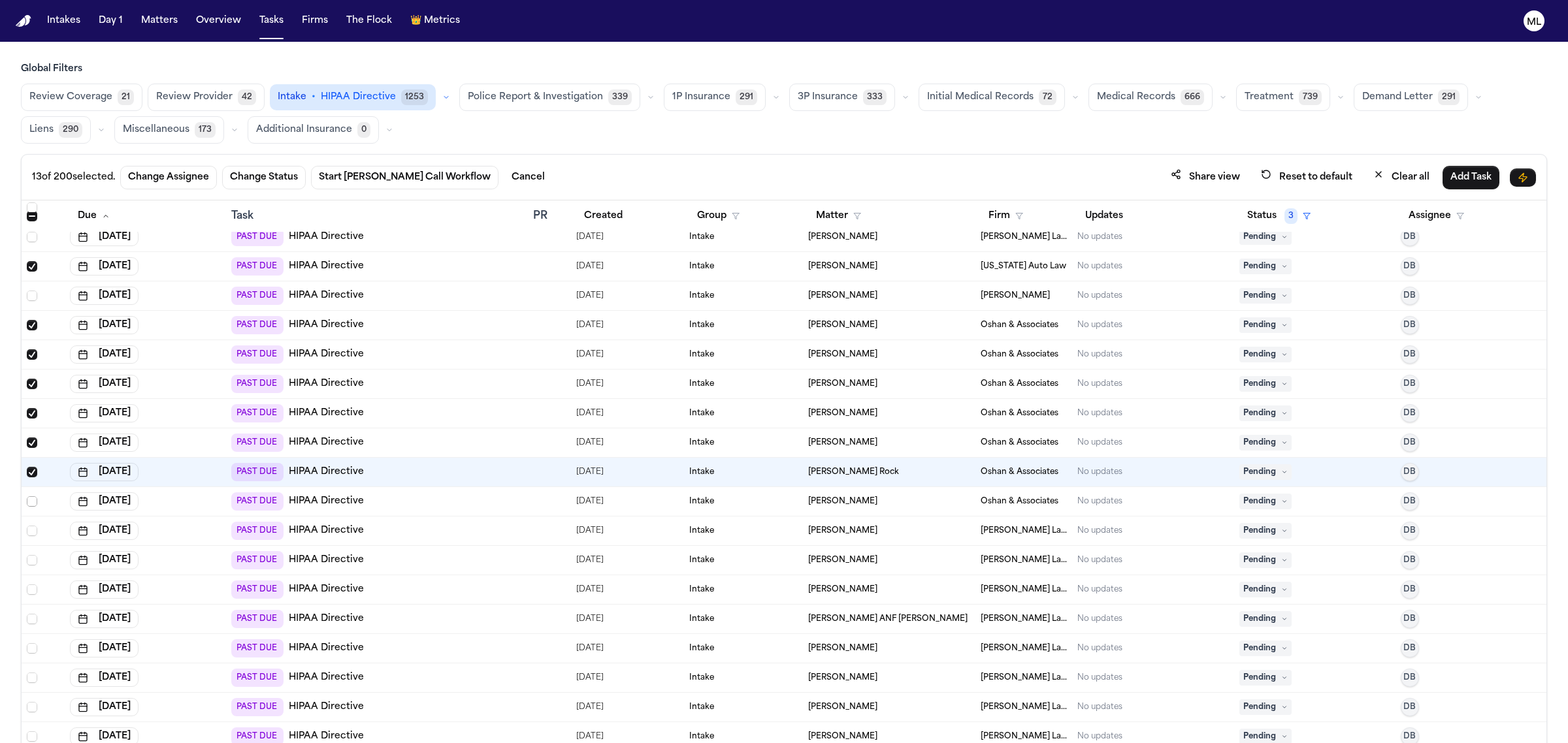
click at [31, 504] on span "Select row" at bounding box center [31, 501] width 10 height 10
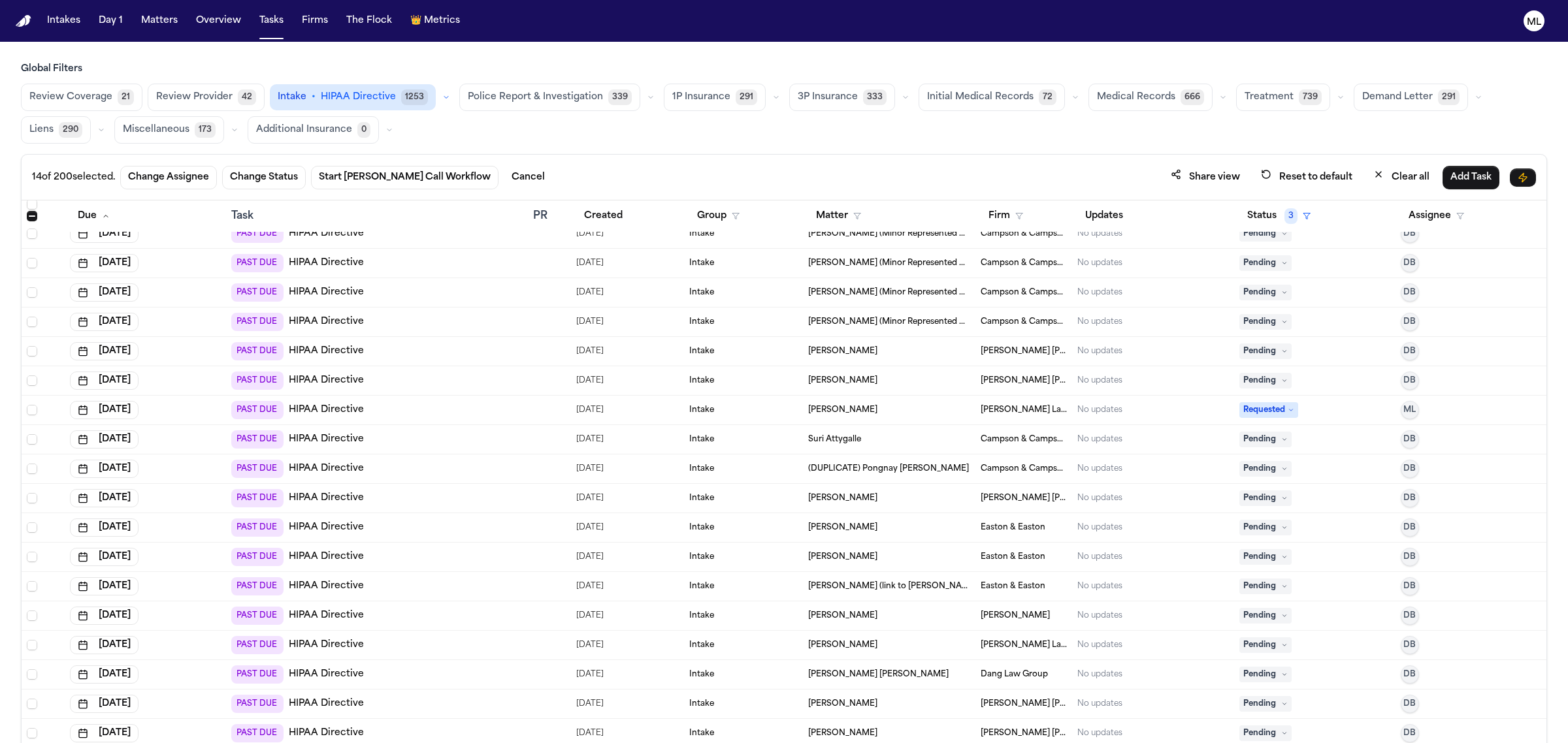
scroll to position [3103, 0]
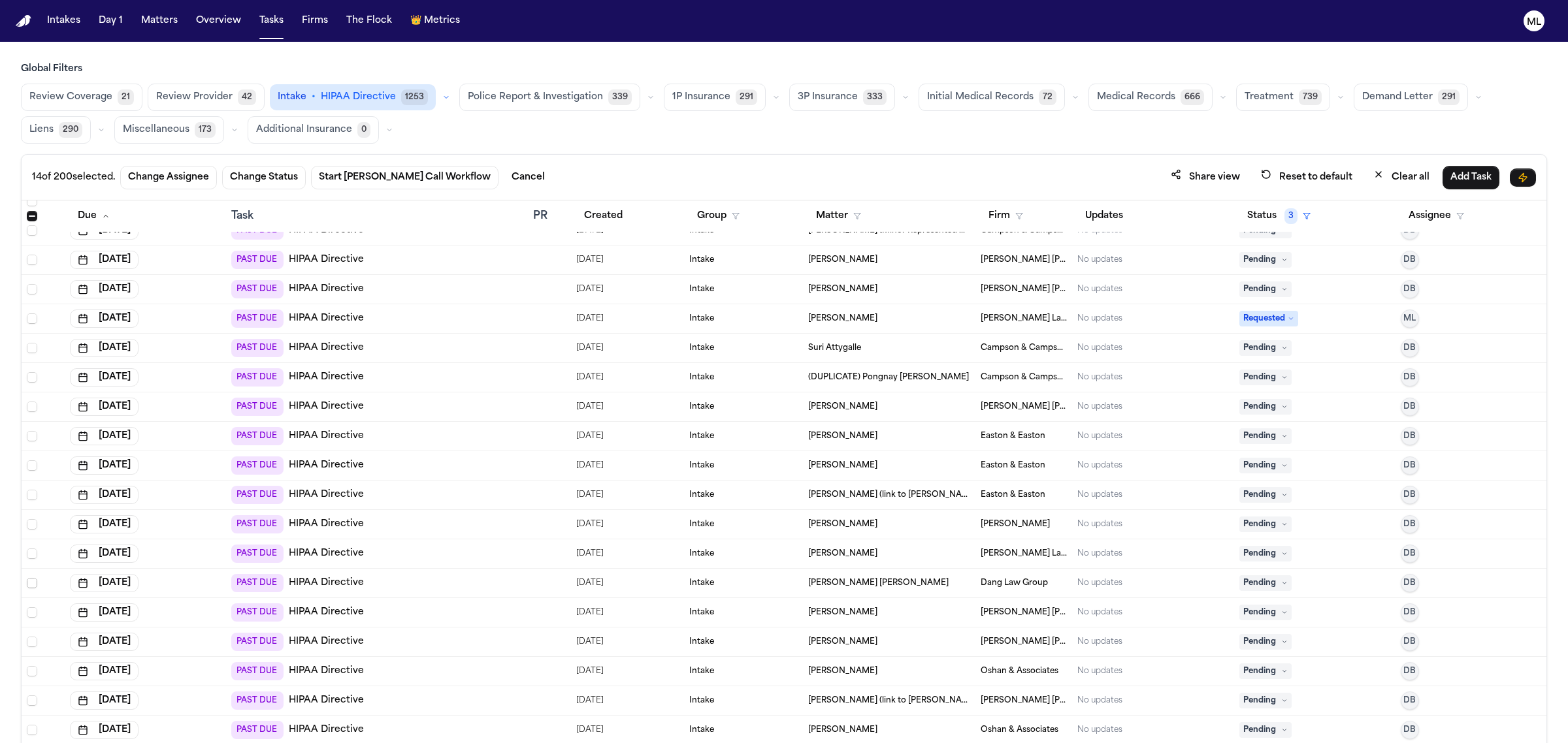
click at [30, 584] on span "Select row" at bounding box center [31, 582] width 10 height 10
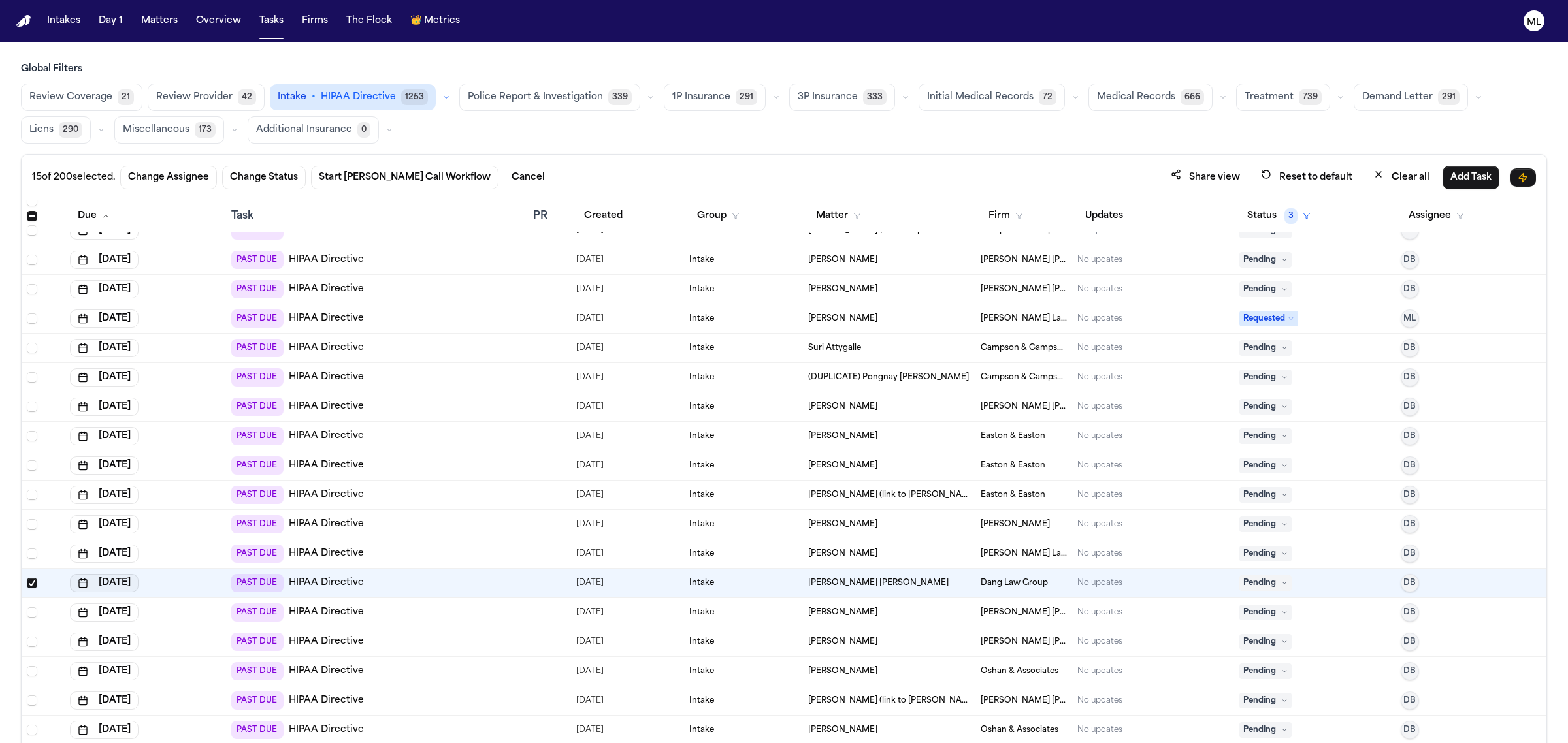
scroll to position [3184, 0]
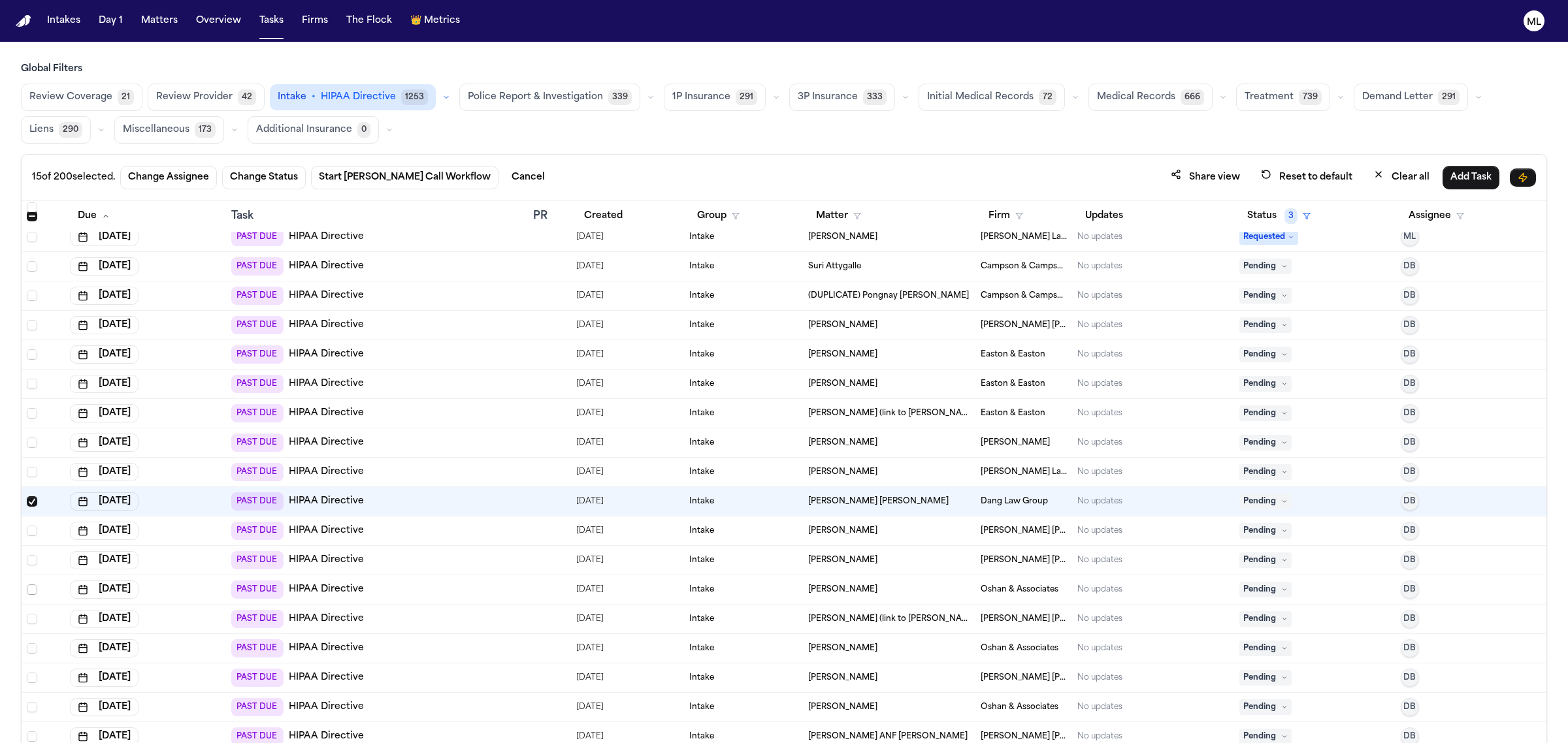
click at [33, 589] on span "Select row" at bounding box center [31, 589] width 10 height 10
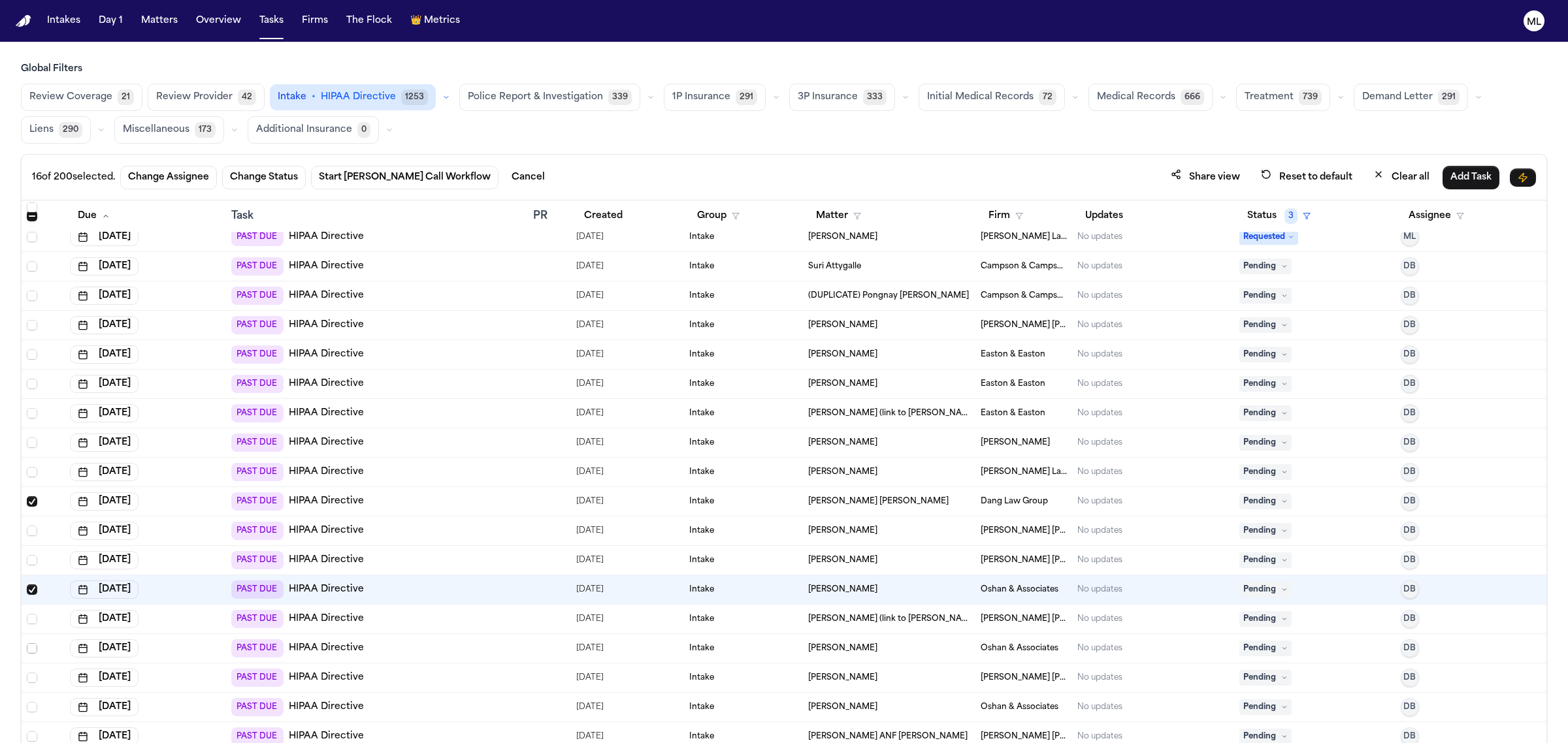
click at [32, 648] on span "Select row" at bounding box center [31, 648] width 10 height 10
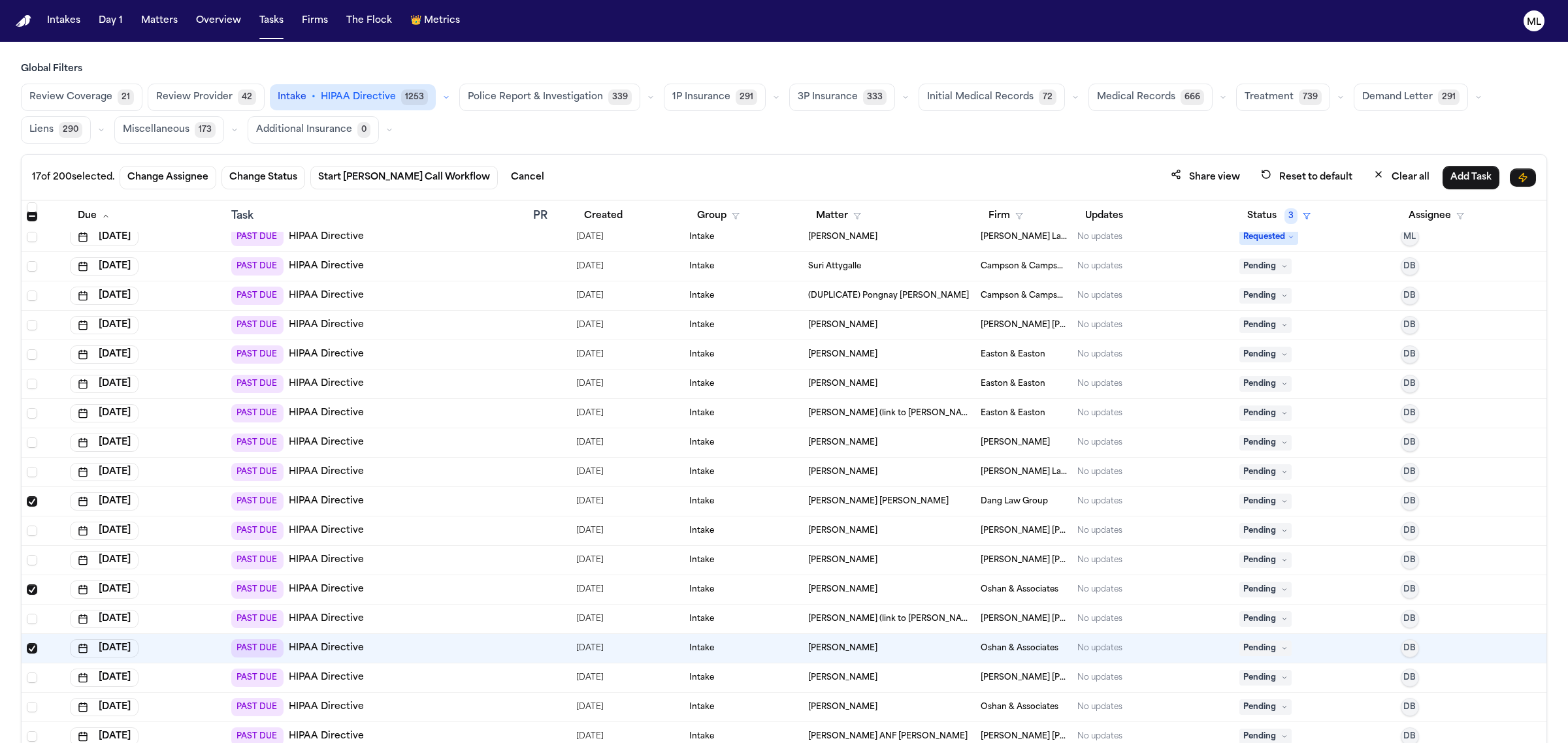
scroll to position [3266, 0]
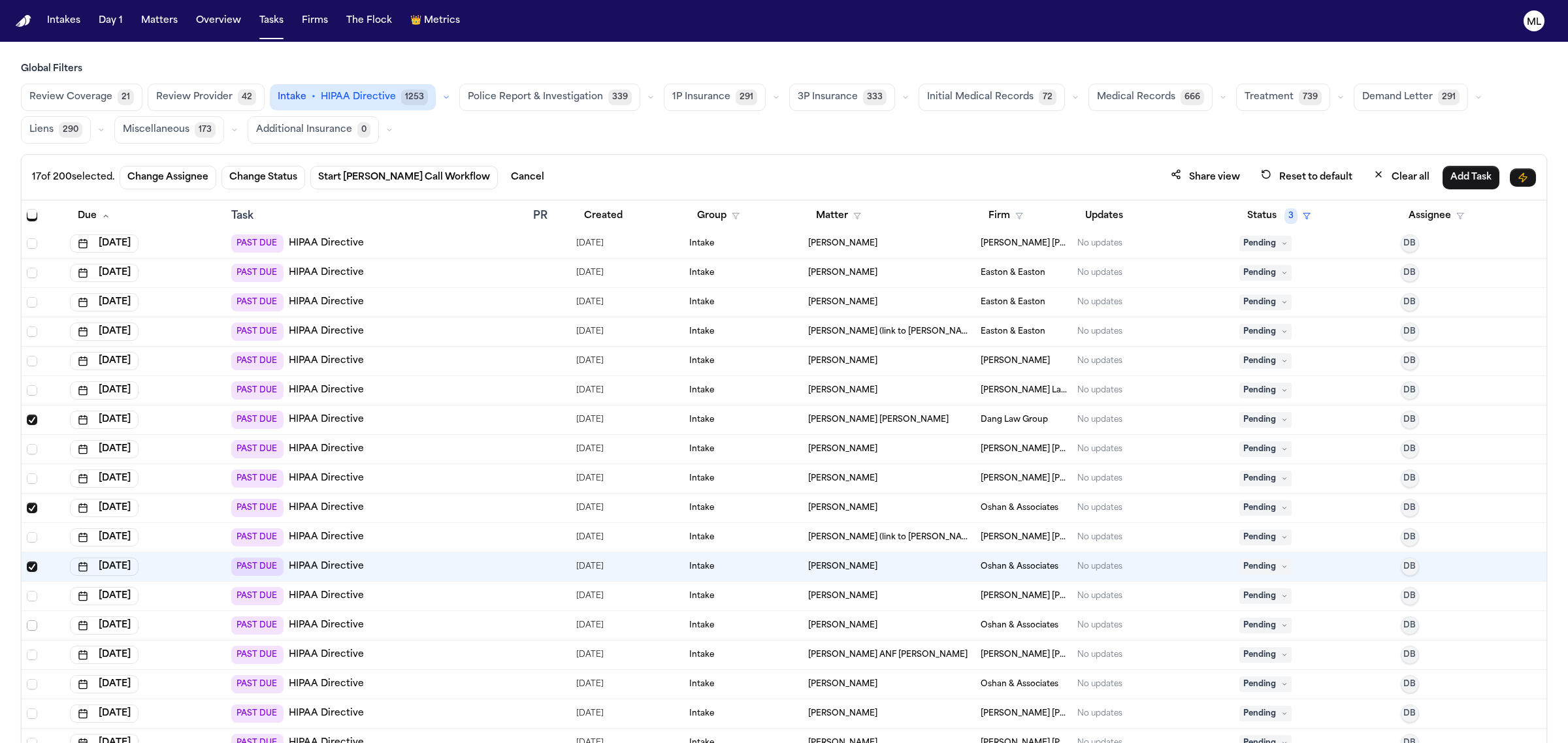
click at [32, 630] on span "Select row" at bounding box center [31, 625] width 10 height 10
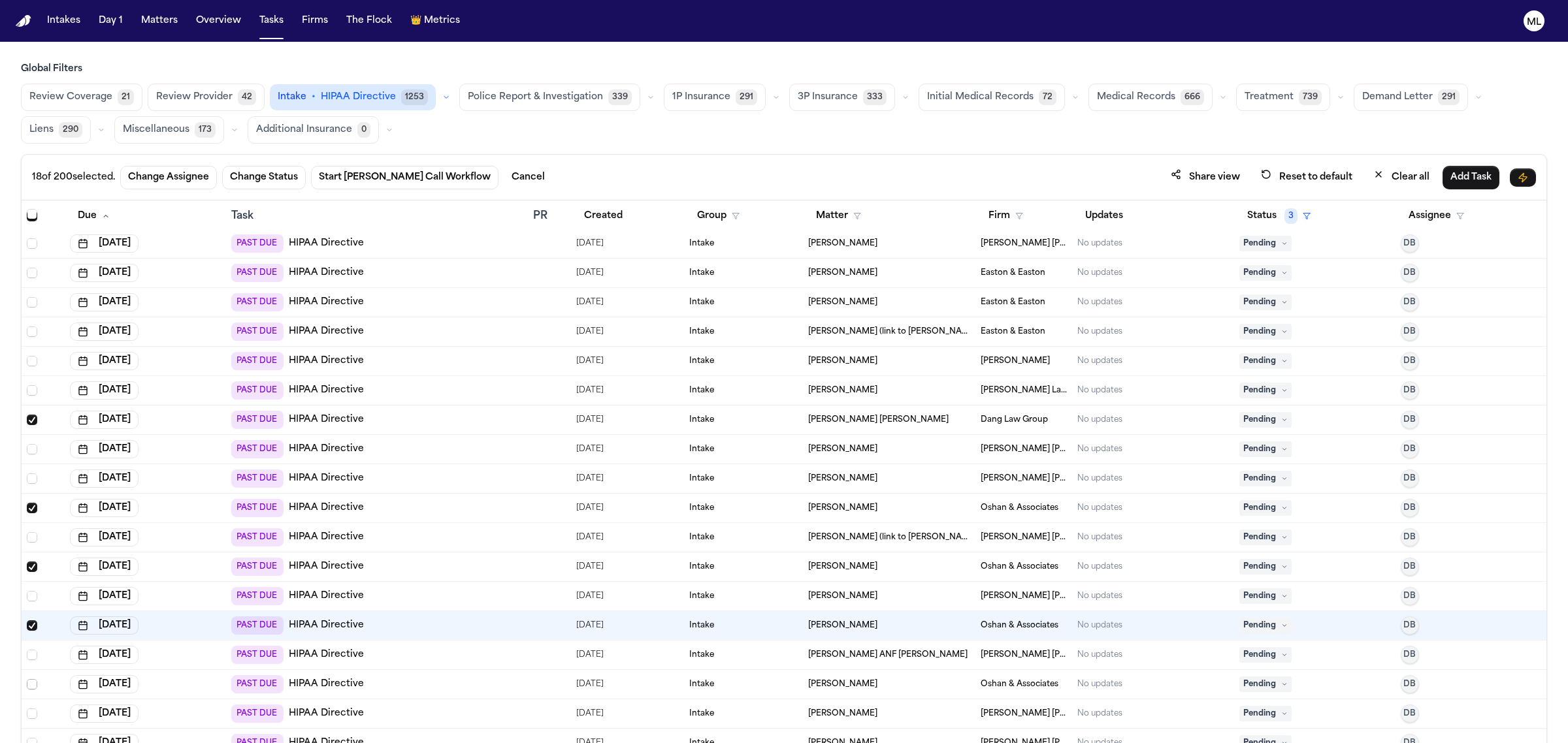
click at [36, 686] on span "Select row" at bounding box center [31, 684] width 10 height 10
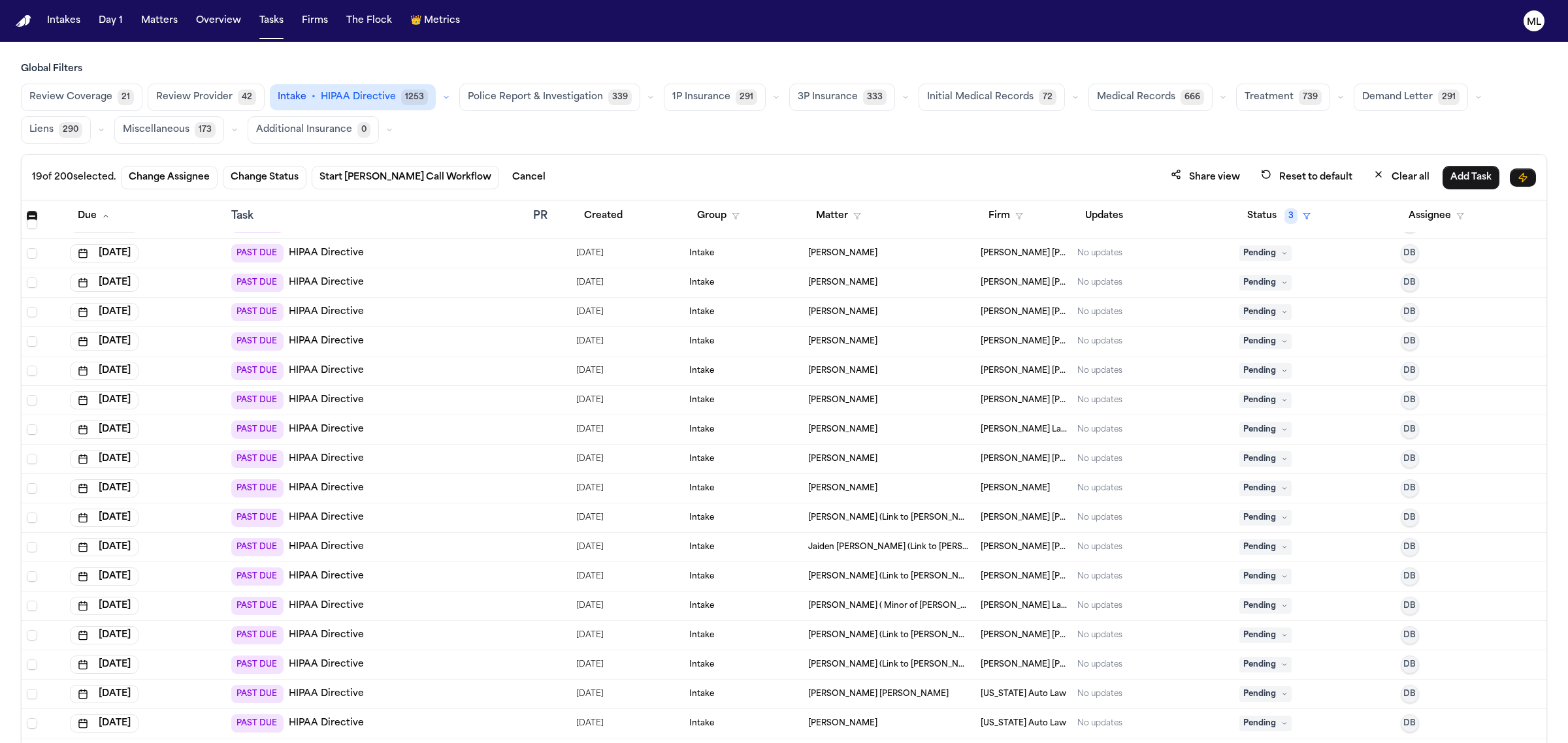
scroll to position [3838, 0]
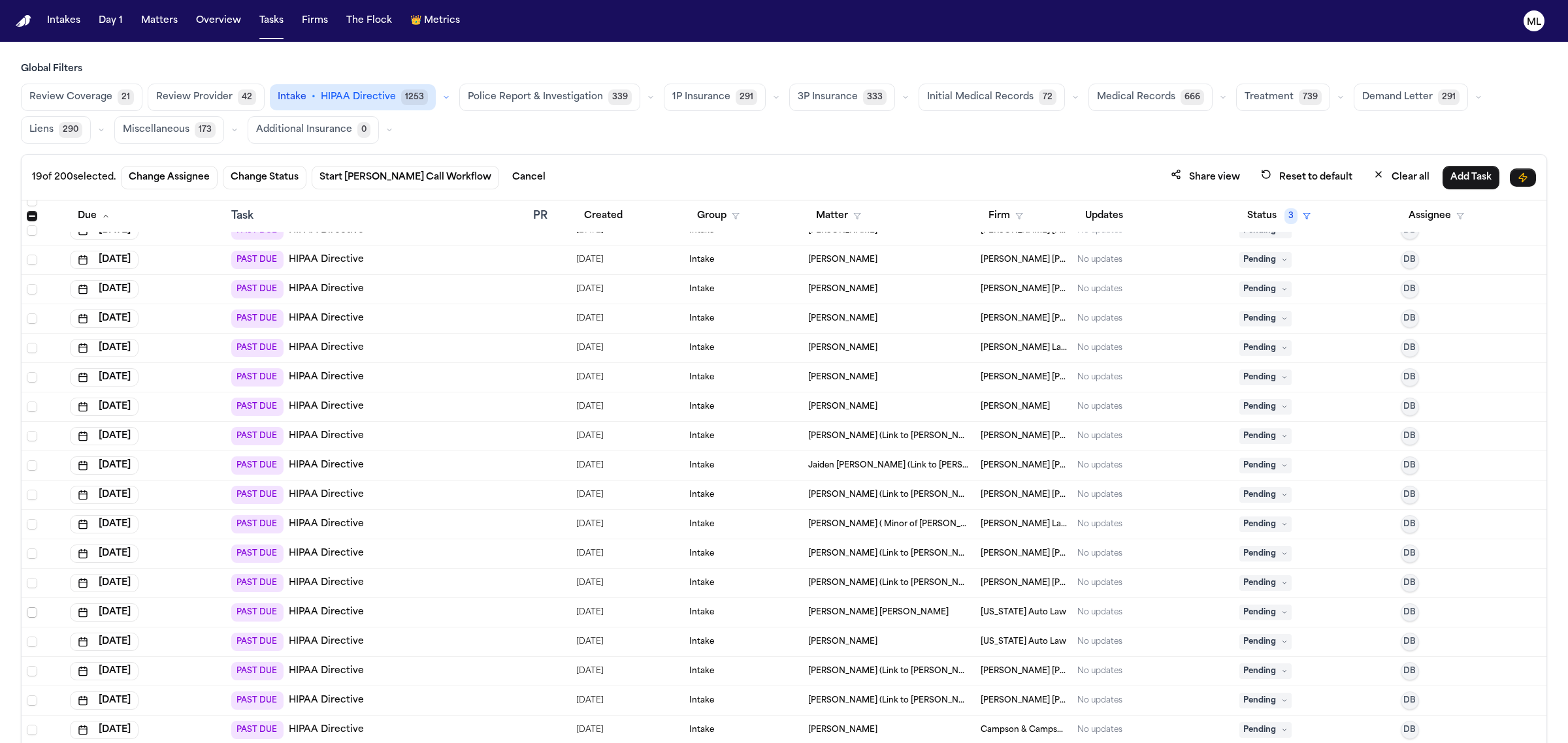
click at [32, 615] on span "Select row" at bounding box center [31, 612] width 10 height 10
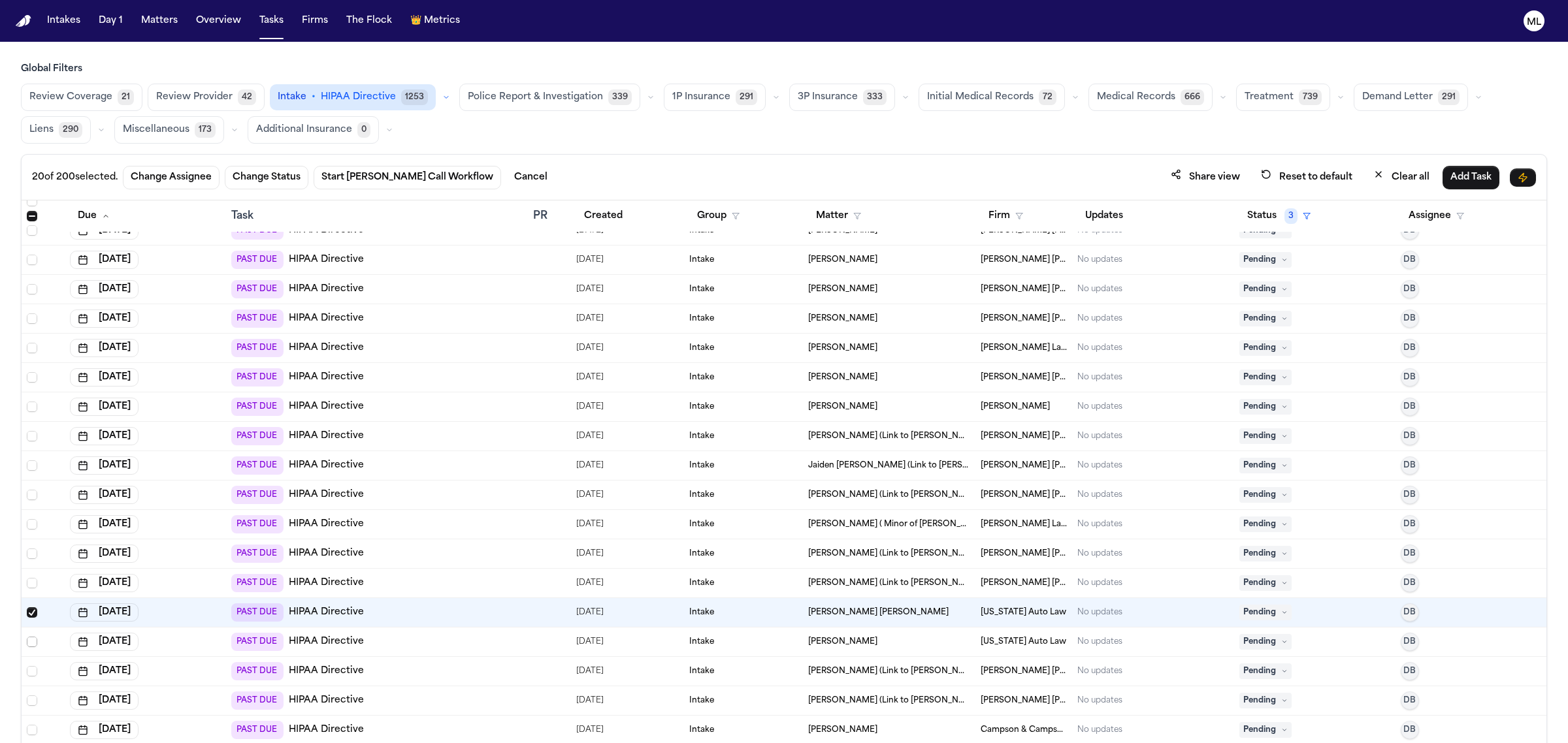
click at [32, 647] on span "Select row" at bounding box center [31, 641] width 10 height 10
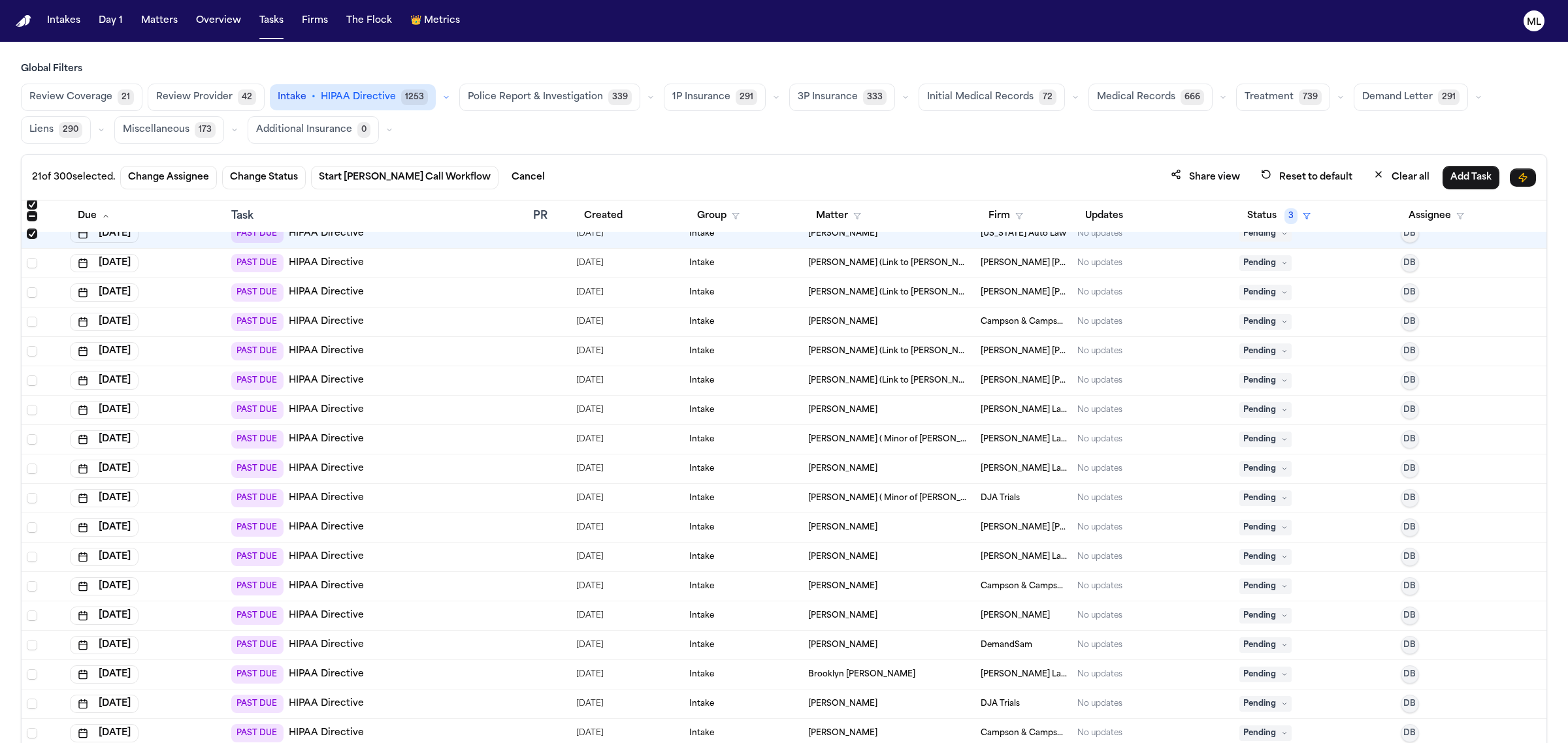
scroll to position [4328, 0]
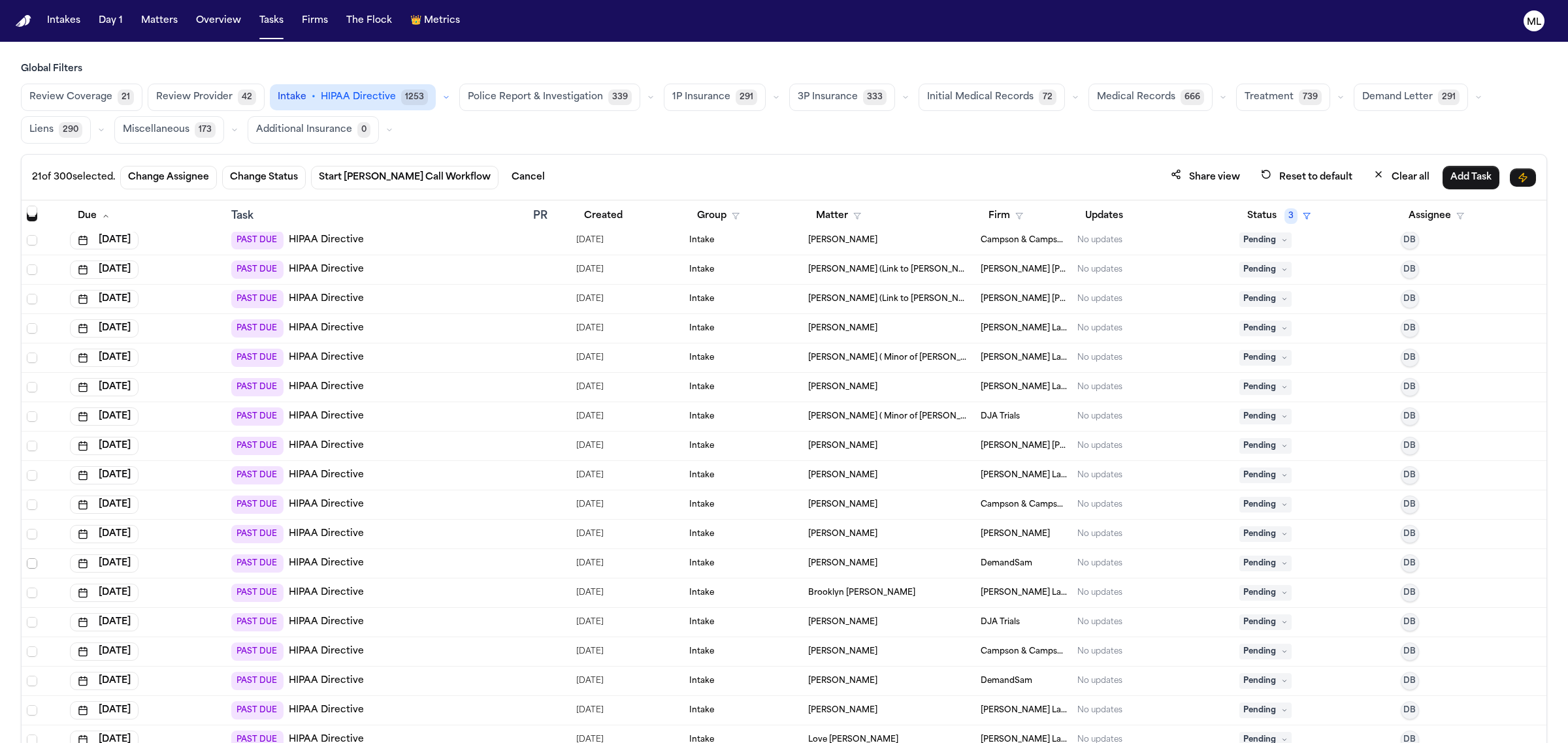
click at [30, 564] on span "Select row" at bounding box center [31, 563] width 10 height 10
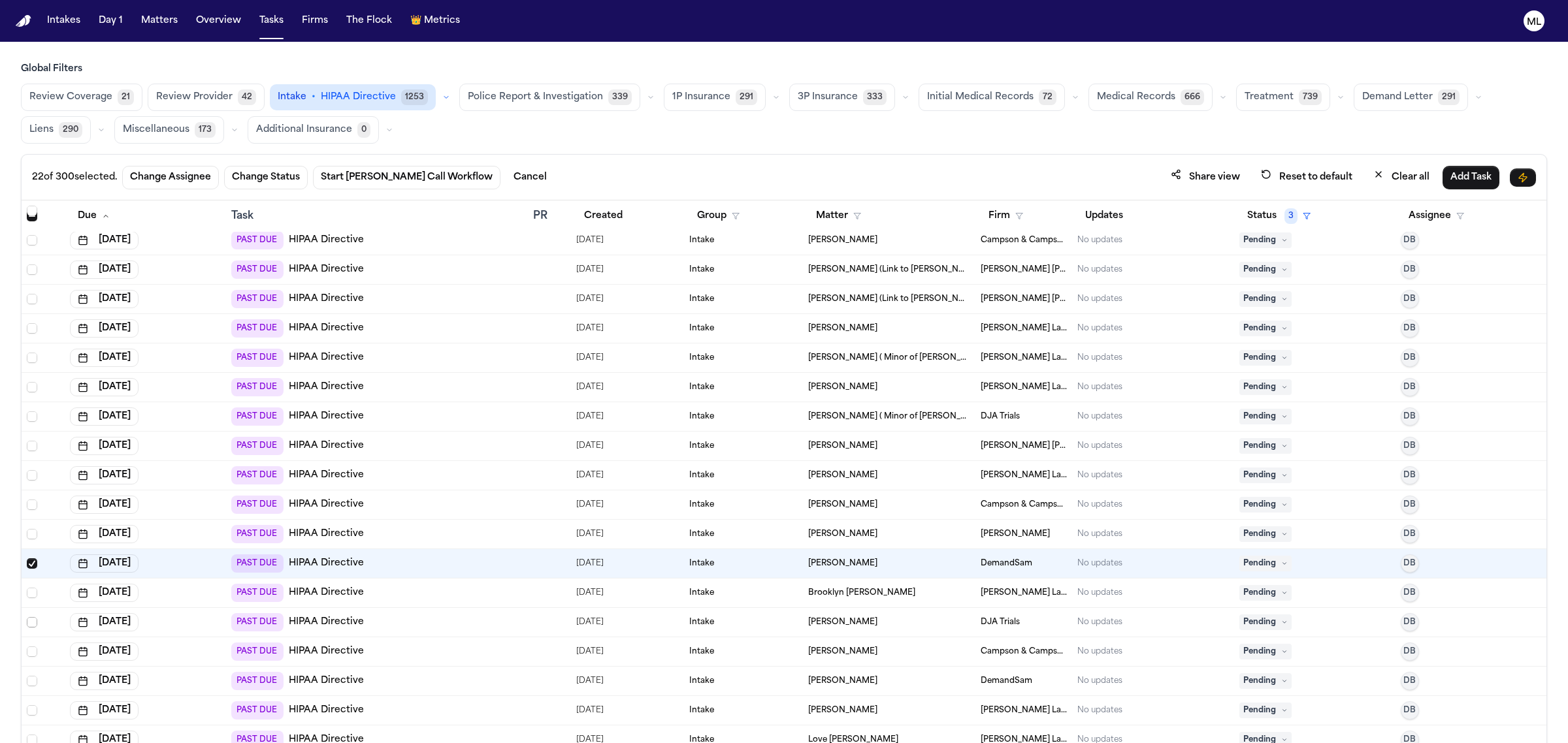
click at [31, 624] on span "Select row" at bounding box center [31, 622] width 10 height 10
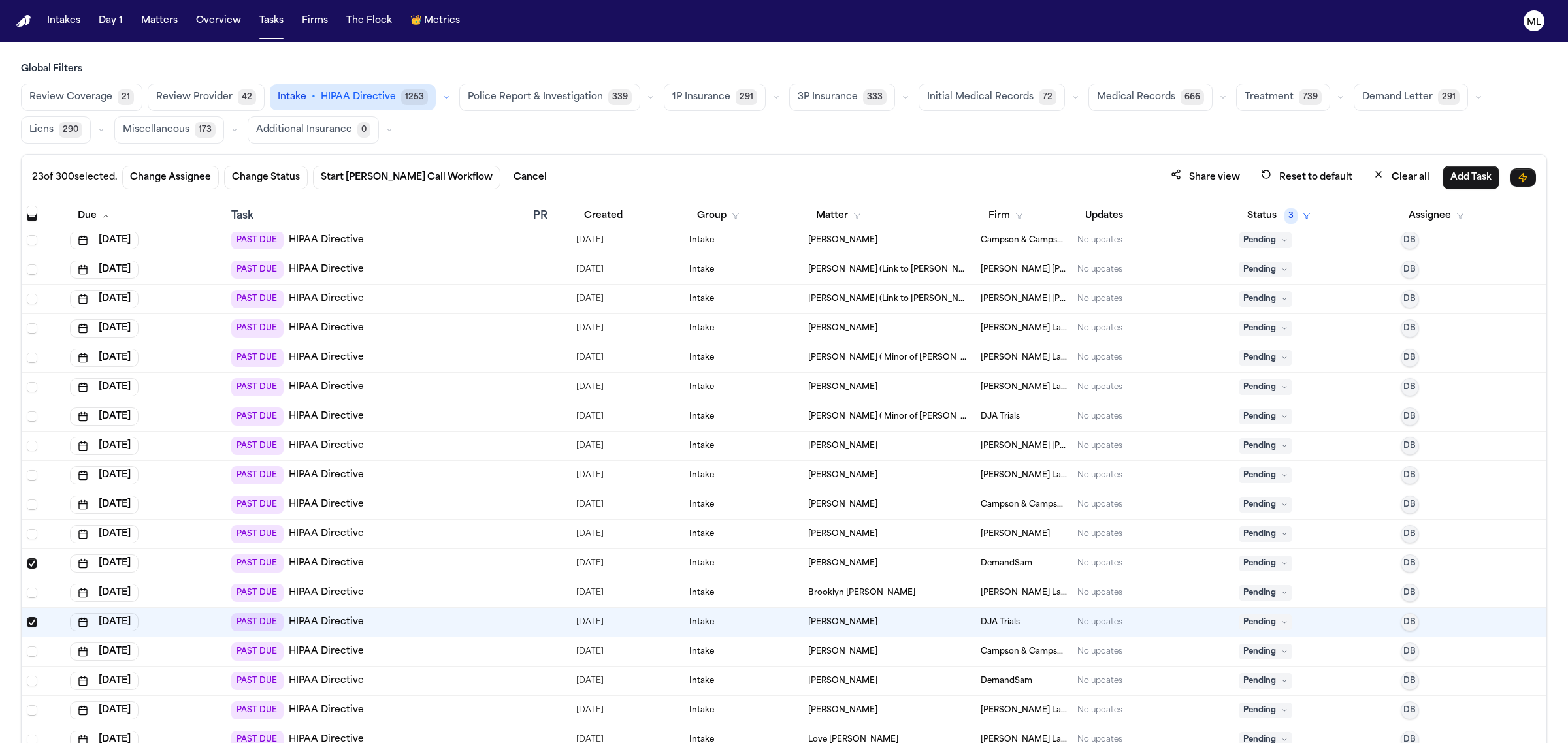
scroll to position [4409, 0]
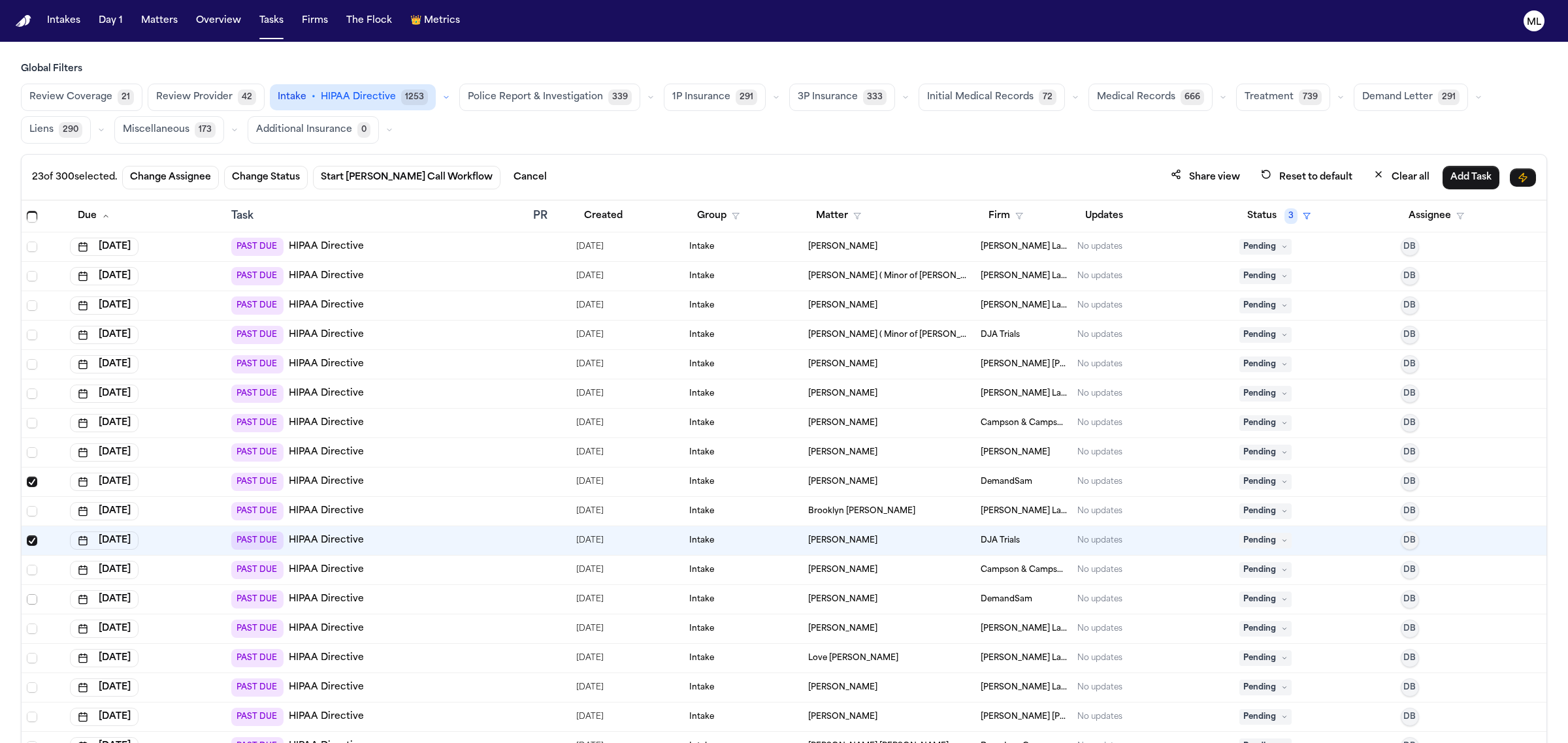
click at [30, 603] on span "Select row" at bounding box center [31, 599] width 10 height 10
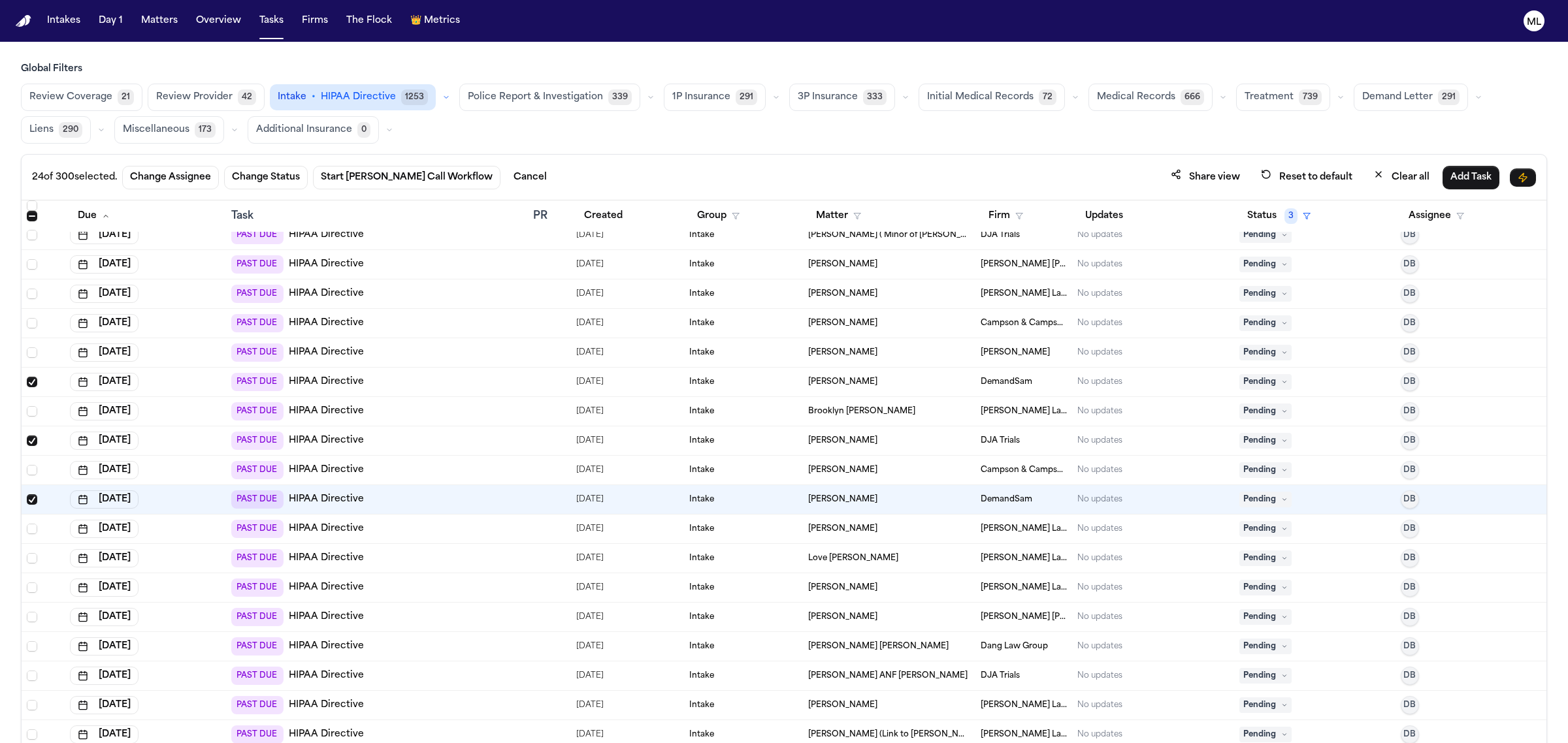
scroll to position [4572, 0]
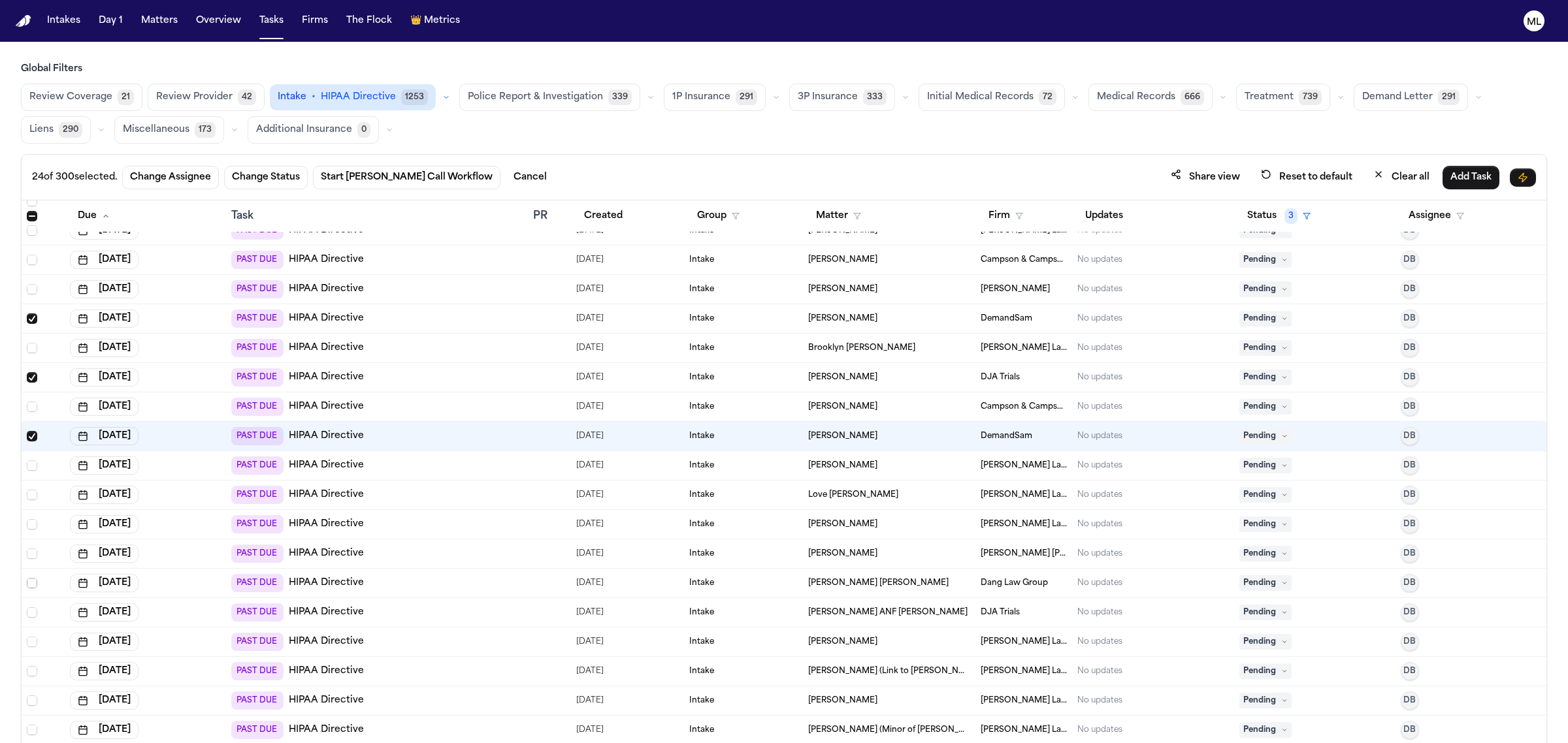
click at [30, 588] on span "Select row" at bounding box center [31, 582] width 10 height 10
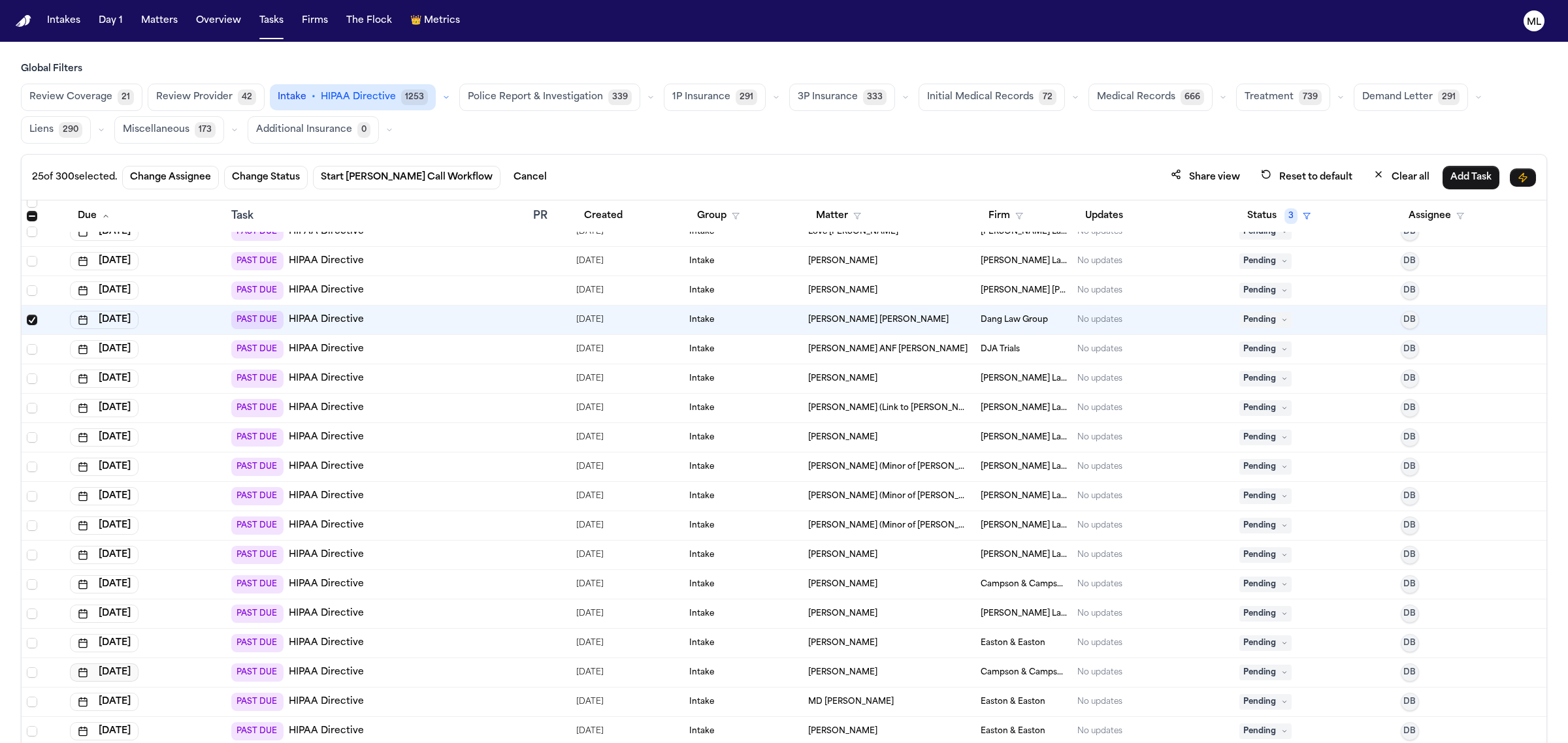
scroll to position [4980, 0]
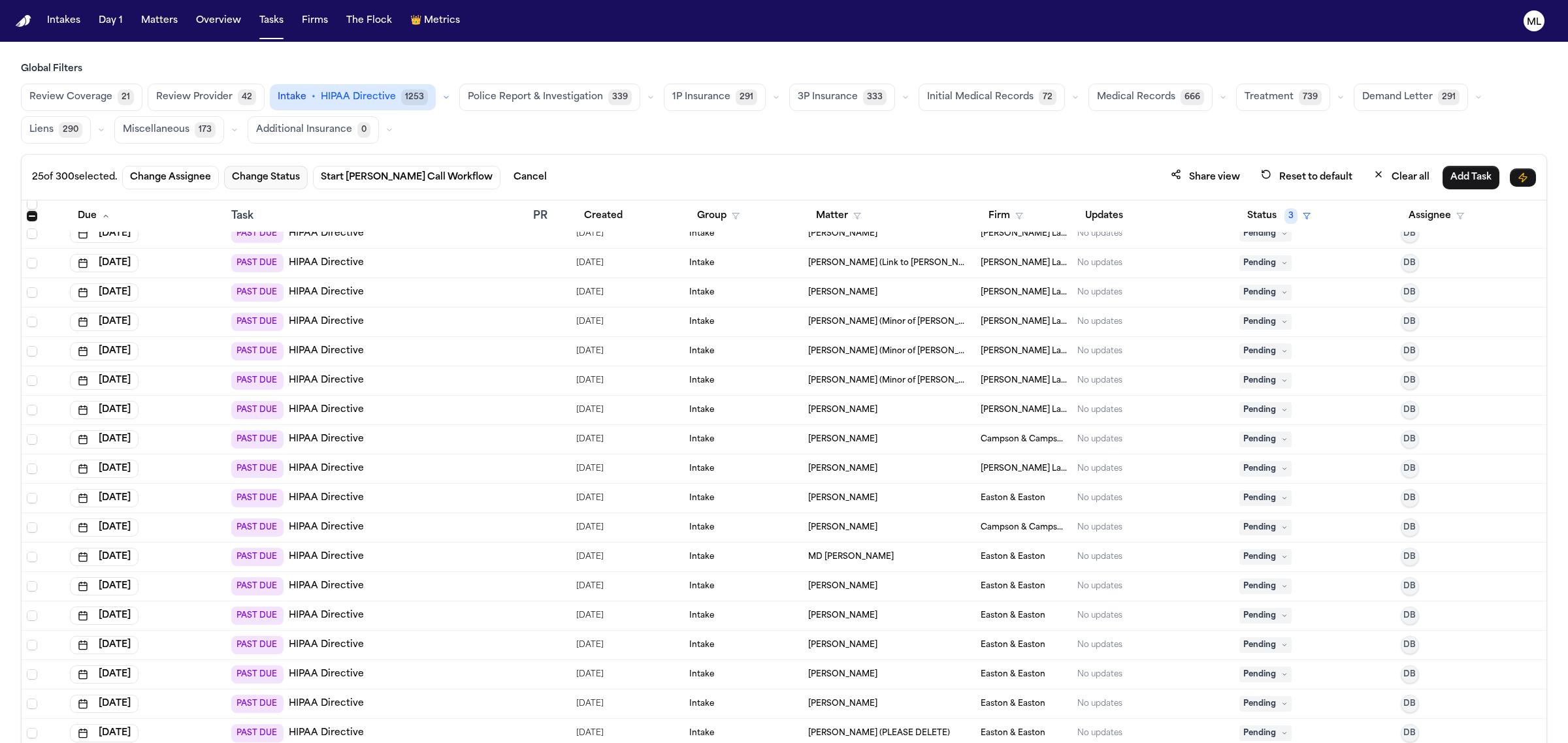
click at [275, 181] on button "Change Status" at bounding box center [266, 177] width 84 height 23
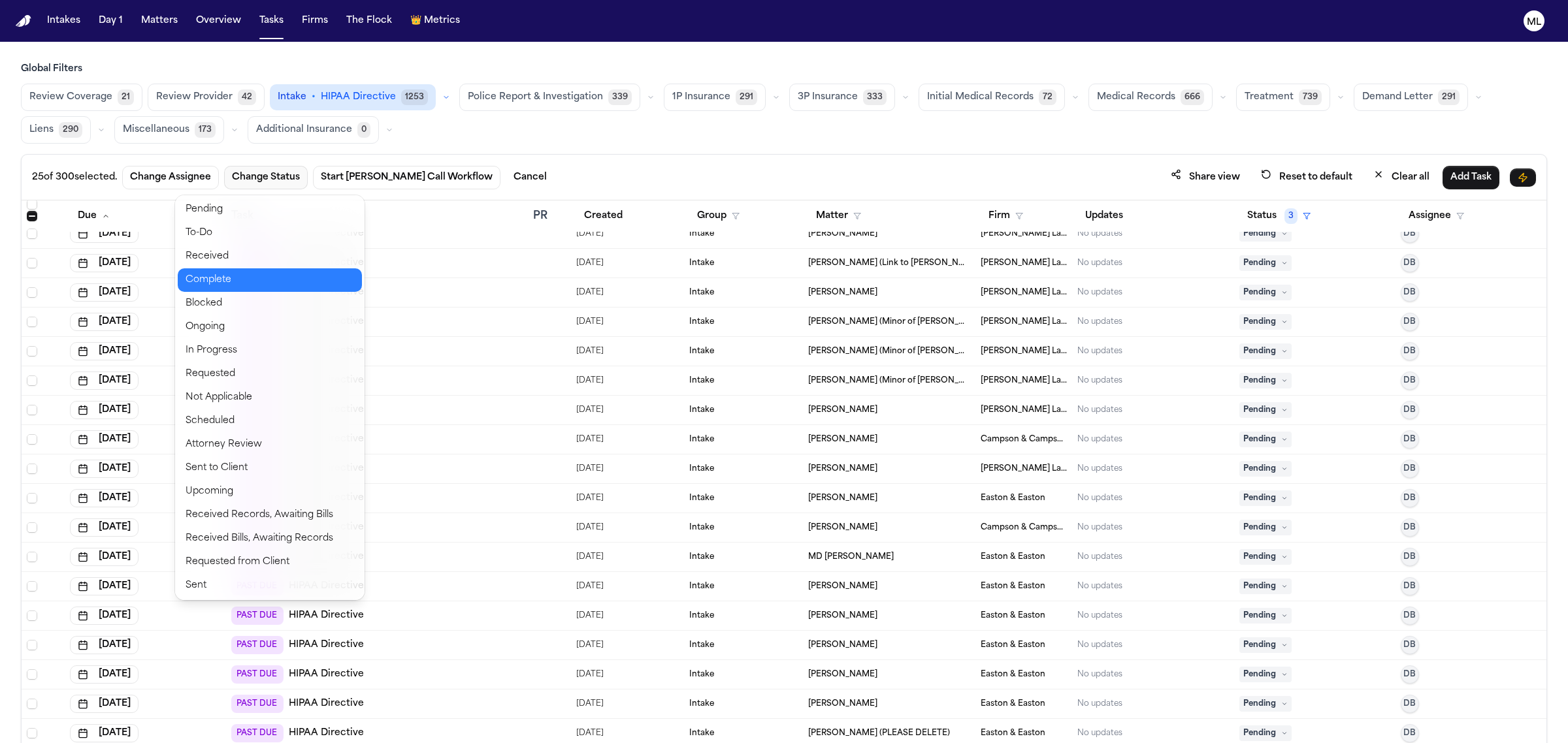
click at [243, 269] on button "Complete" at bounding box center [269, 280] width 185 height 23
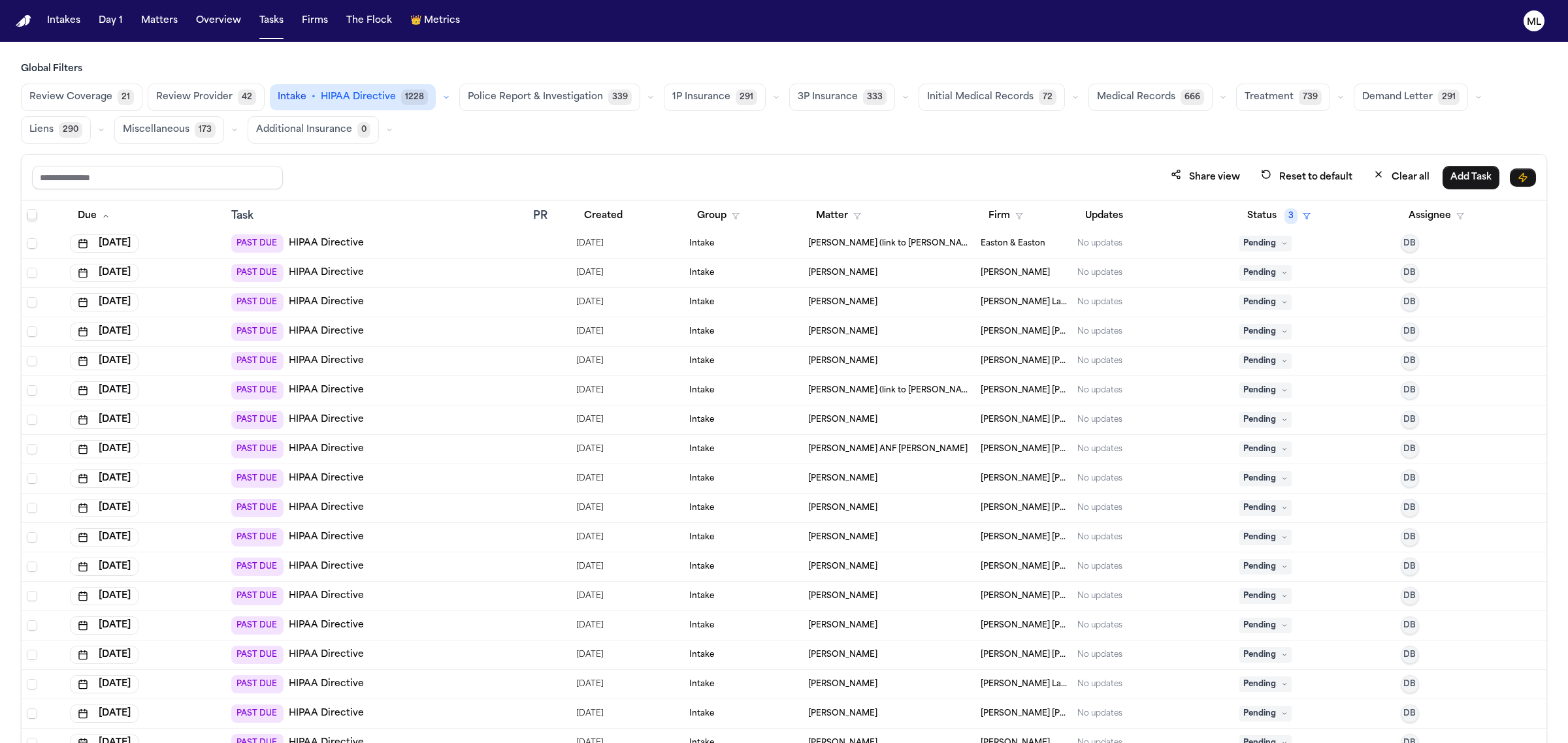
scroll to position [2694, 0]
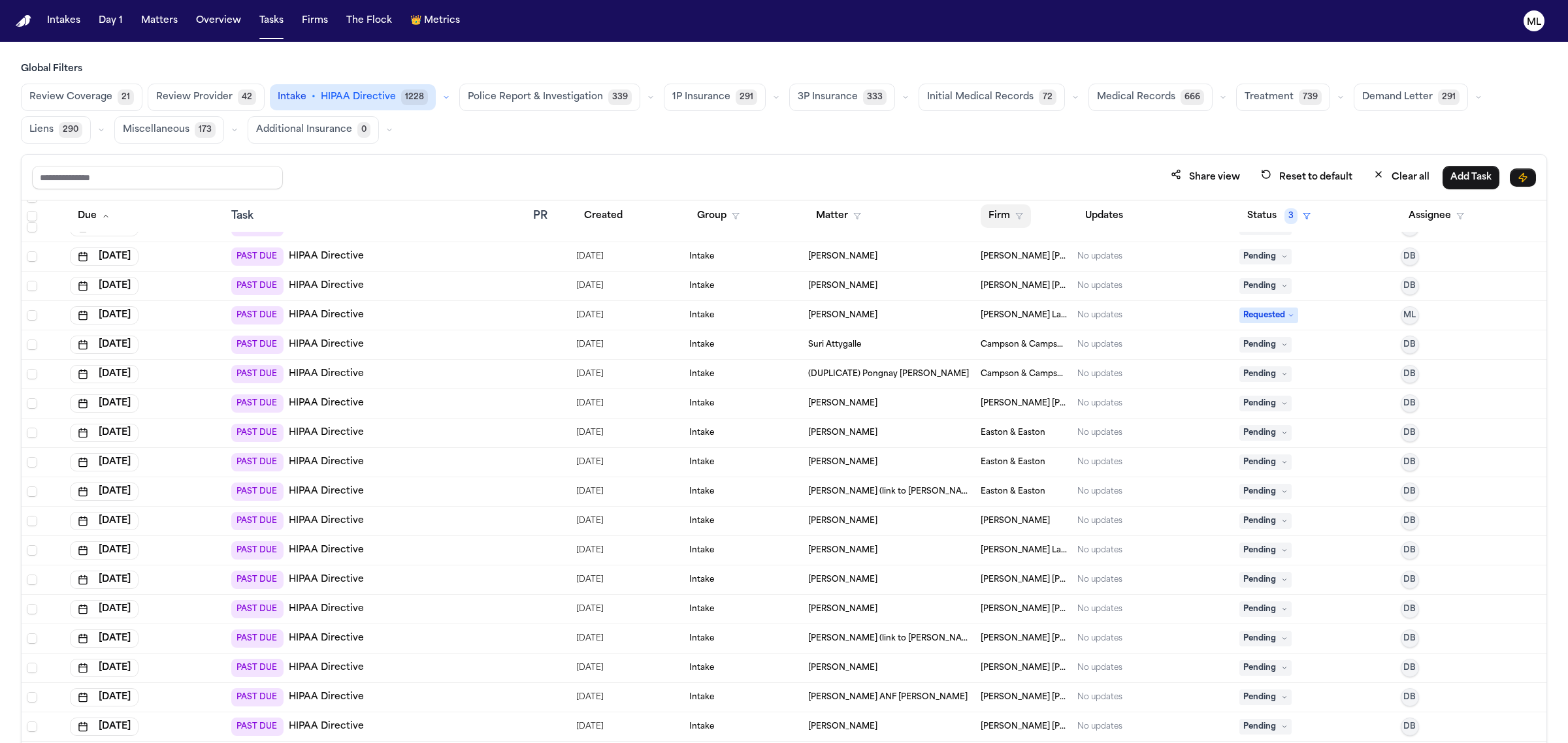
click at [983, 226] on button "Firm" at bounding box center [1005, 216] width 50 height 23
click at [1016, 255] on input "text" at bounding box center [1069, 251] width 177 height 23
type input "****"
click at [1011, 280] on div "Easton & Easton" at bounding box center [1035, 285] width 104 height 16
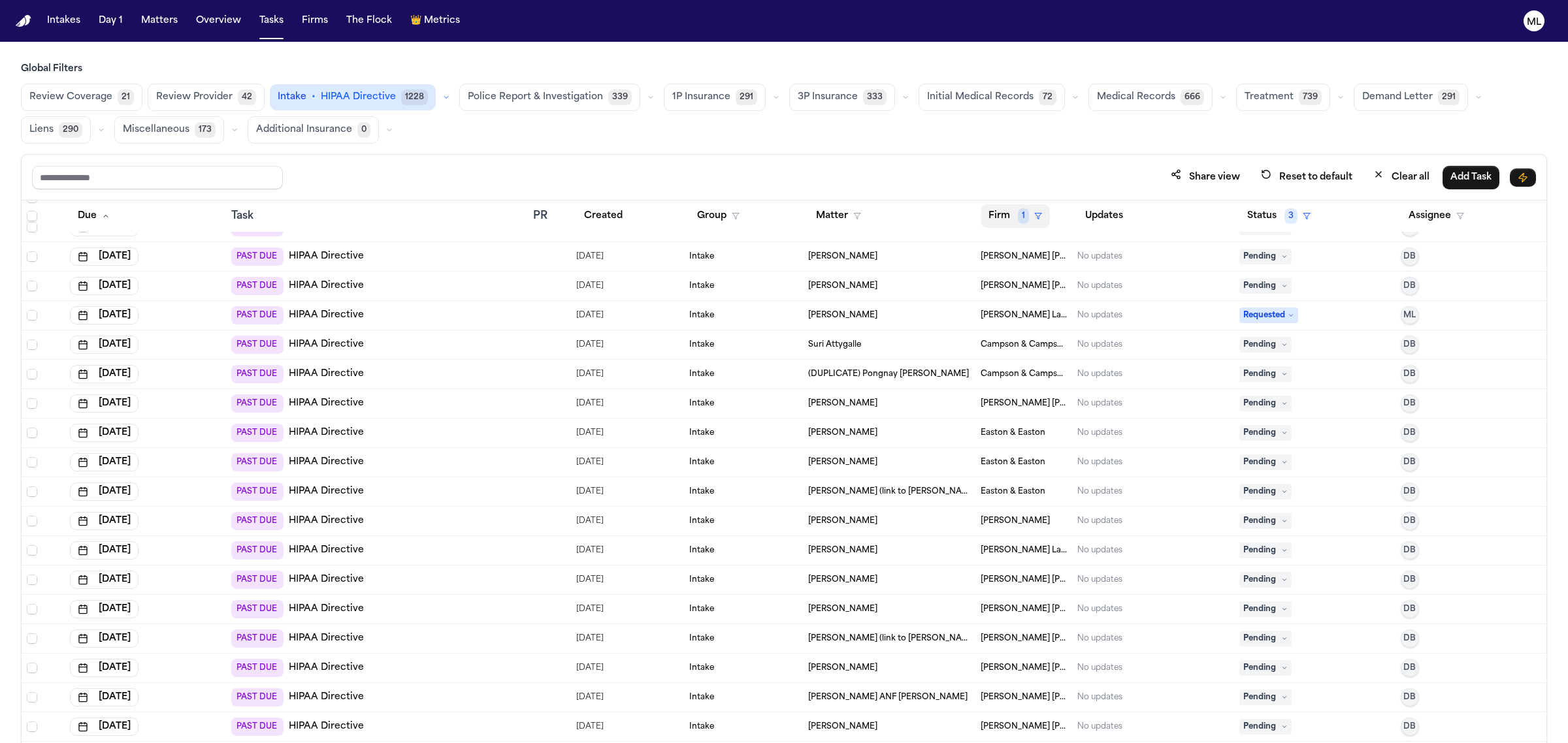
click at [985, 214] on button "Firm 1" at bounding box center [1014, 216] width 69 height 23
click at [1026, 387] on div "Easton & Easton" at bounding box center [1069, 382] width 173 height 16
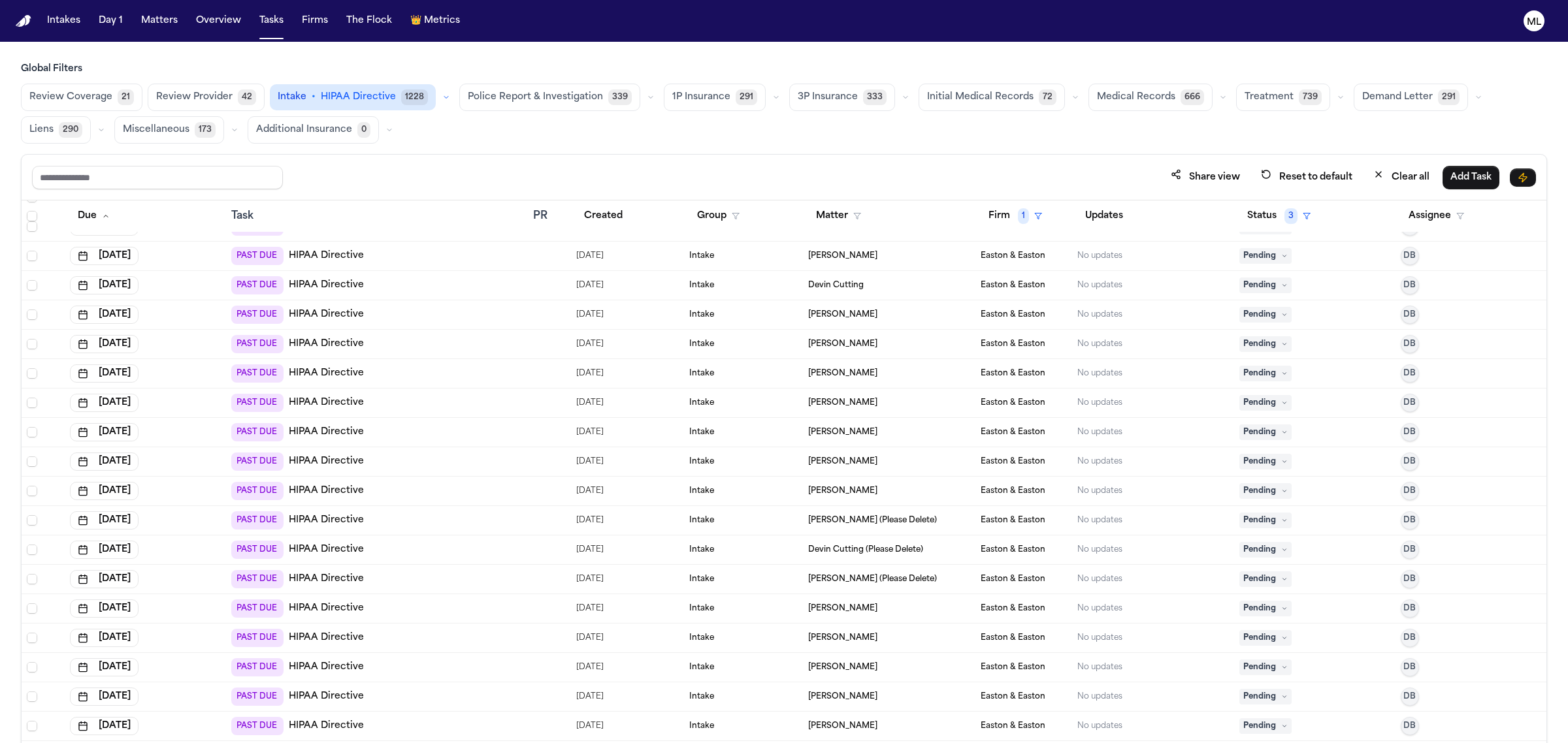
scroll to position [549, 0]
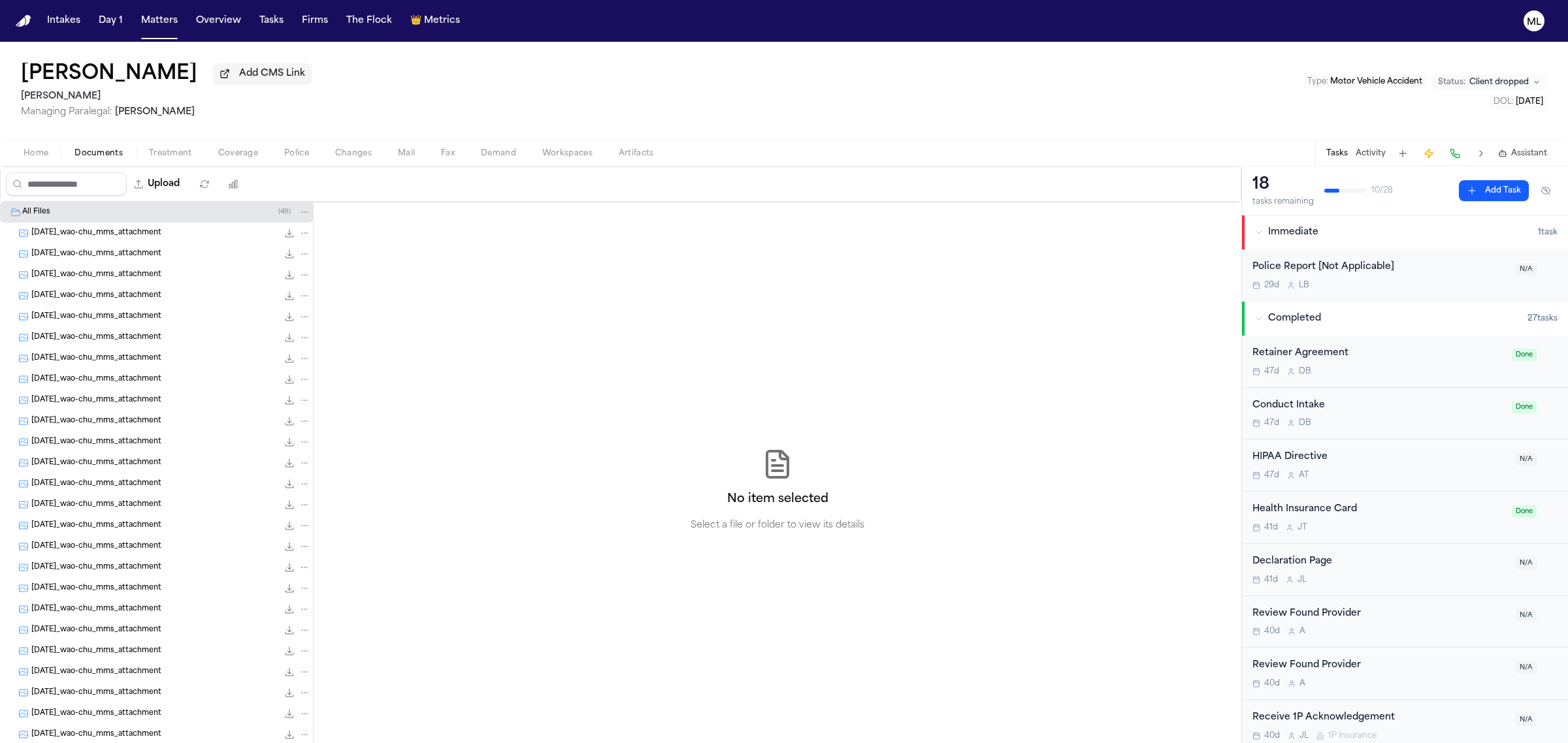
click at [1, 213] on span "Folder: All Files" at bounding box center [5, 212] width 7 height 7
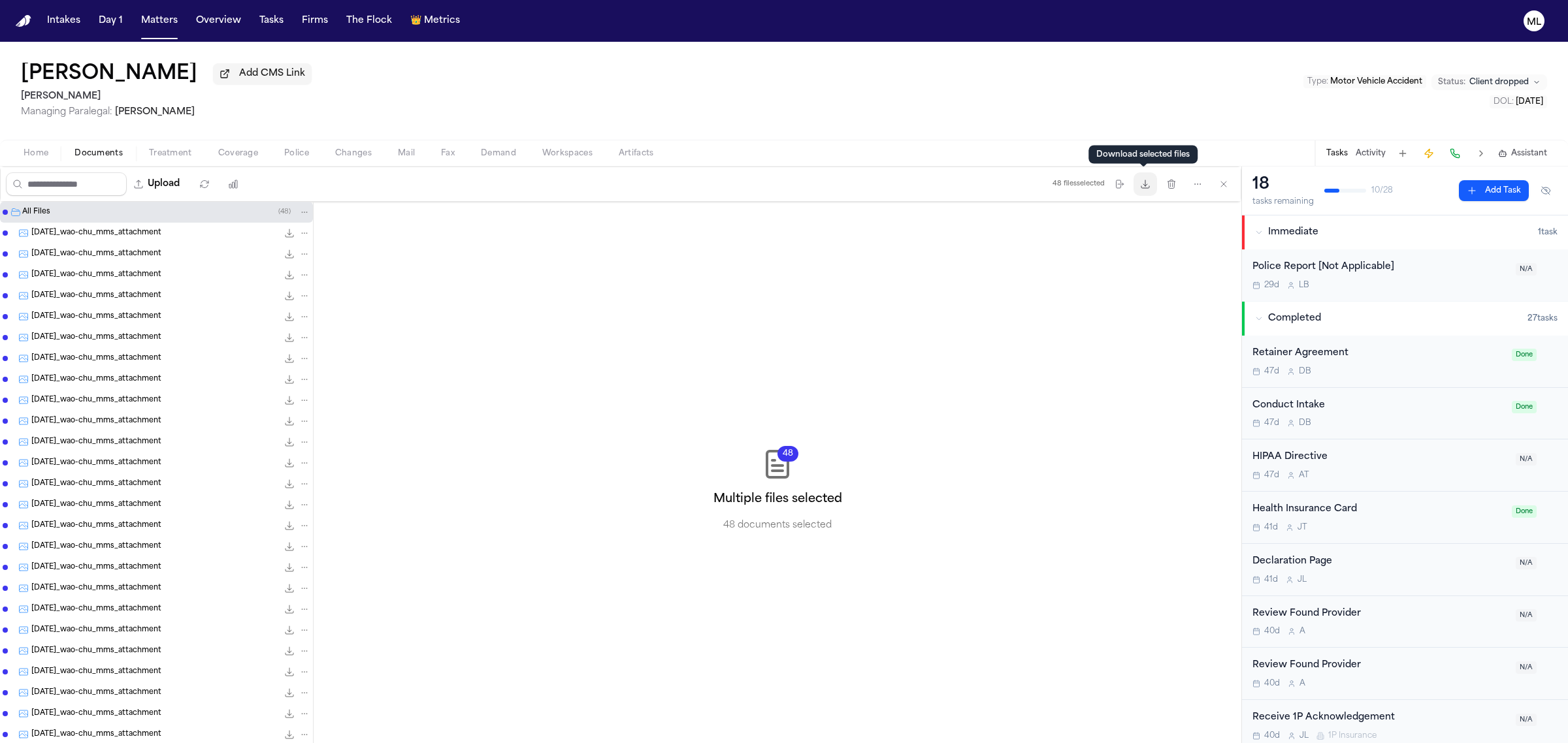
click at [1140, 179] on icon "button" at bounding box center [1144, 184] width 10 height 10
click at [166, 21] on button "Matters" at bounding box center [159, 20] width 47 height 23
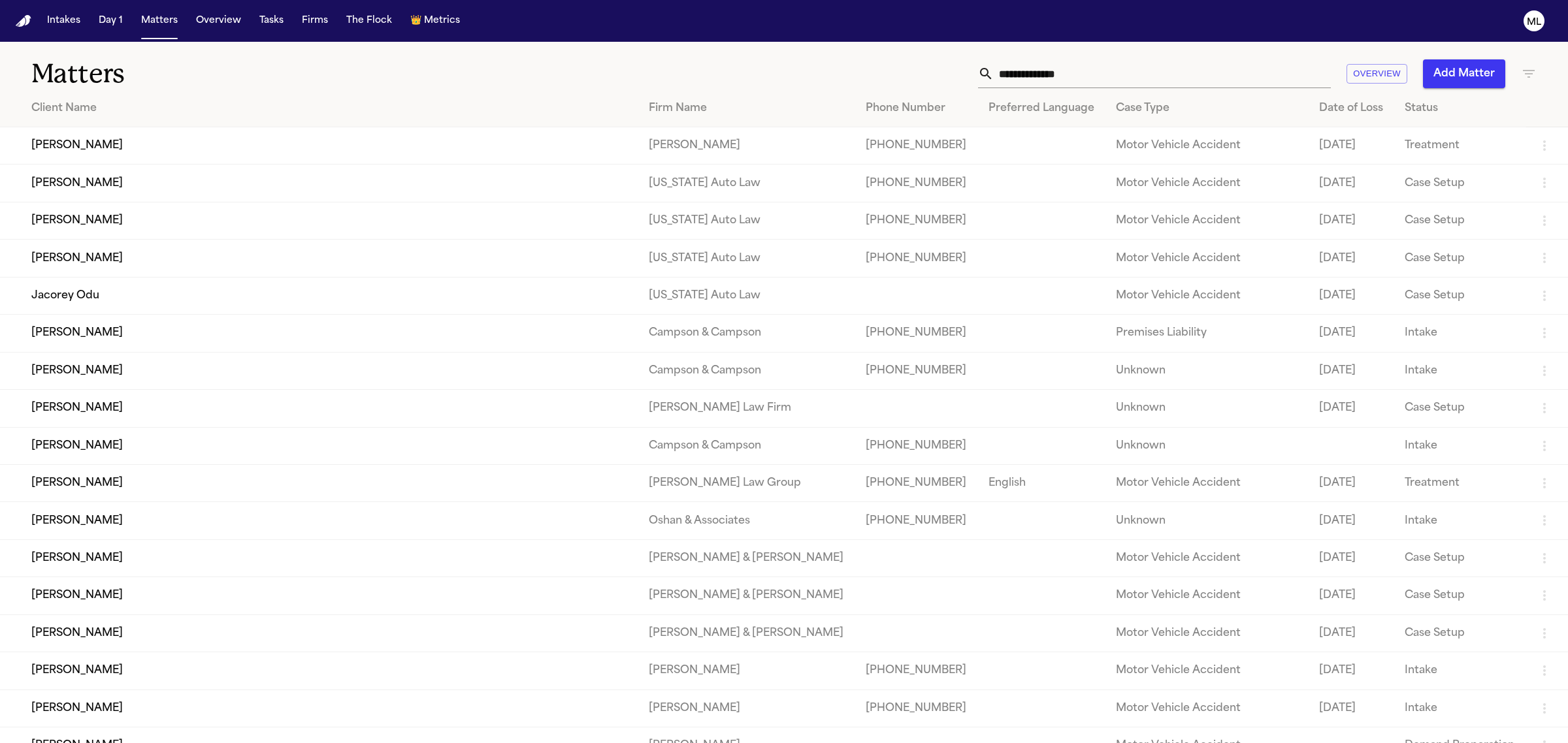
click at [1032, 70] on input "text" at bounding box center [1161, 73] width 337 height 29
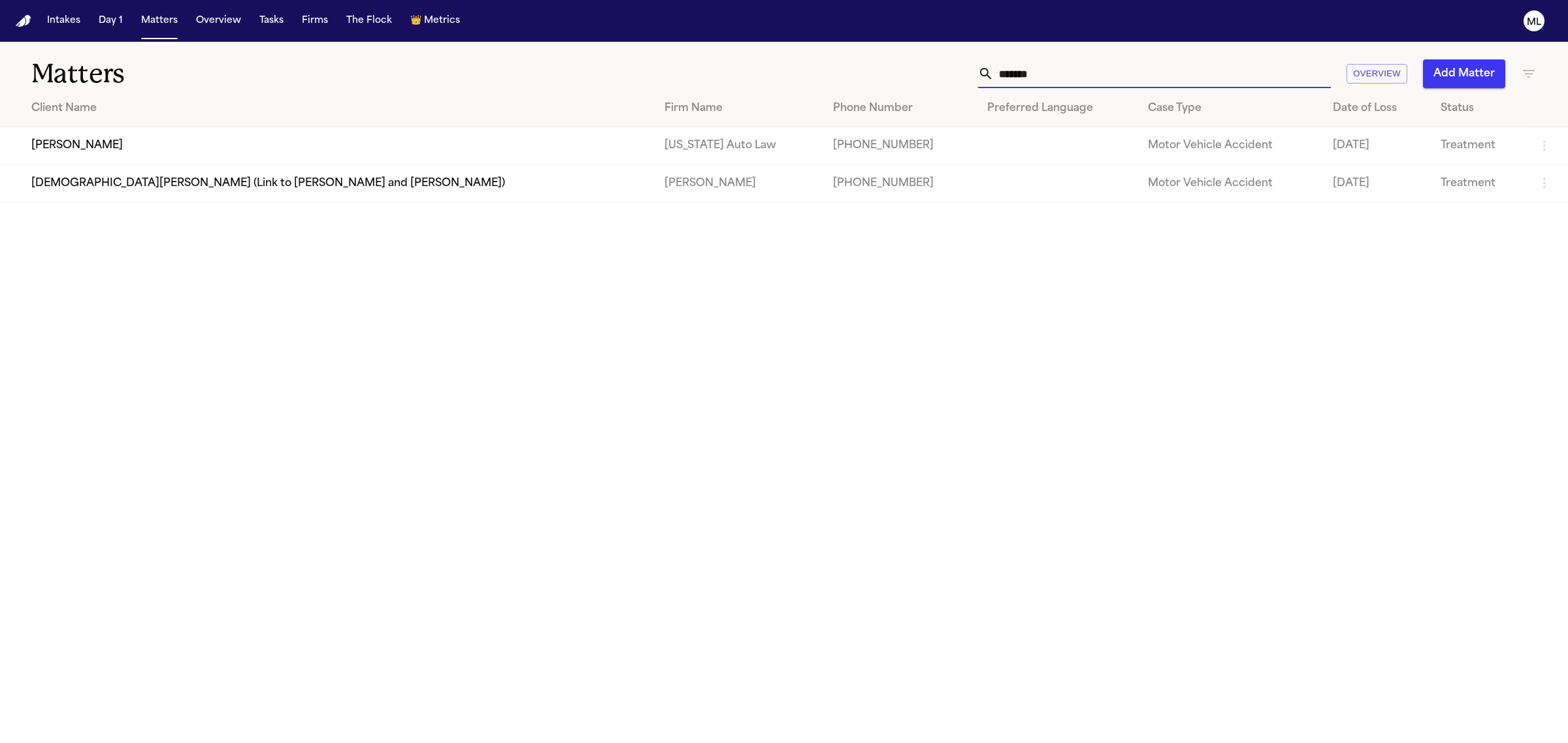
type input "*******"
click at [106, 138] on td "[PERSON_NAME]" at bounding box center [327, 146] width 653 height 37
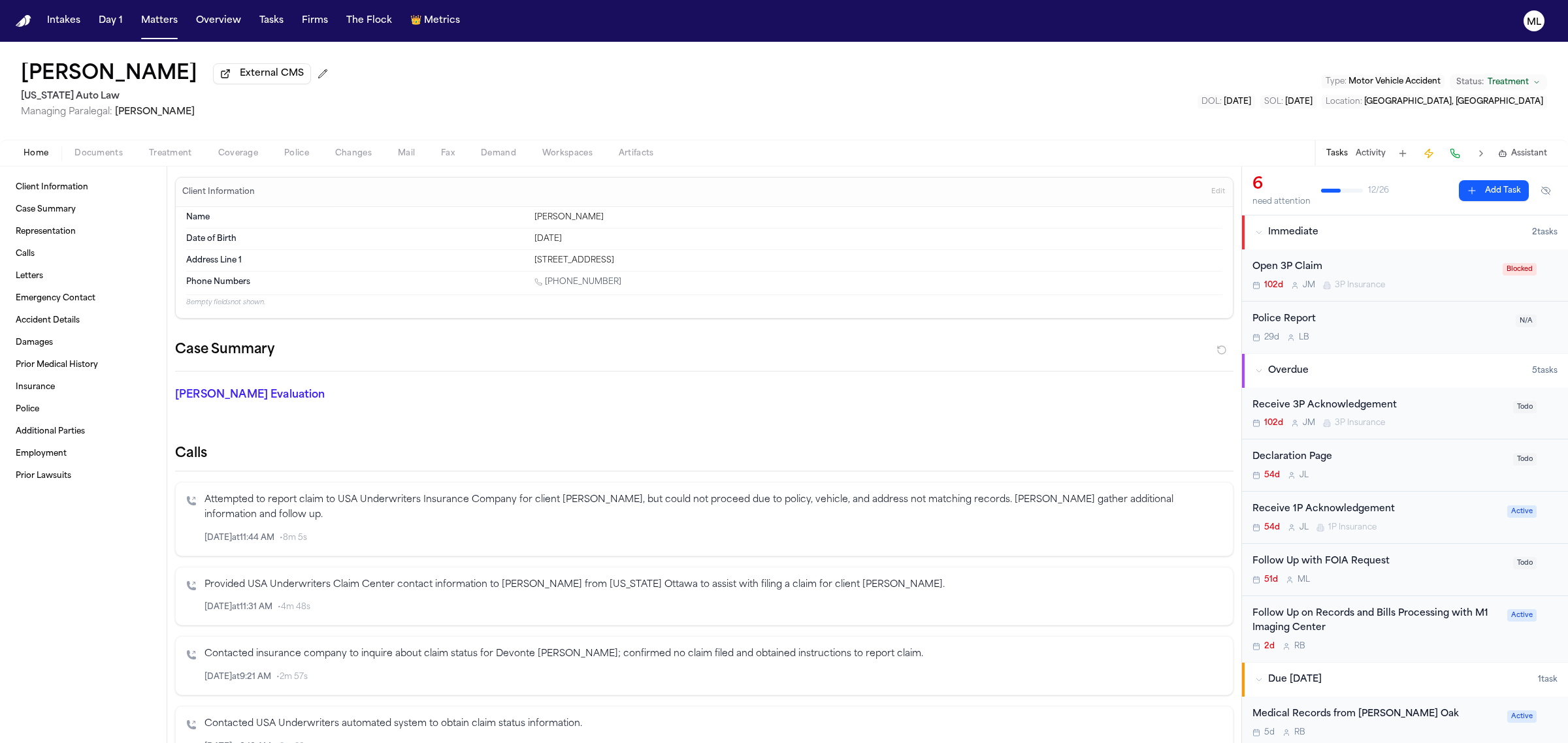
click at [102, 150] on span "Documents" at bounding box center [99, 153] width 48 height 10
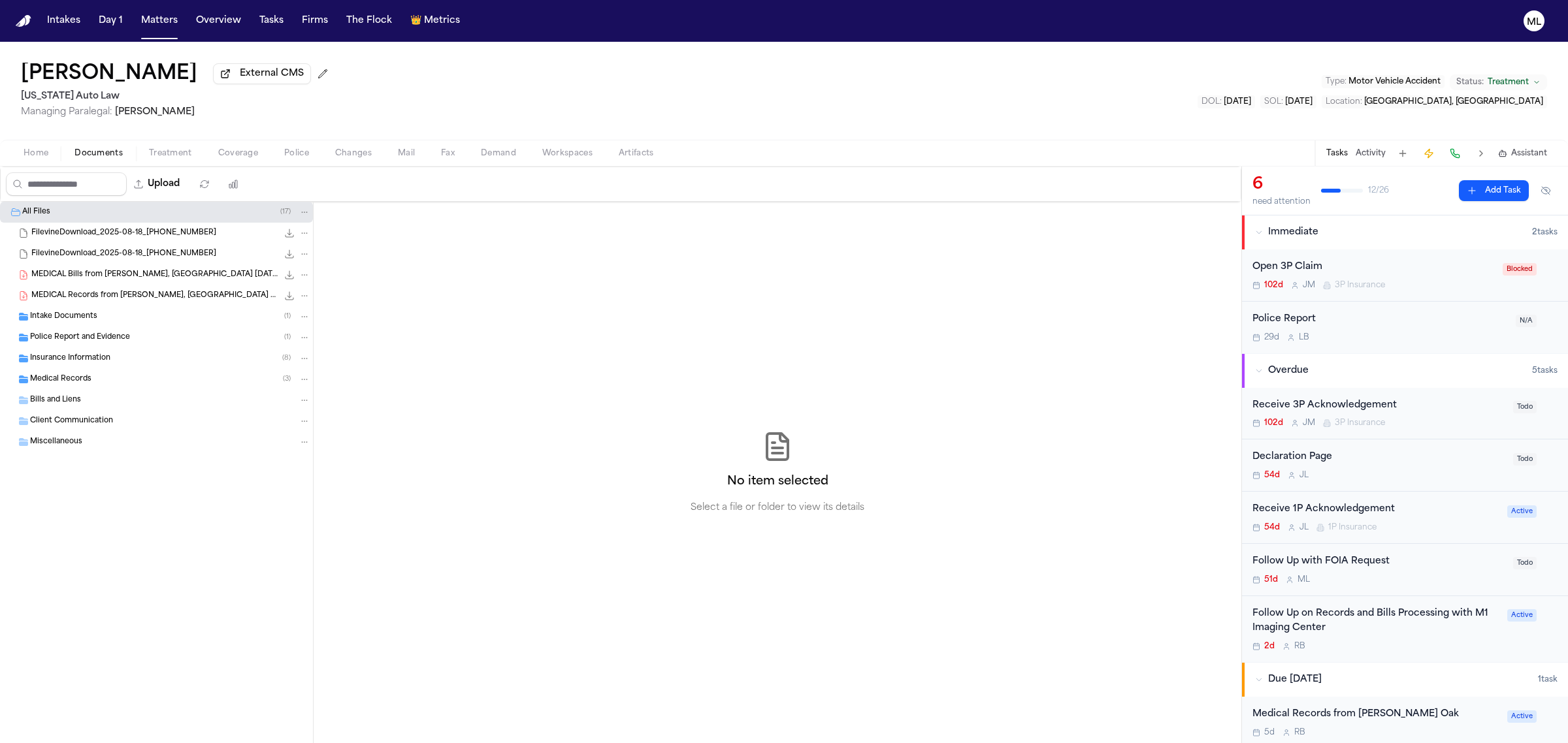
click at [110, 354] on div "Insurance Information ( 8 )" at bounding box center [171, 358] width 281 height 12
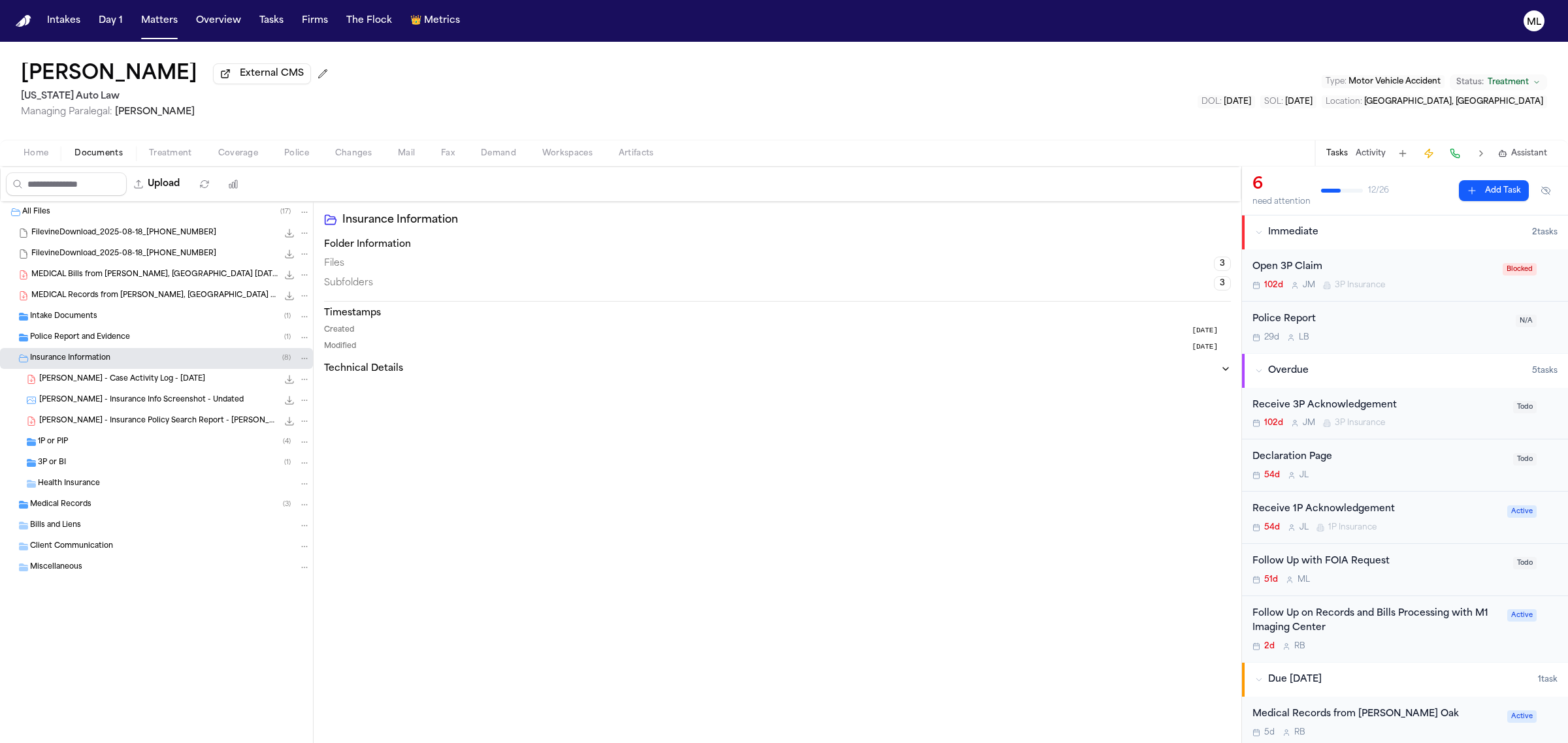
click at [171, 461] on div "3P or BI ( 1 )" at bounding box center [174, 462] width 272 height 12
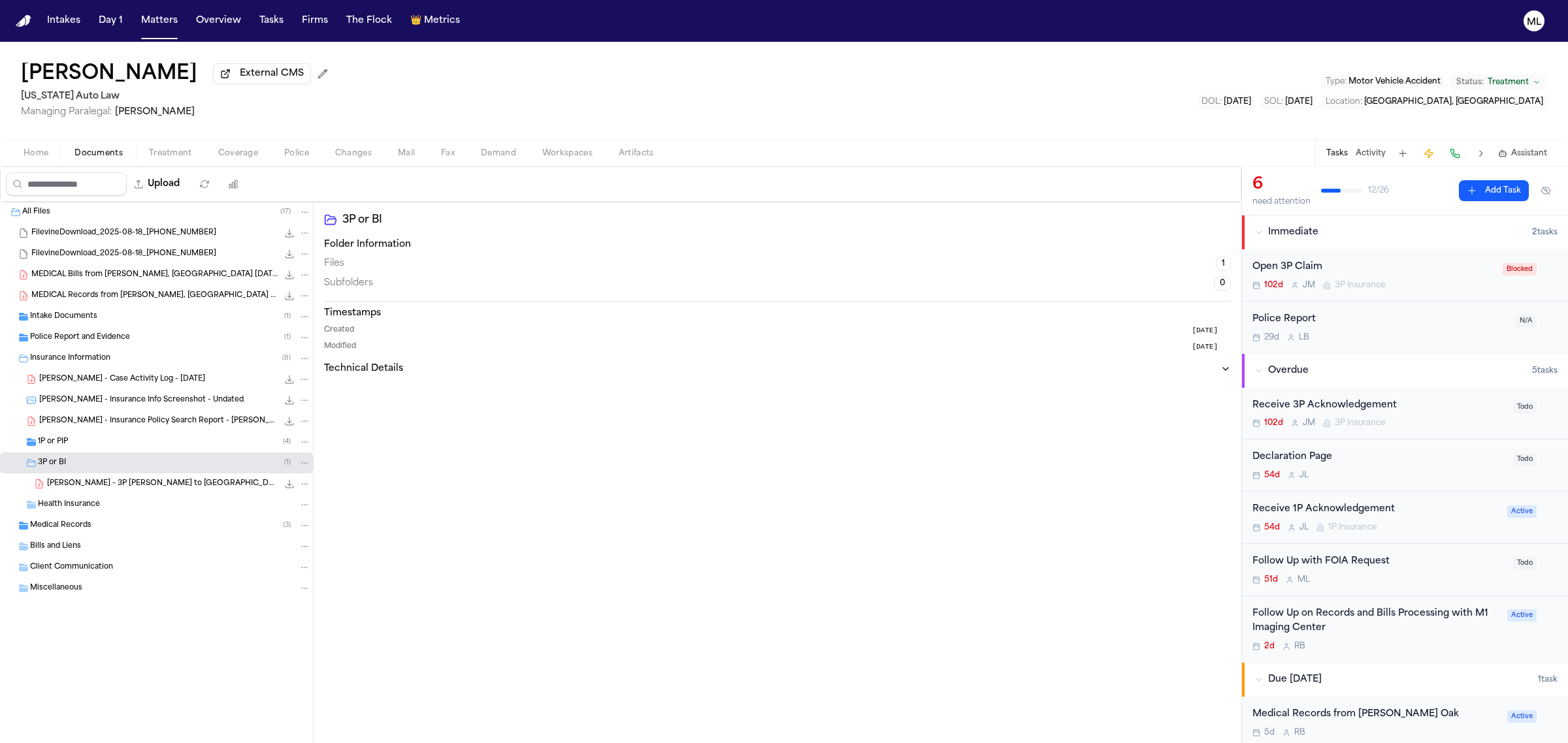
click at [174, 444] on div "1P or PIP ( 4 )" at bounding box center [174, 442] width 272 height 12
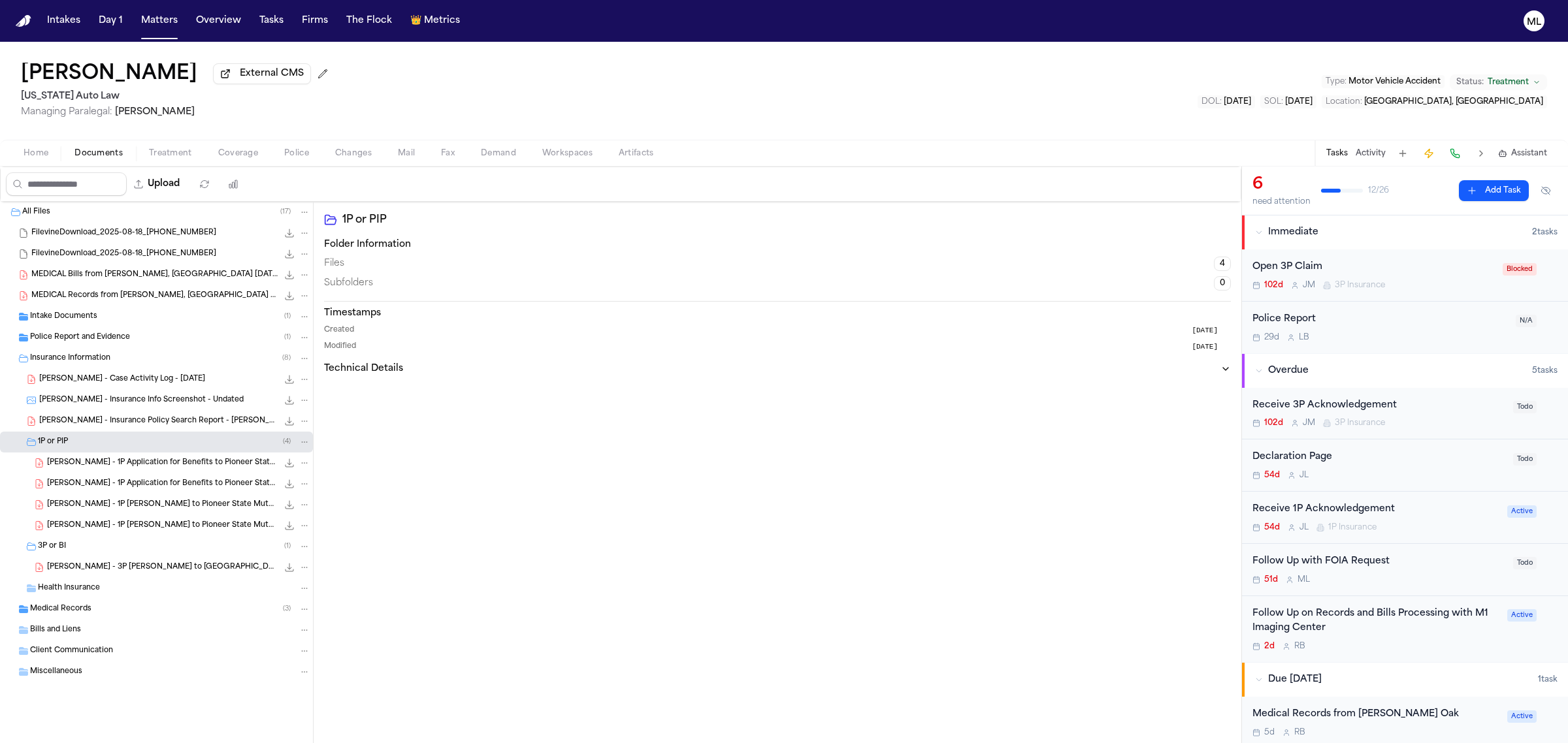
click at [149, 608] on div "Medical Records ( 3 )" at bounding box center [171, 609] width 281 height 12
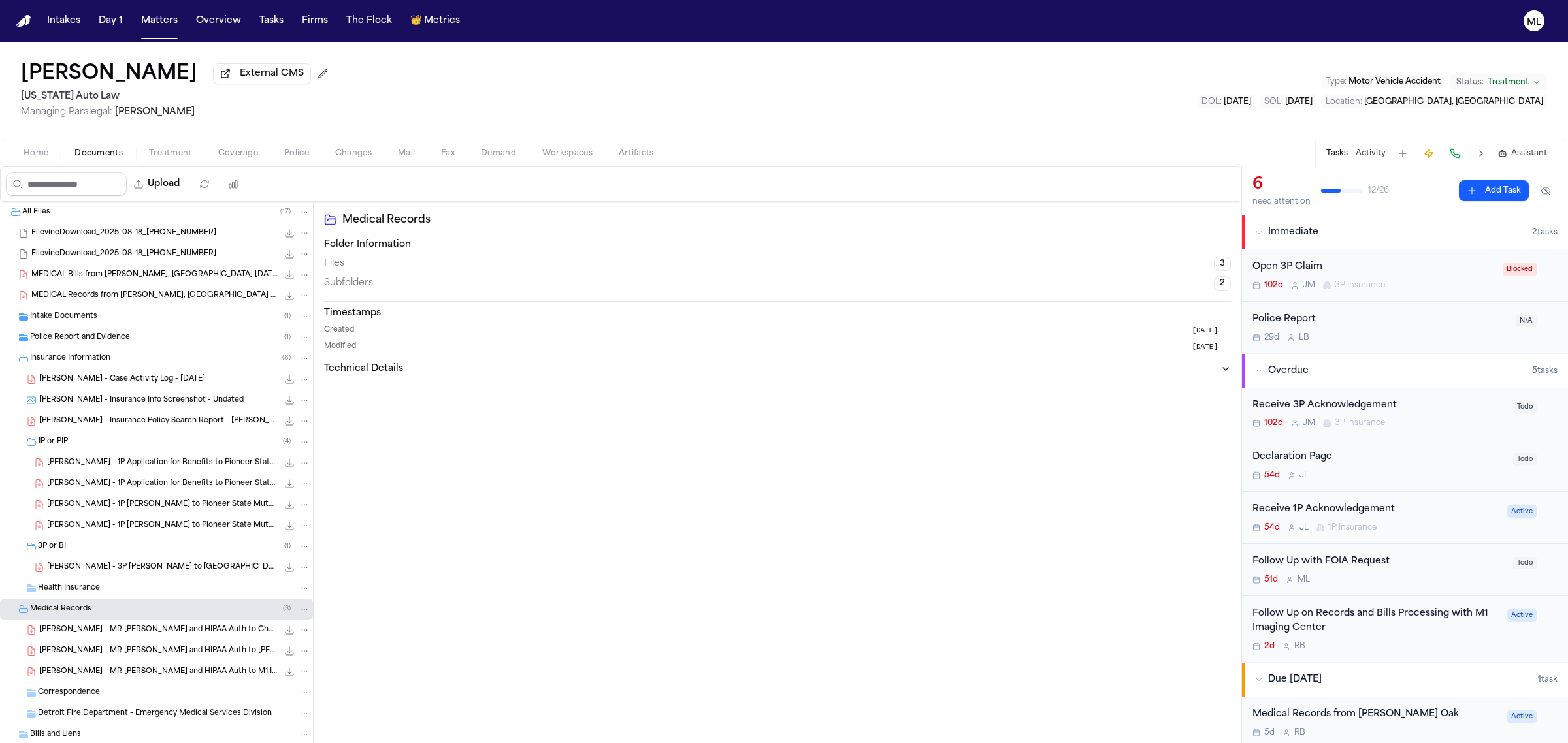
click at [168, 562] on span "[PERSON_NAME] - 3P [PERSON_NAME] to [GEOGRAPHIC_DATA] Underwriters - [DATE] and…" at bounding box center [162, 568] width 231 height 11
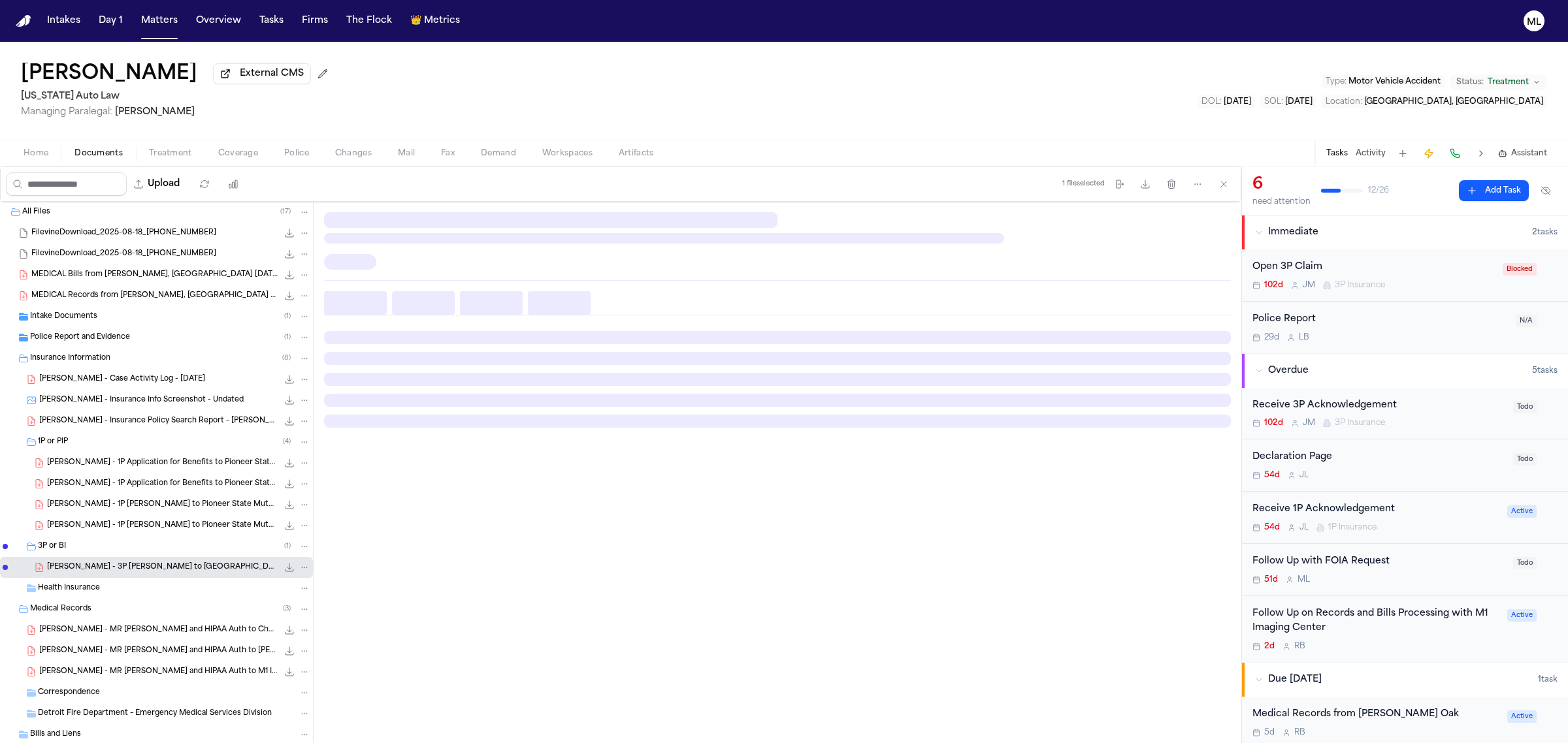
click at [162, 572] on span "[PERSON_NAME] - 3P [PERSON_NAME] to [GEOGRAPHIC_DATA] Underwriters - [DATE] and…" at bounding box center [162, 568] width 231 height 11
click at [162, 573] on span "[PERSON_NAME] - 3P [PERSON_NAME] to [GEOGRAPHIC_DATA] Underwriters - [DATE] and…" at bounding box center [162, 568] width 231 height 11
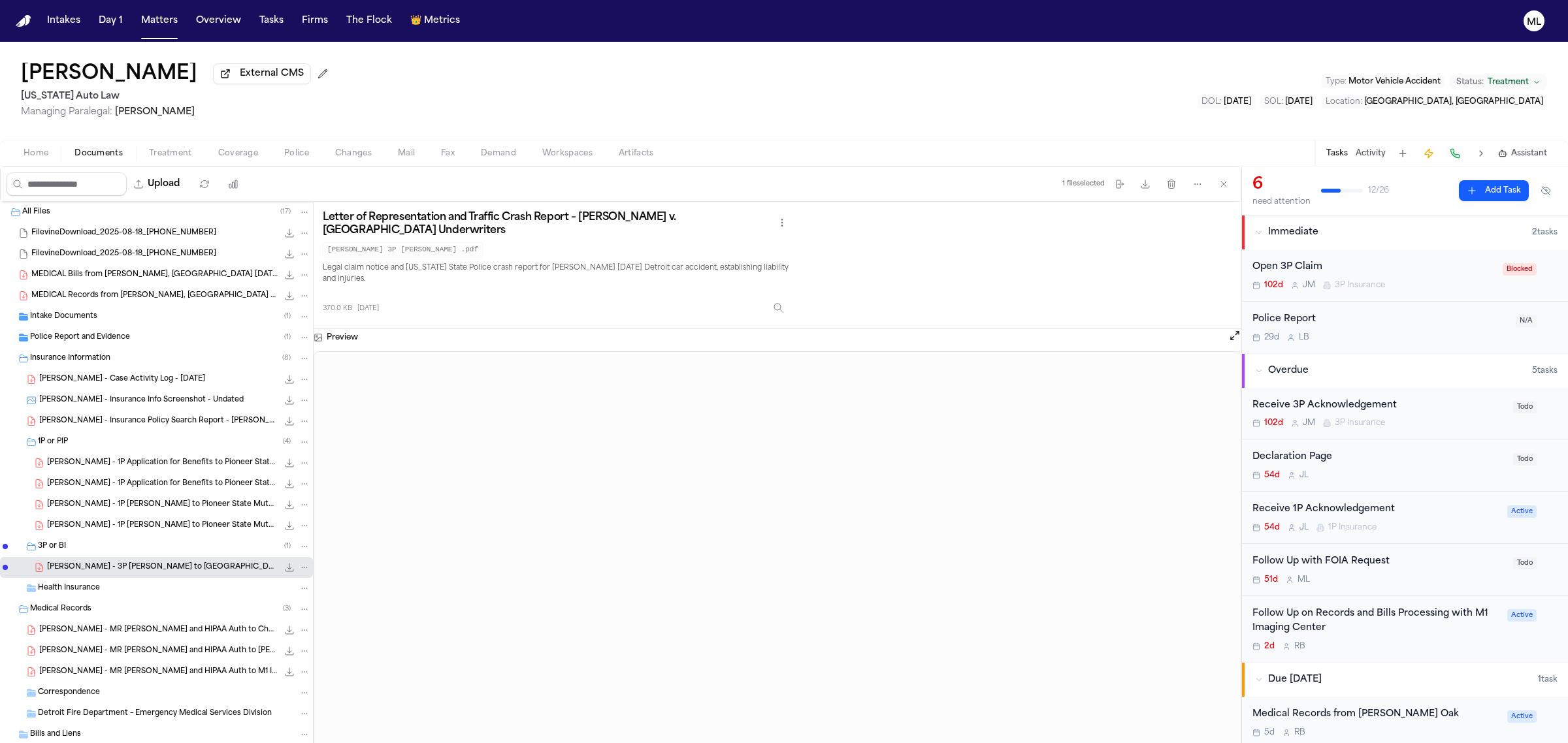
click at [51, 149] on button "Home" at bounding box center [35, 153] width 51 height 16
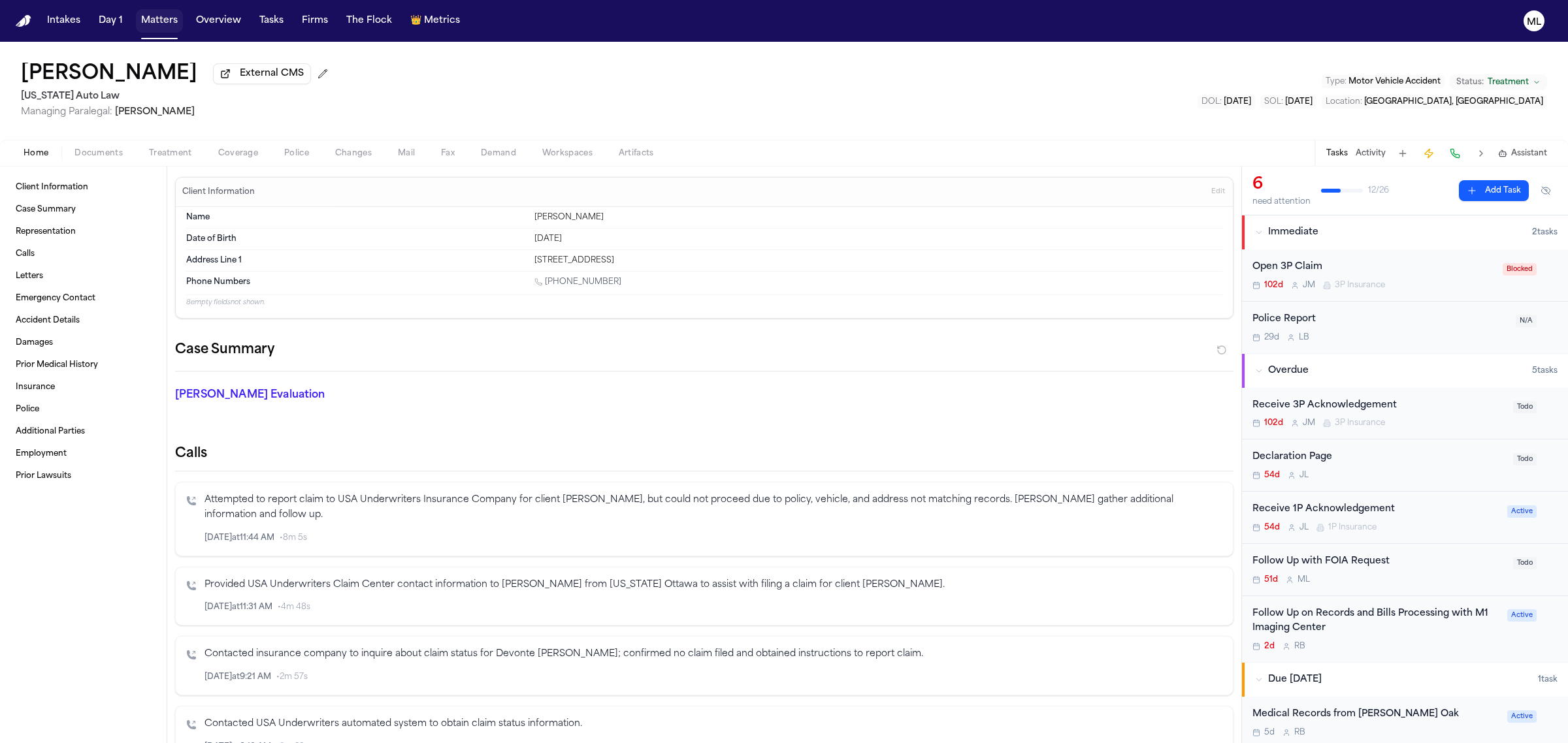
click at [169, 17] on button "Matters" at bounding box center [159, 20] width 47 height 23
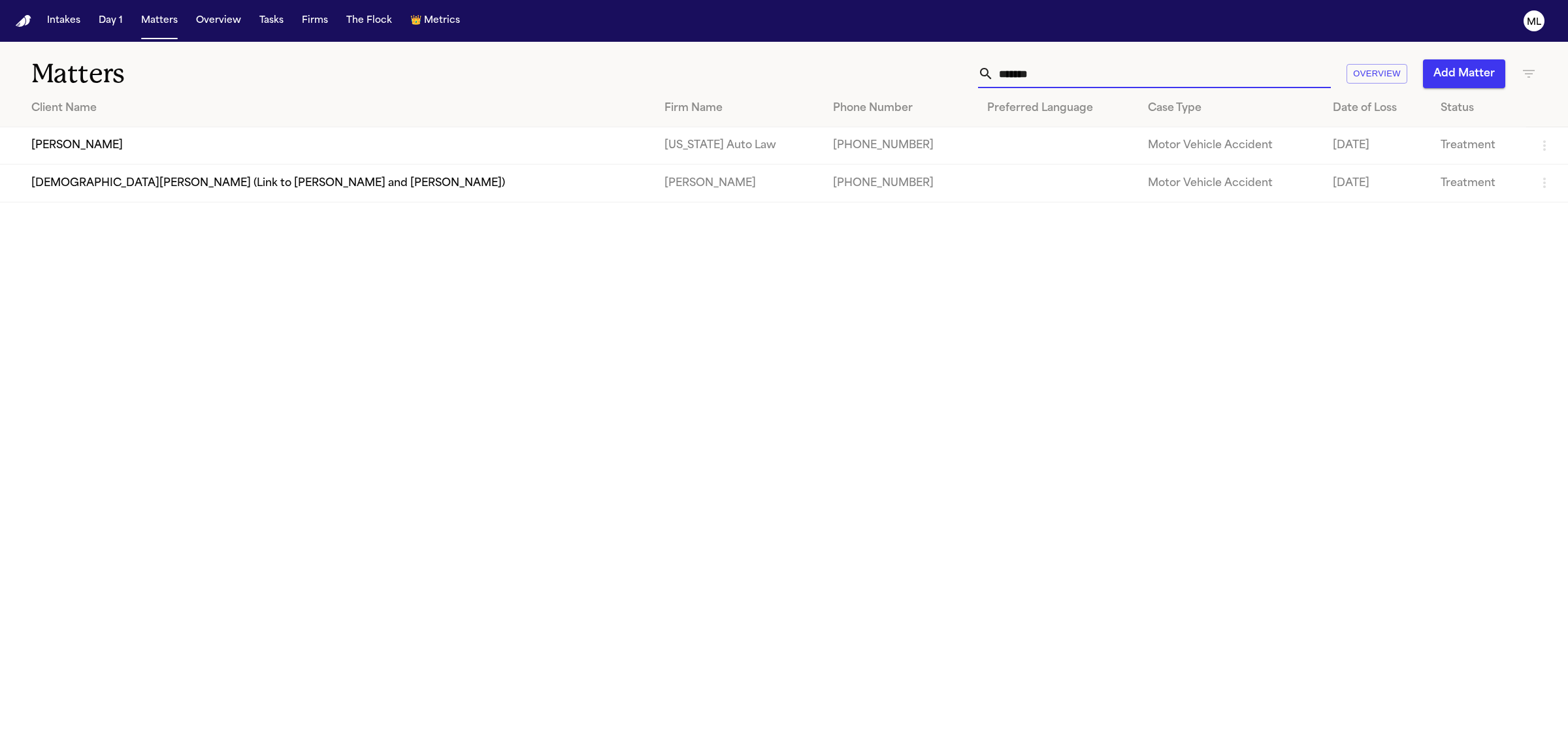
drag, startPoint x: 1055, startPoint y: 74, endPoint x: 980, endPoint y: 77, distance: 75.1
click at [980, 77] on div "*******" at bounding box center [1154, 73] width 353 height 29
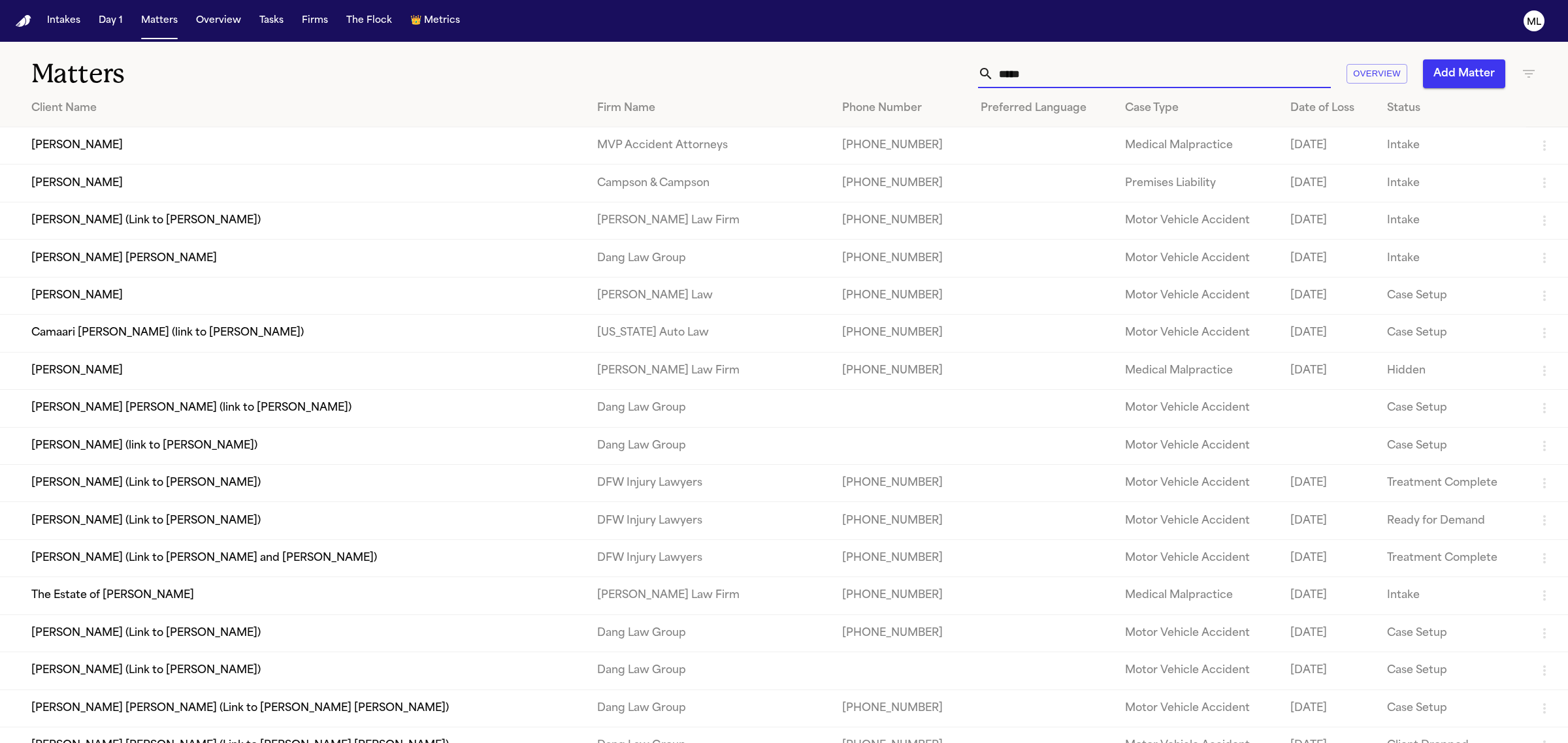
type input "*****"
click at [102, 342] on td "Camaari [PERSON_NAME] (link to [PERSON_NAME])" at bounding box center [293, 333] width 587 height 37
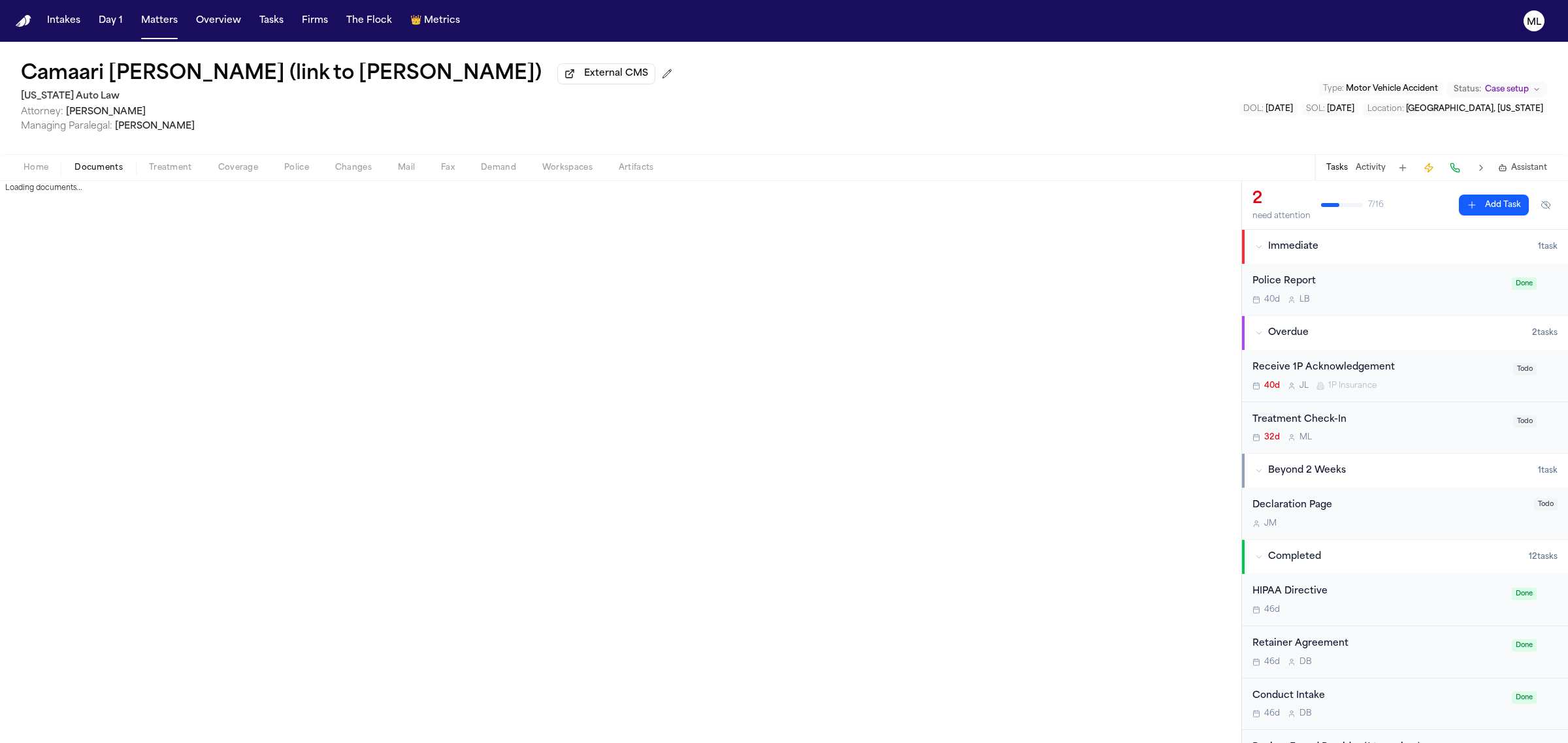
click at [115, 164] on span "Documents" at bounding box center [99, 167] width 48 height 10
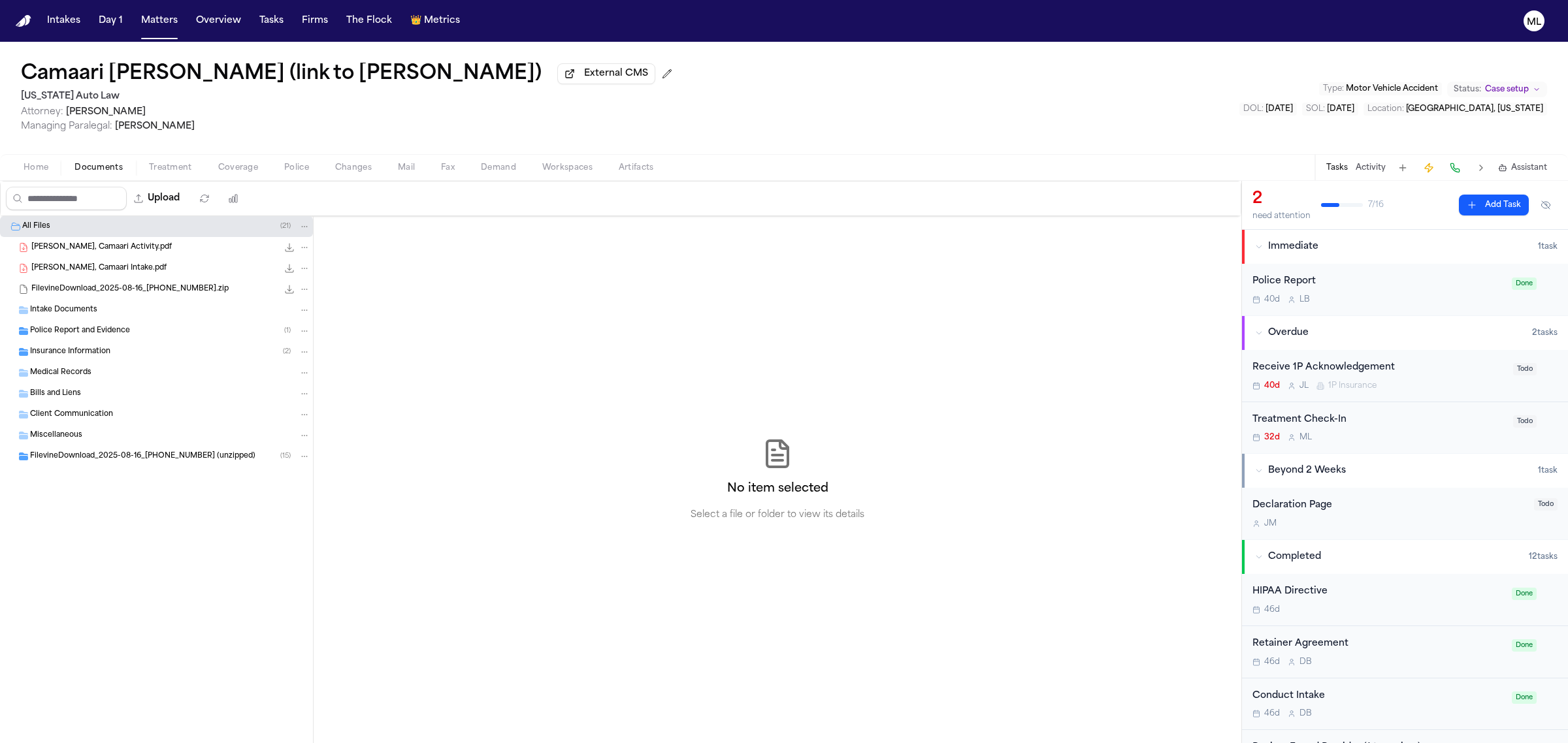
click at [98, 345] on div "Insurance Information ( 2 )" at bounding box center [156, 352] width 313 height 21
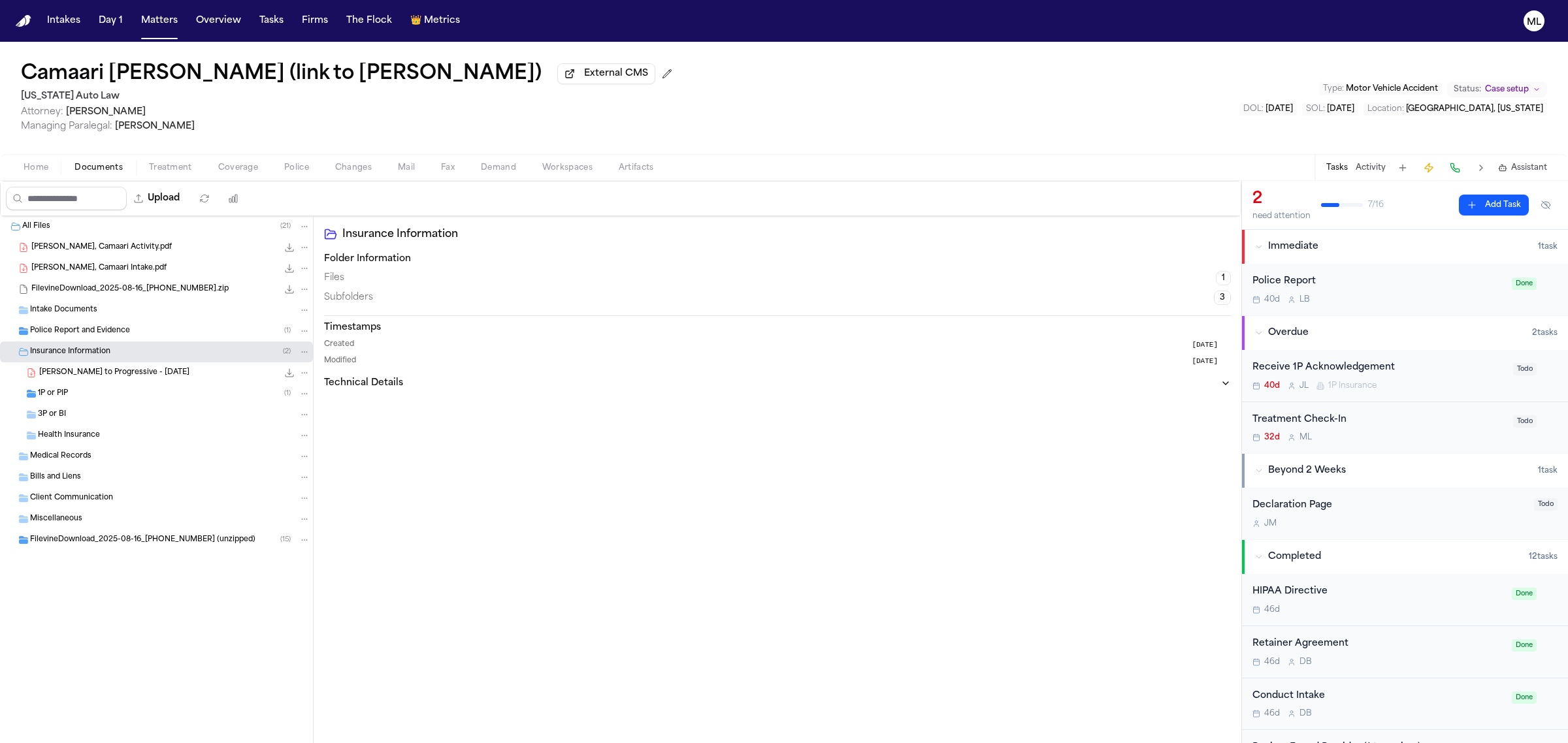
click at [146, 394] on div "1P or PIP ( 1 )" at bounding box center [174, 393] width 272 height 12
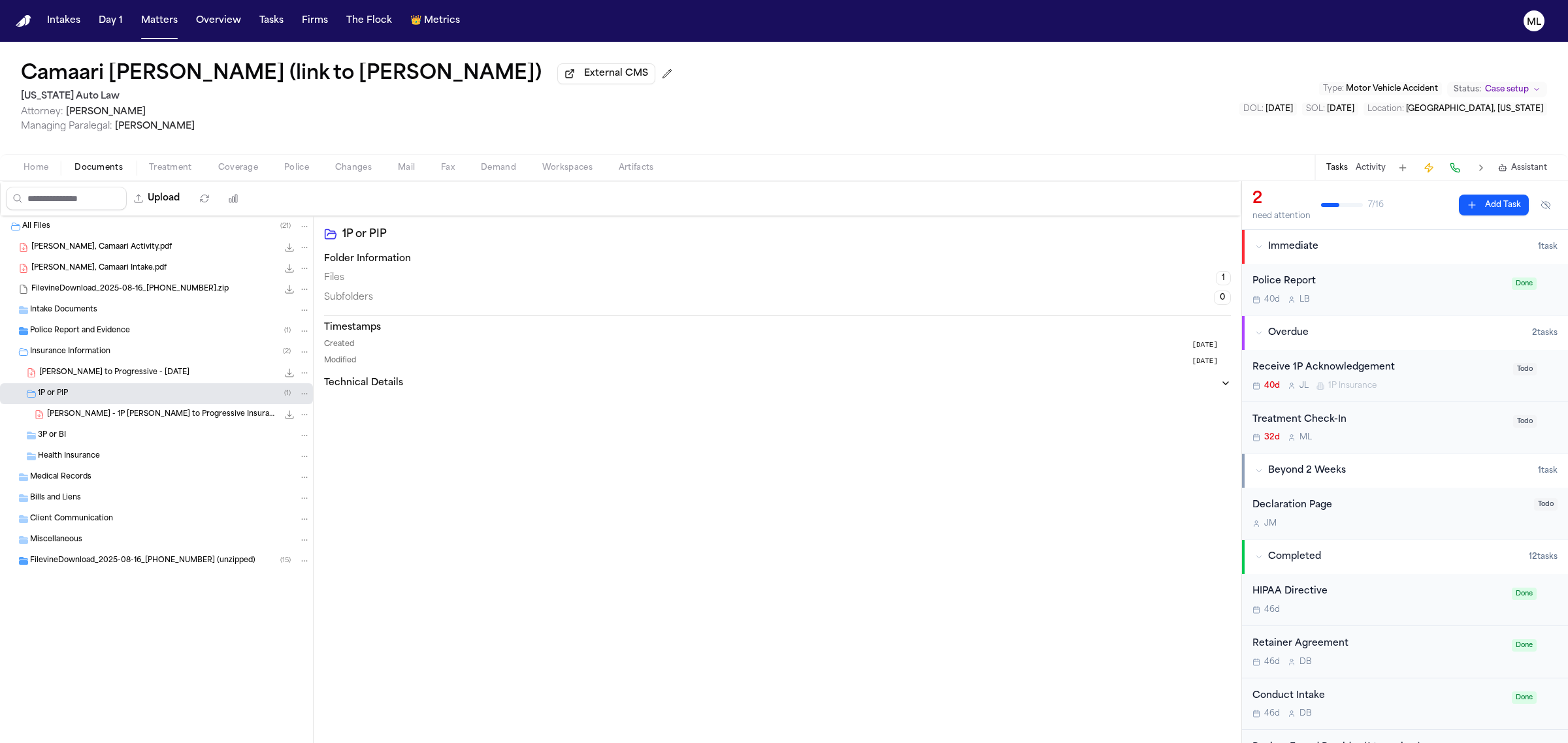
click at [151, 418] on span "[PERSON_NAME] - 1P [PERSON_NAME] to Progressive Insurance - [DATE]" at bounding box center [162, 415] width 231 height 11
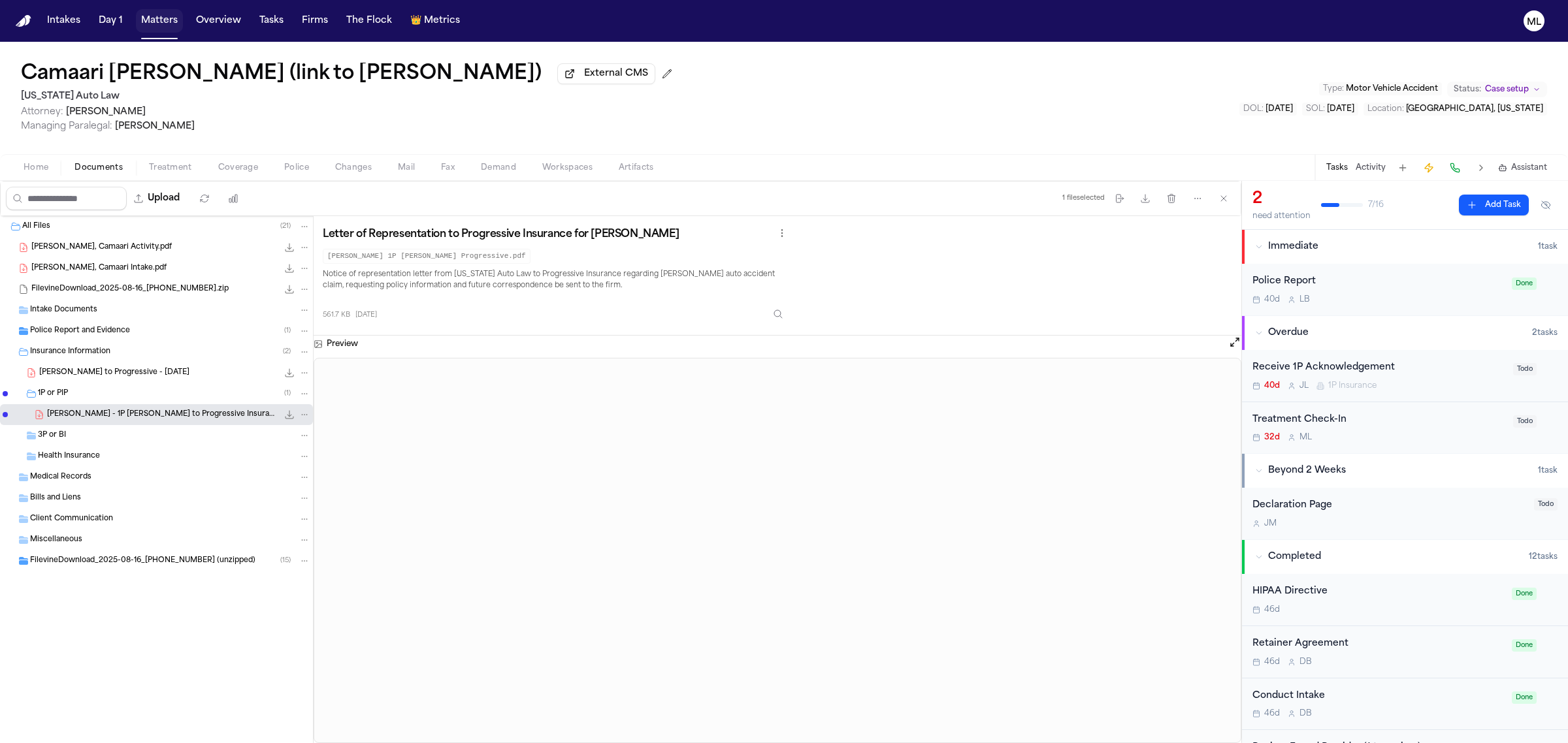
click at [158, 25] on button "Matters" at bounding box center [159, 20] width 47 height 23
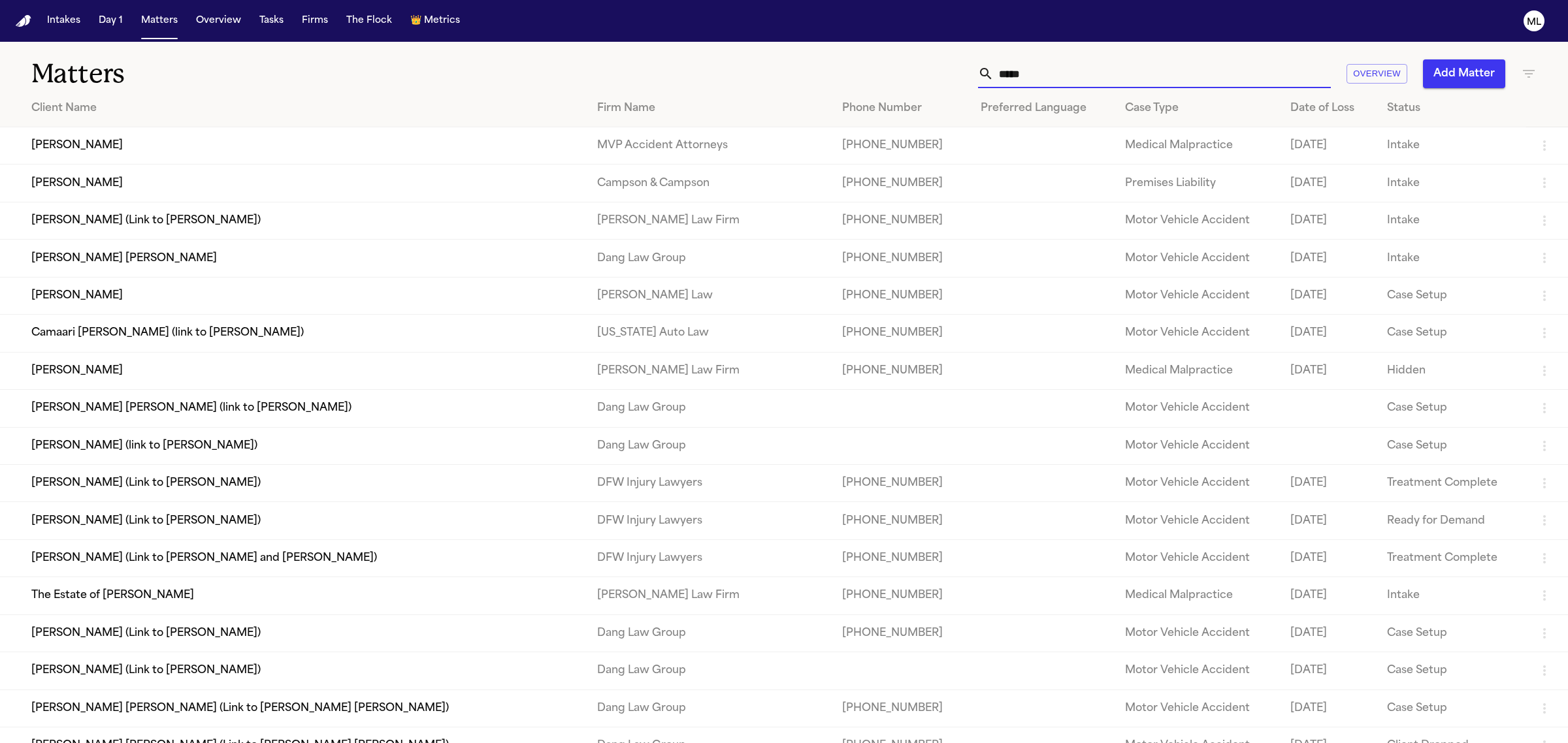
drag, startPoint x: 1049, startPoint y: 73, endPoint x: 922, endPoint y: 66, distance: 127.2
click at [922, 66] on div "***** Overview Add Matter" at bounding box center [1010, 73] width 1054 height 29
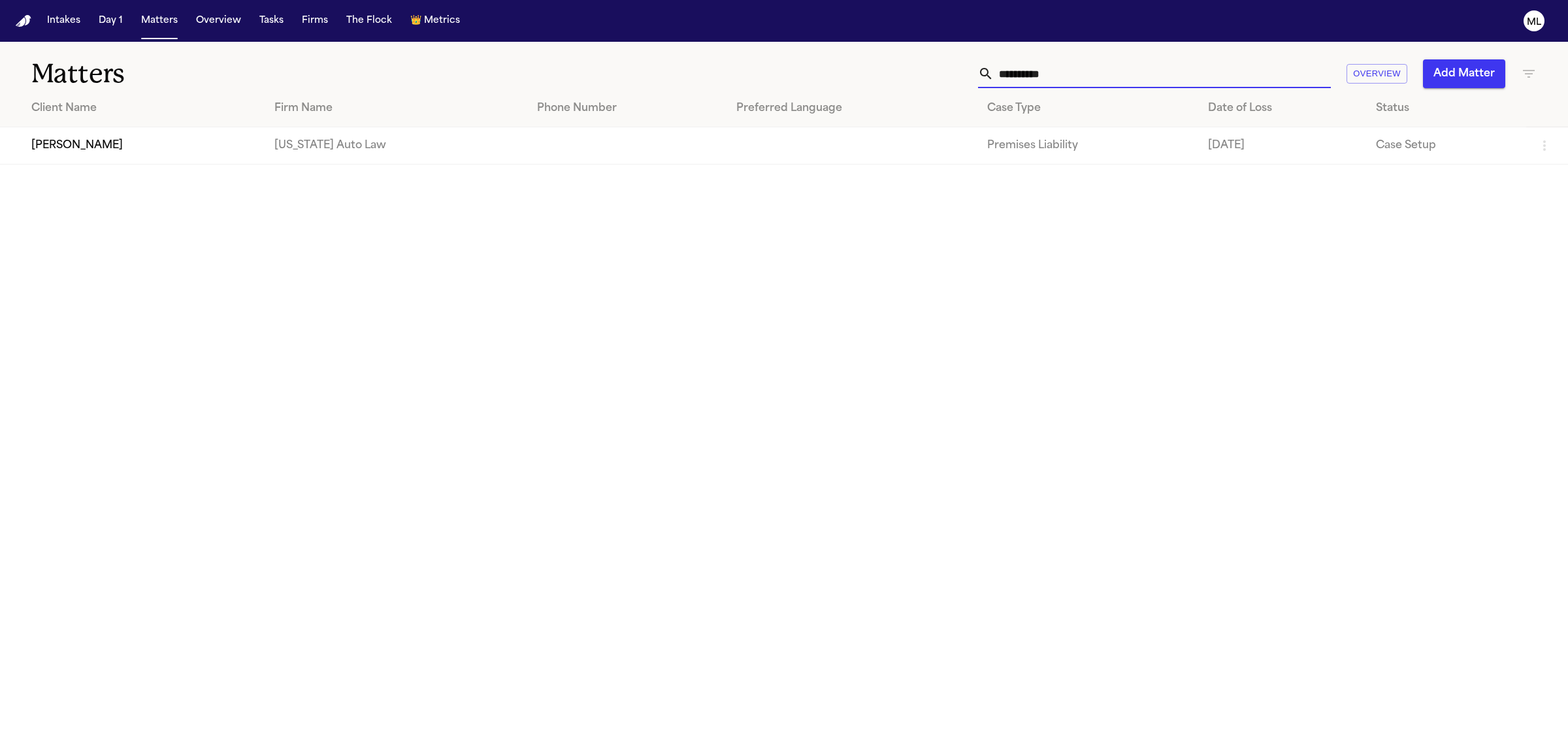
type input "**********"
click at [75, 160] on td "[PERSON_NAME]" at bounding box center [132, 146] width 264 height 37
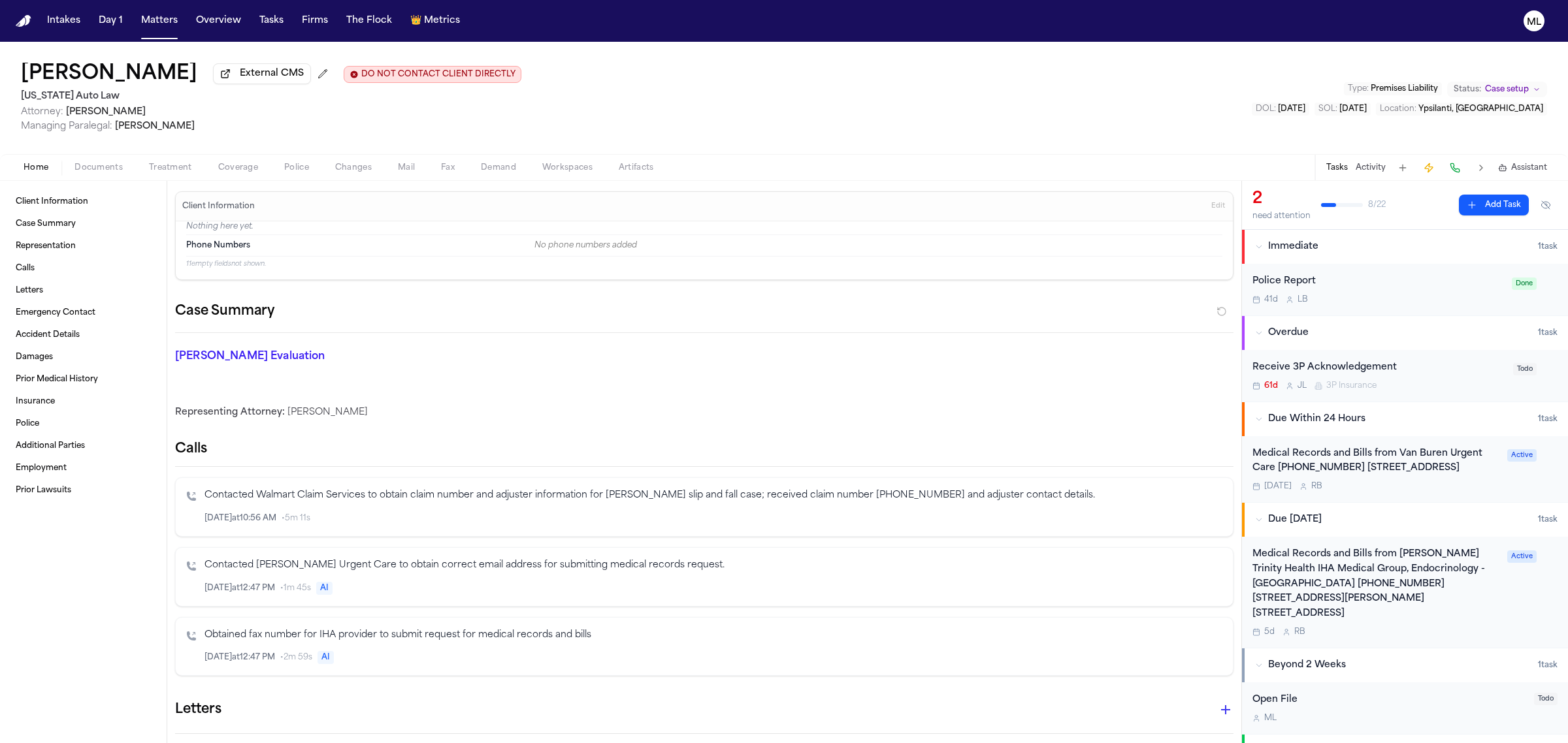
click at [244, 162] on span "Coverage" at bounding box center [237, 167] width 40 height 10
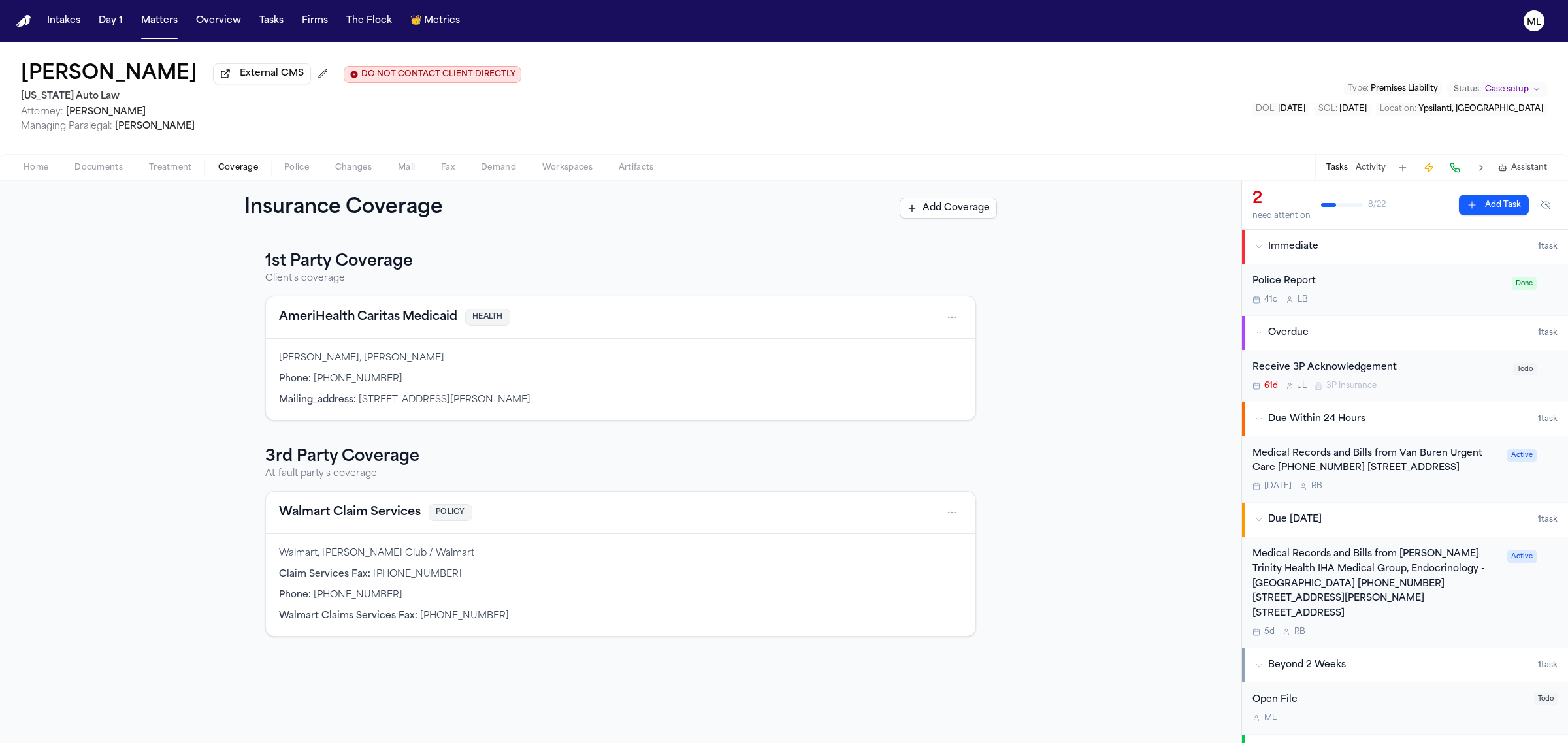
click at [320, 515] on button "Walmart Claim Services" at bounding box center [350, 513] width 142 height 18
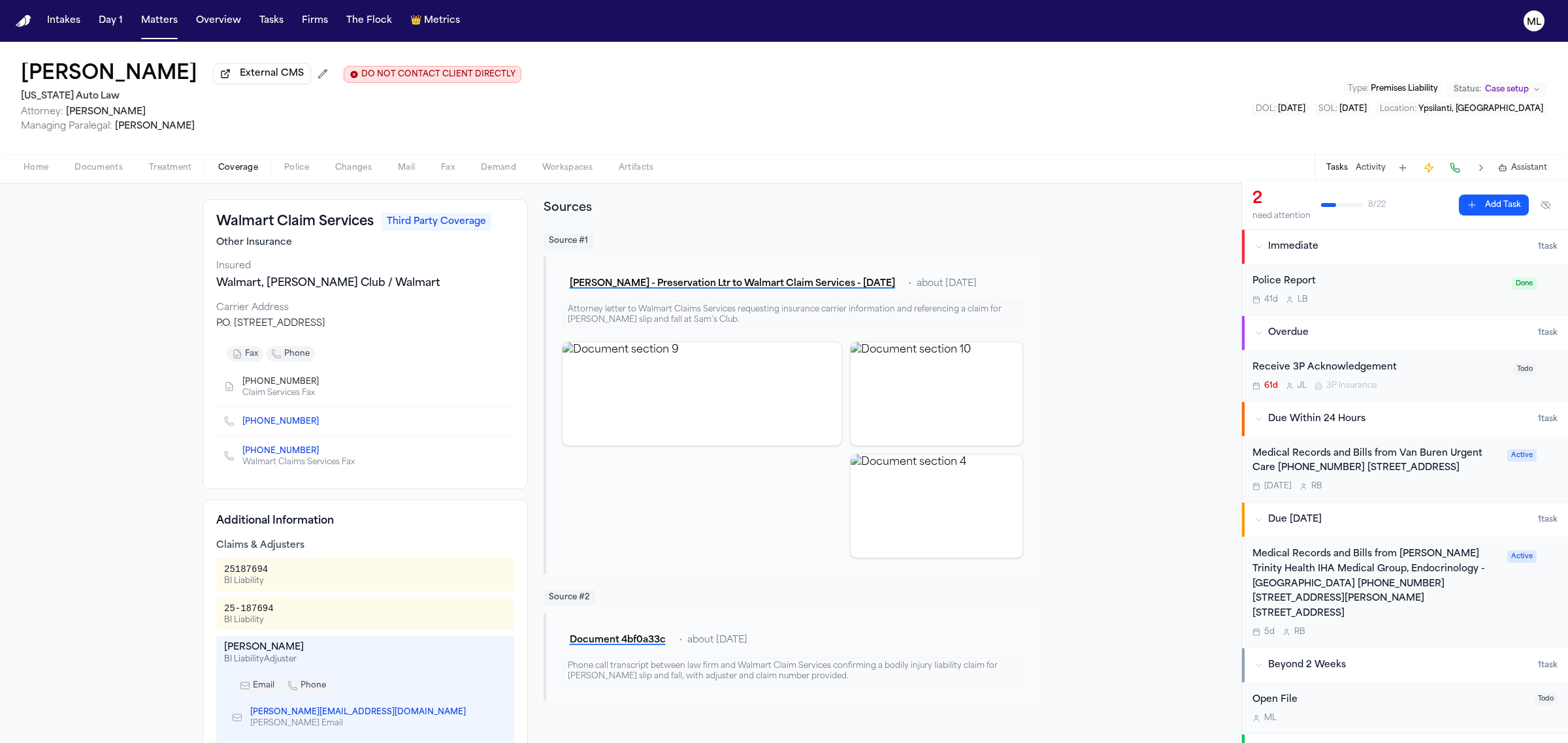
scroll to position [81, 0]
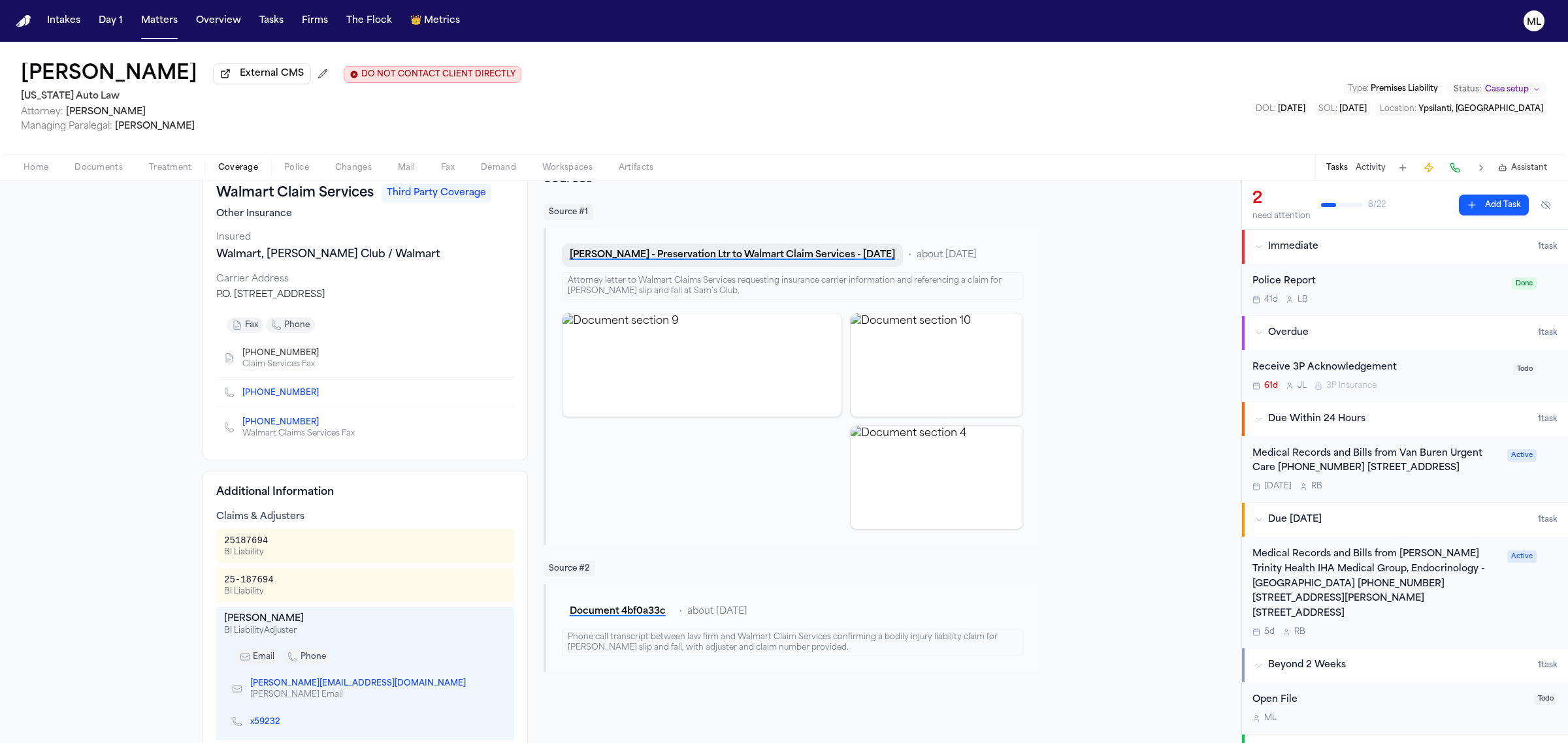
click at [678, 253] on button "[PERSON_NAME] - Preservation Ltr to Walmart Claim Services - [DATE]" at bounding box center [732, 255] width 341 height 23
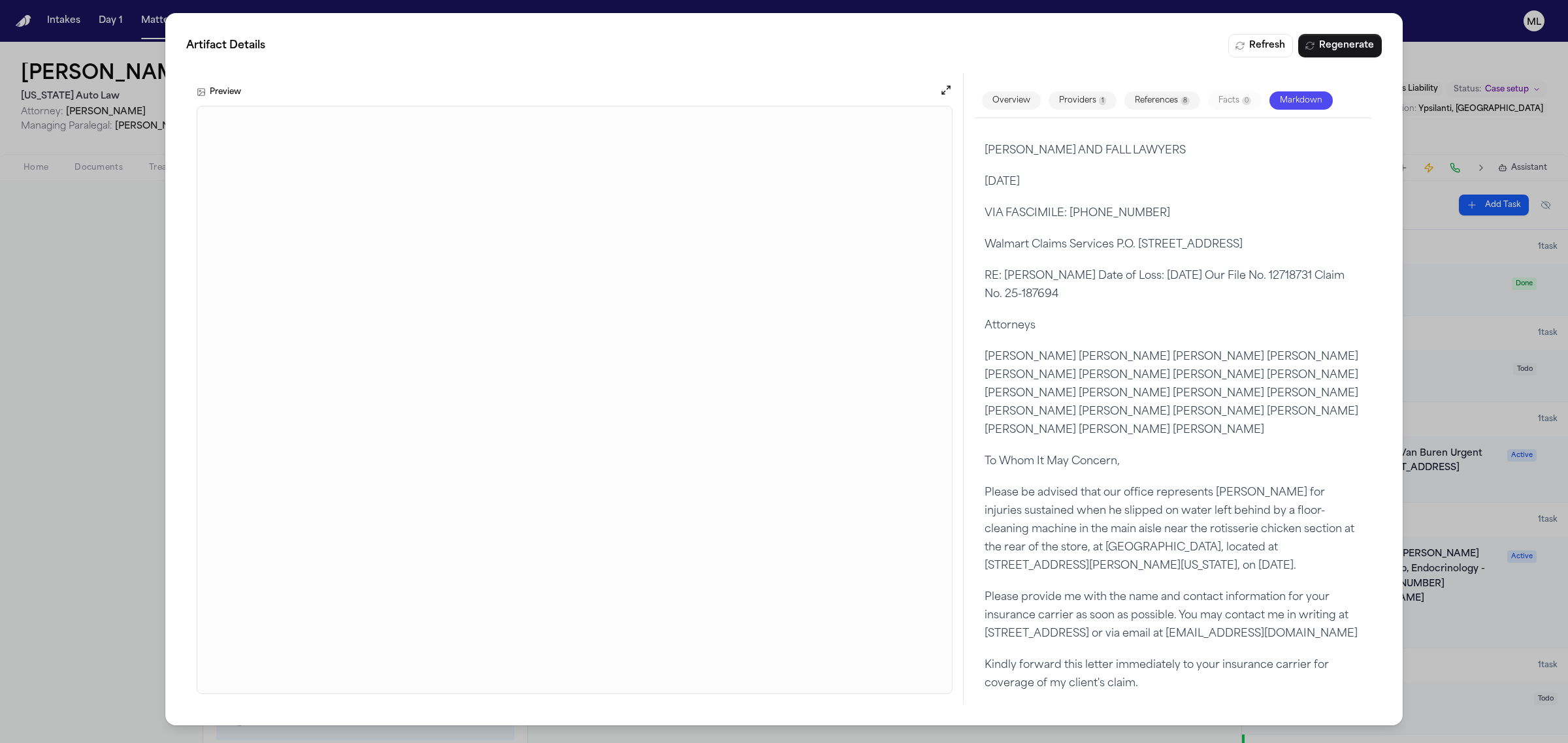
click at [53, 309] on div "Artifact Details Refresh Regenerate Preview Overview Providers 1 References 8 F…" at bounding box center [784, 371] width 1568 height 743
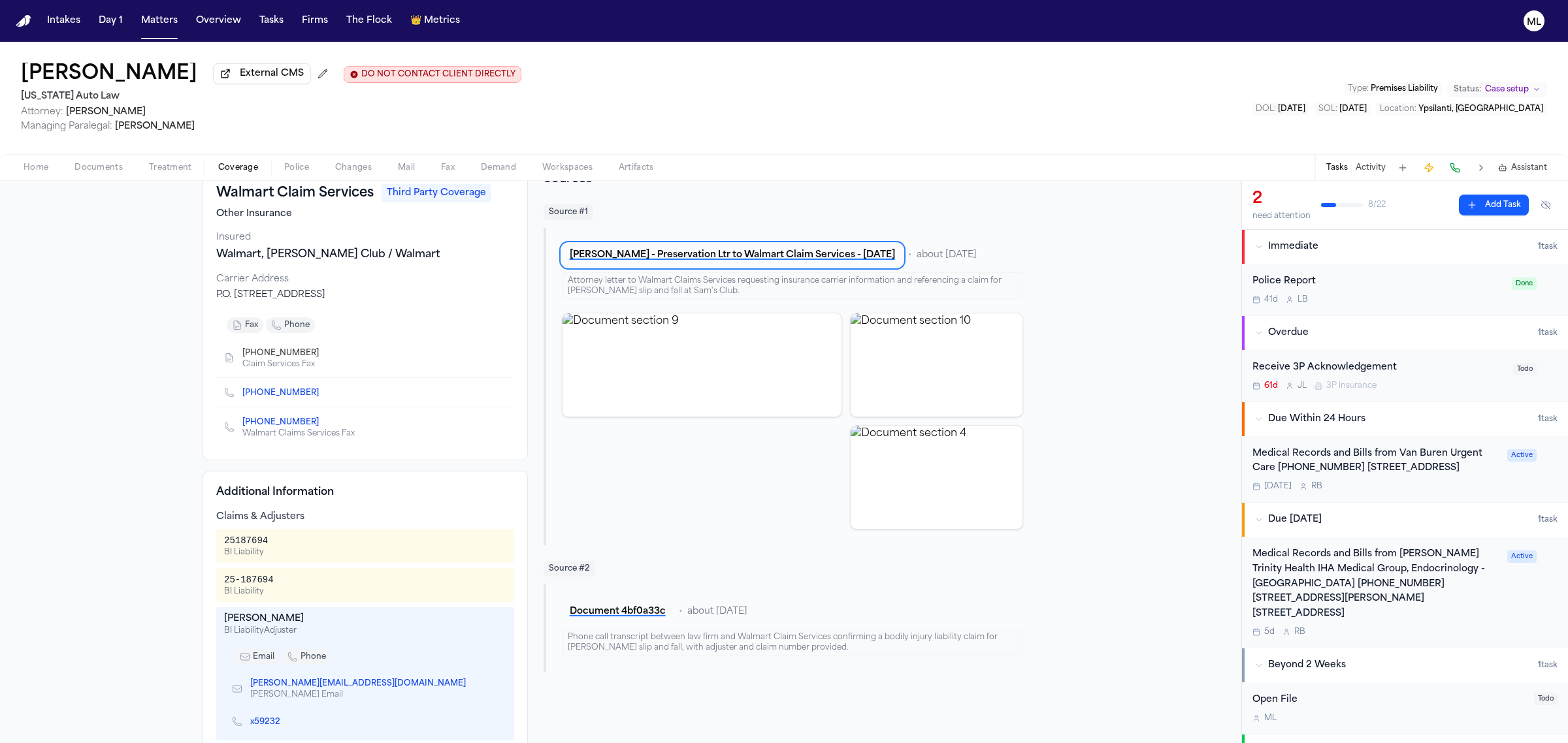
scroll to position [163, 0]
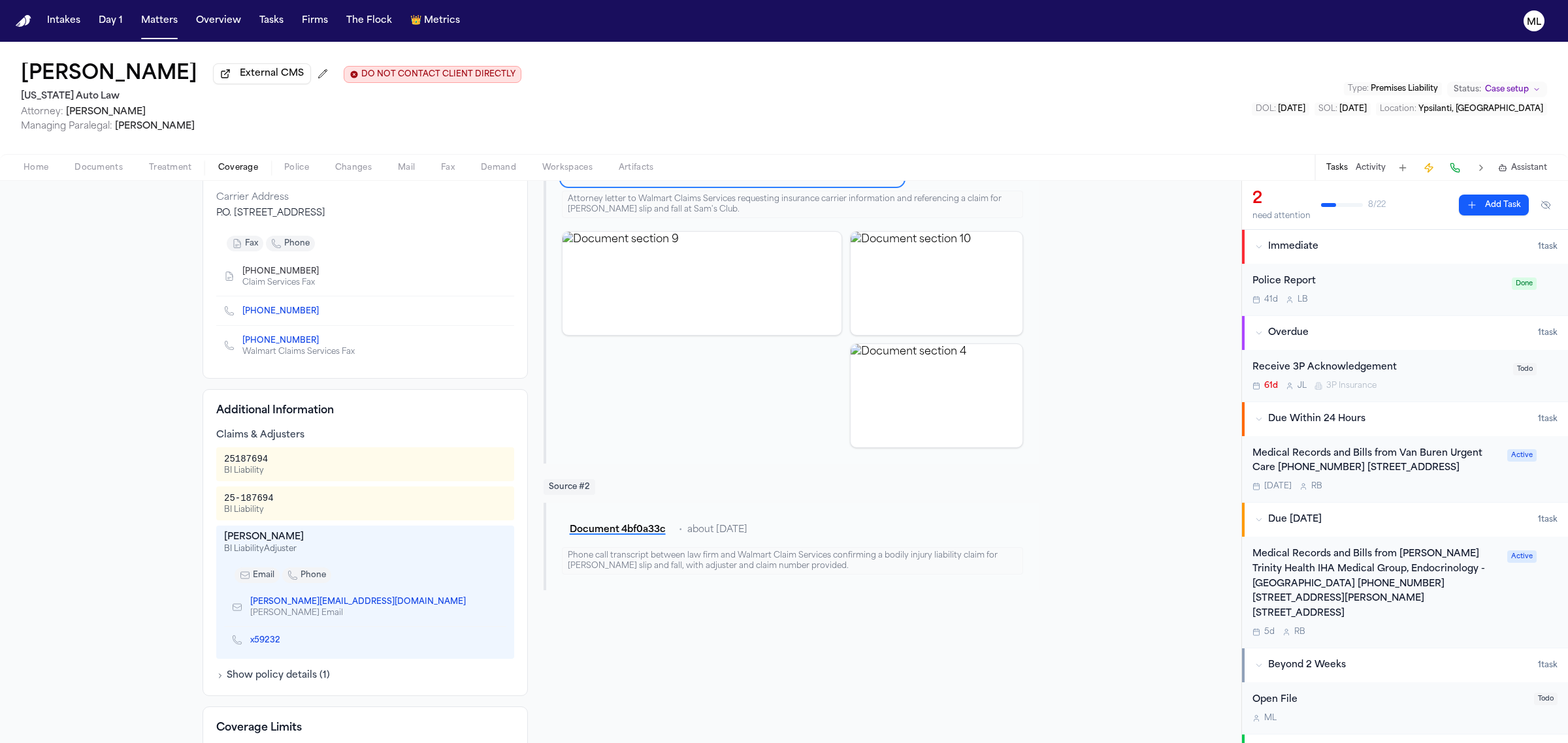
click at [321, 311] on icon "Copy to clipboard" at bounding box center [325, 311] width 7 height 7
drag, startPoint x: 301, startPoint y: 649, endPoint x: 240, endPoint y: 642, distance: 61.4
click at [240, 642] on div "x59232" at bounding box center [365, 641] width 282 height 28
copy link "x59232"
click at [374, 605] on div "[PERSON_NAME][EMAIL_ADDRESS][DOMAIN_NAME] [PERSON_NAME] Email" at bounding box center [365, 607] width 282 height 38
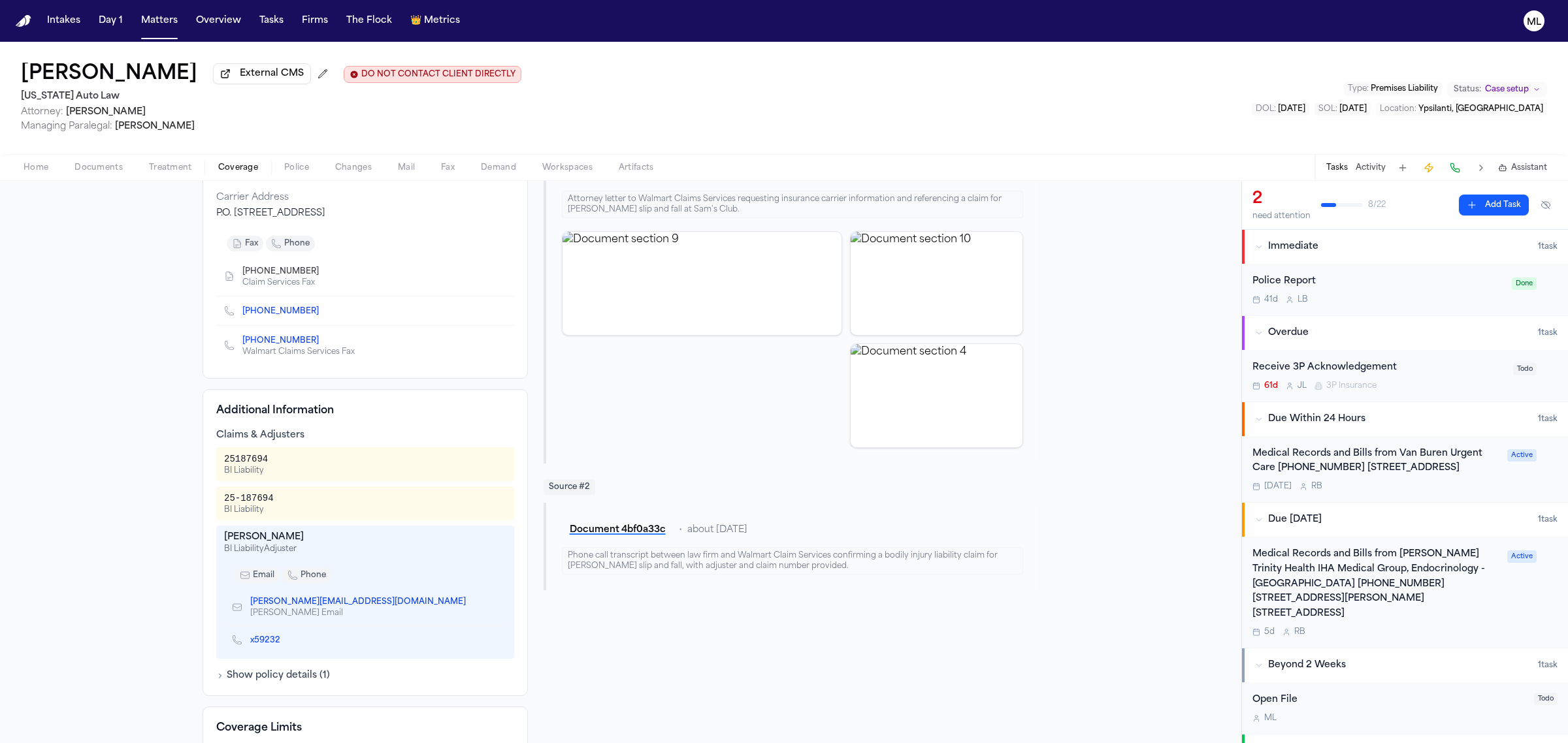
click at [470, 605] on icon "Copy to clipboard" at bounding box center [472, 604] width 5 height 5
drag, startPoint x: 170, startPoint y: 27, endPoint x: 318, endPoint y: 24, distance: 148.0
click at [170, 27] on button "Matters" at bounding box center [159, 20] width 47 height 23
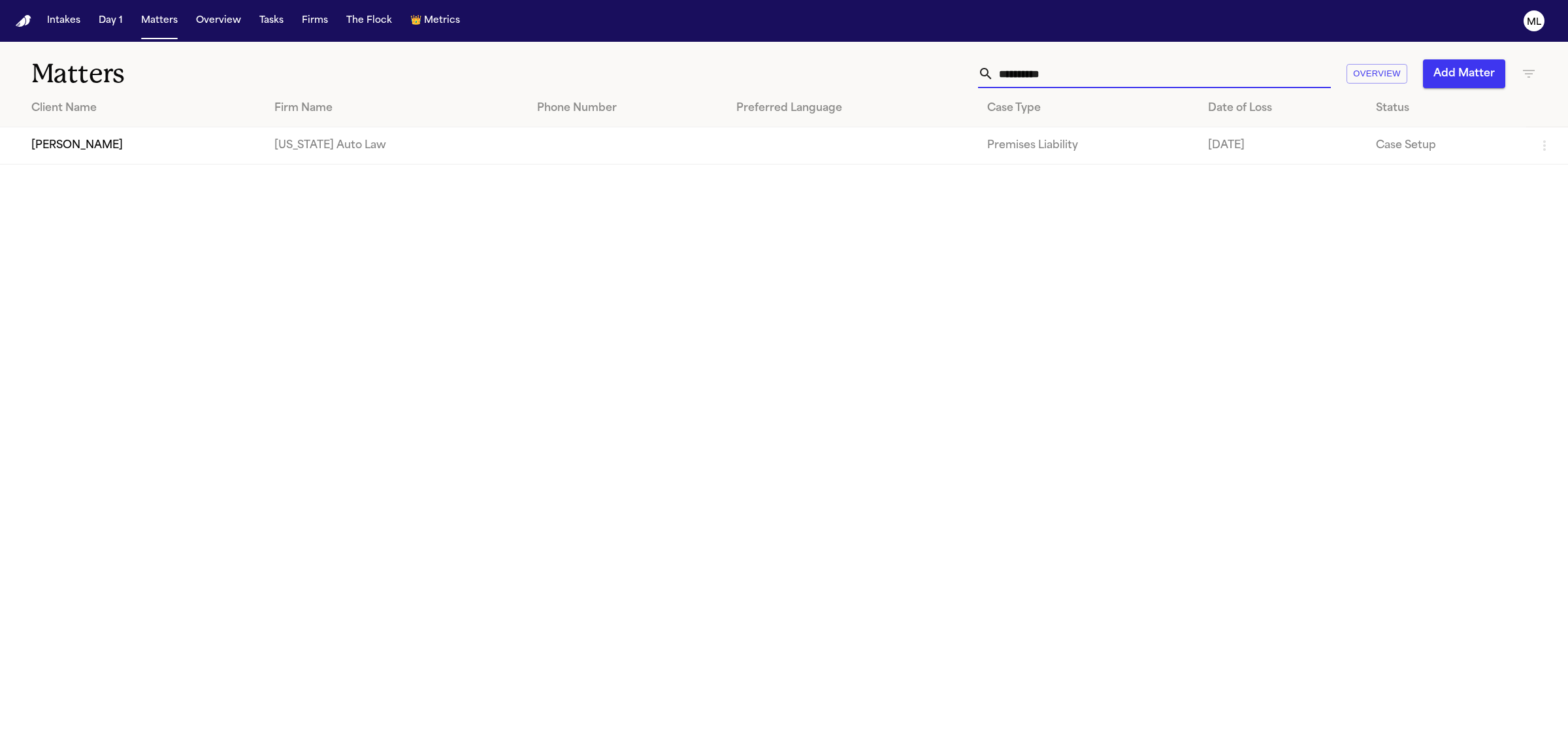
drag, startPoint x: 1084, startPoint y: 82, endPoint x: 987, endPoint y: 75, distance: 97.3
click at [987, 75] on div "**********" at bounding box center [1154, 73] width 353 height 29
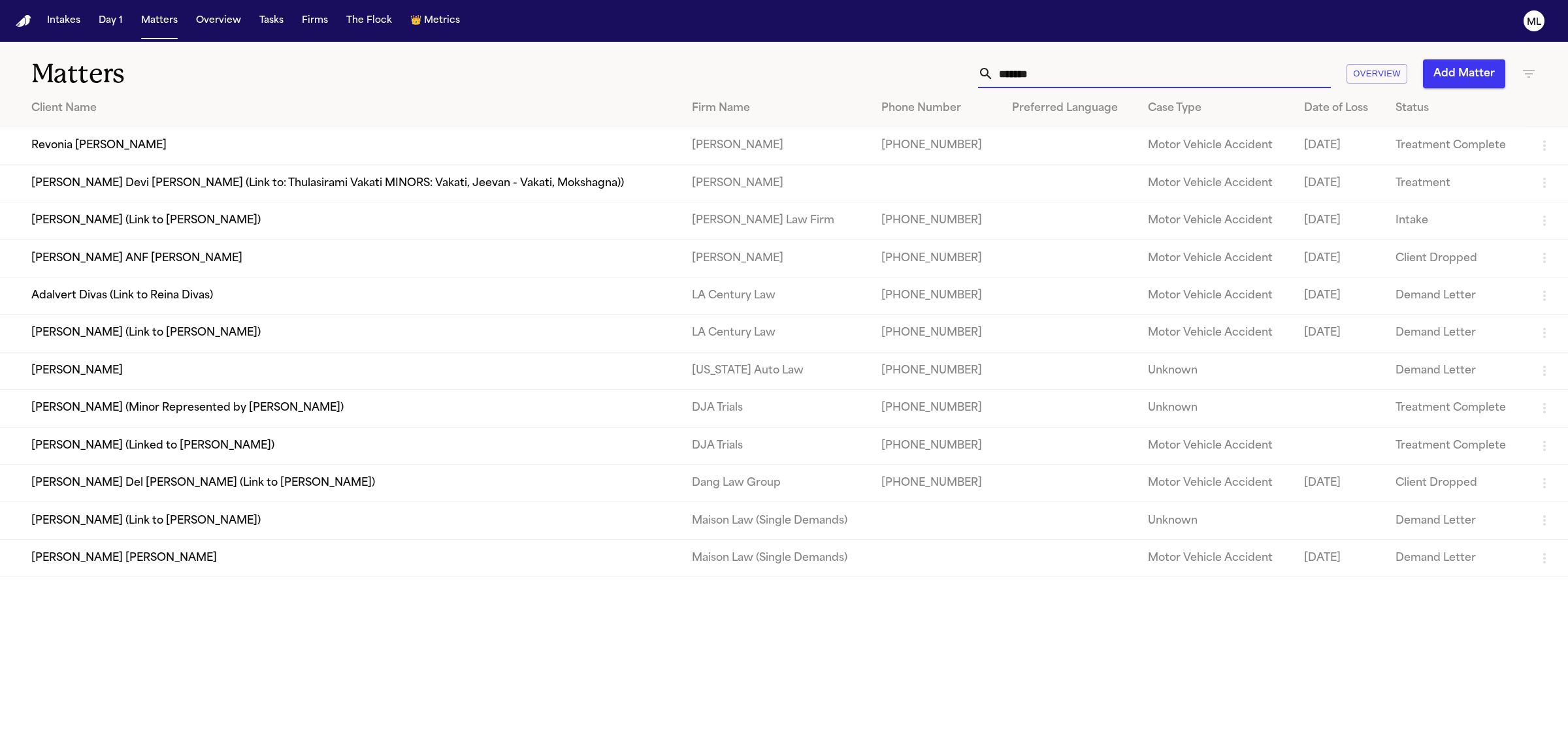
type input "*******"
click at [159, 379] on td "[PERSON_NAME]" at bounding box center [341, 370] width 681 height 37
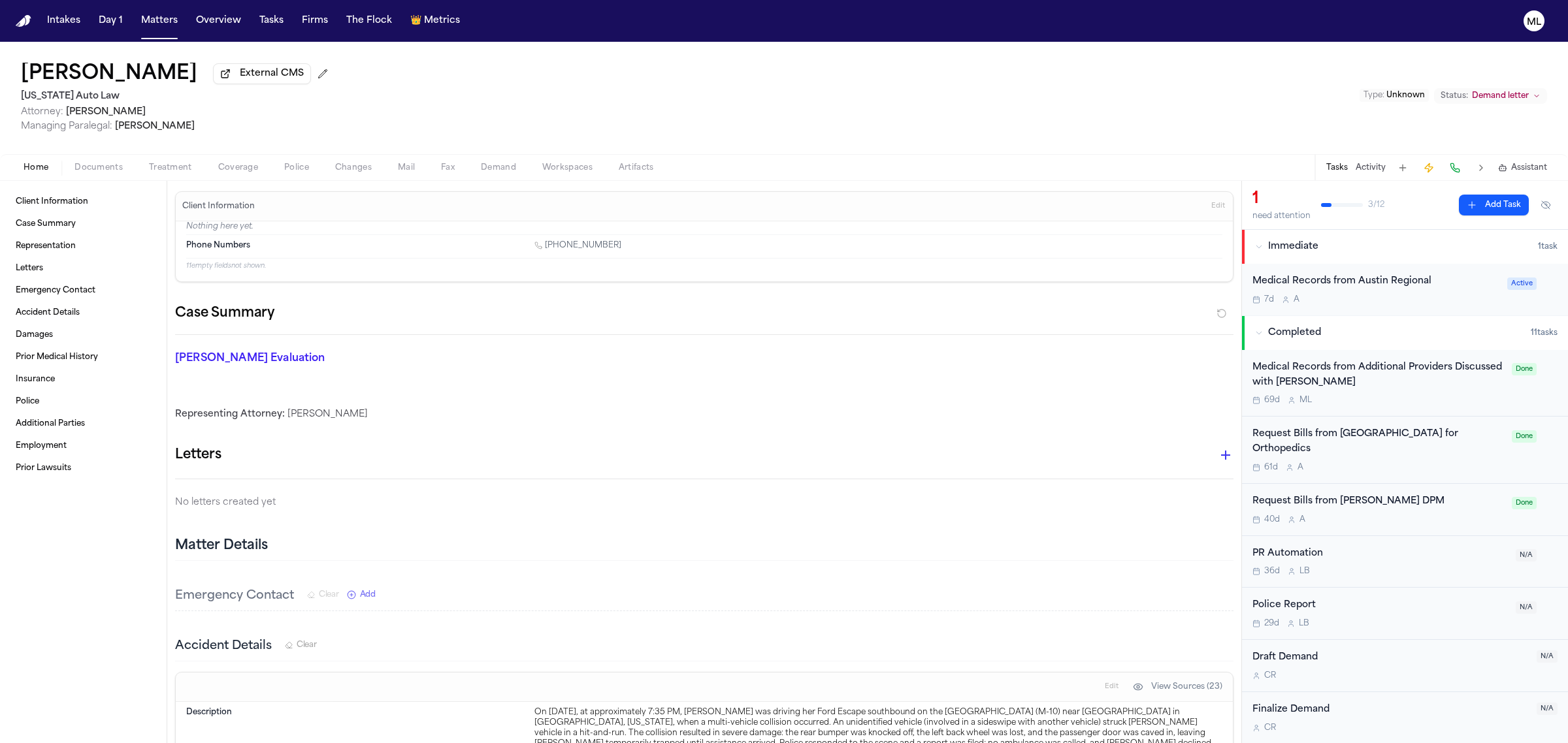
click at [1362, 462] on div "61d A" at bounding box center [1378, 467] width 251 height 10
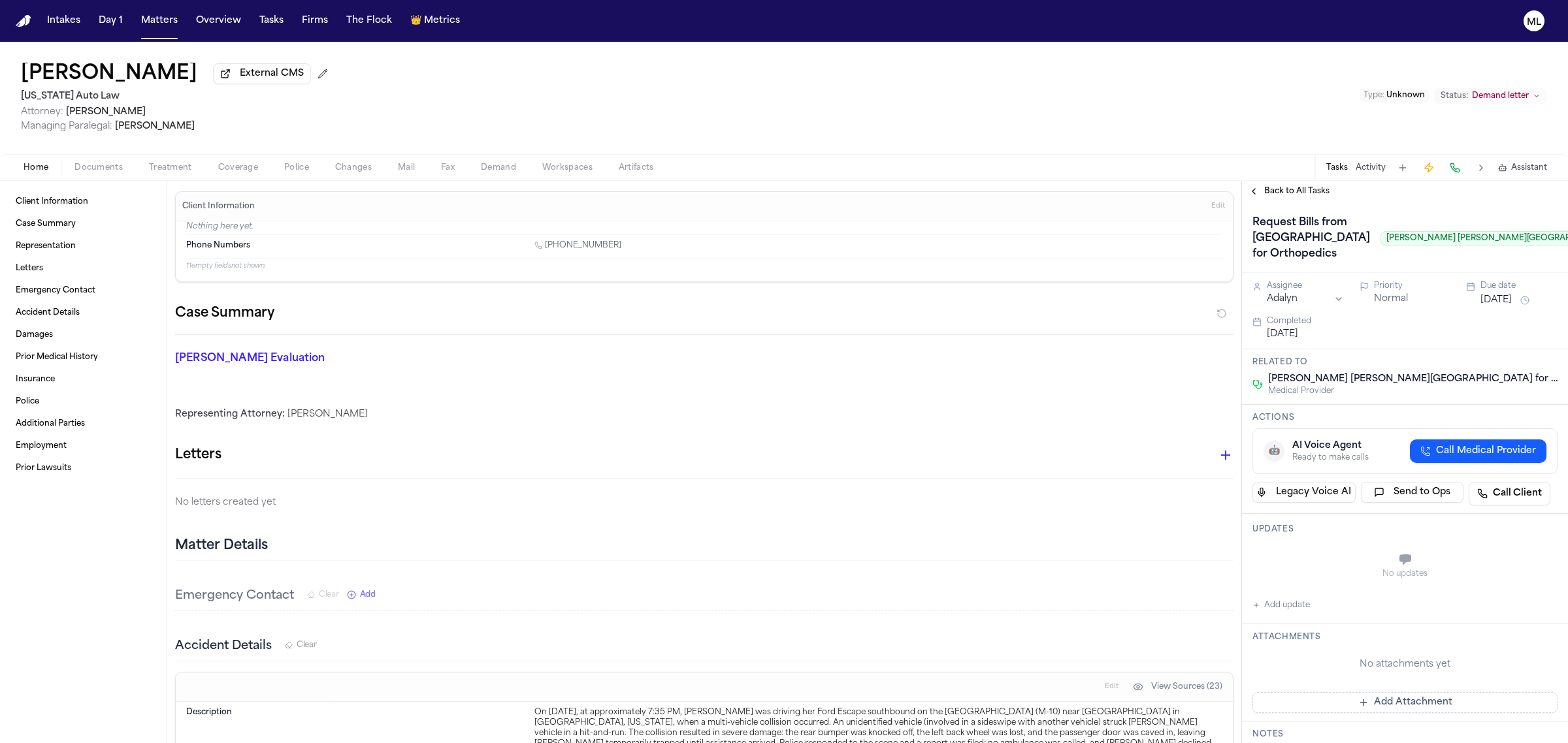
click at [1277, 193] on span "Back to All Tasks" at bounding box center [1296, 191] width 66 height 10
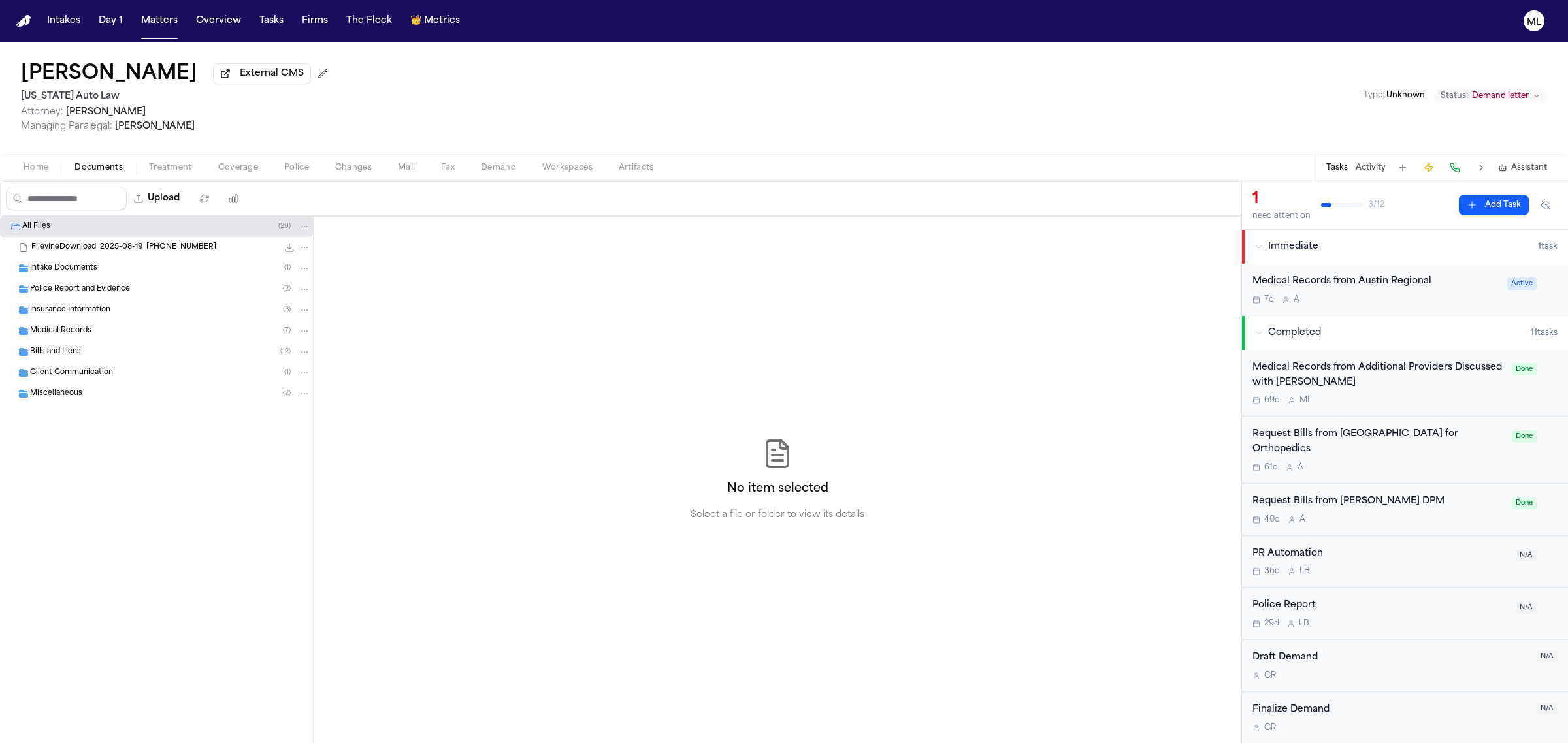
click at [104, 168] on span "Documents" at bounding box center [99, 167] width 48 height 10
click at [121, 343] on div "Bills and Liens ( 12 )" at bounding box center [156, 352] width 313 height 21
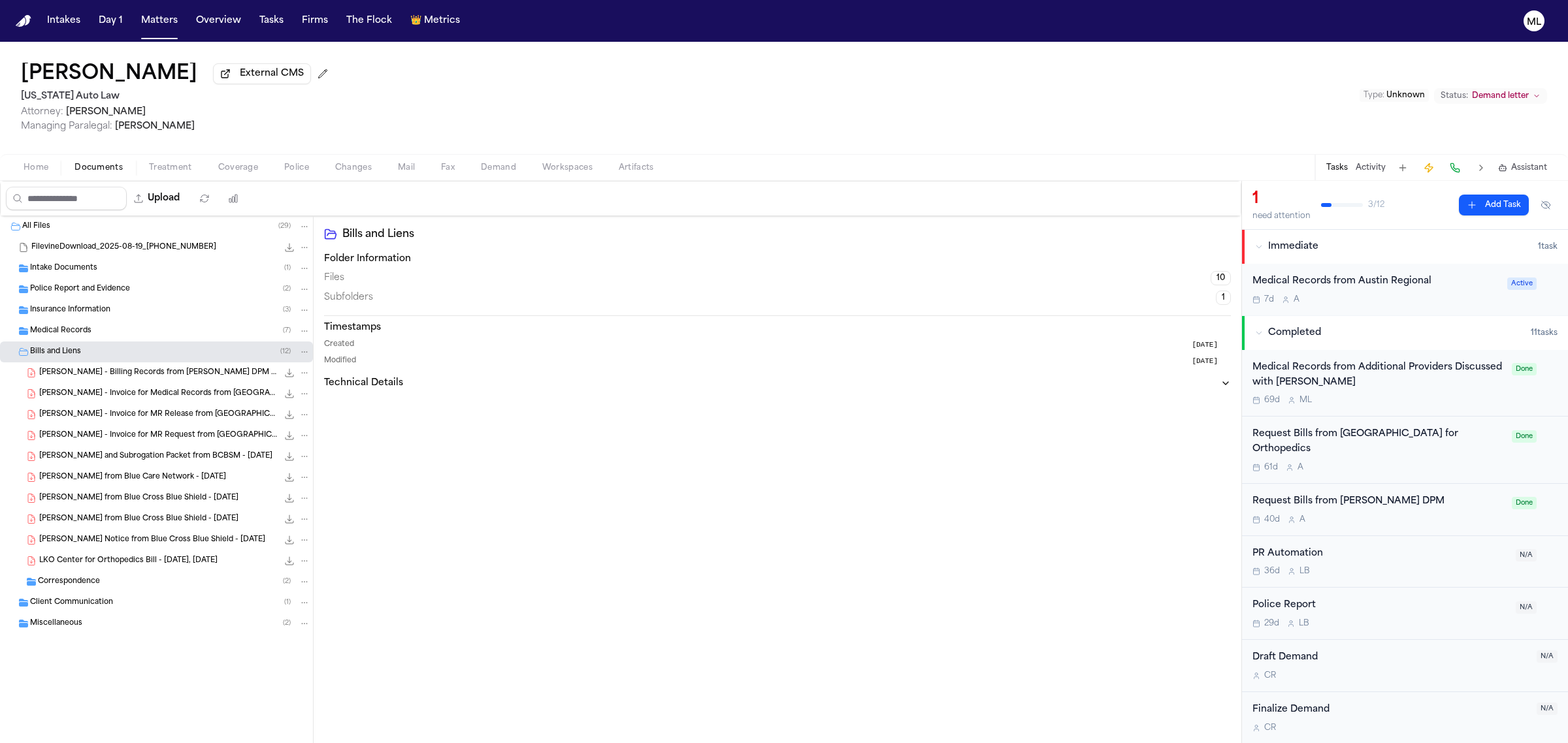
click at [121, 332] on div "Medical Records ( 7 )" at bounding box center [171, 330] width 281 height 12
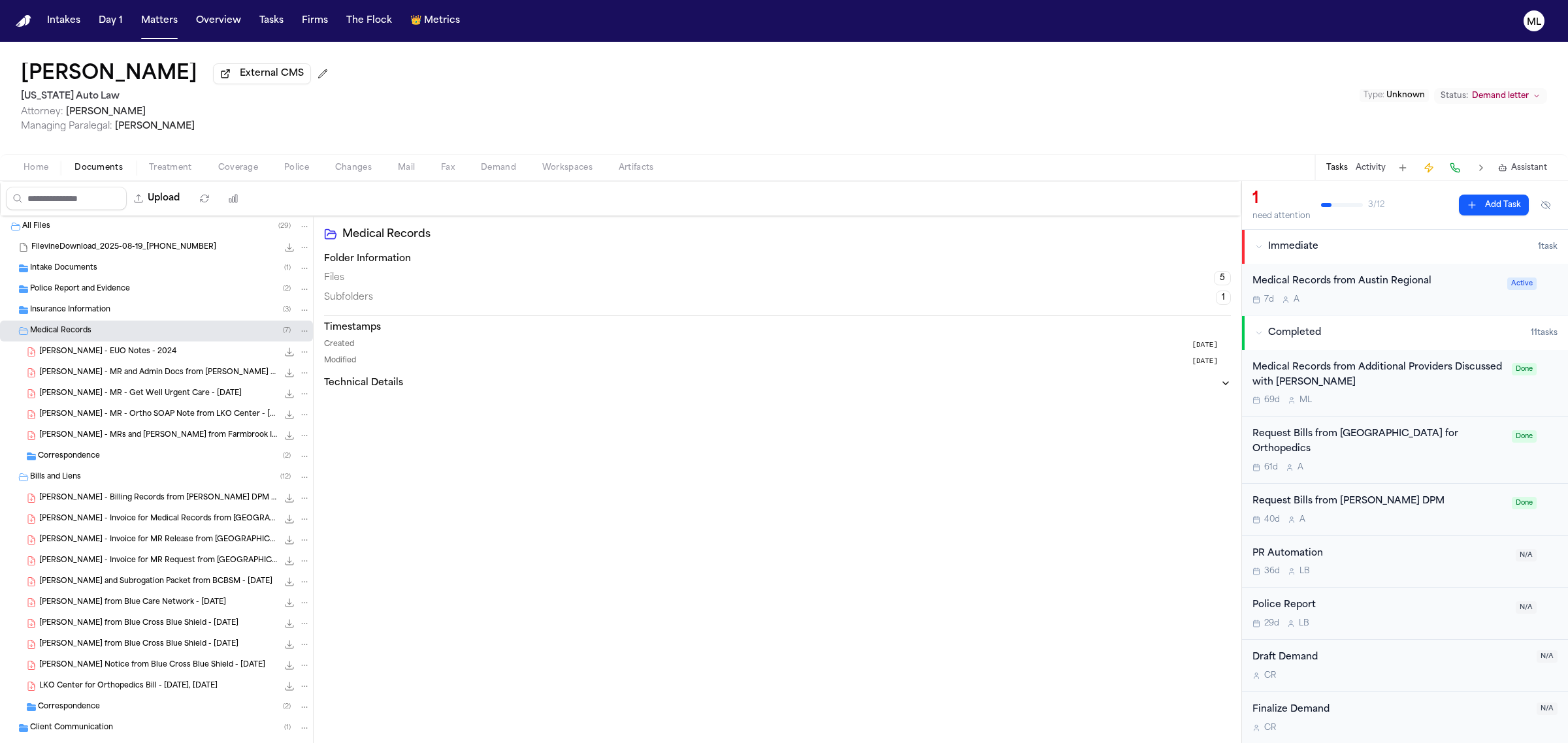
click at [164, 365] on div "[PERSON_NAME] - MR and Admin Docs from [PERSON_NAME] MD - [DATE] 6.5 MB • PDF" at bounding box center [156, 373] width 313 height 21
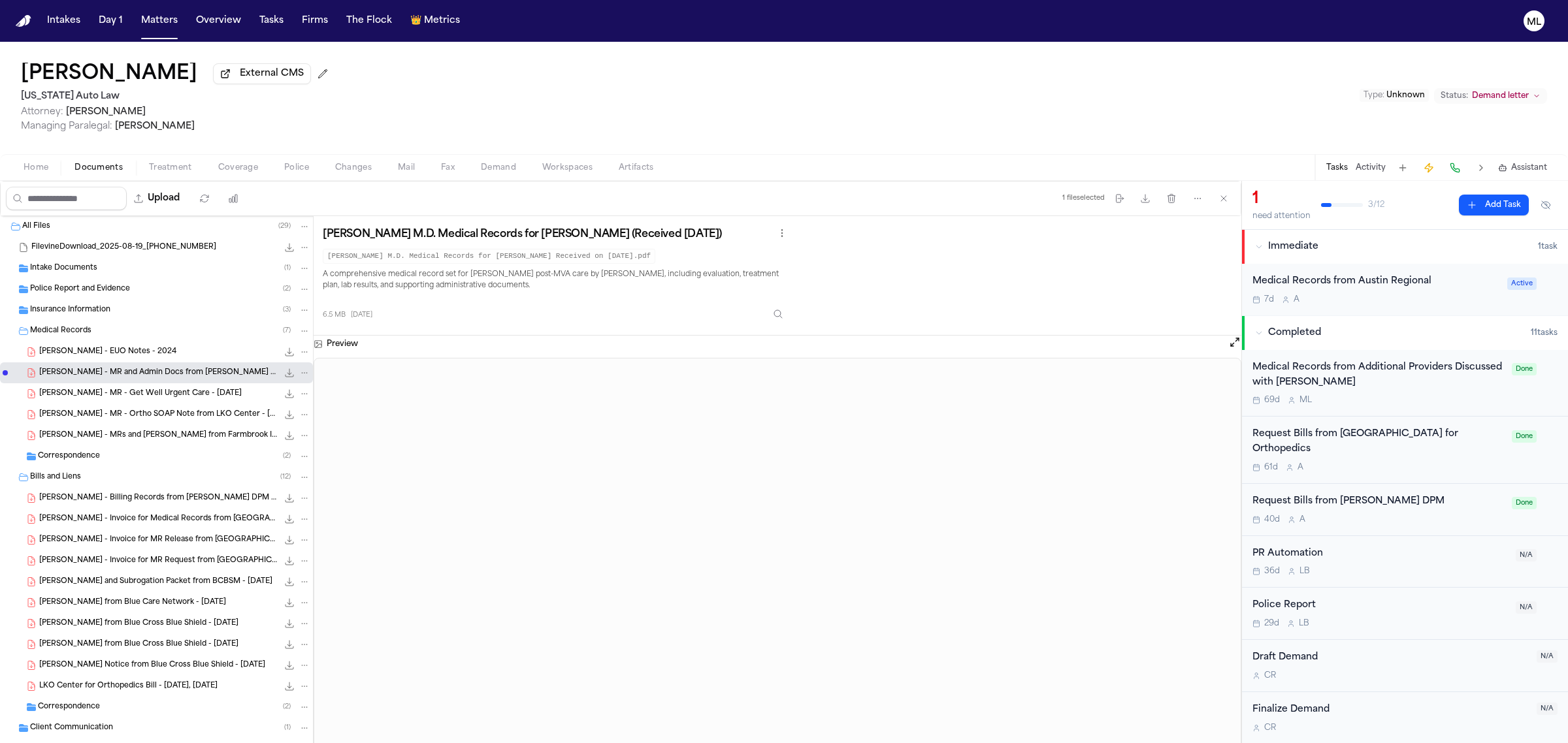
click at [149, 390] on span "[PERSON_NAME] - MR - Get Well Urgent Care - [DATE]" at bounding box center [139, 394] width 202 height 11
click at [150, 412] on span "[PERSON_NAME] - MR - Ortho SOAP Note from LKO Center - [DATE]" at bounding box center [158, 415] width 238 height 11
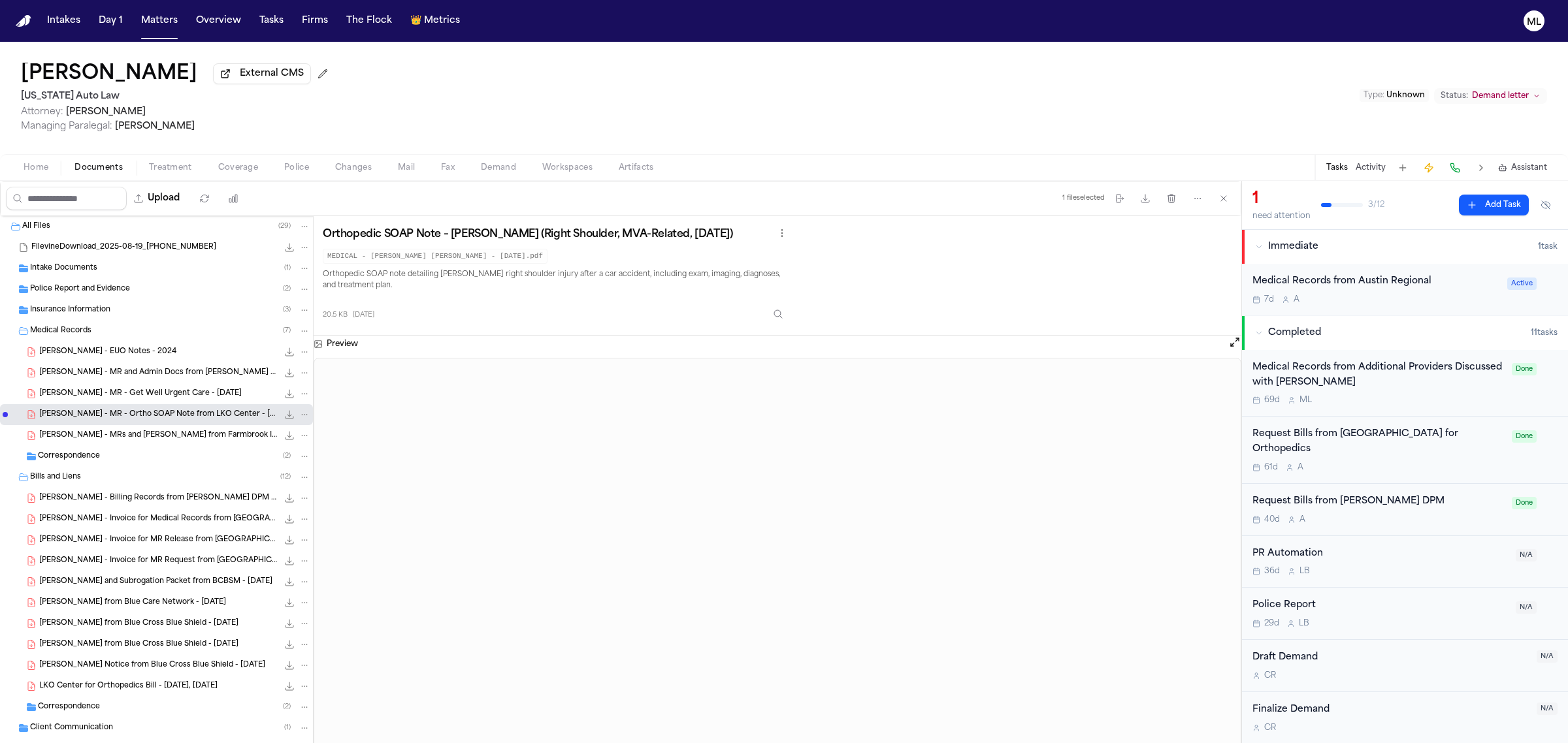
click at [150, 429] on div "[PERSON_NAME] - MRs and [PERSON_NAME] from Farmbrook Interventional Pain & EMG …" at bounding box center [174, 436] width 271 height 13
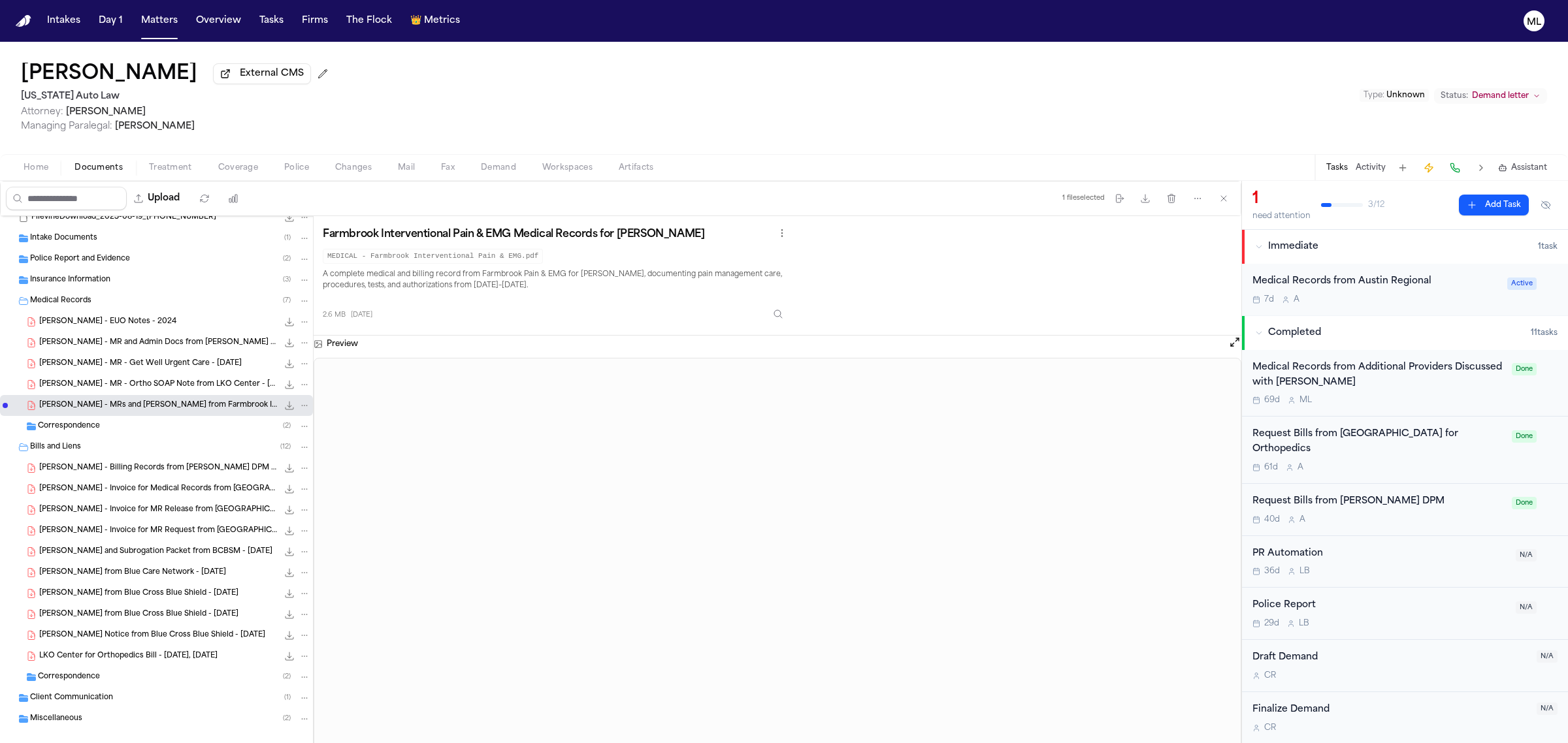
scroll to position [46, 0]
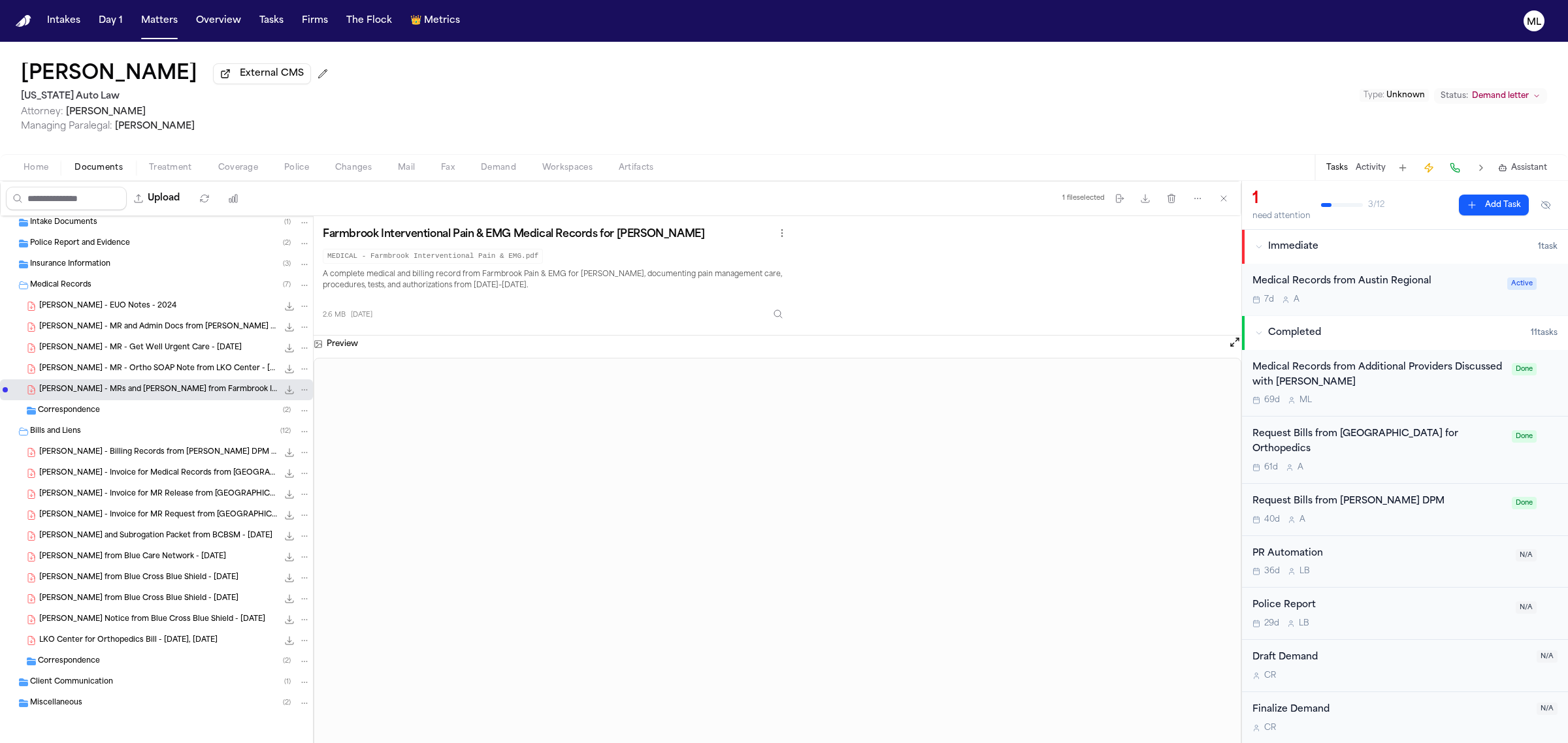
click at [1411, 459] on div "Request Bills from LKO Center for Orthopedics 61d A Done" at bounding box center [1404, 450] width 326 height 67
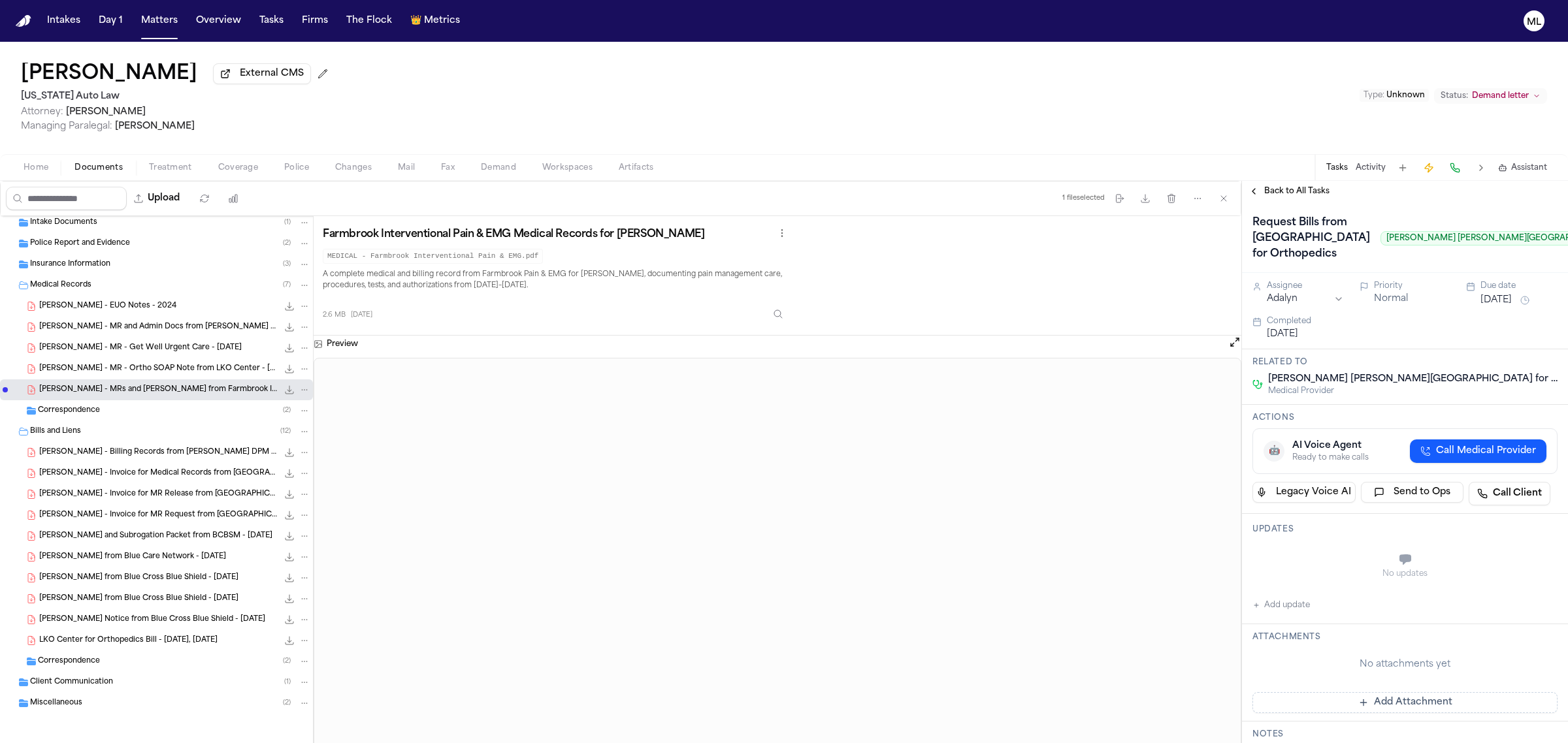
click at [1277, 188] on span "Back to All Tasks" at bounding box center [1296, 191] width 66 height 10
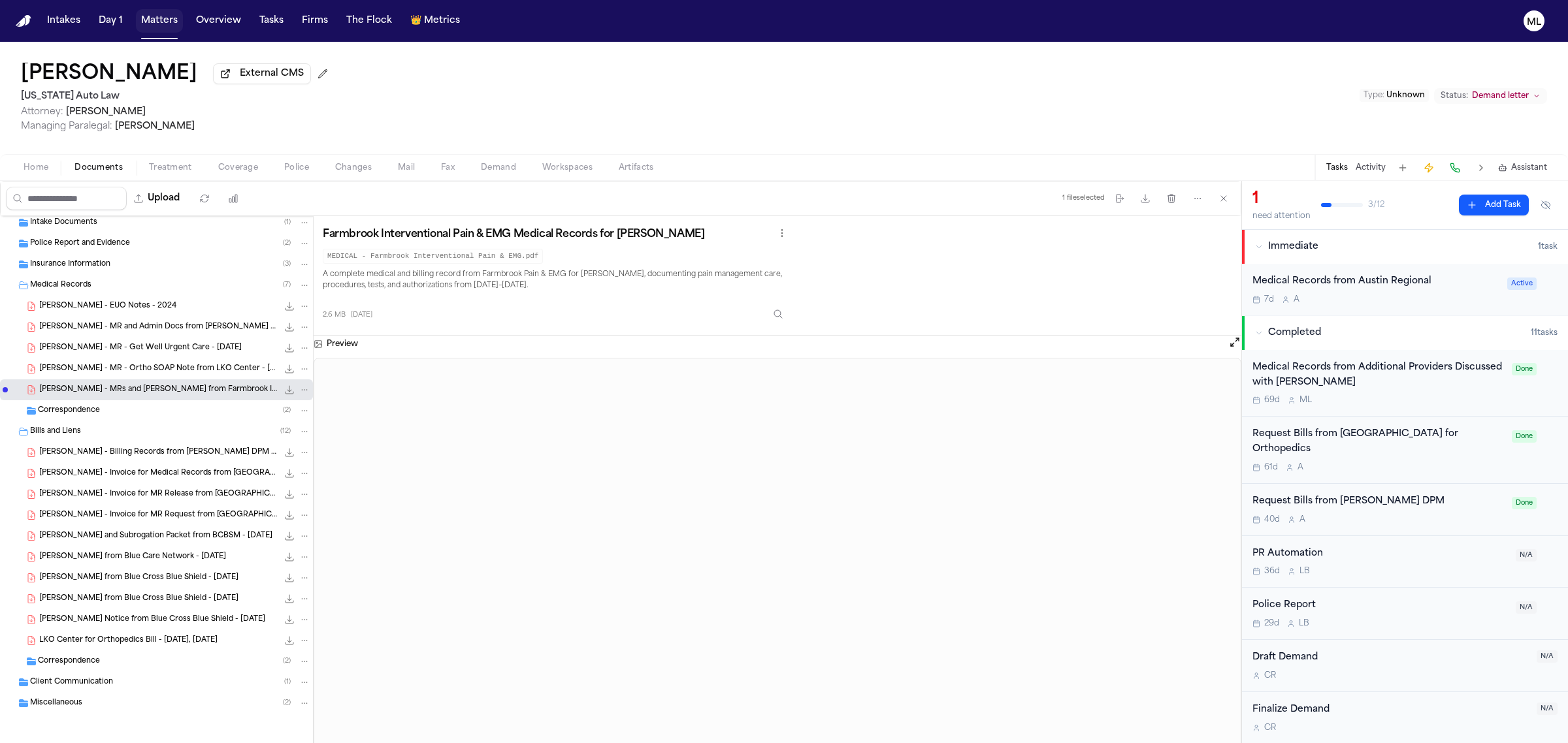
drag, startPoint x: 155, startPoint y: 21, endPoint x: 197, endPoint y: 11, distance: 43.2
click at [155, 21] on button "Matters" at bounding box center [159, 20] width 47 height 23
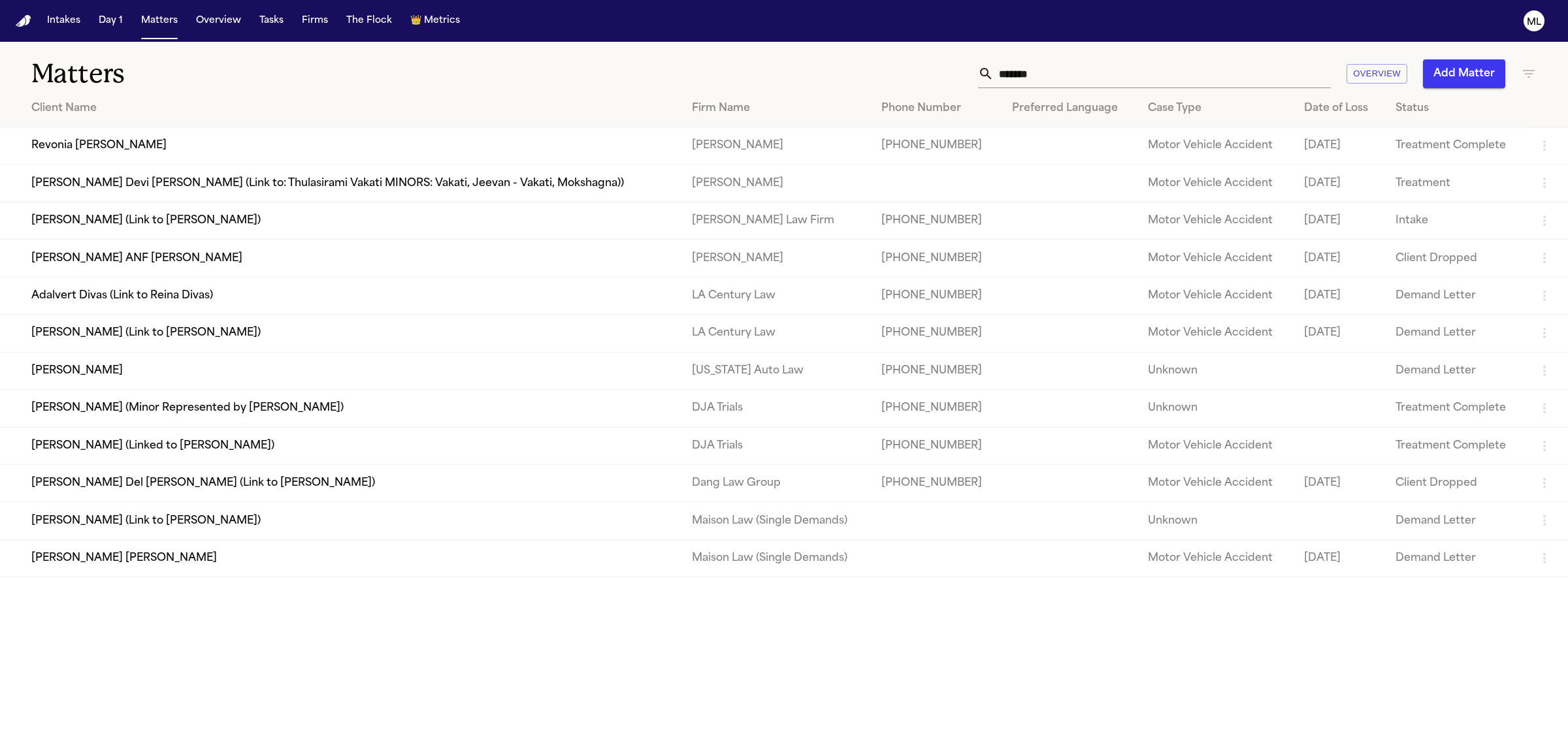
drag, startPoint x: 1071, startPoint y: 72, endPoint x: 955, endPoint y: 73, distance: 116.0
click at [959, 73] on div "******* Overview Add Matter" at bounding box center [1010, 73] width 1054 height 29
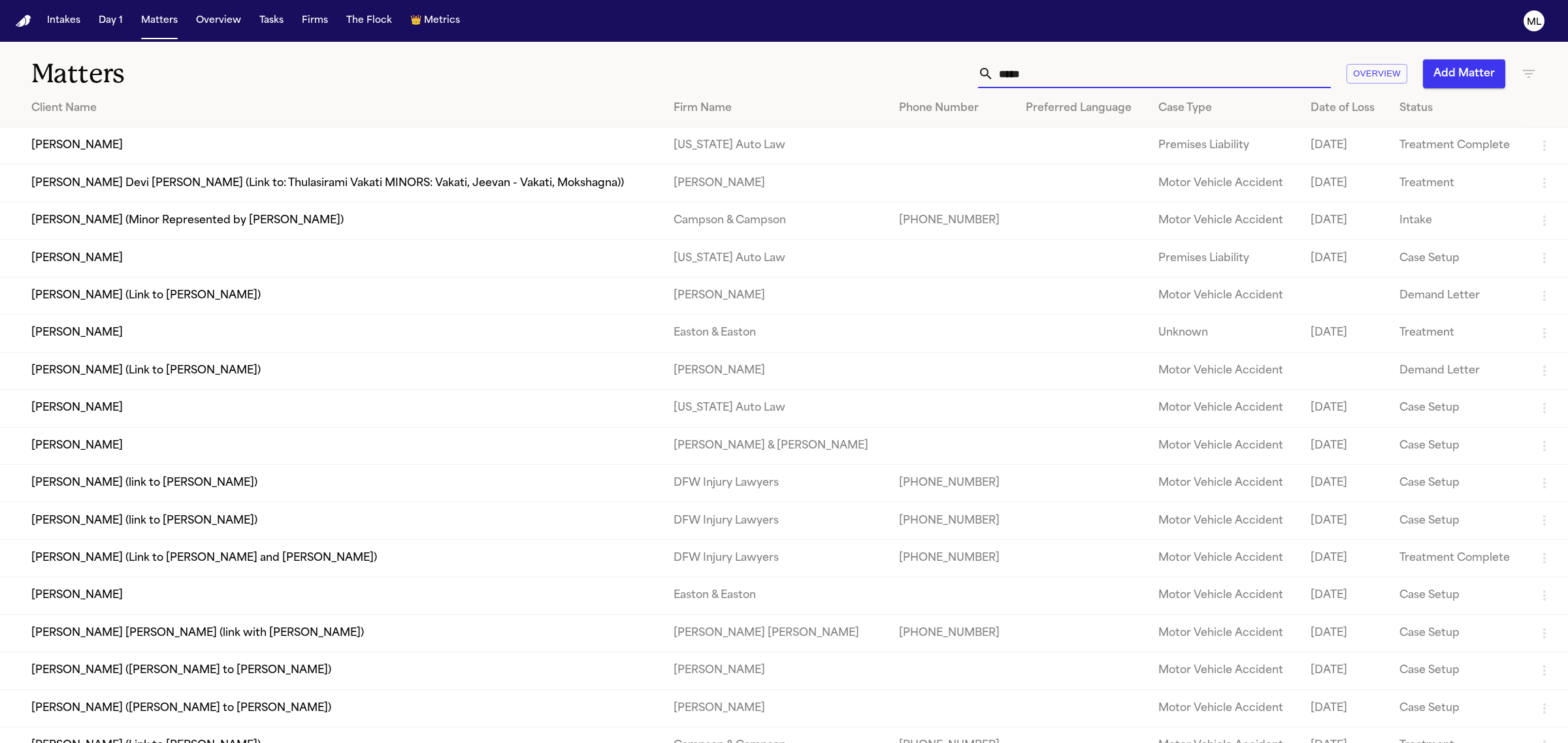
type input "*****"
click at [180, 265] on td "[PERSON_NAME]" at bounding box center [331, 258] width 663 height 37
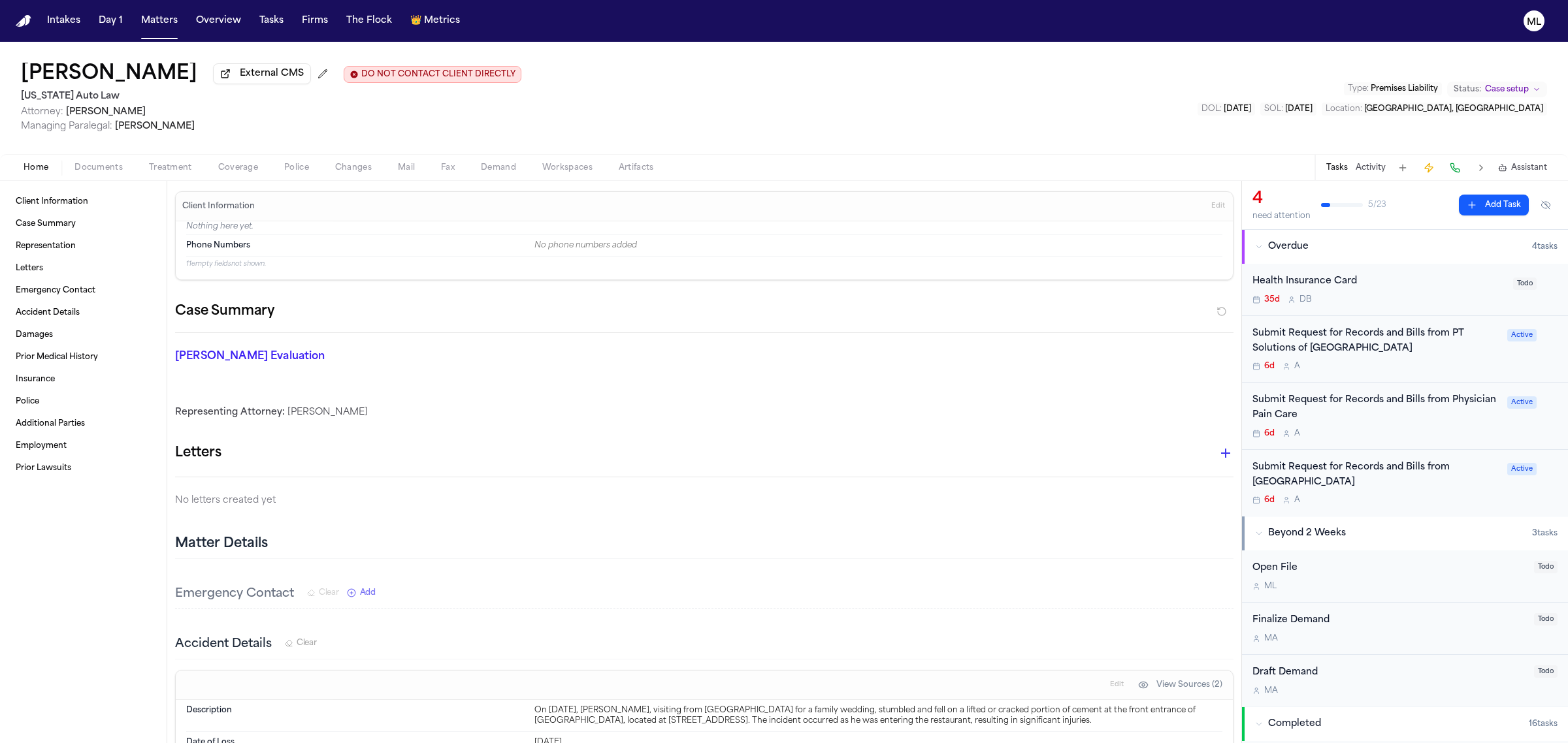
click at [240, 172] on span "Coverage" at bounding box center [237, 167] width 40 height 10
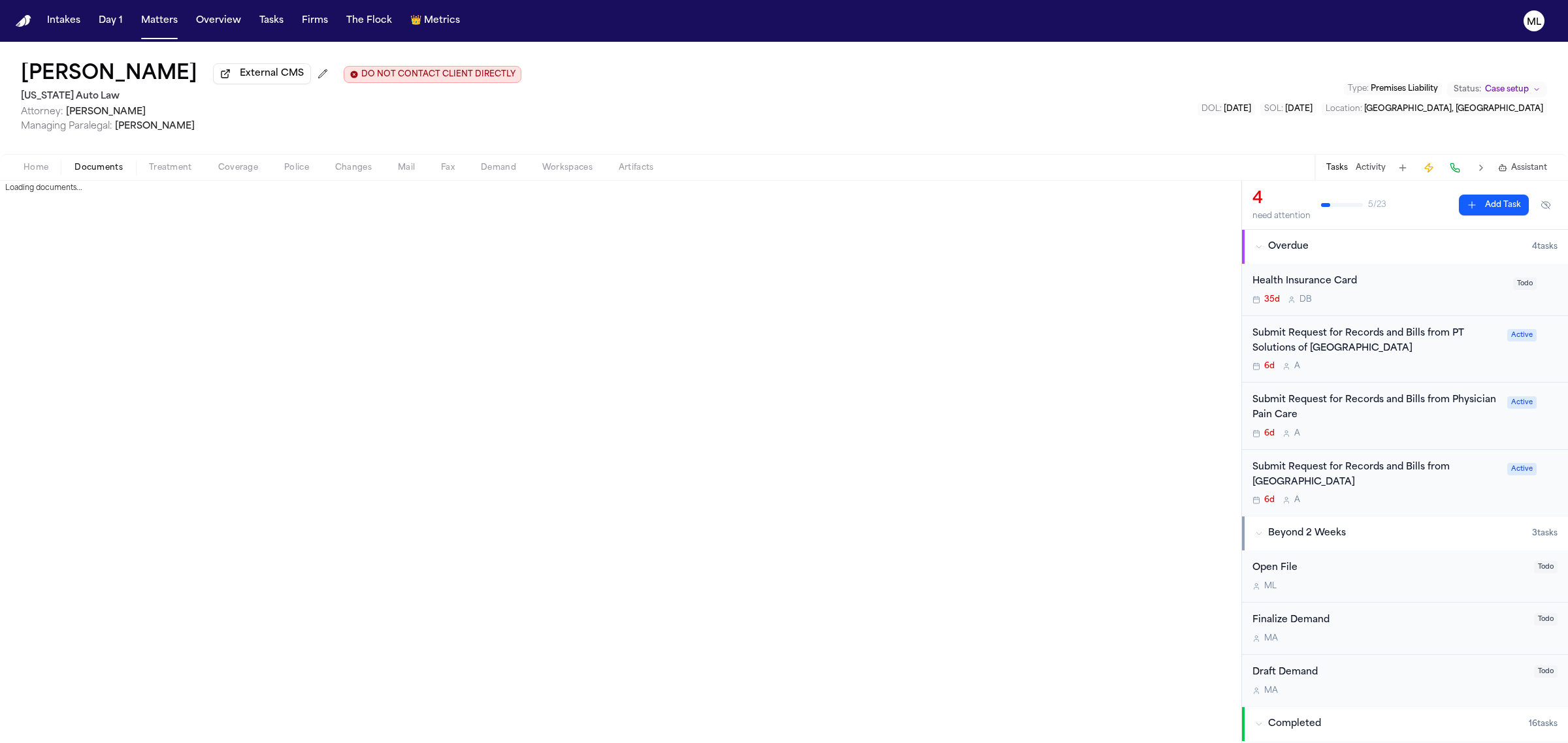
click at [102, 170] on span "Documents" at bounding box center [99, 167] width 48 height 10
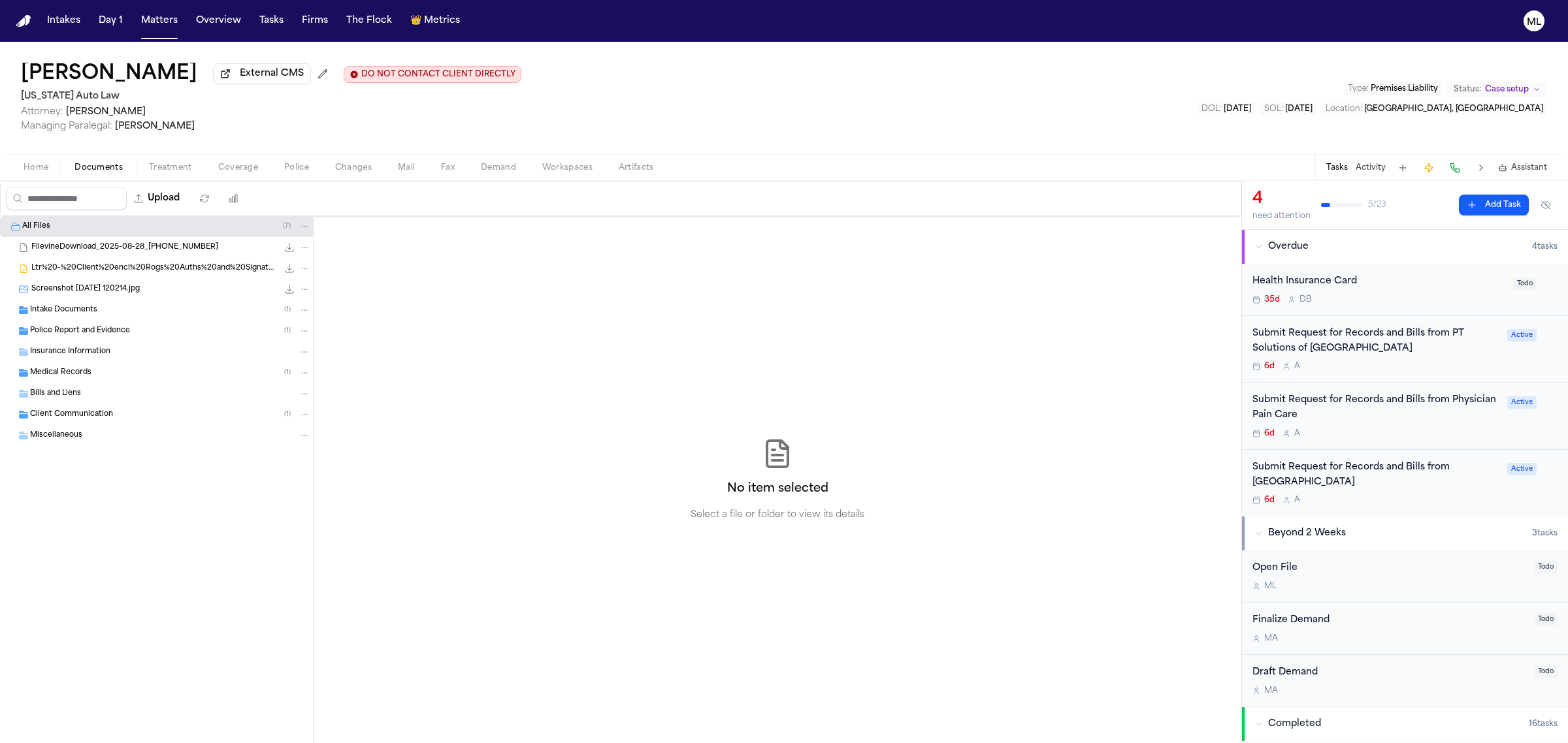
click at [70, 350] on span "Insurance Information" at bounding box center [70, 353] width 80 height 11
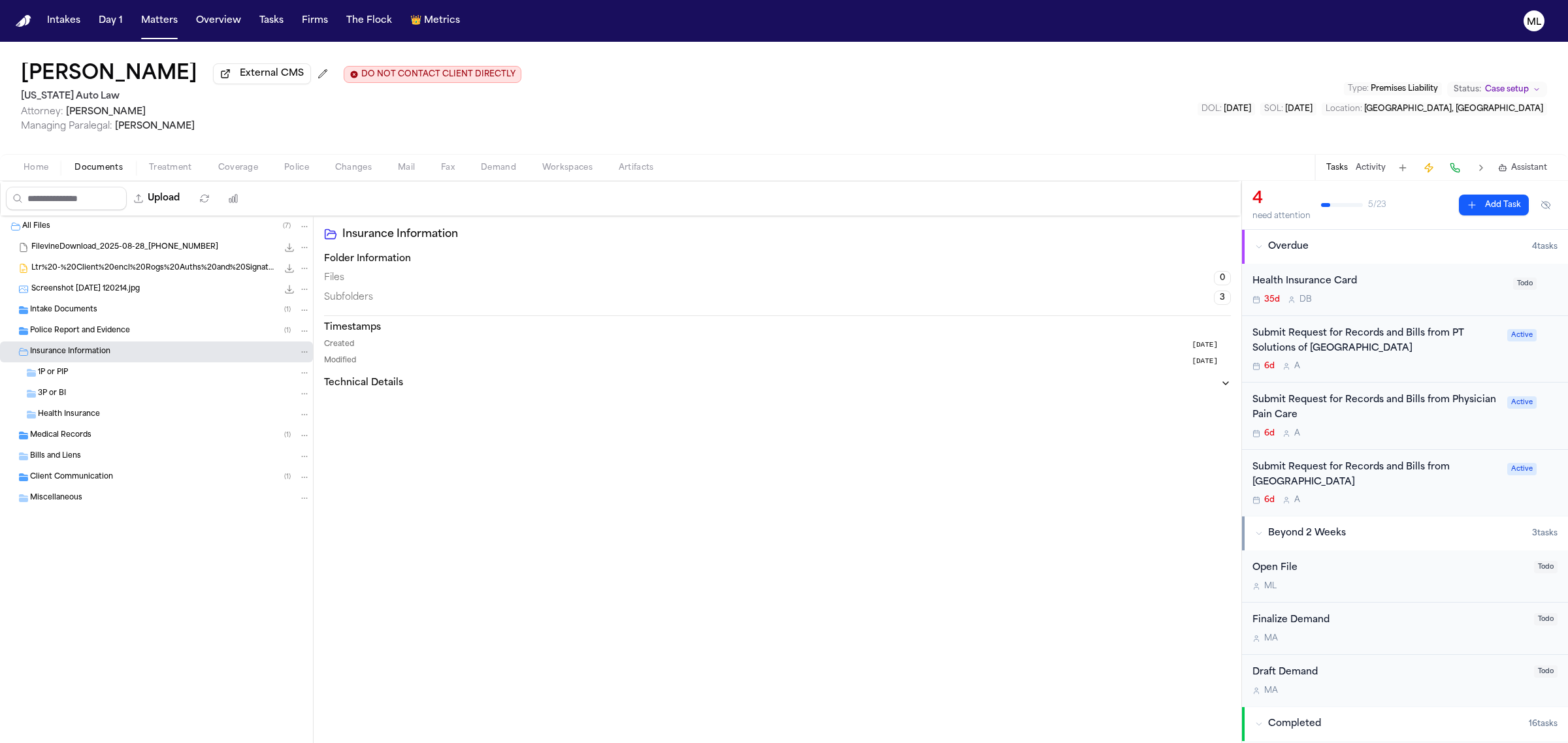
click at [76, 312] on span "Intake Documents" at bounding box center [64, 311] width 67 height 11
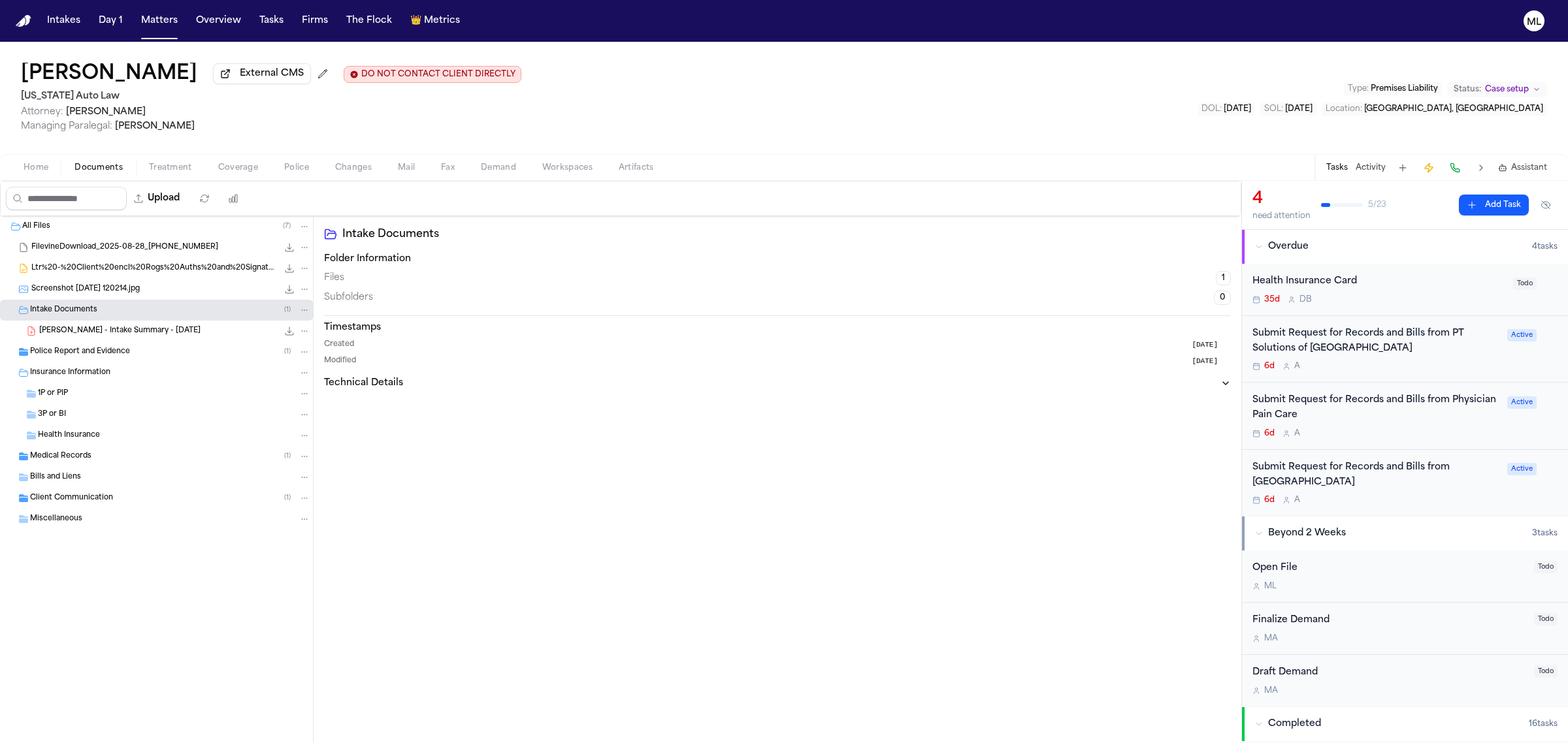
click at [78, 347] on span "Police Report and Evidence" at bounding box center [80, 353] width 100 height 11
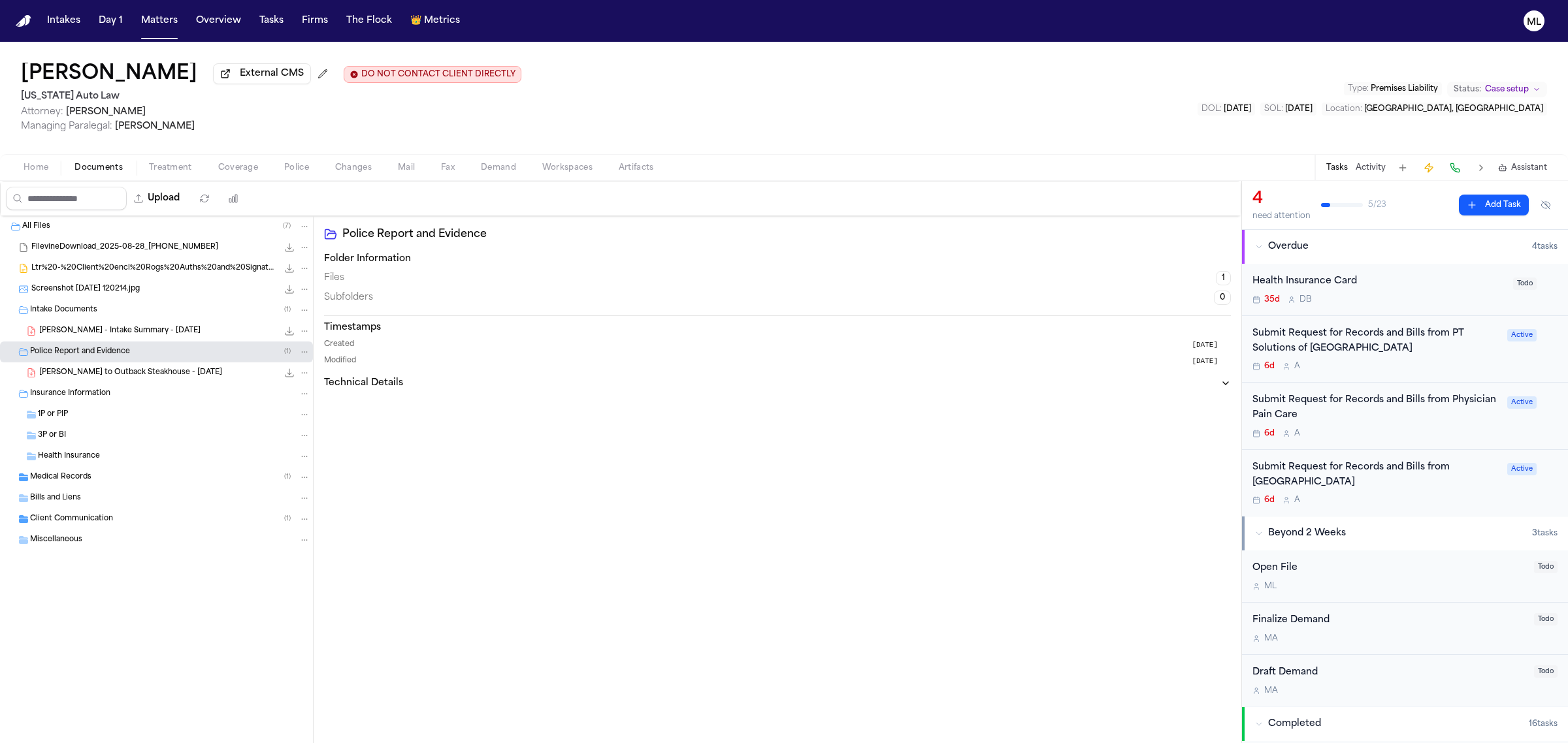
click at [164, 369] on span "[PERSON_NAME] to Outback Steakhouse - [DATE]" at bounding box center [130, 373] width 183 height 11
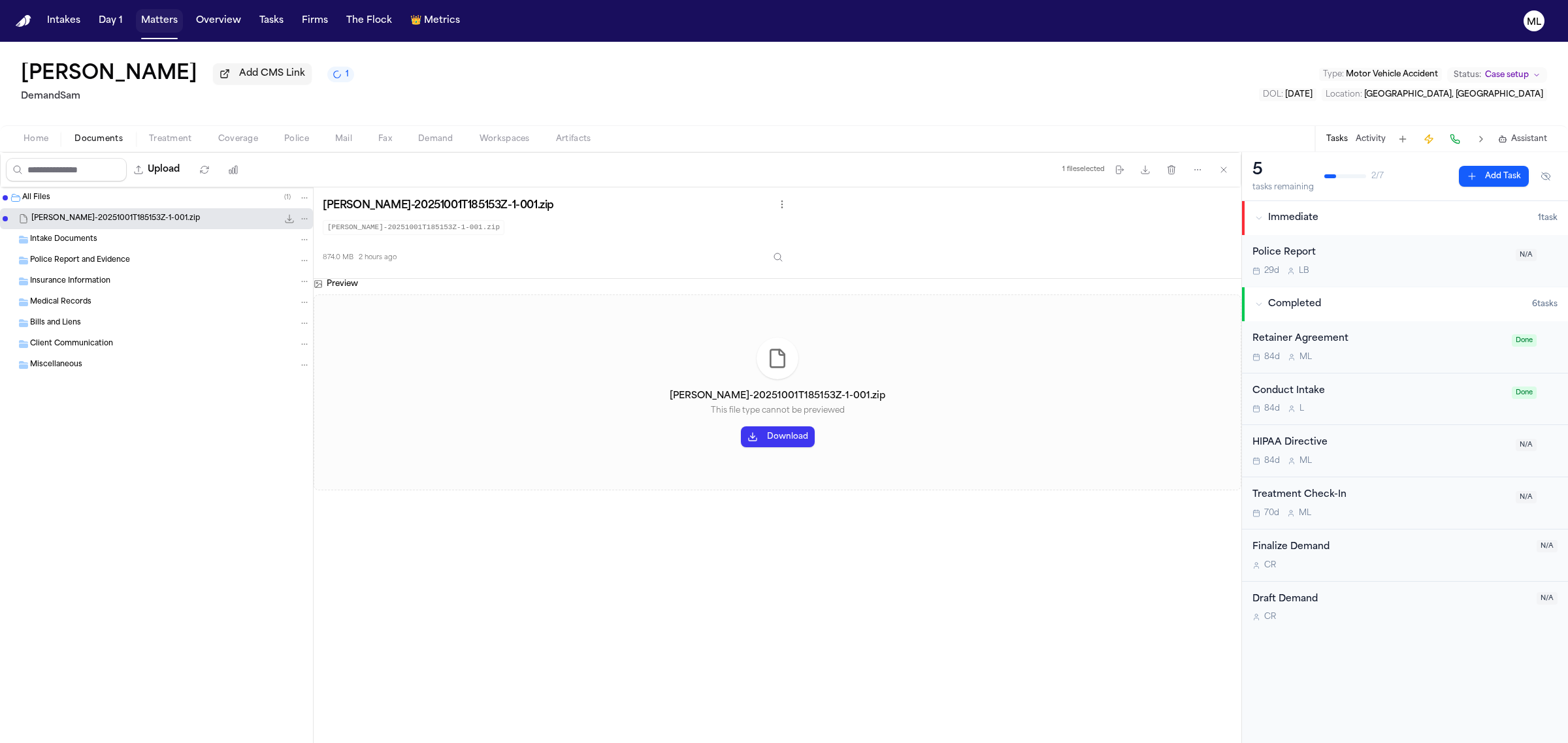
click at [169, 21] on button "Matters" at bounding box center [159, 20] width 47 height 23
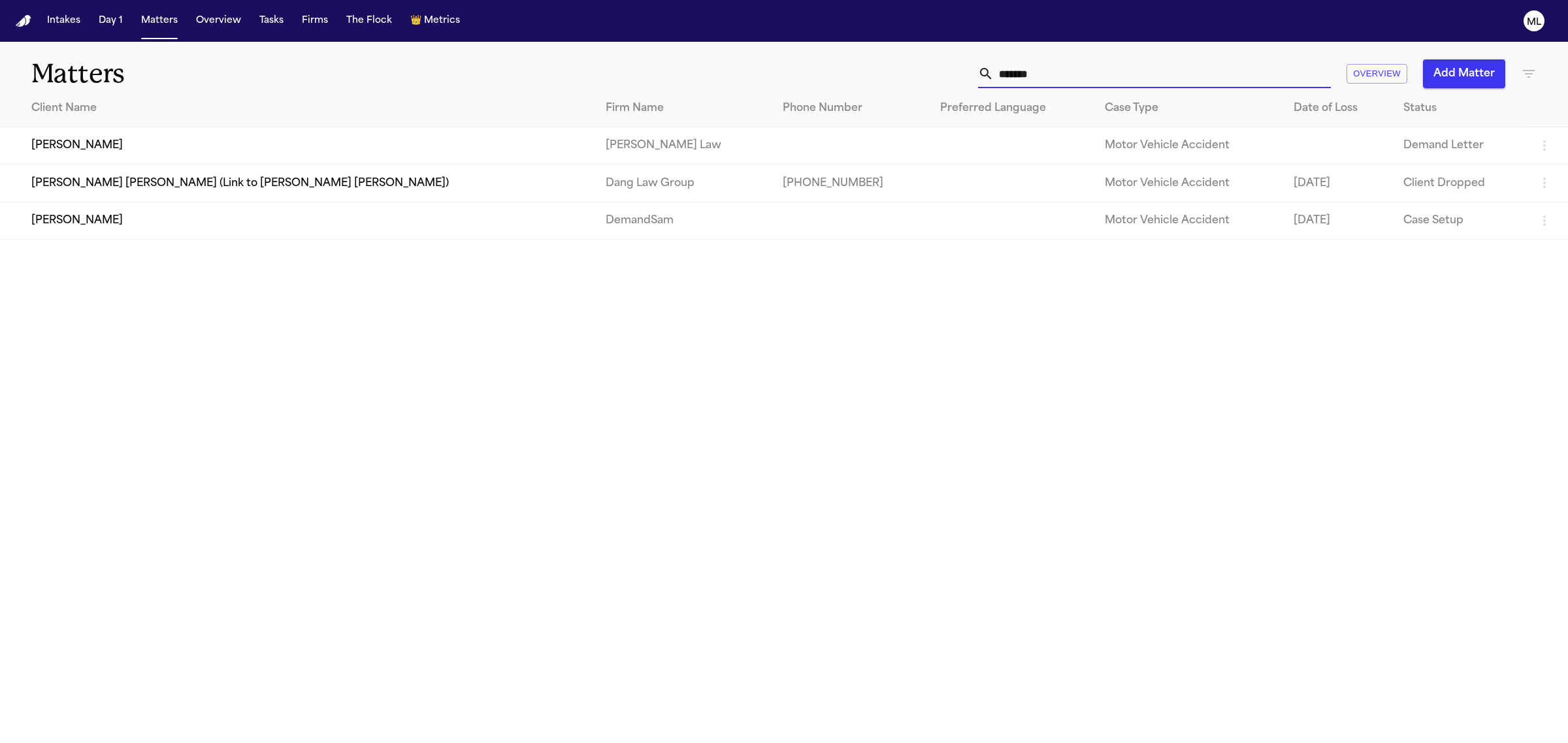
drag, startPoint x: 1049, startPoint y: 73, endPoint x: 940, endPoint y: 64, distance: 109.4
click at [940, 64] on div "******* Overview Add Matter" at bounding box center [1010, 73] width 1054 height 29
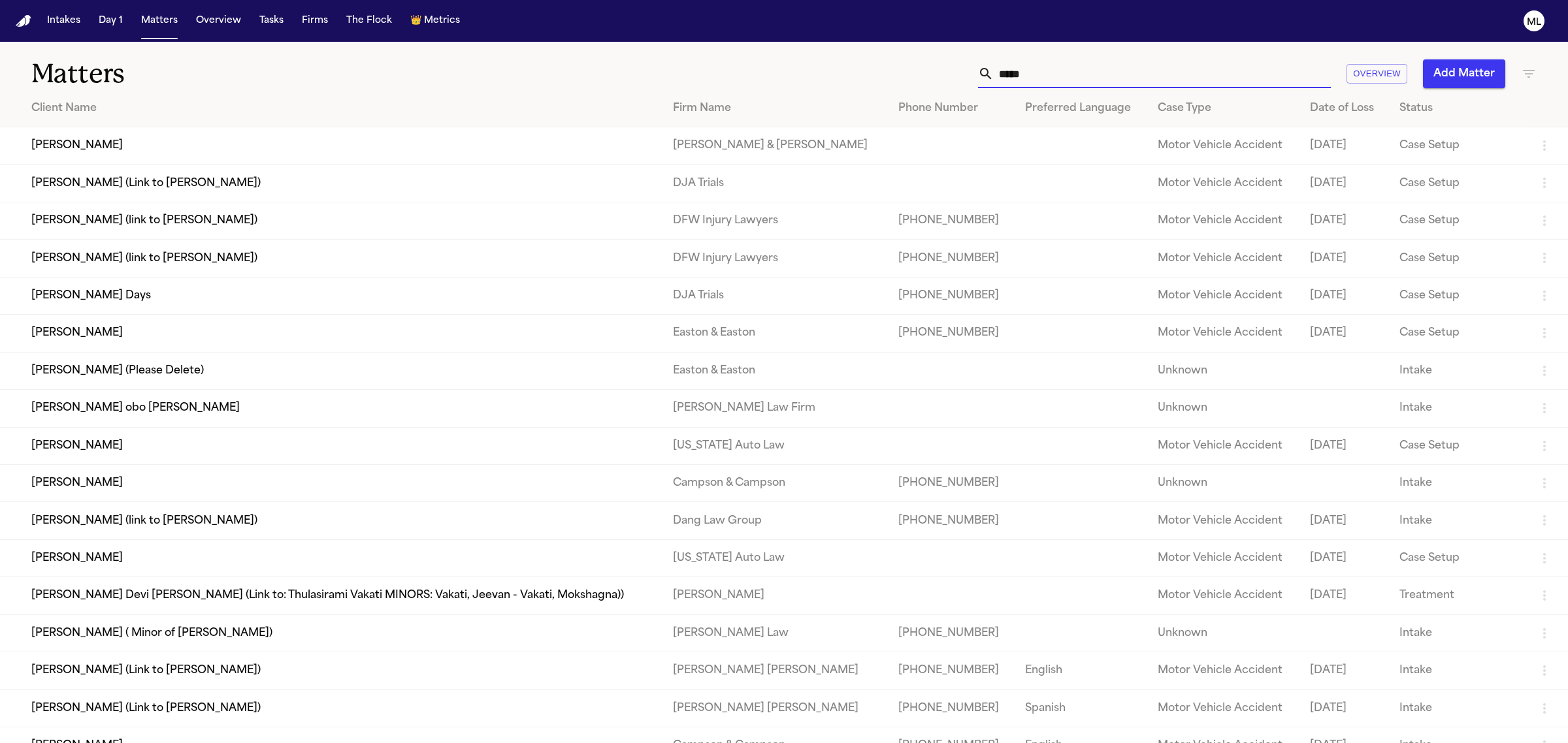
type input "*****"
click at [99, 297] on td "[PERSON_NAME] Days" at bounding box center [331, 295] width 663 height 37
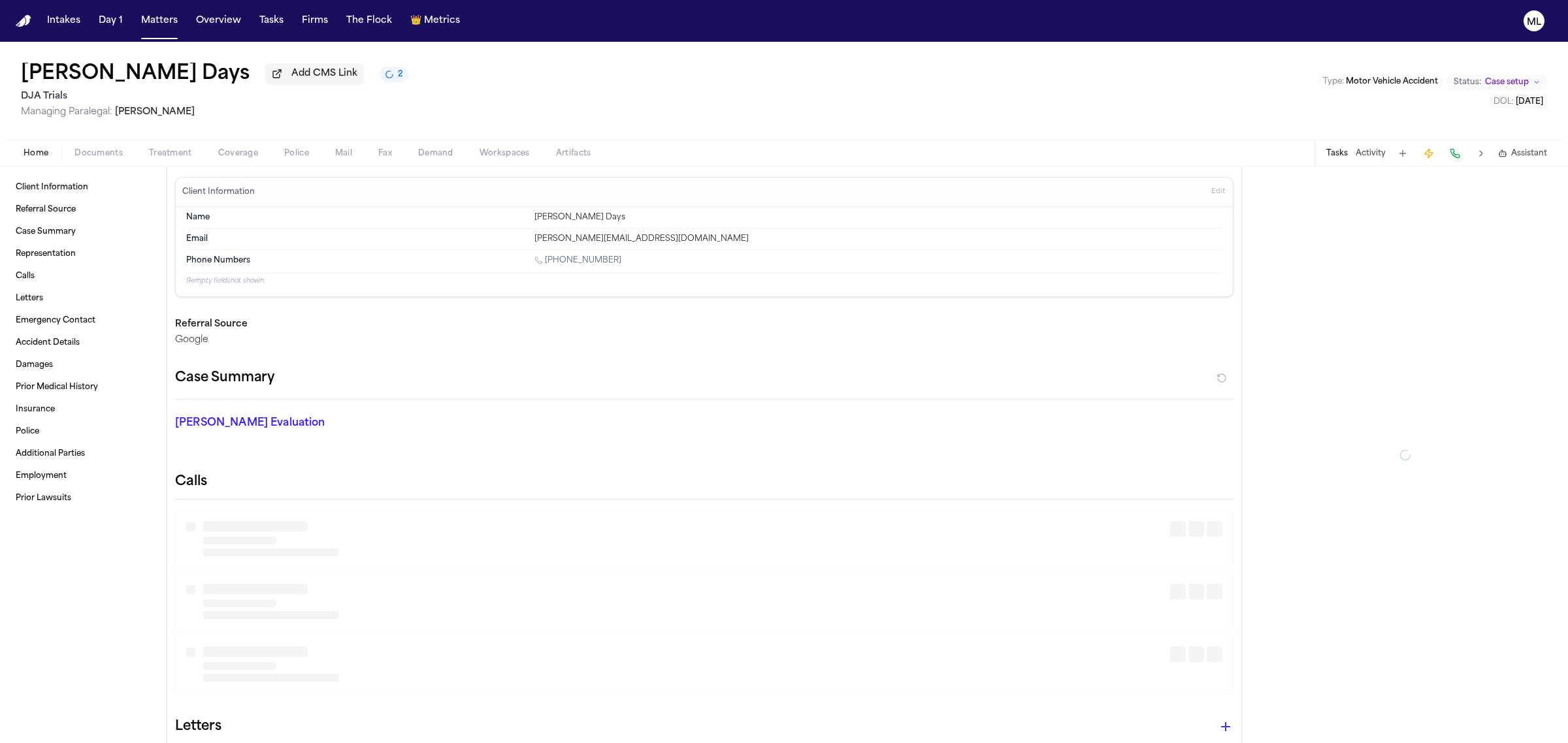
click at [97, 163] on div "Home Documents Treatment Coverage Police Mail Fax Demand Workspaces Artifacts T…" at bounding box center [784, 152] width 1568 height 26
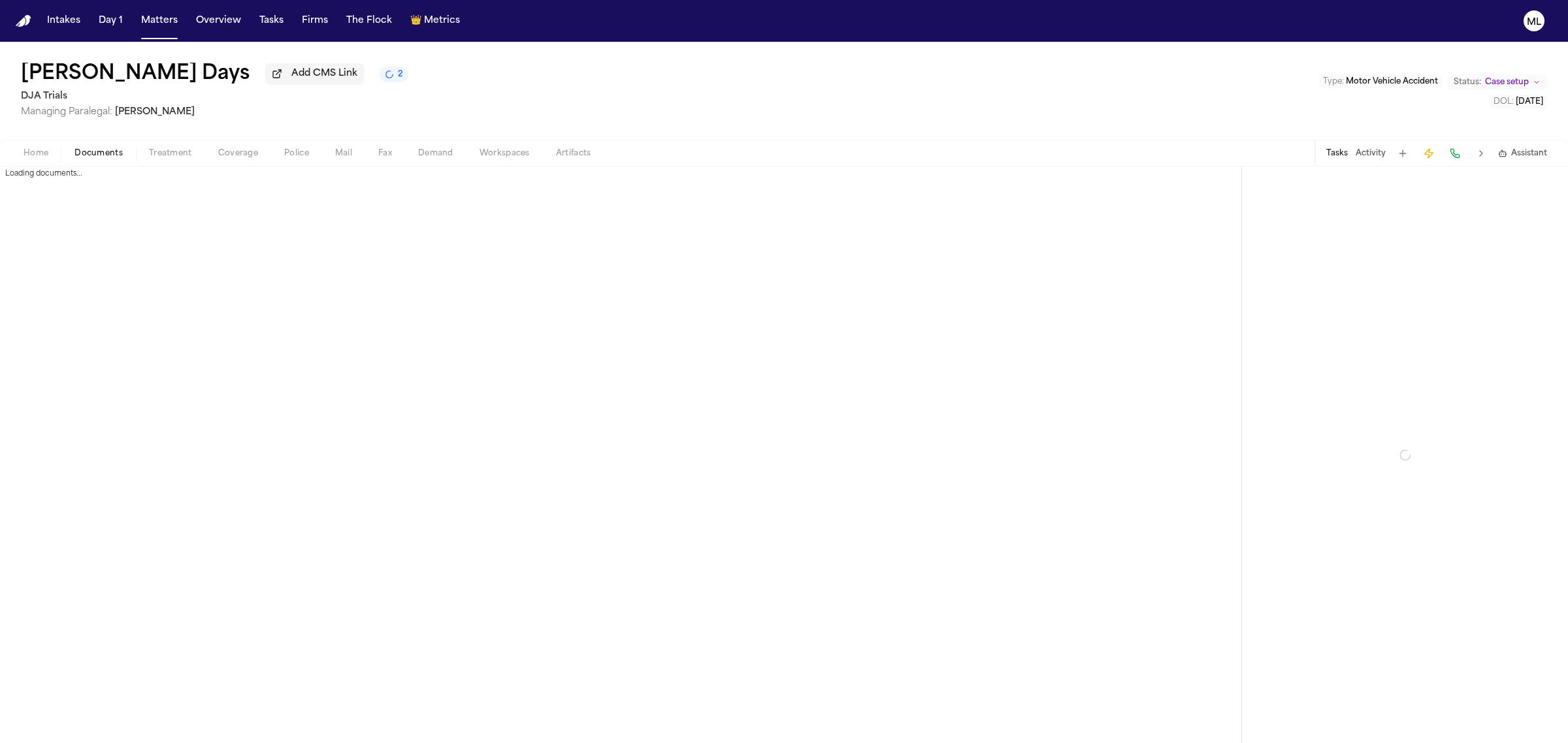
click at [102, 155] on span "Documents" at bounding box center [99, 153] width 48 height 10
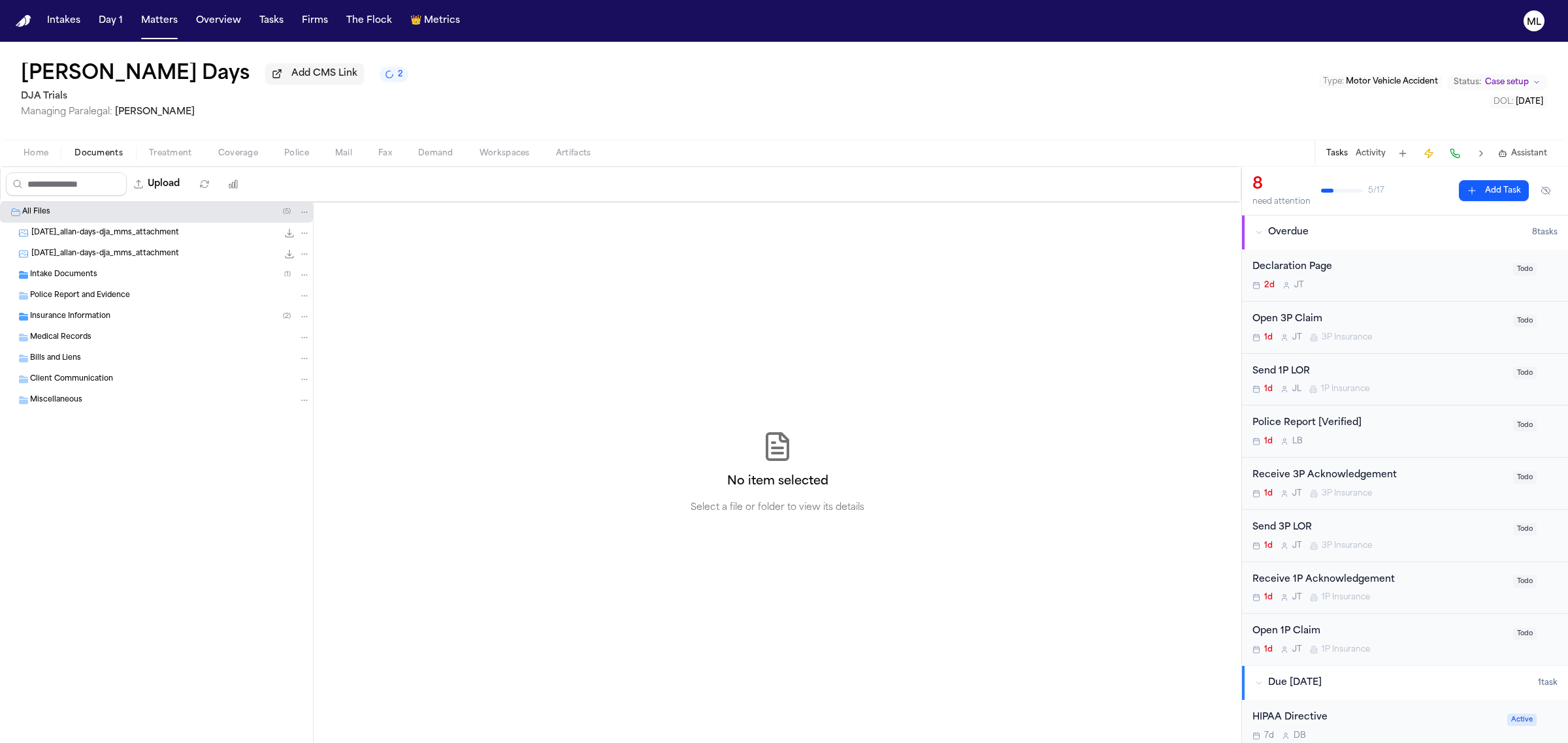
click at [113, 229] on span "[DATE]_allan-days-dja_mms_attachment" at bounding box center [105, 234] width 148 height 11
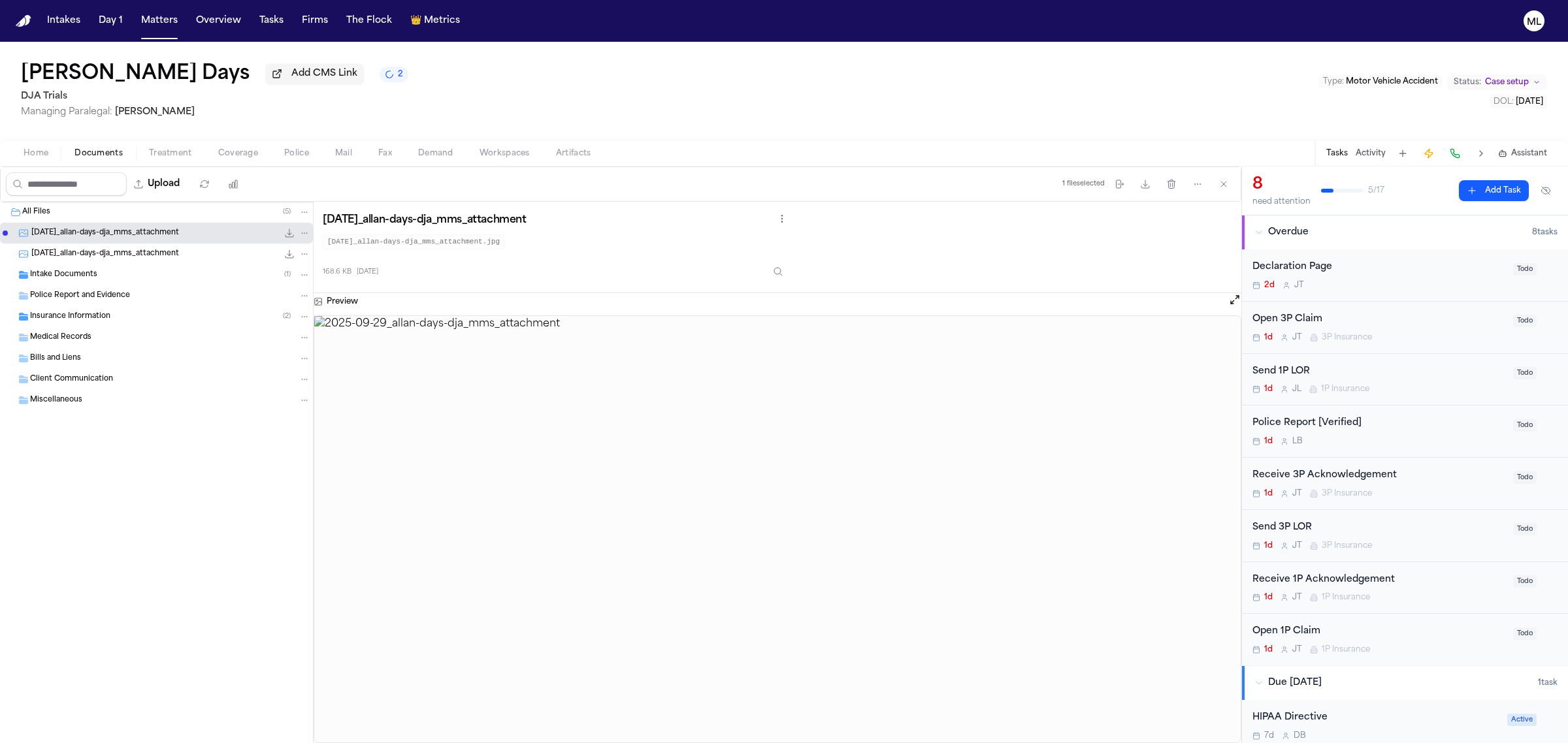
click at [111, 262] on div "[DATE]_allan-days-dja_mms_attachment 164.8 KB • JPG" at bounding box center [156, 254] width 313 height 21
click at [170, 181] on button "Upload" at bounding box center [157, 184] width 61 height 23
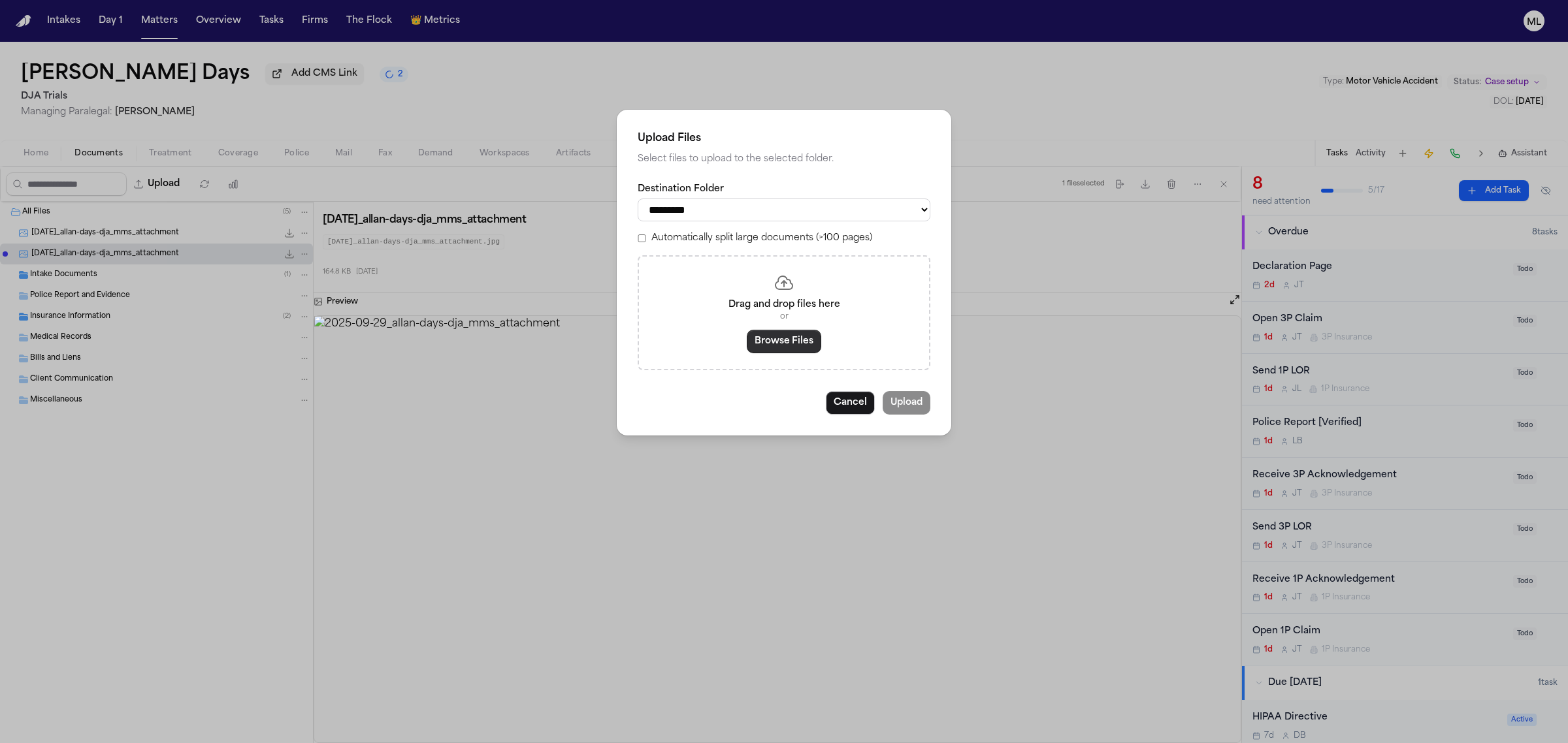
click at [798, 348] on button "Browse Files" at bounding box center [784, 341] width 75 height 23
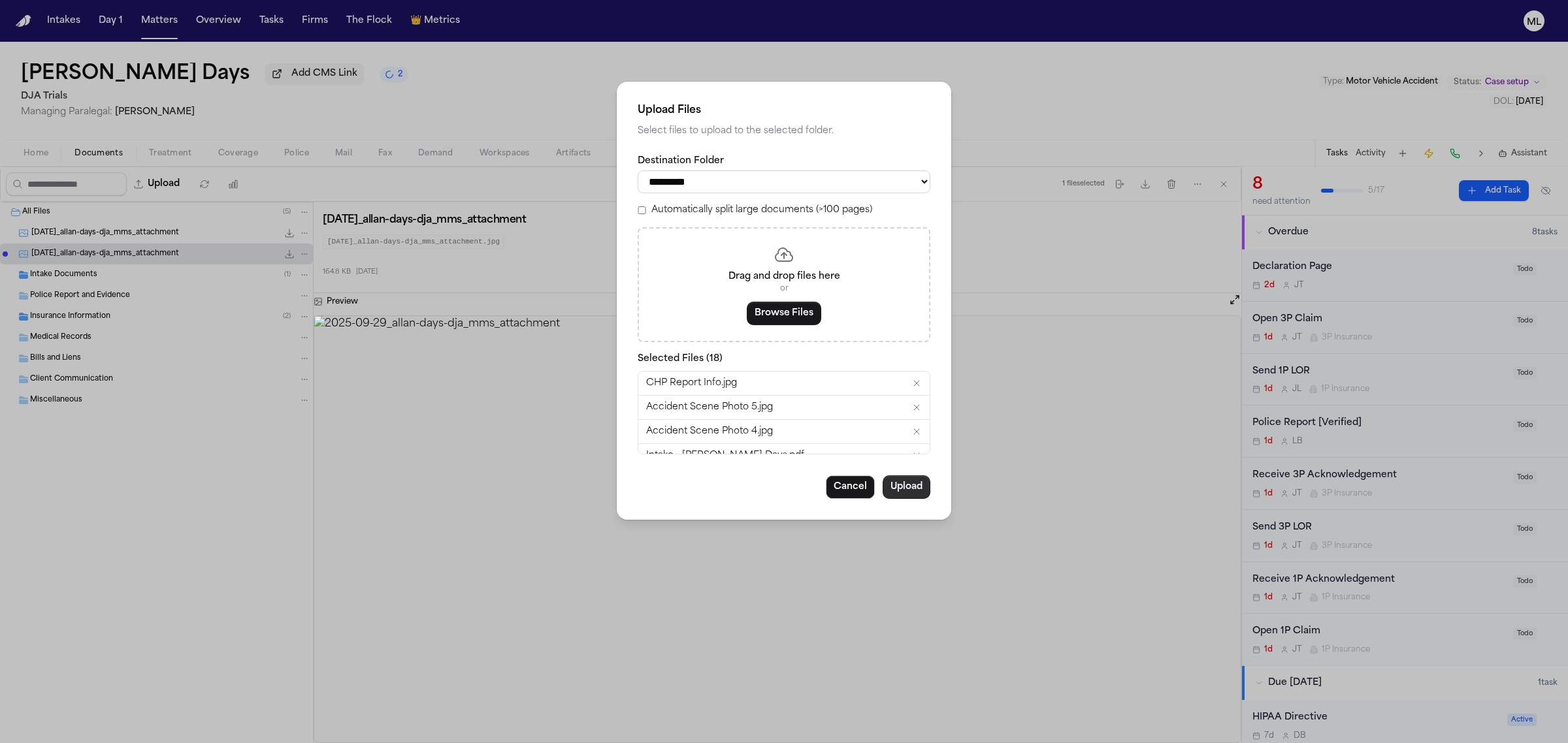
click at [910, 485] on button "Upload" at bounding box center [906, 486] width 48 height 23
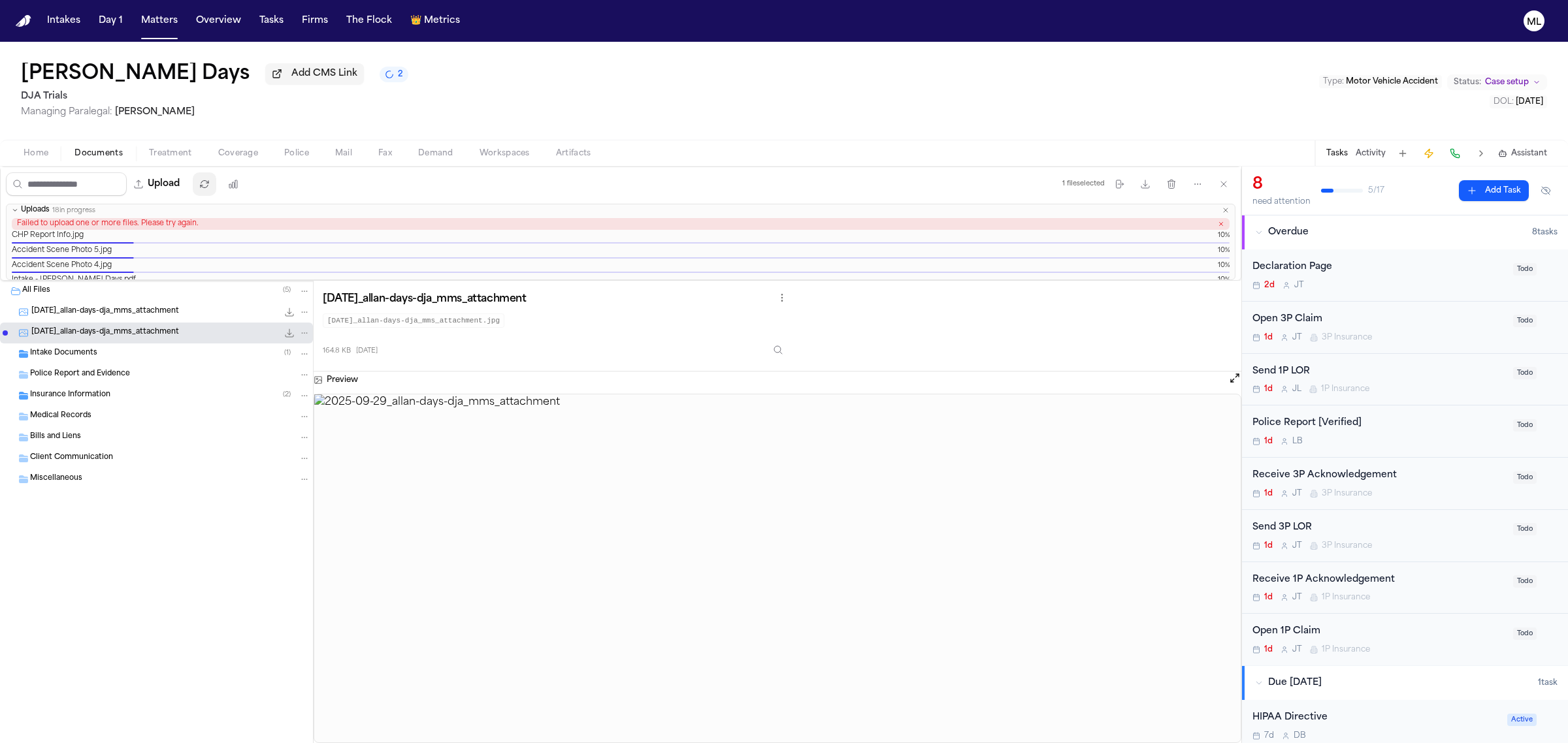
click at [209, 184] on icon "button" at bounding box center [204, 184] width 10 height 10
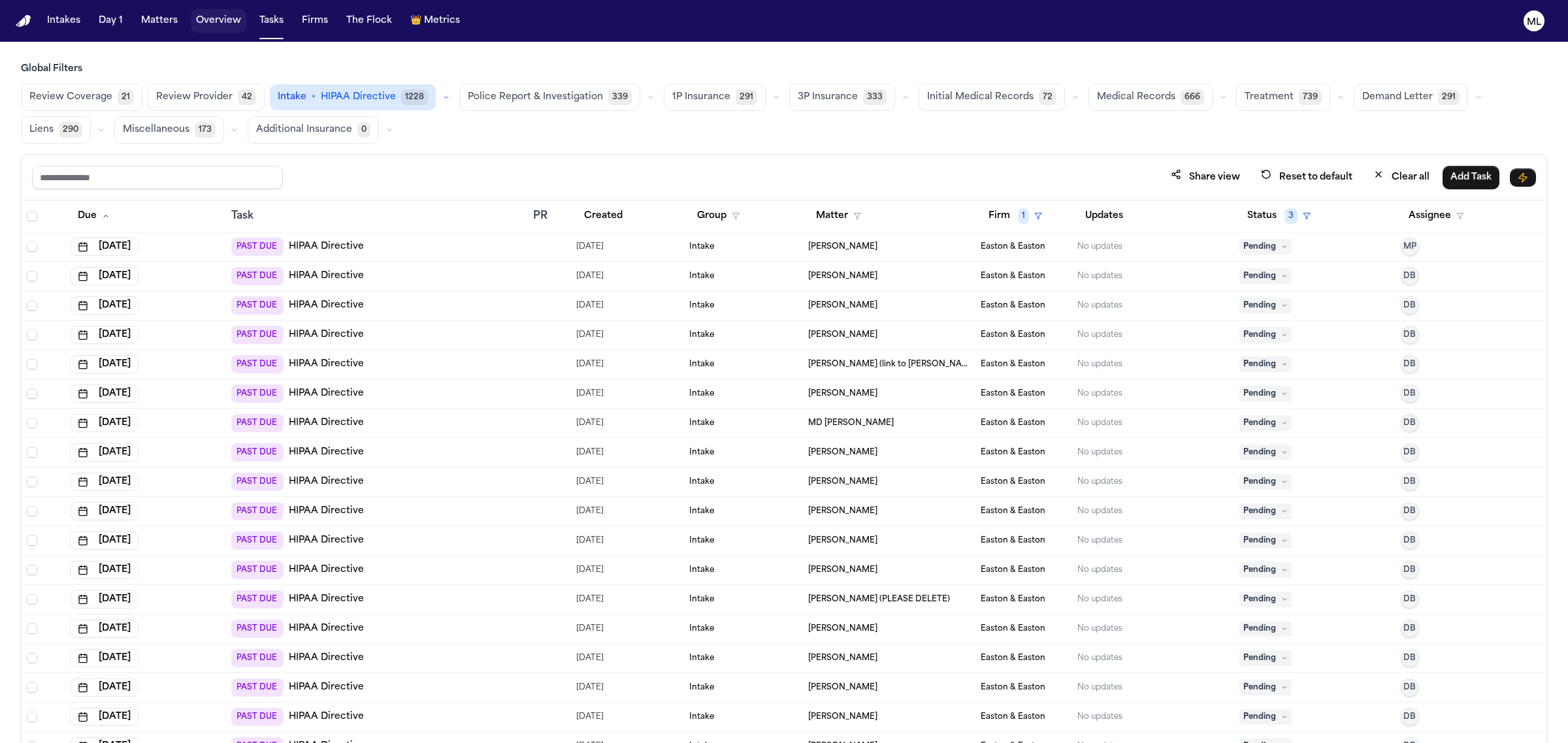
scroll to position [549, 0]
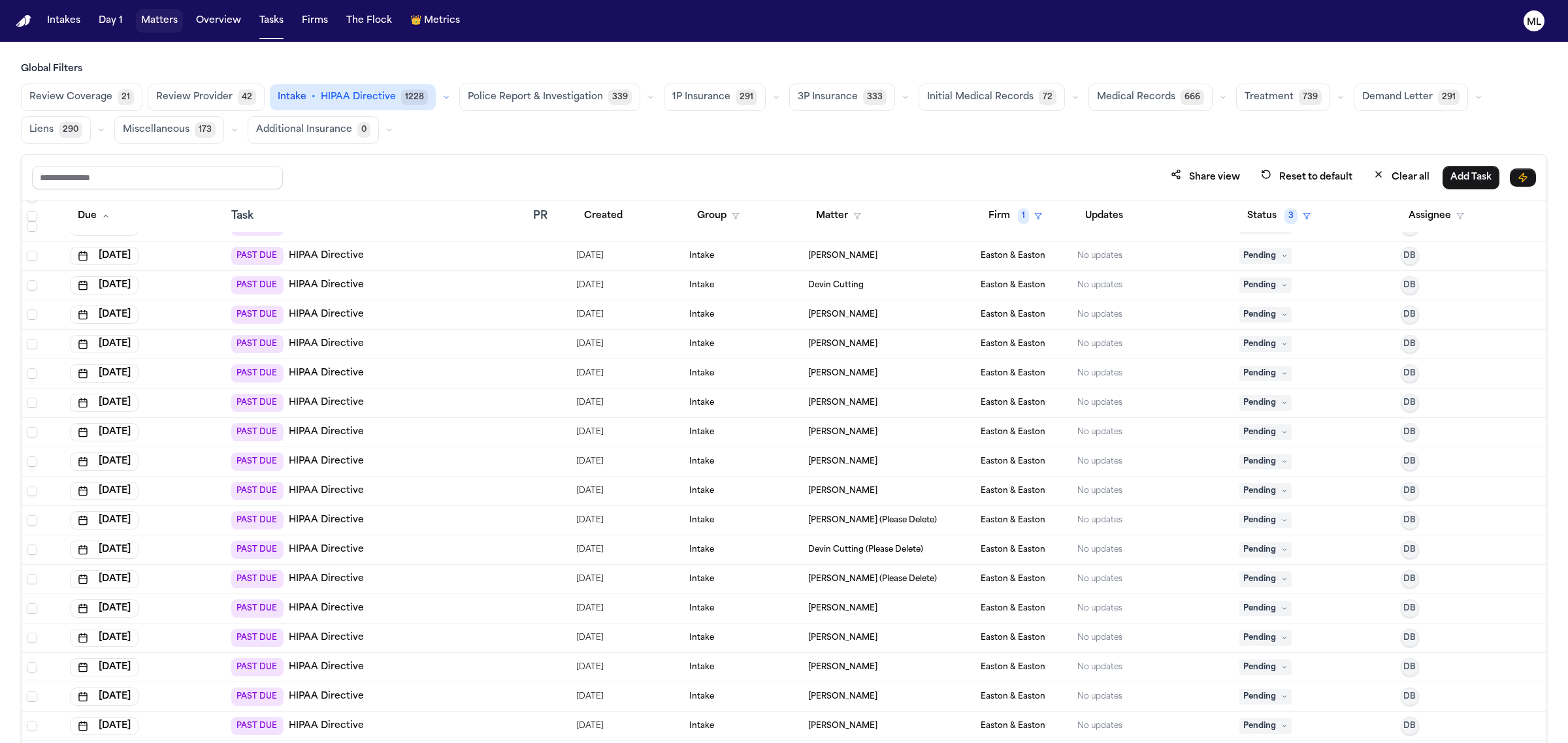
click at [176, 17] on button "Matters" at bounding box center [159, 20] width 47 height 23
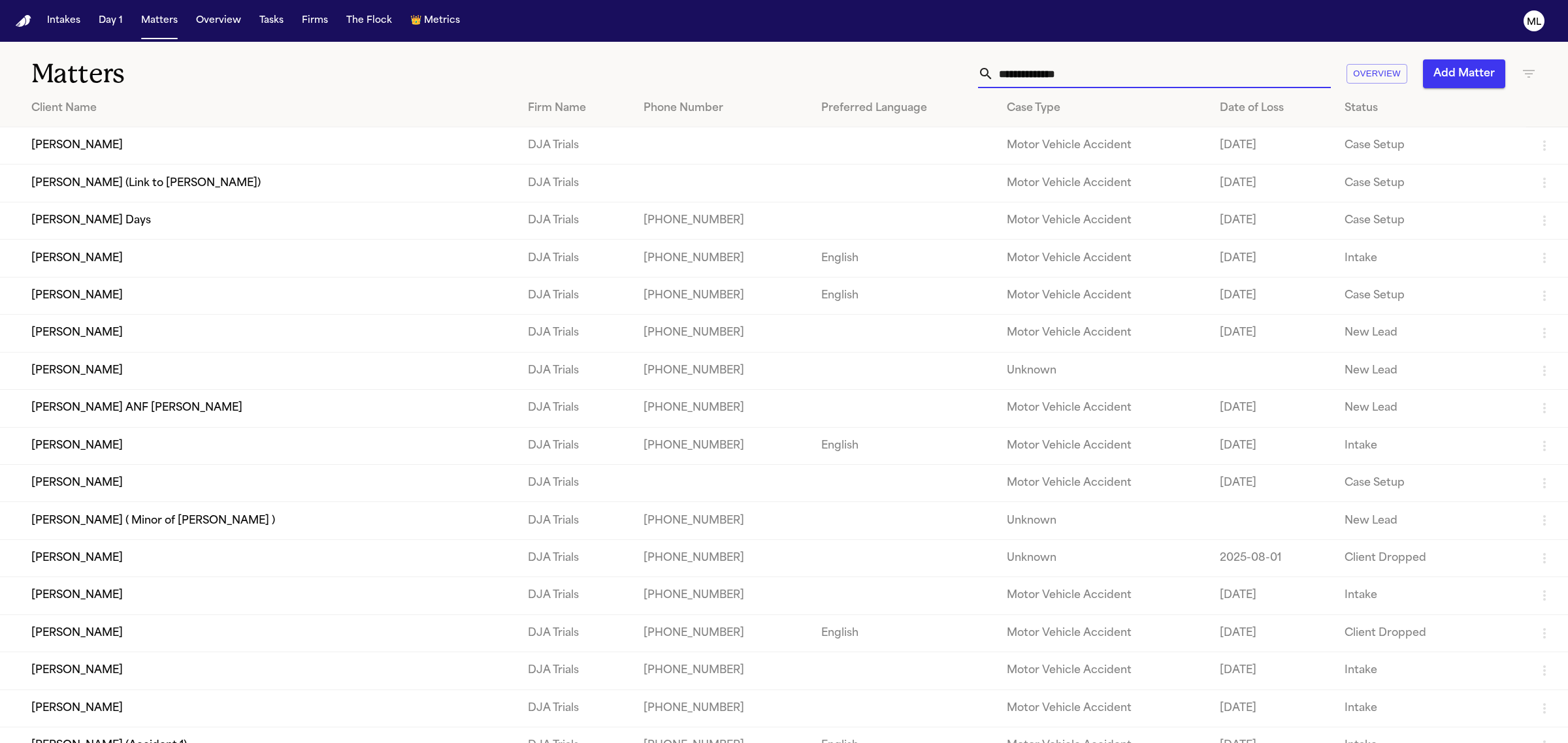
click at [1131, 82] on input "text" at bounding box center [1161, 73] width 337 height 29
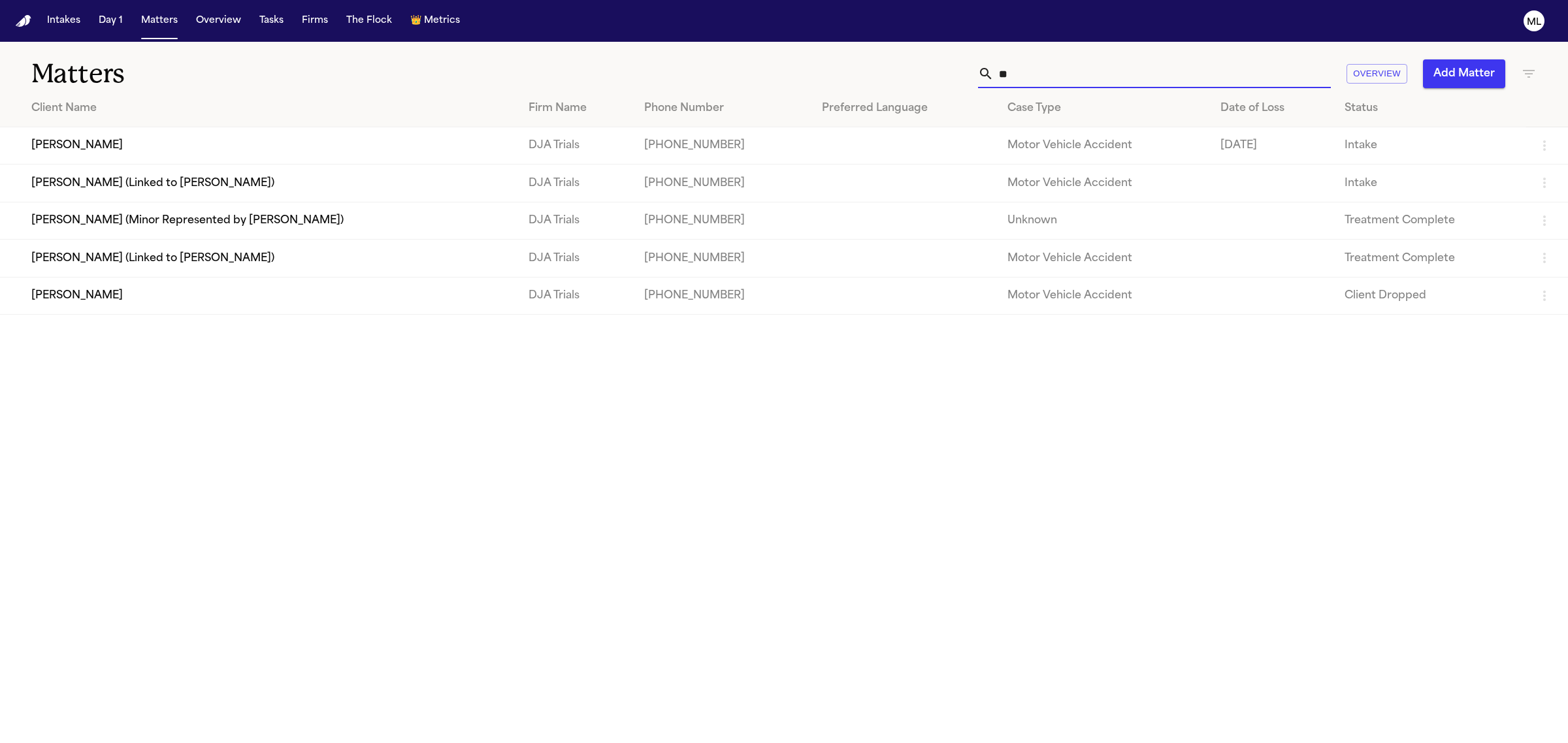
type input "*"
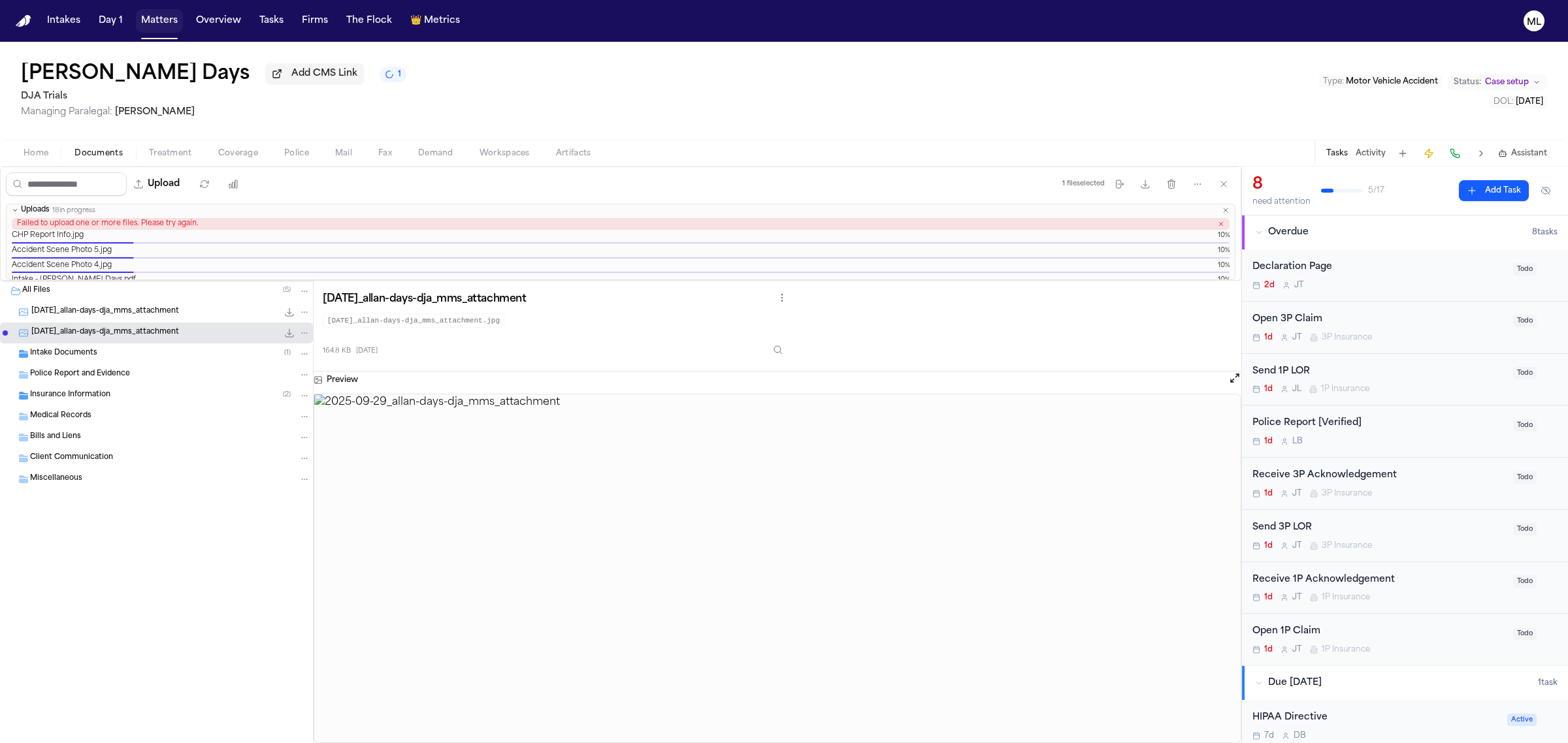
click at [161, 28] on button "Matters" at bounding box center [159, 20] width 47 height 23
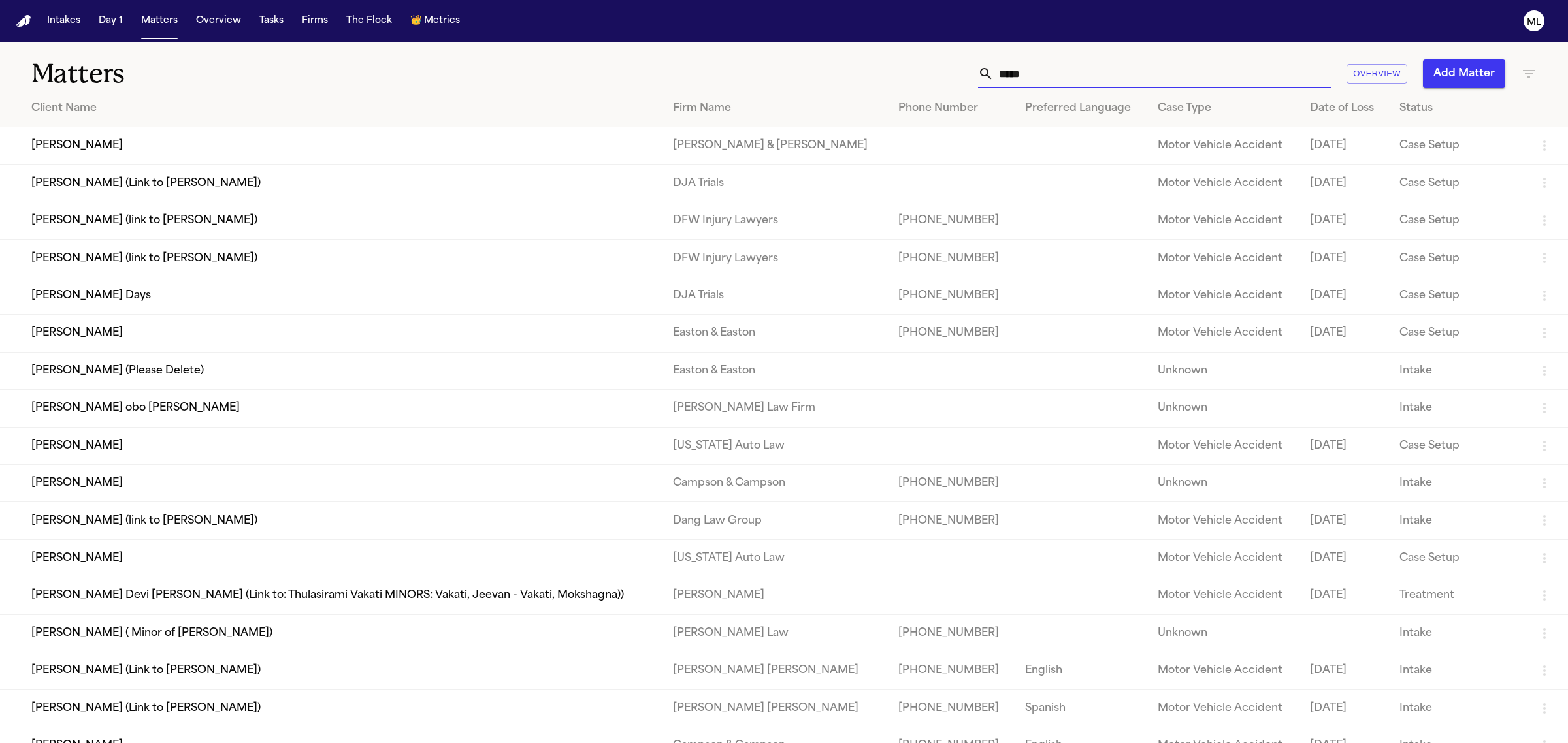
drag, startPoint x: 983, startPoint y: 77, endPoint x: 971, endPoint y: 78, distance: 12.0
click at [971, 78] on div "***** Overview Add Matter" at bounding box center [1010, 73] width 1054 height 29
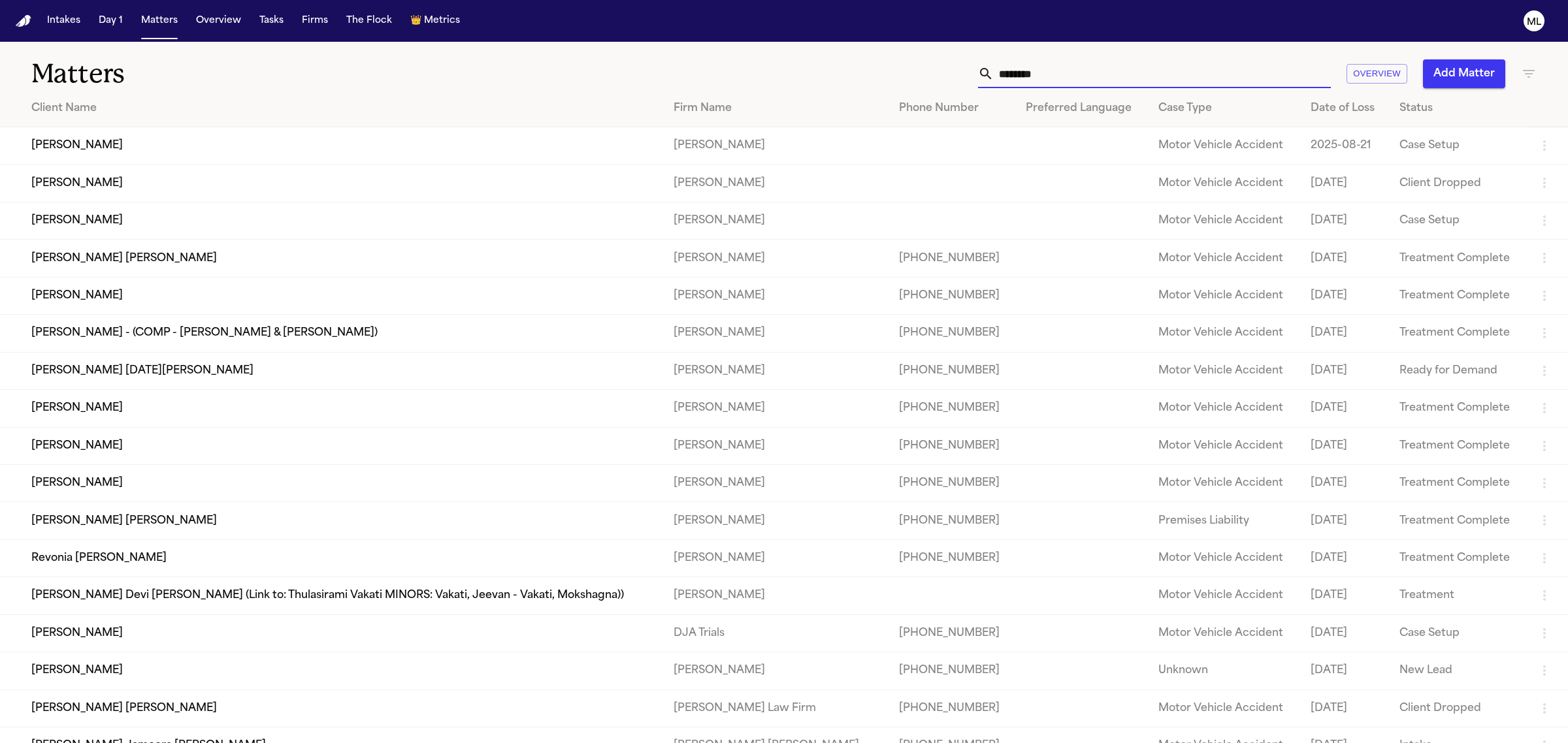
type input "*********"
